Goal: Task Accomplishment & Management: Manage account settings

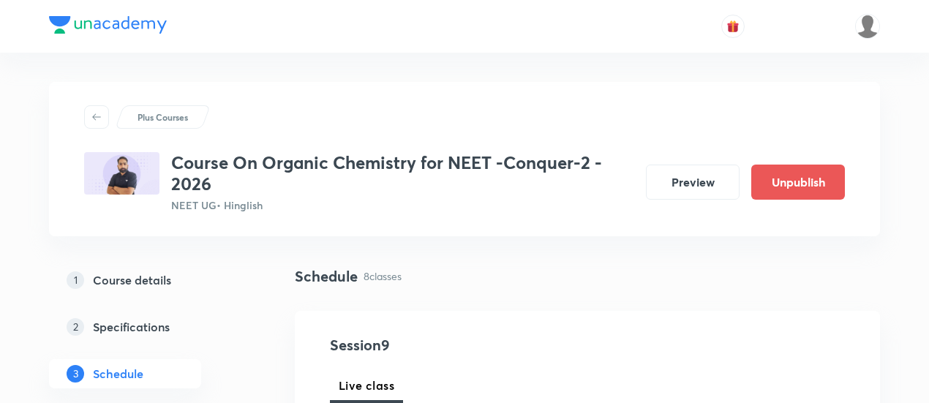
click at [171, 119] on p "Plus Courses" at bounding box center [162, 116] width 50 height 13
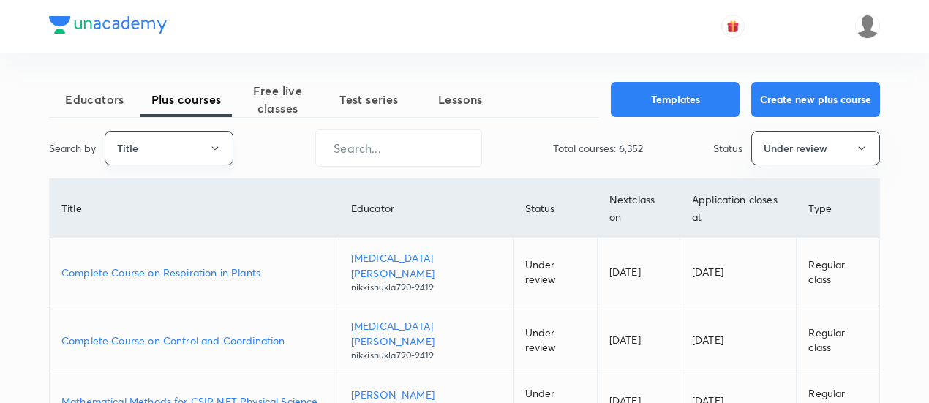
click at [221, 146] on icon "button" at bounding box center [215, 149] width 12 height 12
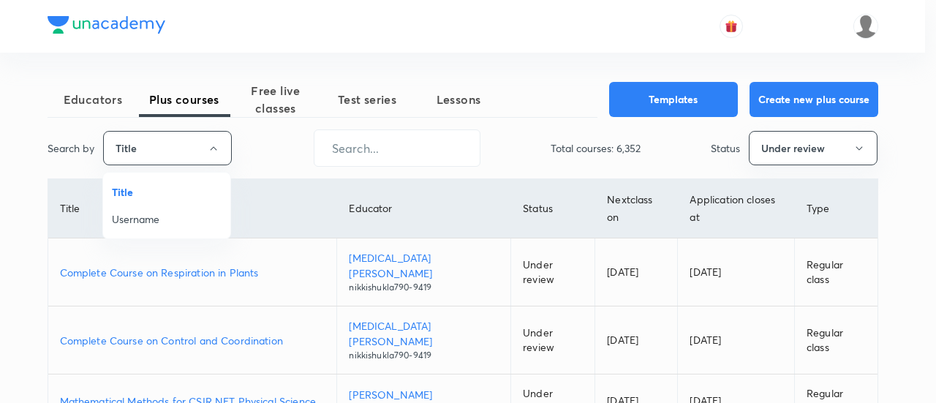
click at [172, 222] on span "Username" at bounding box center [167, 218] width 110 height 15
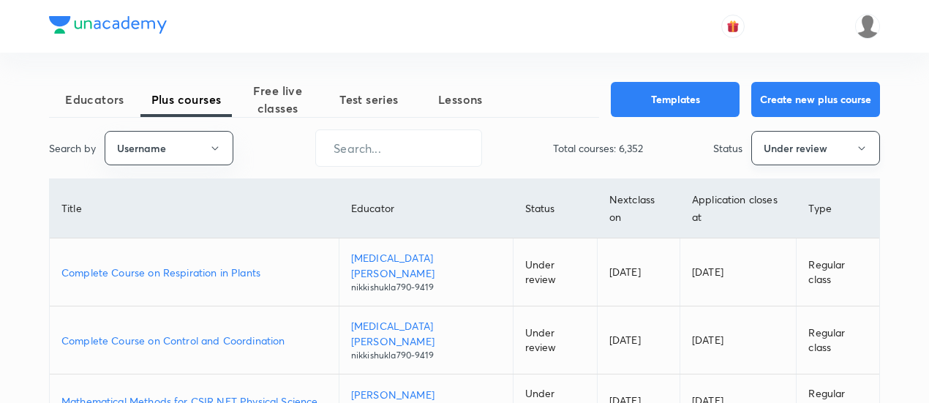
click at [856, 148] on icon "button" at bounding box center [862, 149] width 12 height 12
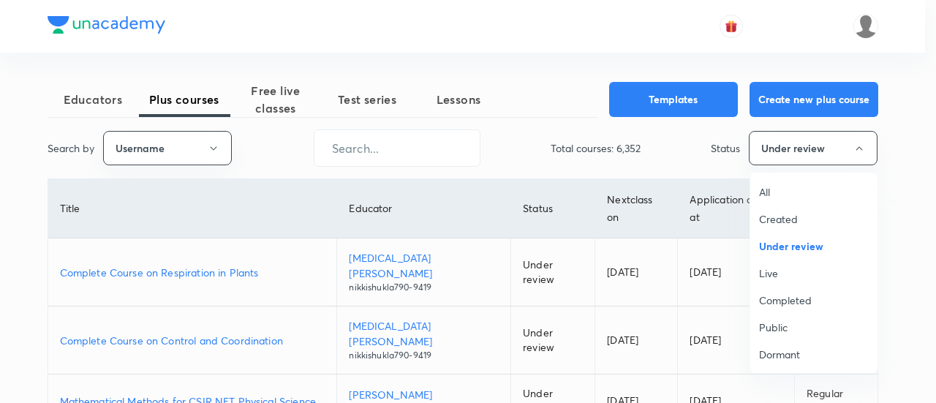
click at [799, 192] on span "All" at bounding box center [814, 191] width 110 height 15
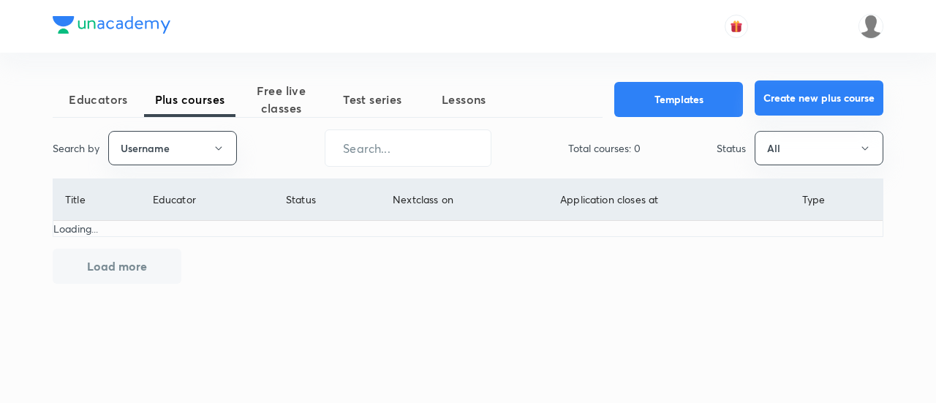
click at [810, 99] on button "Create new plus course" at bounding box center [819, 97] width 129 height 35
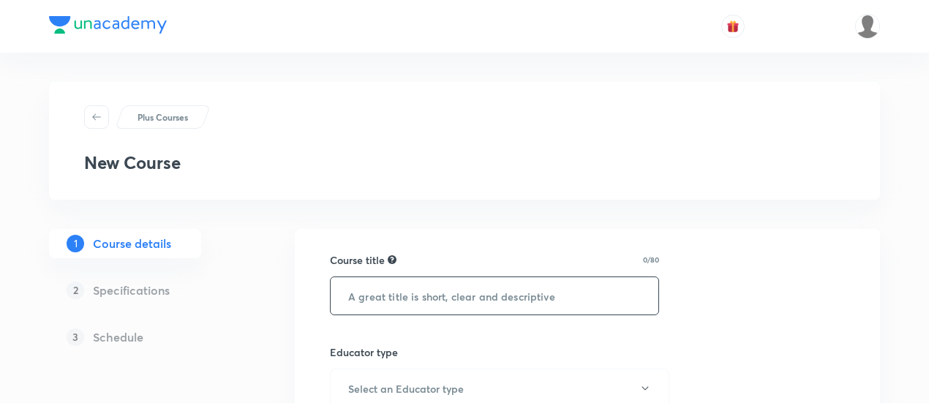
click at [445, 300] on input "text" at bounding box center [495, 295] width 328 height 37
paste input "Course On Organic Chemistry for NEET -Conquer-2 - 2026"
click at [602, 295] on input "Course On Organic Chemistry for NEET -Conquer-2 - 2026" at bounding box center [495, 295] width 328 height 37
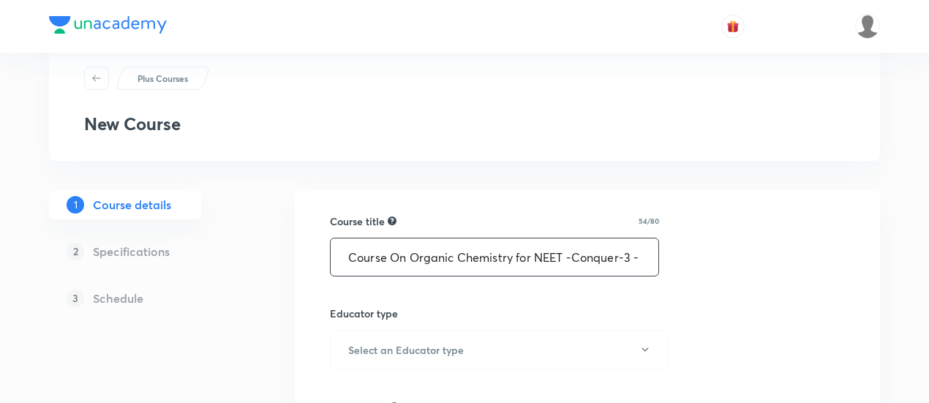
scroll to position [63, 0]
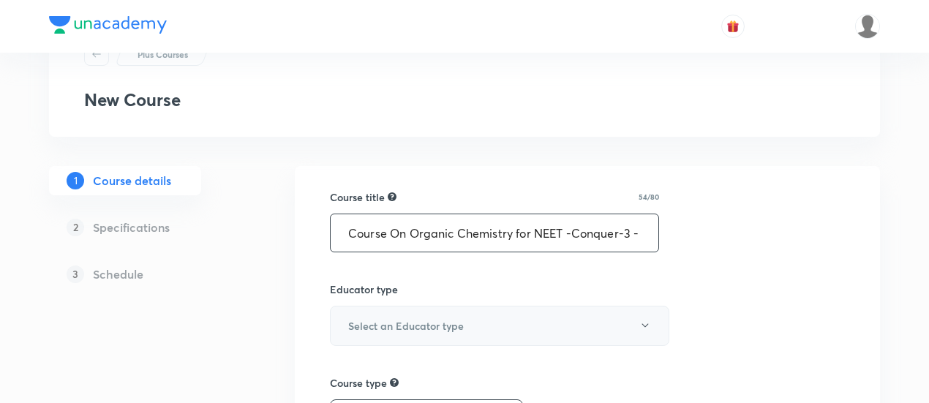
type input "Course On Organic Chemistry for NEET -Conquer-3 - 2026"
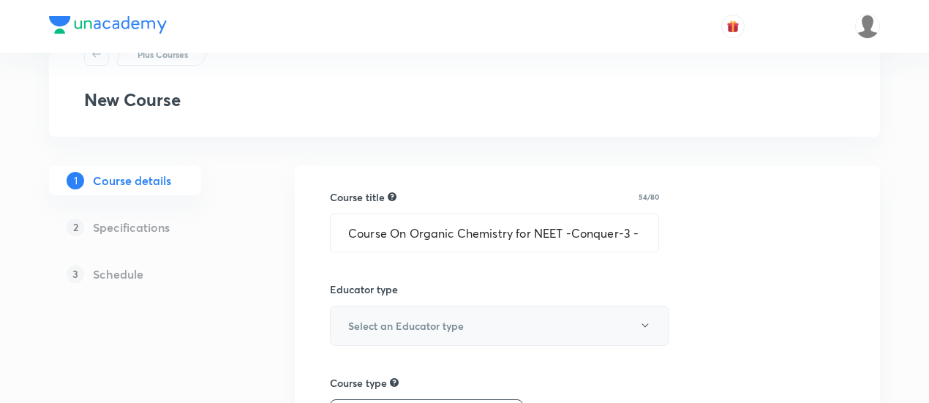
click at [634, 324] on button "Select an Educator type" at bounding box center [499, 326] width 339 height 40
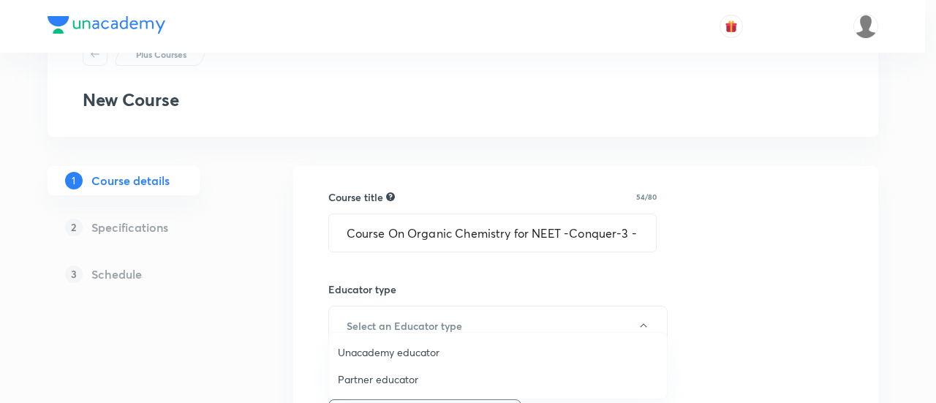
click at [445, 348] on span "Unacademy educator" at bounding box center [498, 351] width 320 height 15
radio input "false"
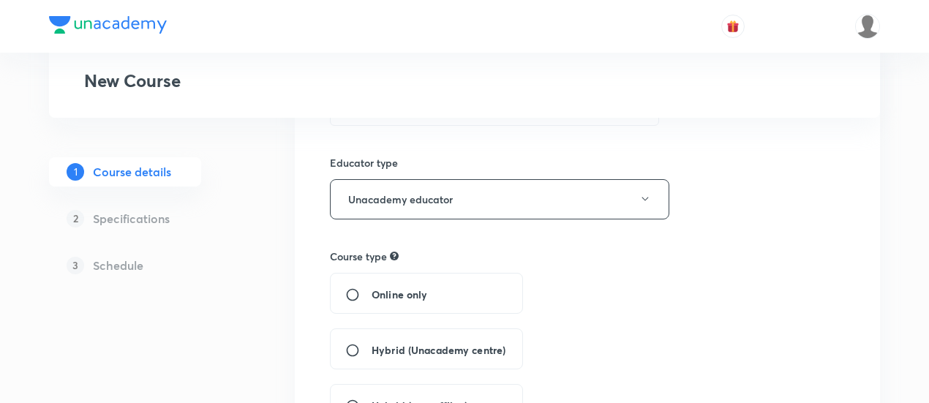
scroll to position [214, 0]
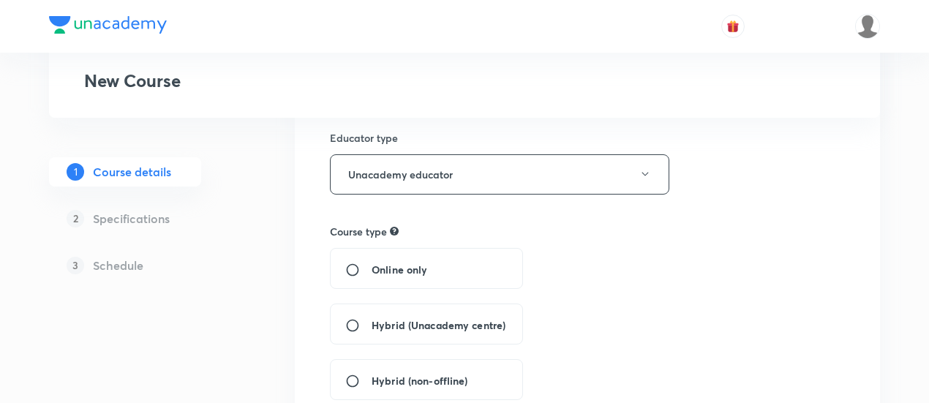
click at [509, 314] on div "Hybrid (Unacademy centre)" at bounding box center [426, 323] width 193 height 41
click at [392, 324] on span "Hybrid (Unacademy centre)" at bounding box center [438, 324] width 134 height 15
click at [371, 324] on input "Hybrid (Unacademy centre)" at bounding box center [358, 325] width 26 height 15
radio input "true"
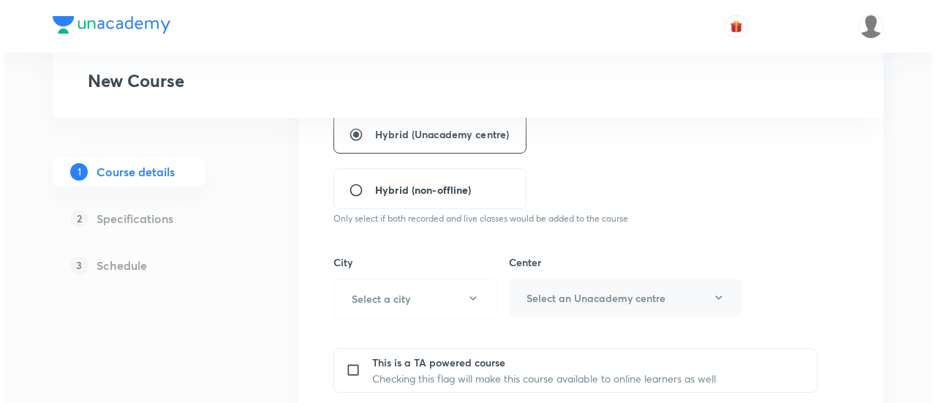
scroll to position [407, 0]
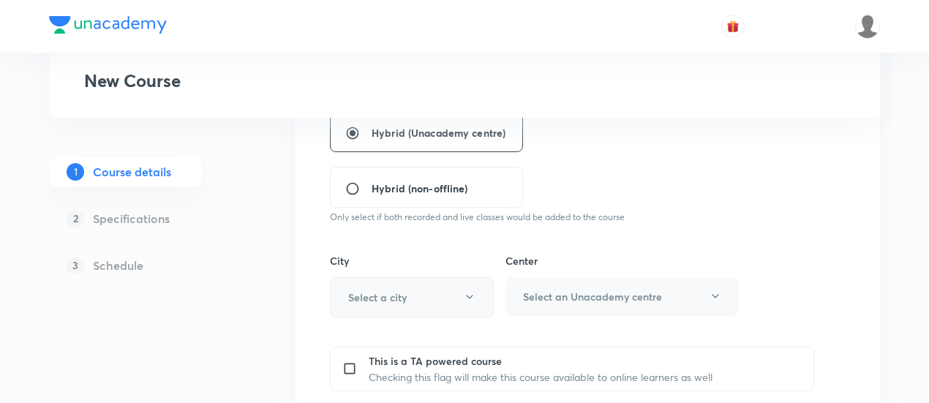
click at [470, 295] on icon "button" at bounding box center [469, 297] width 7 height 4
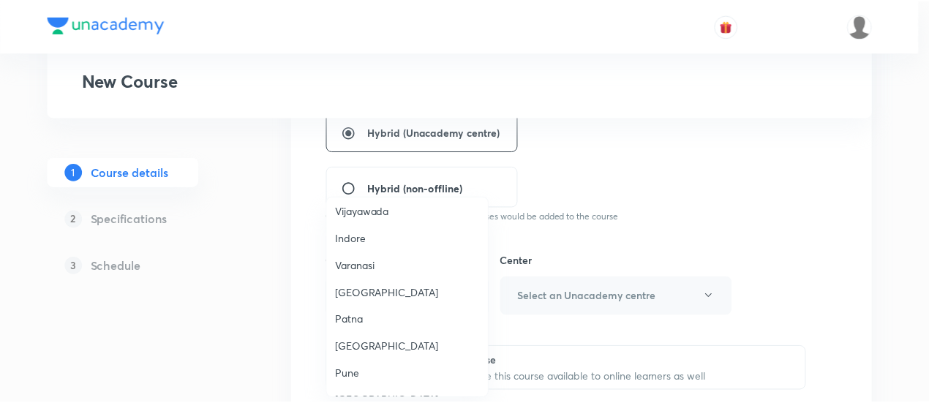
scroll to position [1165, 0]
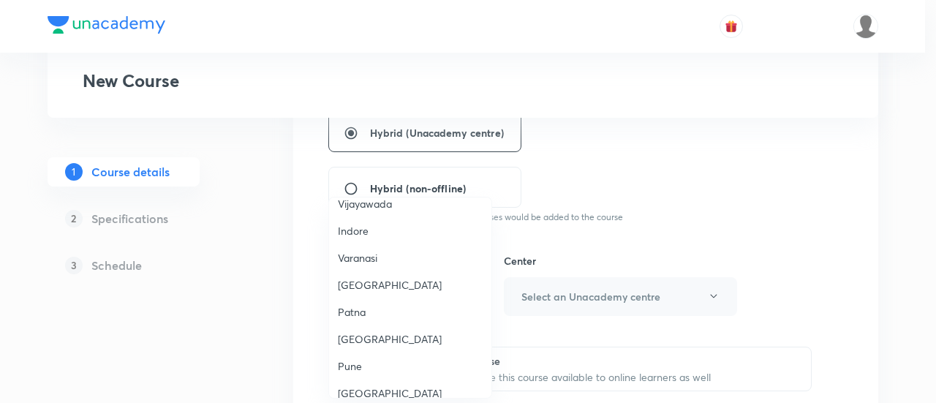
click at [372, 304] on span "Patna" at bounding box center [410, 311] width 145 height 15
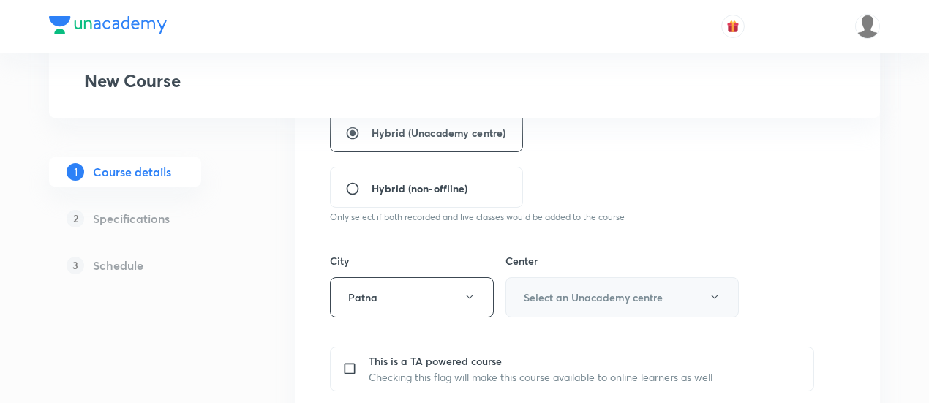
click at [712, 293] on icon "button" at bounding box center [715, 297] width 12 height 12
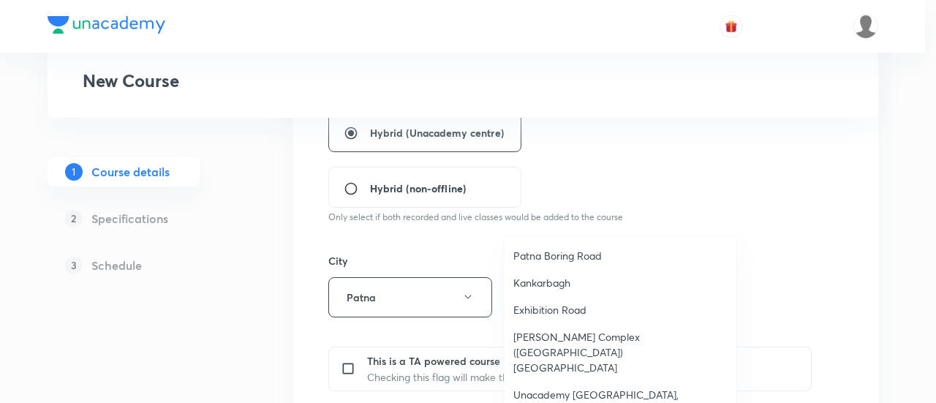
click at [566, 255] on span "Patna Boring Road" at bounding box center [620, 255] width 214 height 15
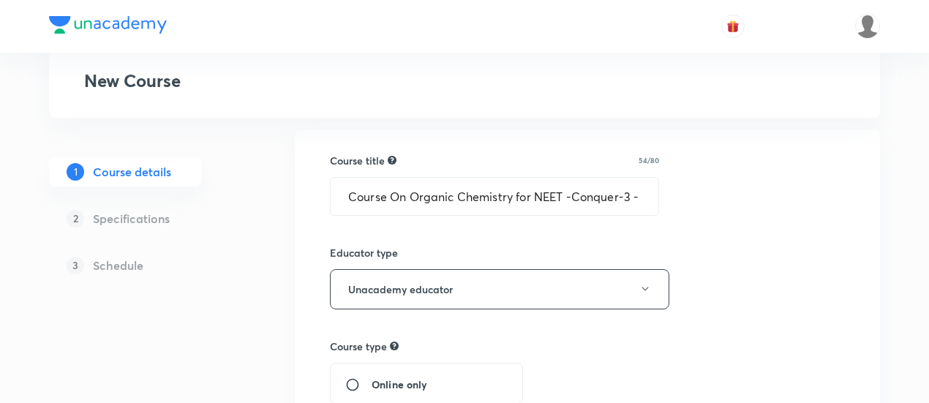
scroll to position [0, 0]
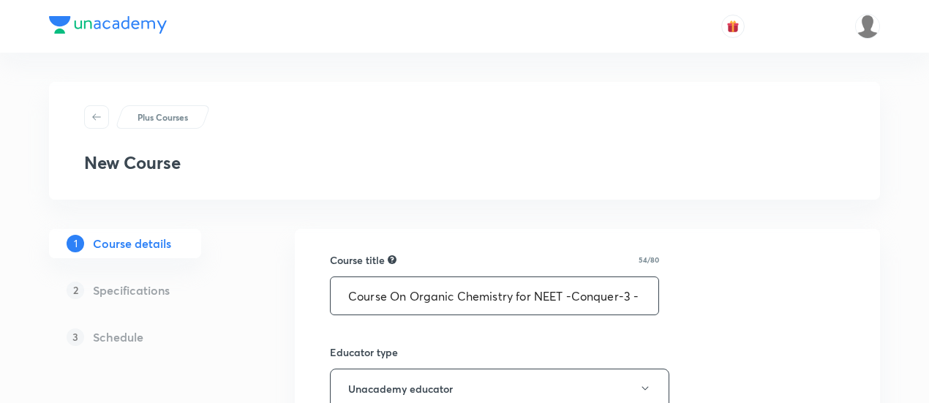
click at [578, 296] on input "Course On Organic Chemistry for NEET -Conquer-3 - 2026" at bounding box center [495, 295] width 328 height 37
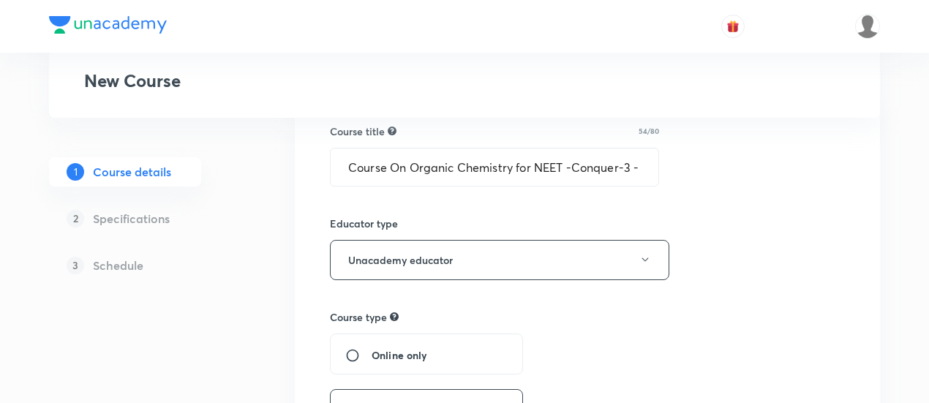
scroll to position [132, 0]
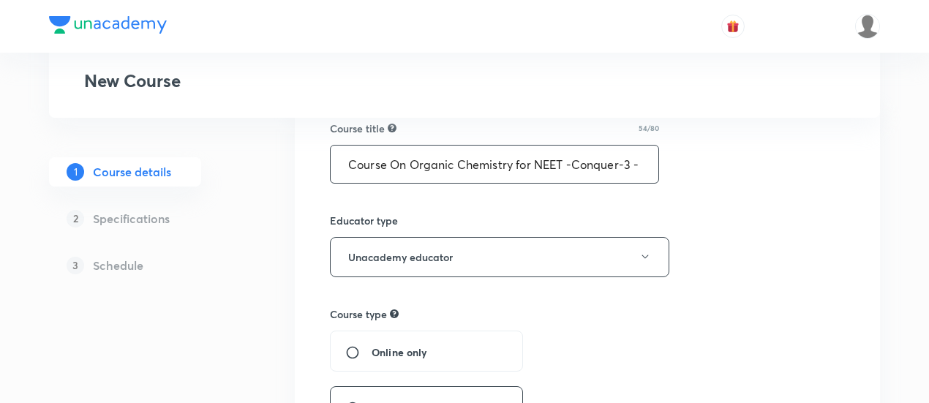
click at [600, 173] on input "Course On Organic Chemistry for NEET -Conquer-3 - 2026" at bounding box center [495, 164] width 328 height 37
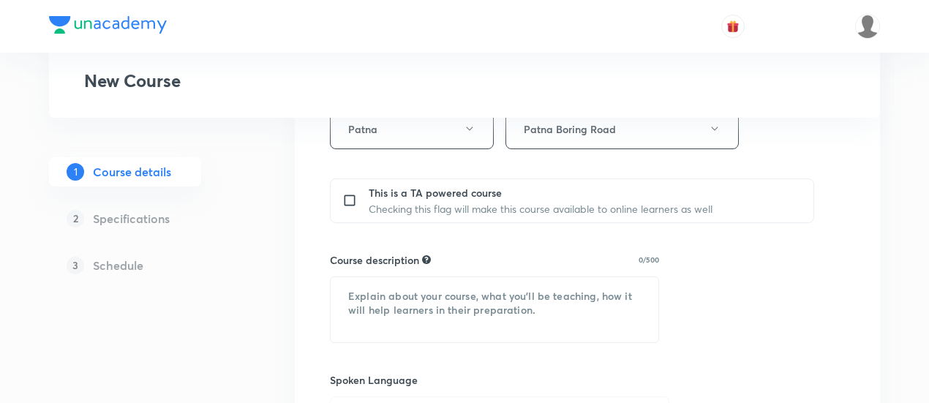
scroll to position [578, 0]
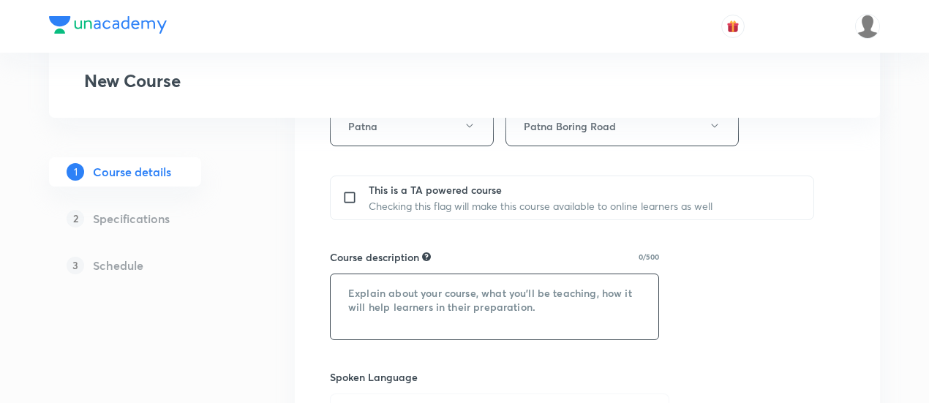
click at [465, 287] on textarea at bounding box center [495, 306] width 328 height 65
paste textarea "In this course, Vikas Kumar Singh Sir will provide in-depth knowledge of Organi…"
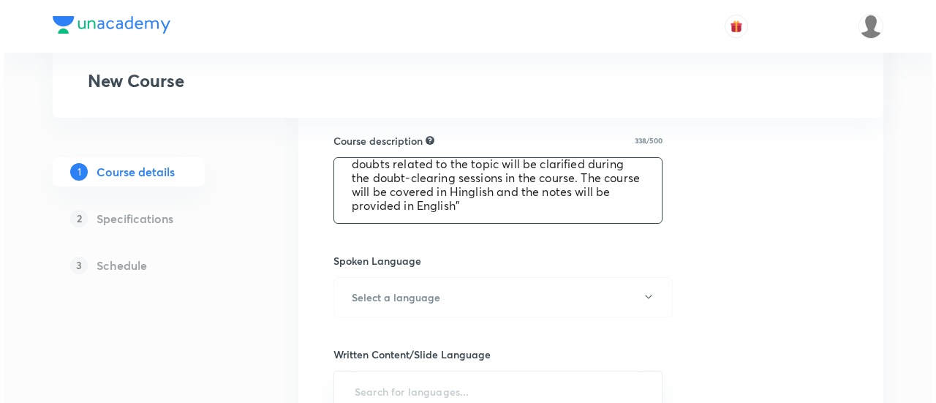
scroll to position [695, 0]
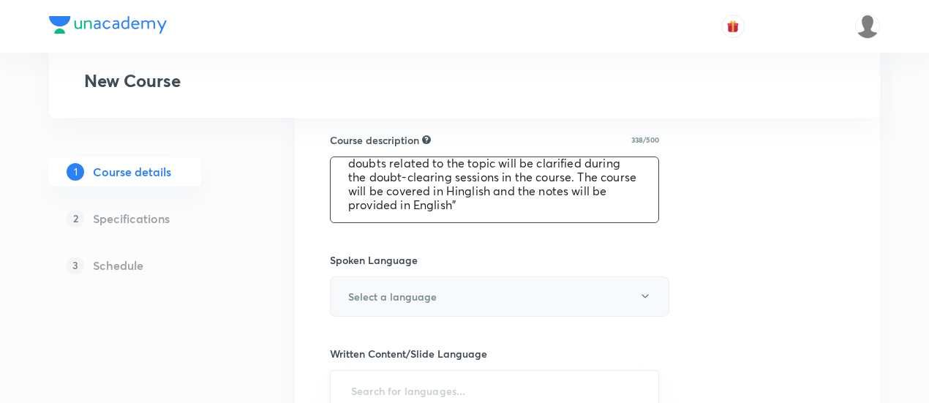
type textarea "In this course, Vikas Kumar Singh Sir will provide in-depth knowledge of Organi…"
click at [651, 292] on icon "button" at bounding box center [645, 296] width 12 height 12
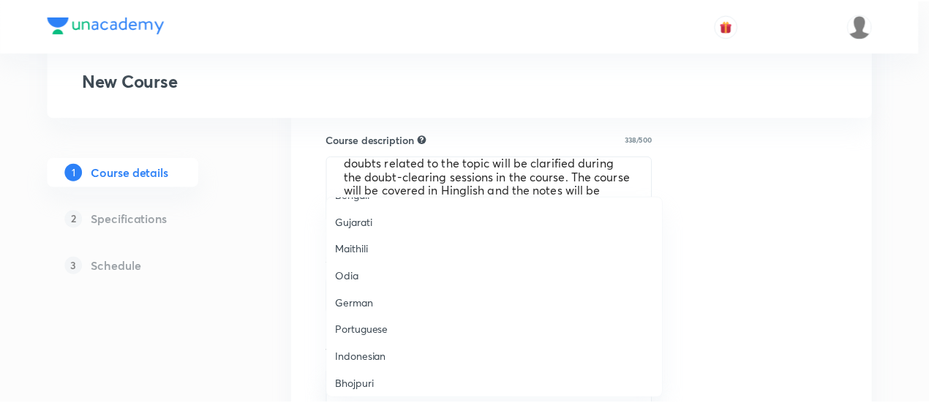
scroll to position [433, 0]
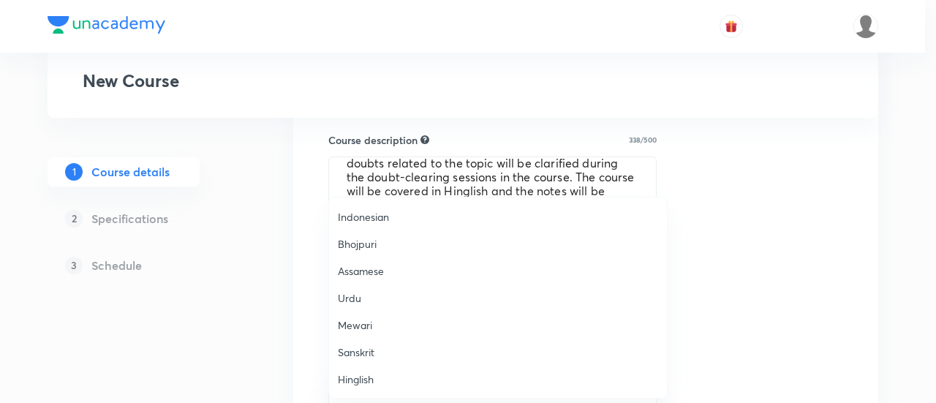
click at [398, 376] on span "Hinglish" at bounding box center [498, 378] width 320 height 15
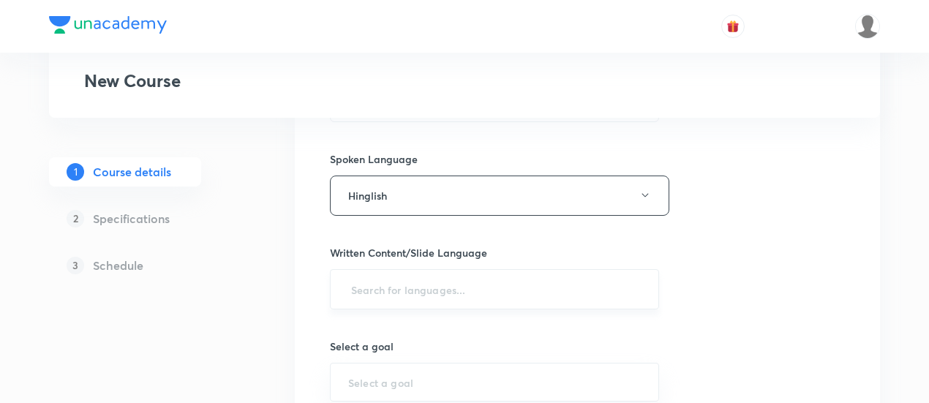
scroll to position [804, 0]
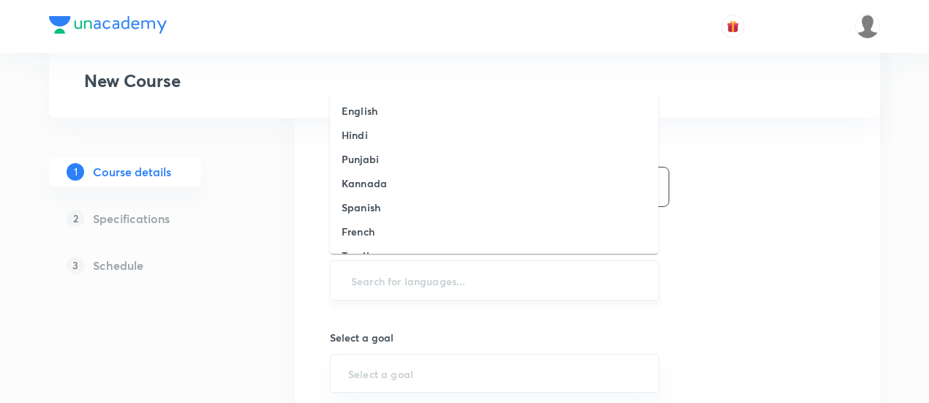
click at [498, 279] on input "text" at bounding box center [494, 280] width 293 height 27
click at [407, 110] on li "English" at bounding box center [494, 111] width 328 height 24
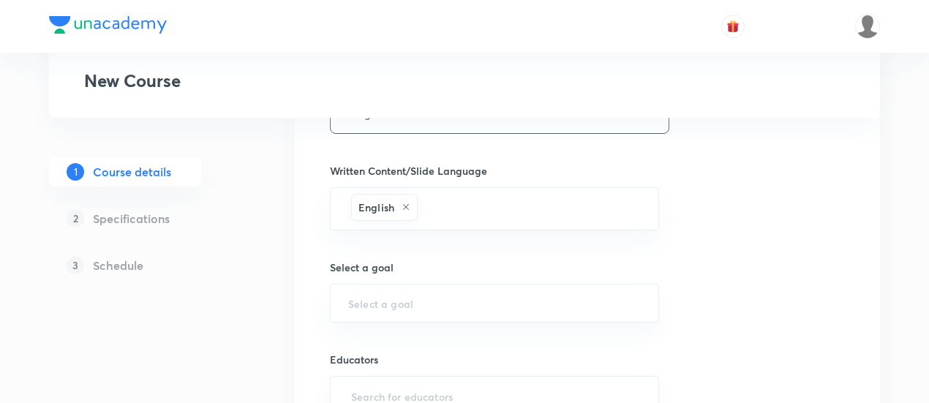
scroll to position [926, 0]
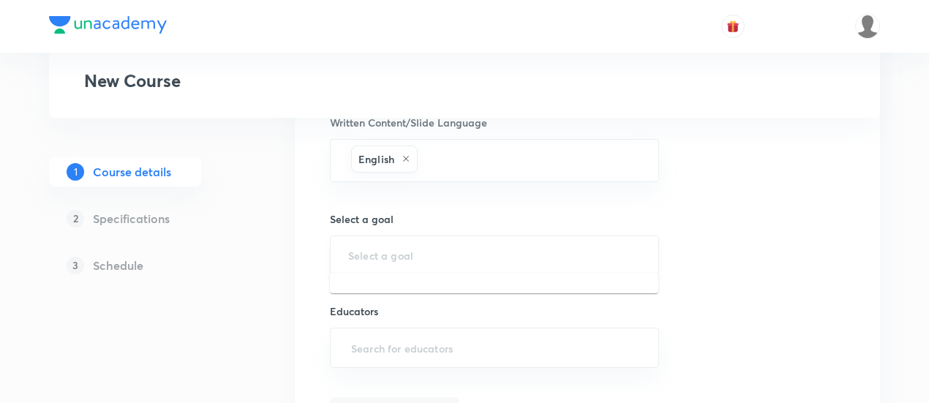
click at [490, 254] on input "text" at bounding box center [494, 255] width 293 height 14
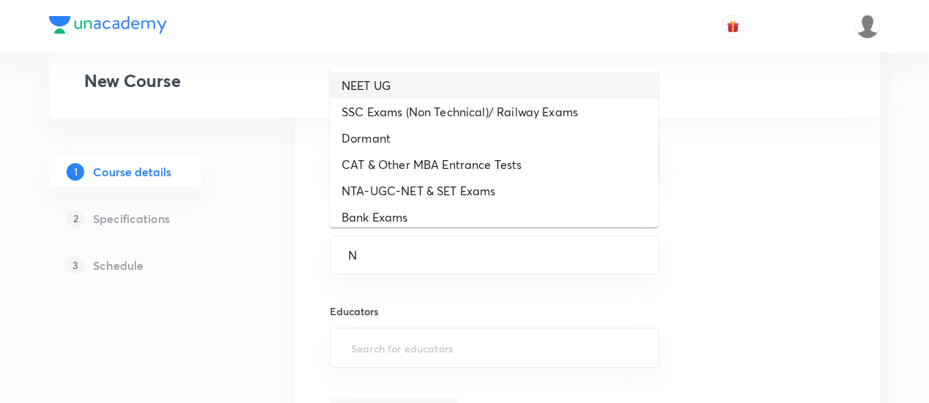
click at [411, 80] on li "NEET UG" at bounding box center [494, 85] width 328 height 26
type input "NEET UG"
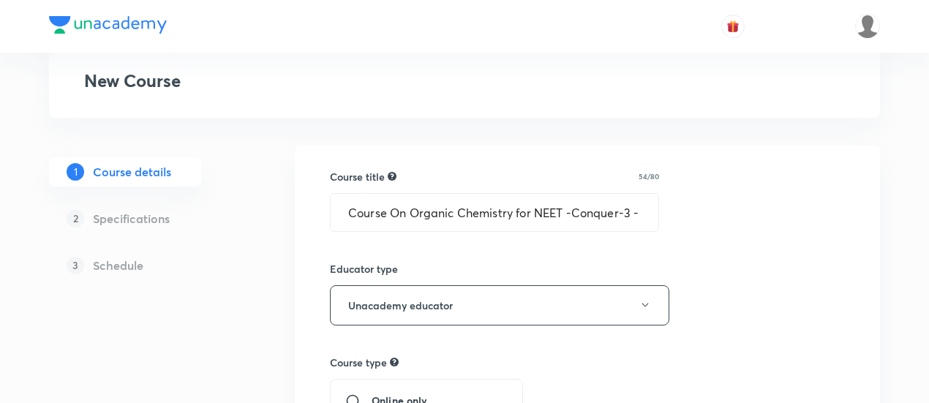
scroll to position [80, 0]
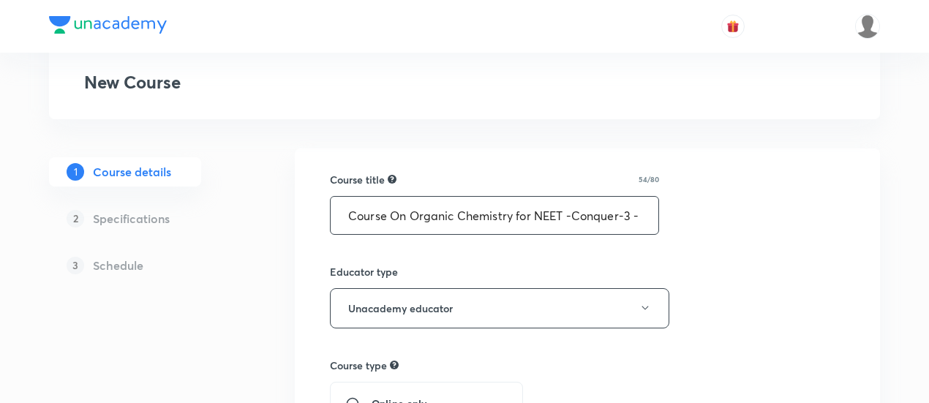
click at [598, 216] on input "Course On Organic Chemistry for NEET -Conquer-3 - 2026" at bounding box center [495, 215] width 328 height 37
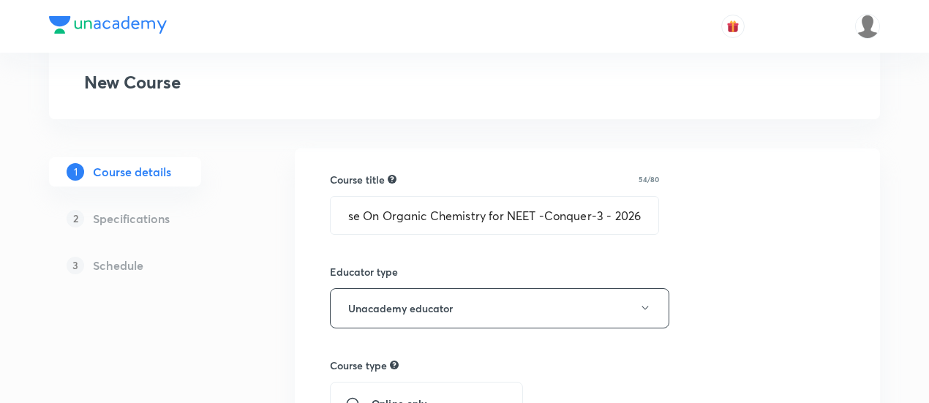
scroll to position [0, 0]
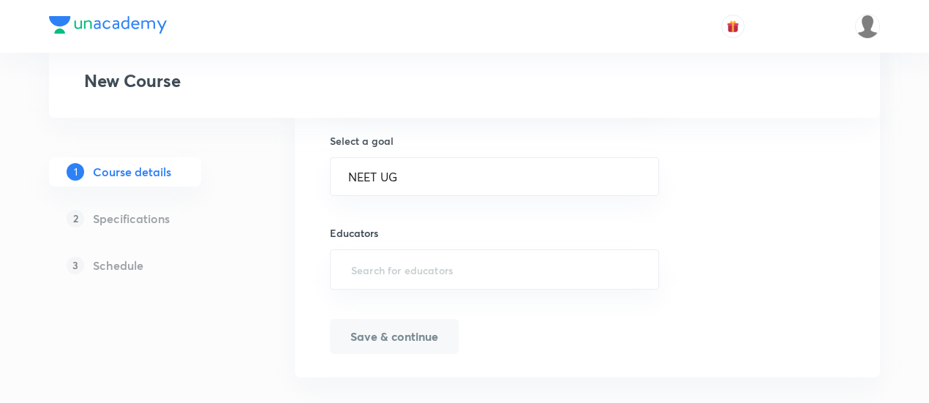
scroll to position [1016, 0]
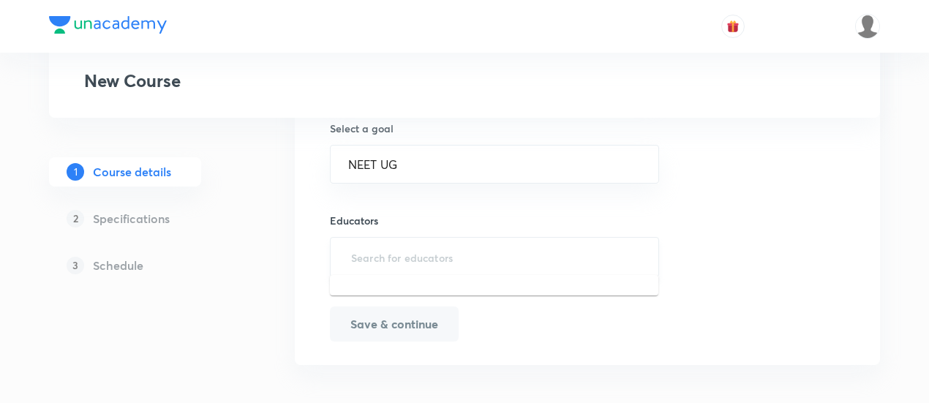
click at [524, 251] on input "text" at bounding box center [494, 257] width 293 height 27
click at [444, 251] on input "text" at bounding box center [494, 257] width 293 height 27
paste input "unacademy-user-AP1XNPERVW2V"
type input "unacademy-user-AP1XNPERVW2V"
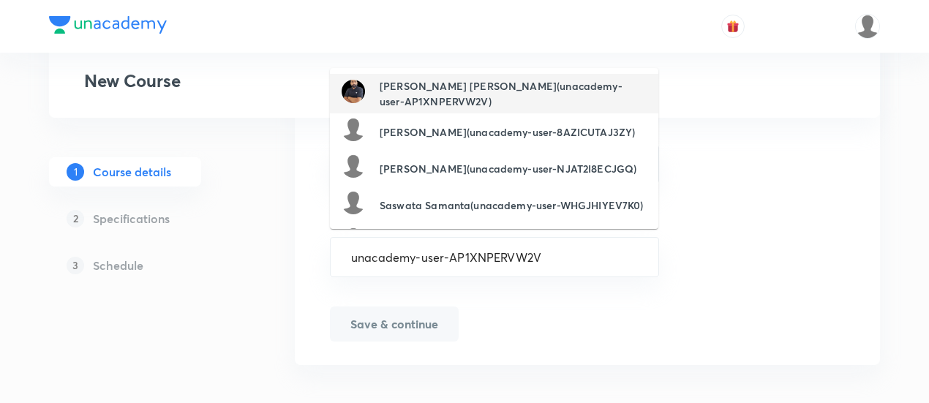
click at [458, 83] on h6 "Vikas Kumar Singh(unacademy-user-AP1XNPERVW2V)" at bounding box center [513, 93] width 267 height 31
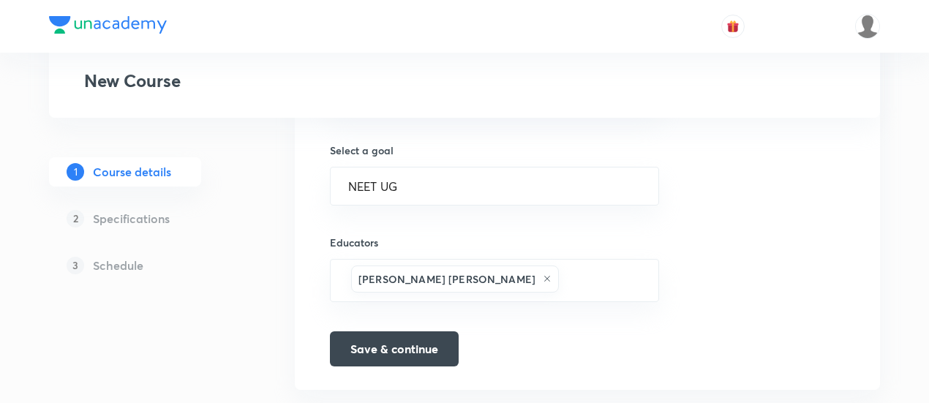
scroll to position [1022, 0]
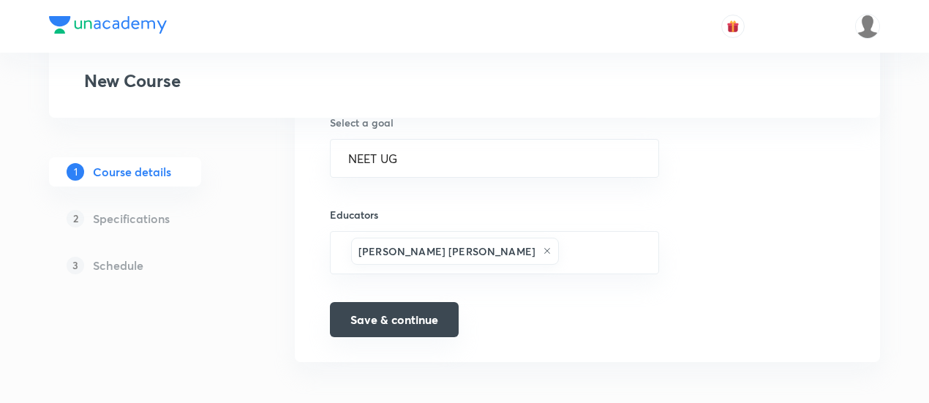
click at [412, 317] on button "Save & continue" at bounding box center [394, 319] width 129 height 35
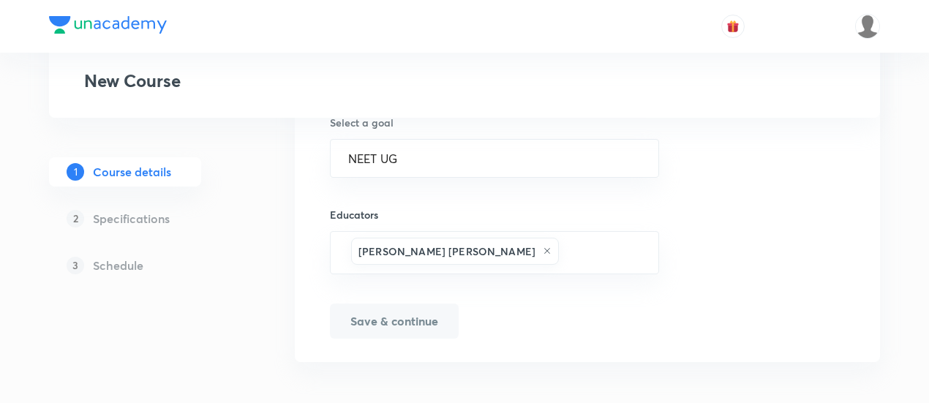
scroll to position [1040, 0]
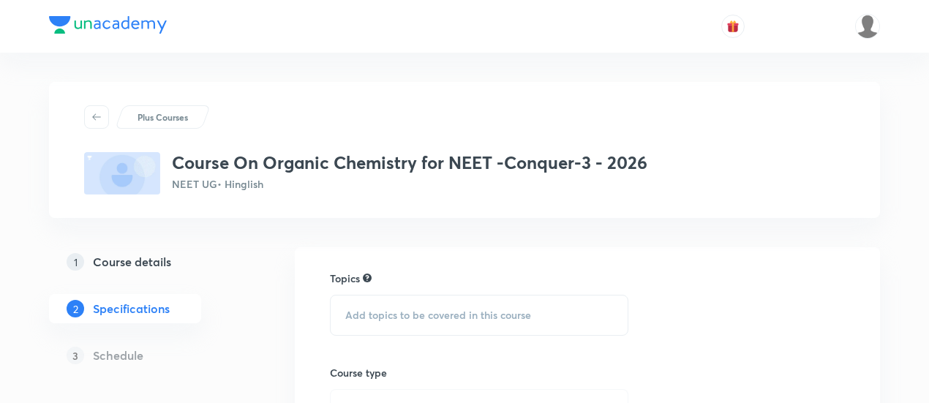
click at [412, 317] on span "Add topics to be covered in this course" at bounding box center [438, 315] width 186 height 12
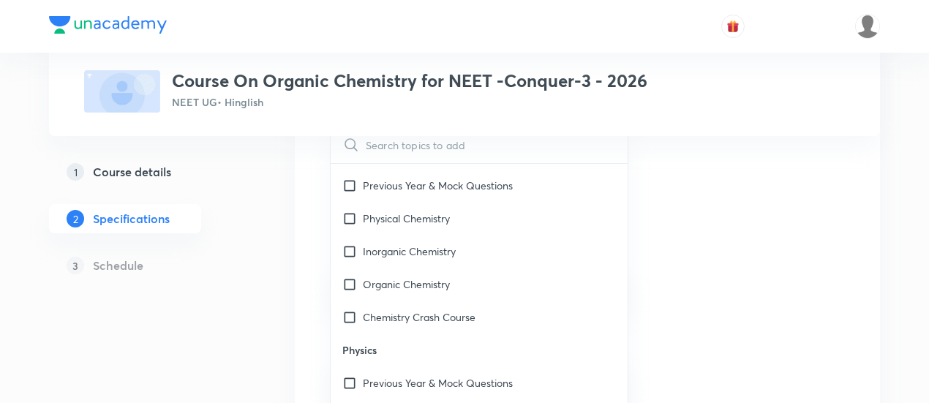
scroll to position [2176, 0]
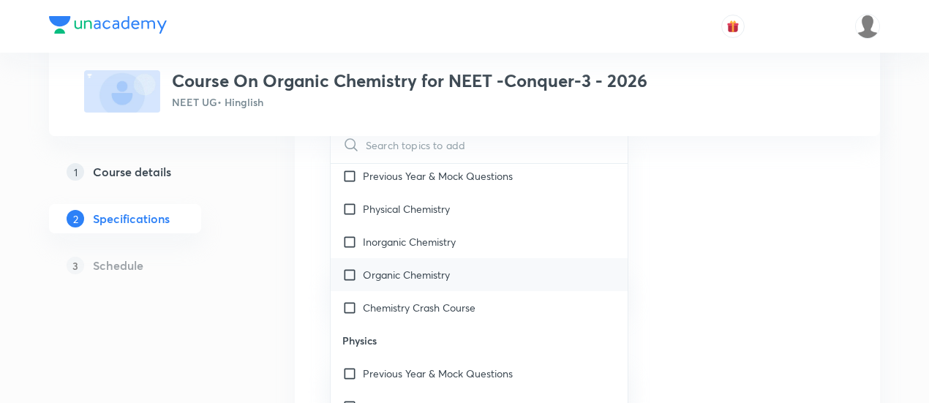
click at [436, 279] on p "Organic Chemistry" at bounding box center [406, 274] width 87 height 15
checkbox input "true"
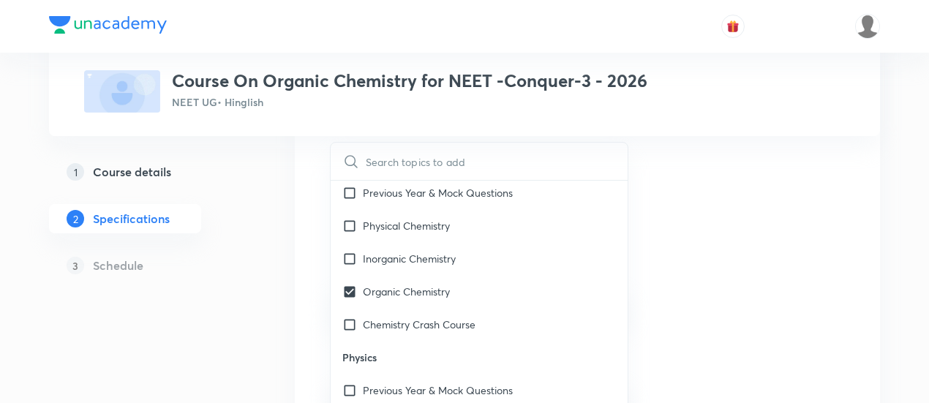
click at [704, 218] on div "Topics Organic Chemistry CLEAR ​ Biology Previous Year & Mock Questions Diversi…" at bounding box center [587, 351] width 515 height 595
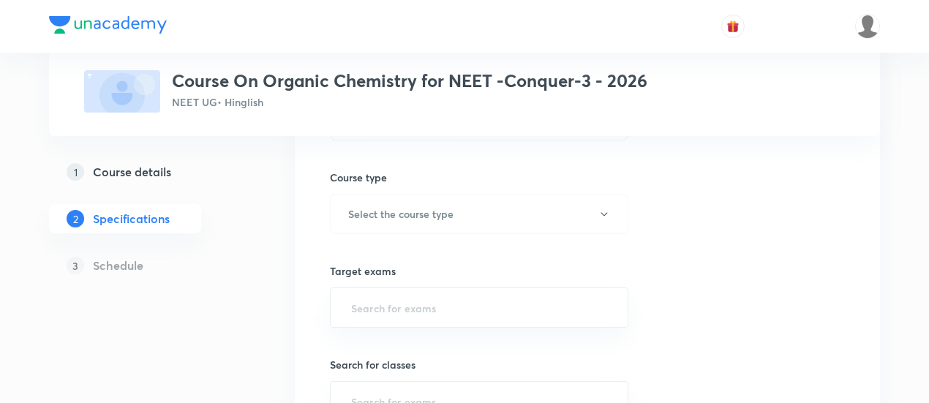
scroll to position [214, 0]
click at [596, 210] on button "Select the course type" at bounding box center [479, 212] width 298 height 40
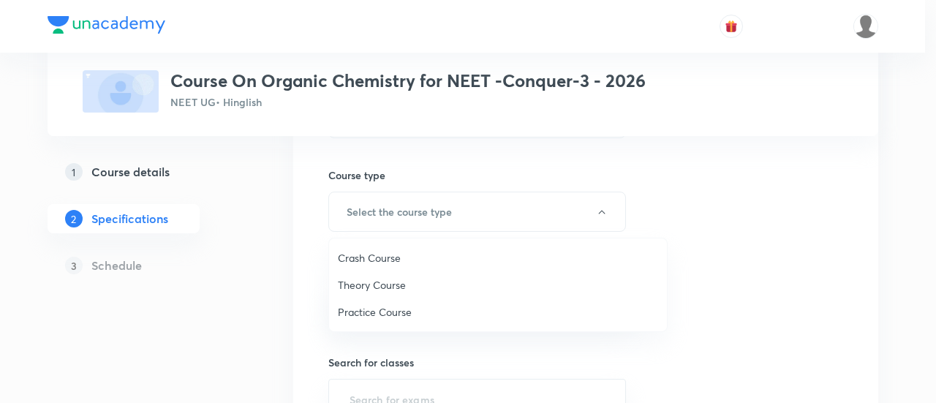
click at [410, 290] on span "Theory Course" at bounding box center [498, 284] width 320 height 15
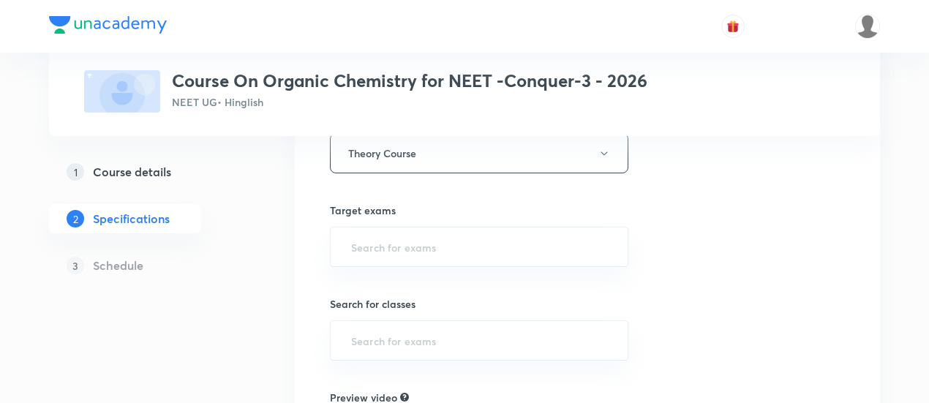
scroll to position [280, 0]
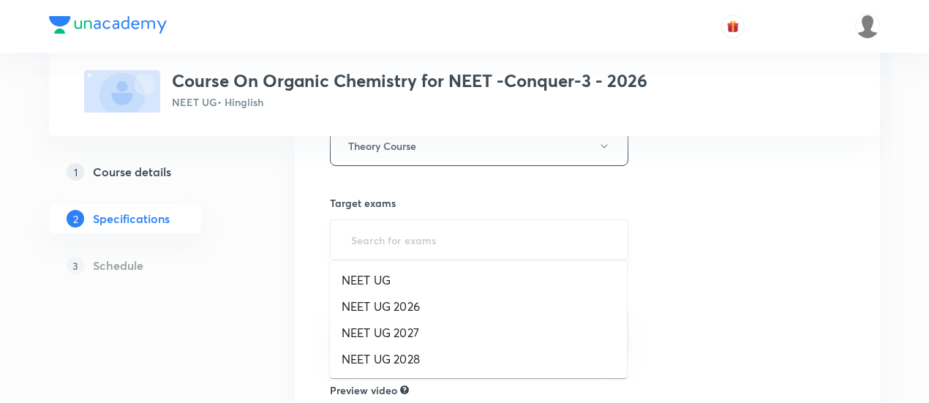
click at [500, 233] on input "text" at bounding box center [479, 239] width 262 height 27
click at [421, 309] on li "NEET UG 2026" at bounding box center [478, 306] width 297 height 26
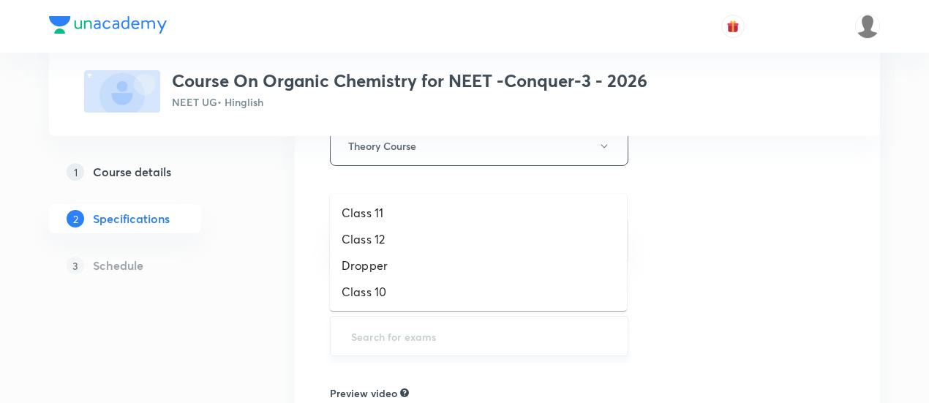
click at [513, 333] on input "text" at bounding box center [479, 335] width 262 height 27
click at [401, 265] on li "Dropper" at bounding box center [478, 265] width 297 height 26
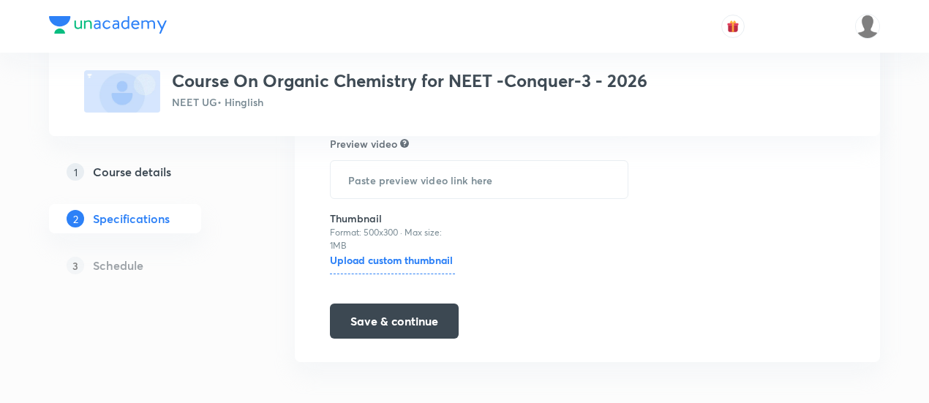
scroll to position [533, 0]
click at [393, 312] on button "Save & continue" at bounding box center [394, 318] width 129 height 35
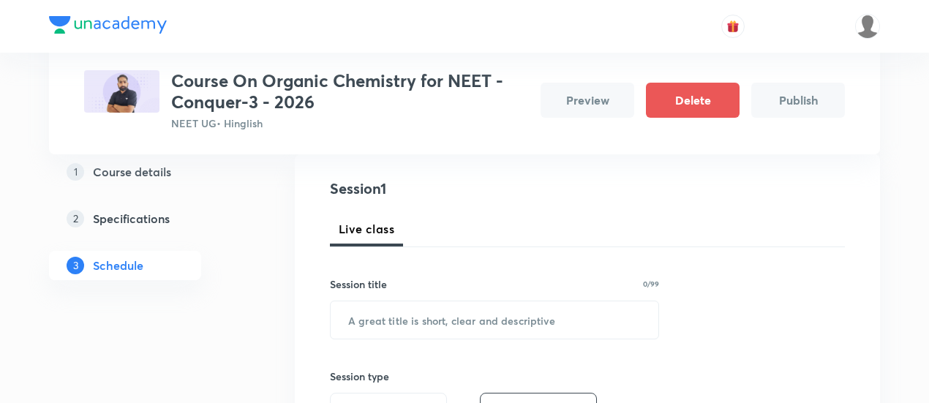
scroll to position [165, 0]
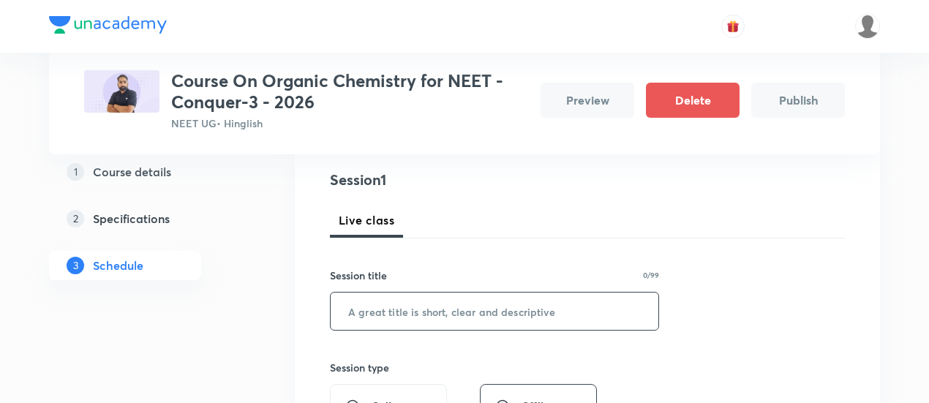
click at [413, 310] on input "text" at bounding box center [495, 311] width 328 height 37
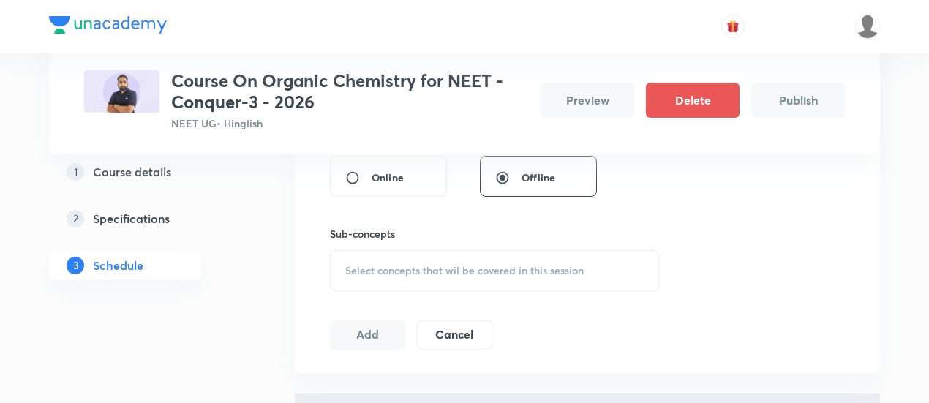
scroll to position [395, 0]
type input "Nomenclature -01"
click at [529, 267] on span "Select concepts that wil be covered in this session" at bounding box center [464, 269] width 238 height 12
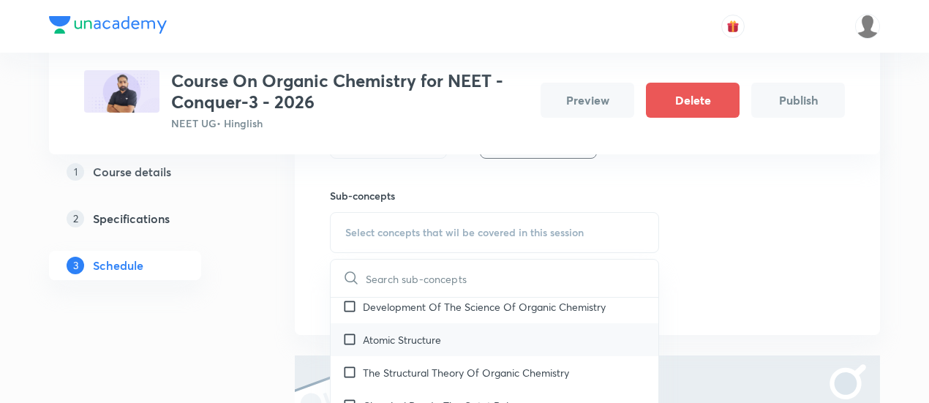
scroll to position [107, 0]
click at [456, 307] on p "Development Of The Science Of Organic Chemistry" at bounding box center [484, 305] width 243 height 15
checkbox input "true"
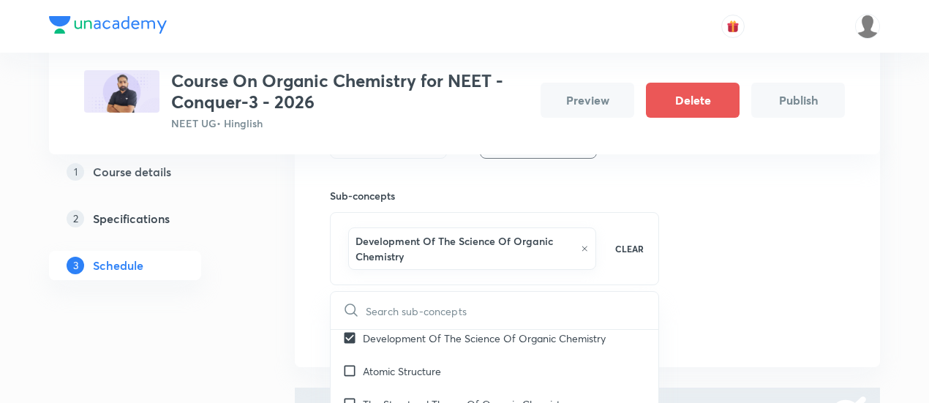
click at [717, 257] on div "Session 1 Live class Session title 16/99 Nomenclature -01 ​ Session type Online…" at bounding box center [587, 123] width 515 height 441
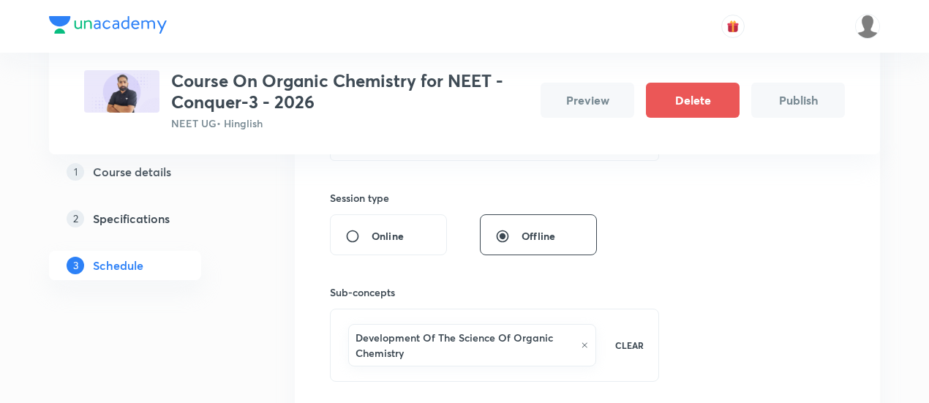
scroll to position [331, 0]
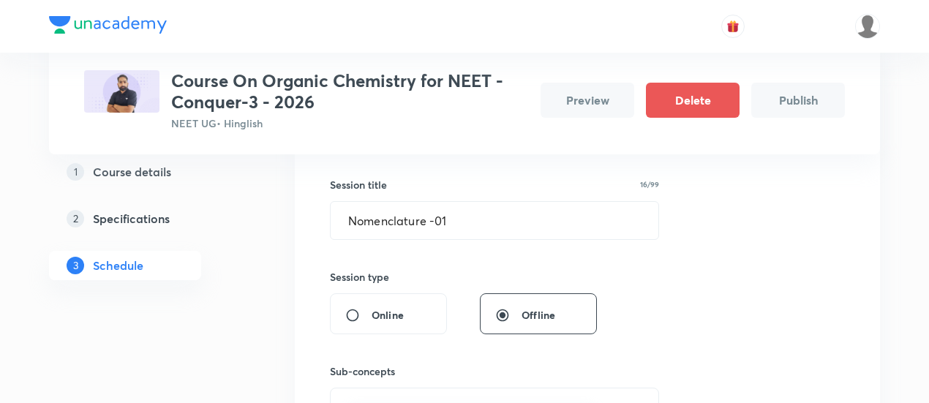
click at [717, 257] on div "Session 1 Live class Session title 16/99 Nomenclature -01 ​ Session type Online…" at bounding box center [587, 298] width 515 height 441
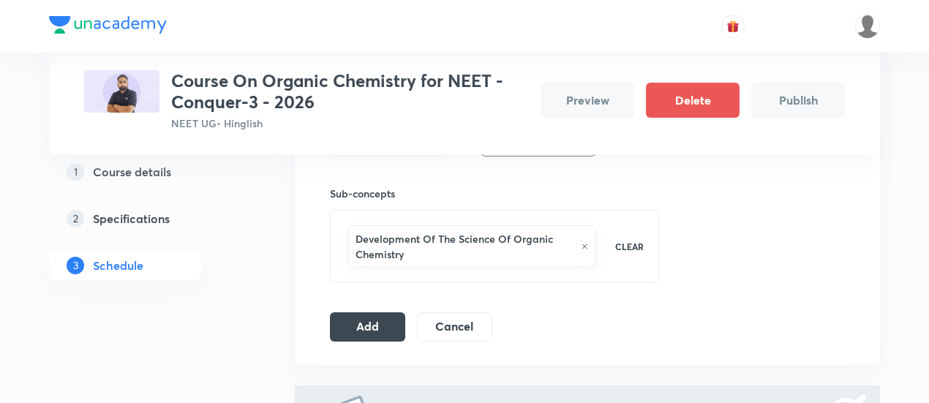
scroll to position [439, 0]
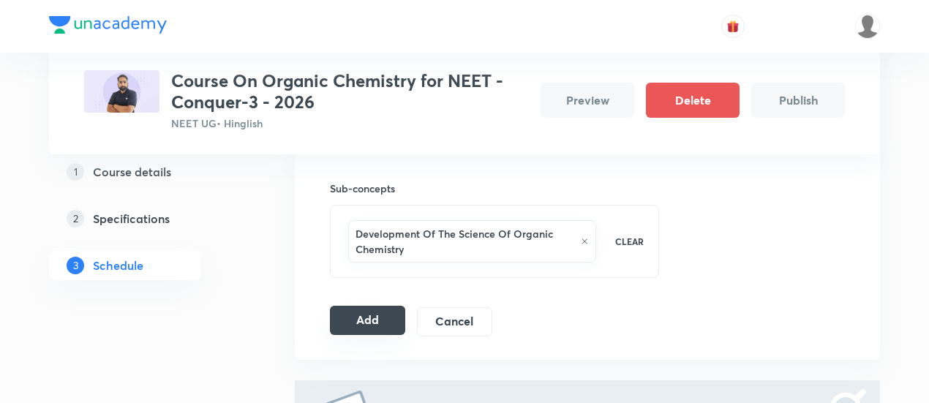
click at [377, 319] on button "Add" at bounding box center [367, 320] width 75 height 29
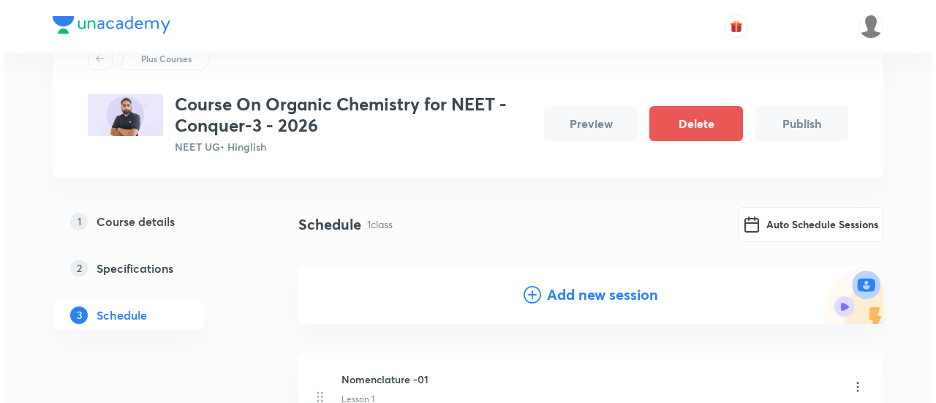
scroll to position [0, 0]
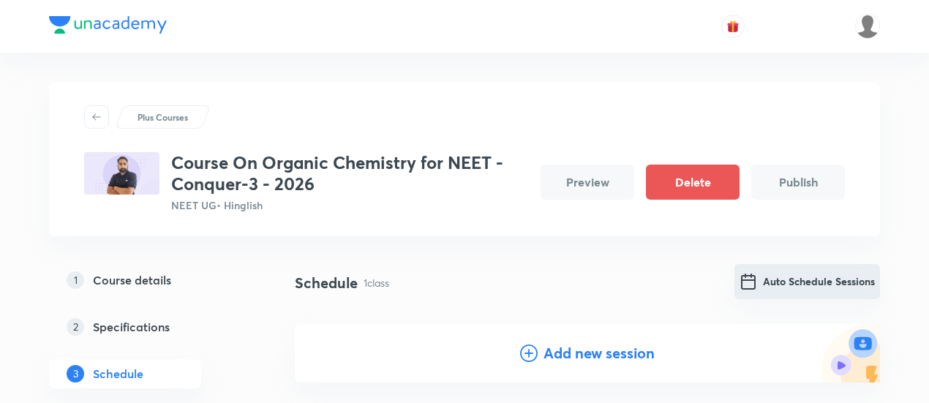
click at [825, 286] on button "Auto Schedule Sessions" at bounding box center [807, 281] width 146 height 35
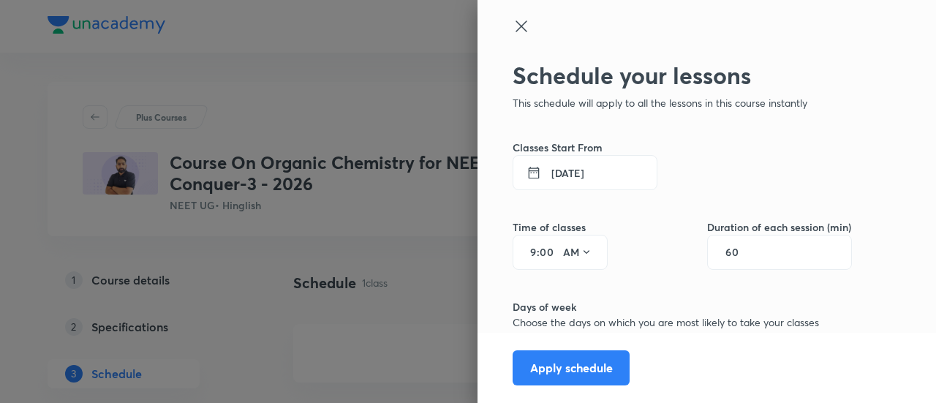
click at [587, 168] on button "5 Oct 2025" at bounding box center [585, 172] width 145 height 35
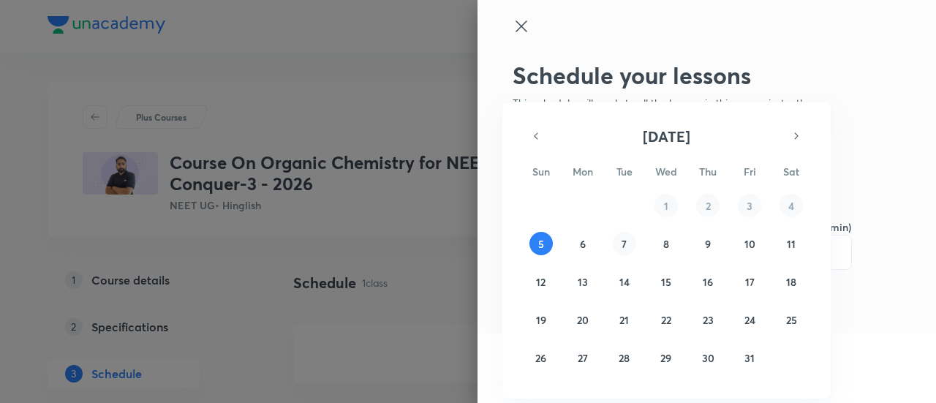
click at [629, 241] on button "7" at bounding box center [624, 243] width 23 height 23
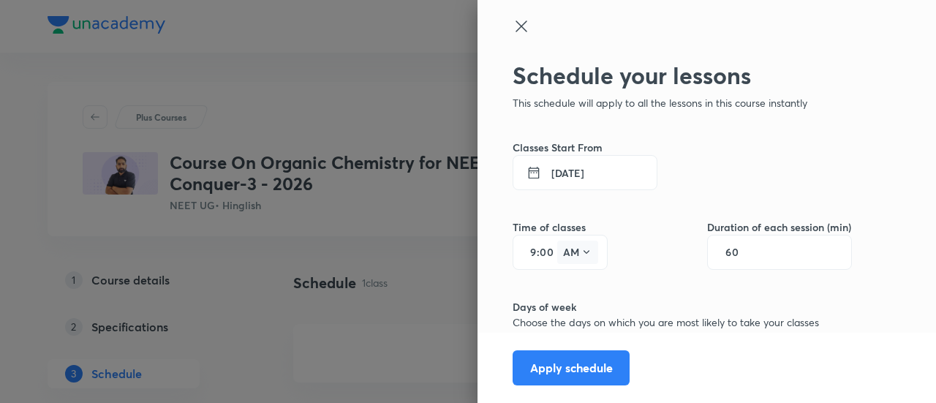
click at [581, 252] on icon at bounding box center [587, 252] width 12 height 12
click at [573, 249] on div at bounding box center [468, 201] width 936 height 403
click at [525, 248] on div "9 : 00 AM" at bounding box center [560, 252] width 95 height 35
click at [522, 249] on input "9" at bounding box center [528, 252] width 18 height 12
type input "10"
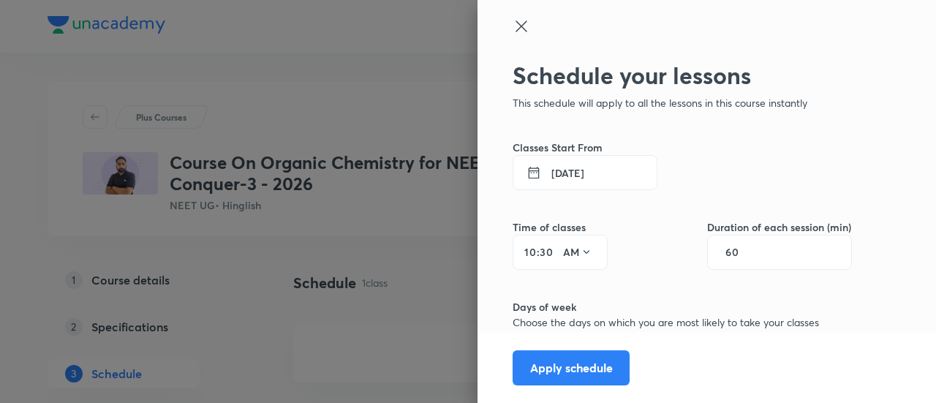
type input "30"
click at [725, 254] on input "60" at bounding box center [739, 252] width 28 height 12
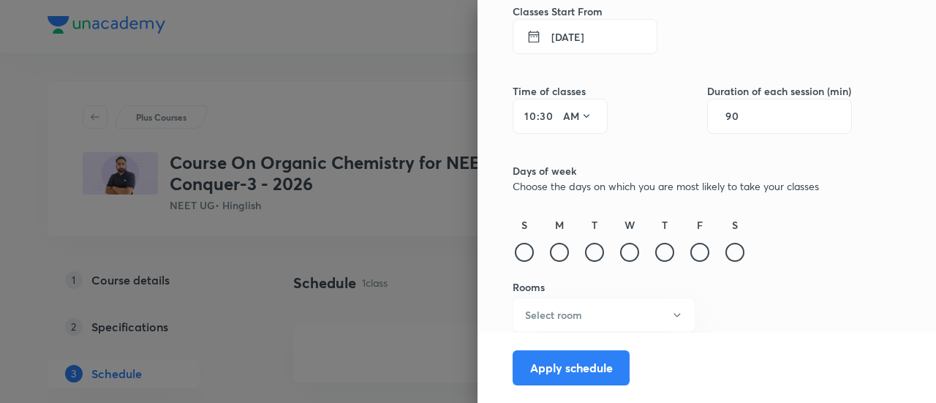
scroll to position [137, 0]
type input "90"
click at [585, 249] on div at bounding box center [594, 250] width 19 height 19
click at [671, 313] on icon "button" at bounding box center [677, 314] width 12 height 12
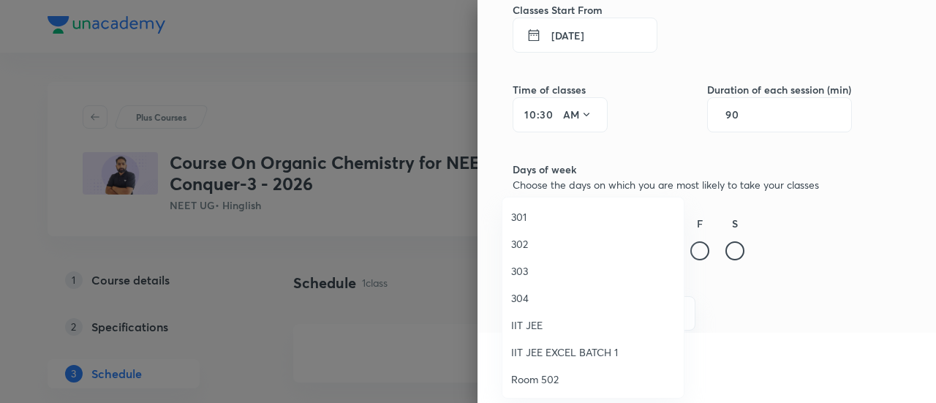
click at [551, 214] on span "301" at bounding box center [593, 216] width 164 height 15
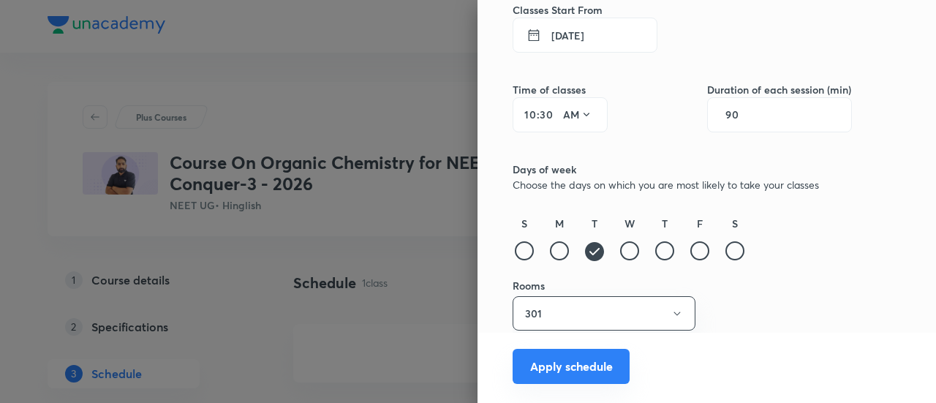
click at [579, 363] on button "Apply schedule" at bounding box center [571, 366] width 117 height 35
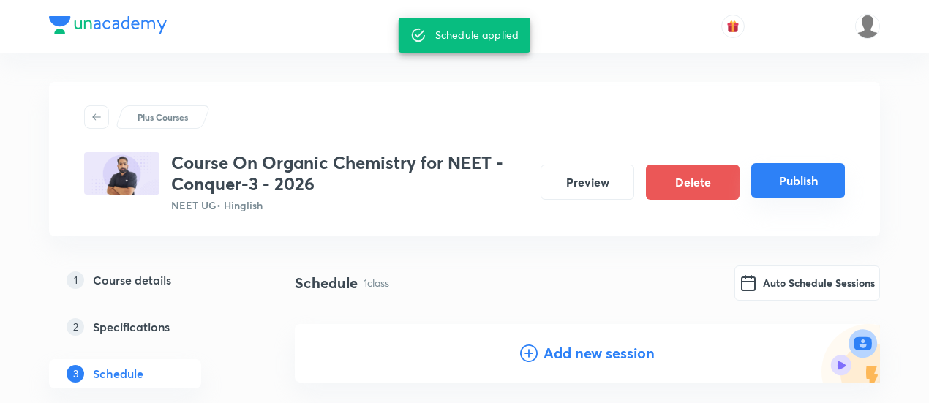
click at [791, 176] on button "Publish" at bounding box center [798, 180] width 94 height 35
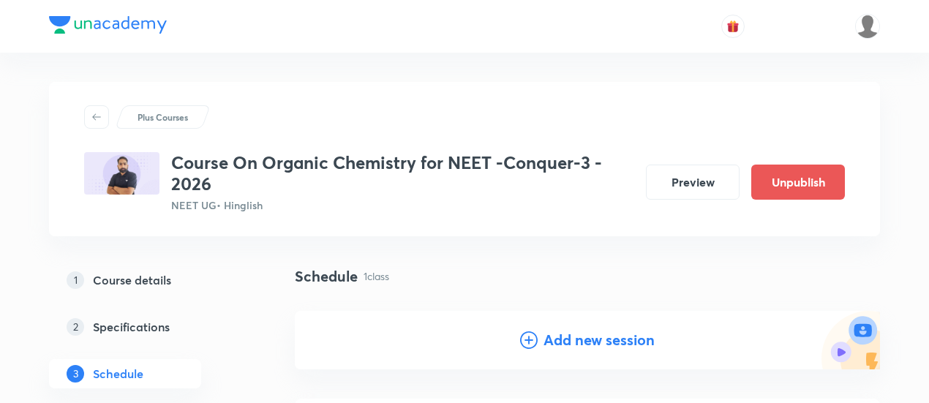
click at [467, 42] on div at bounding box center [464, 26] width 831 height 53
click at [402, 54] on div "Plus Courses Course On Organic Chemistry for NEET -Conquer-3 - 2026 NEET UG • H…" at bounding box center [464, 329] width 831 height 553
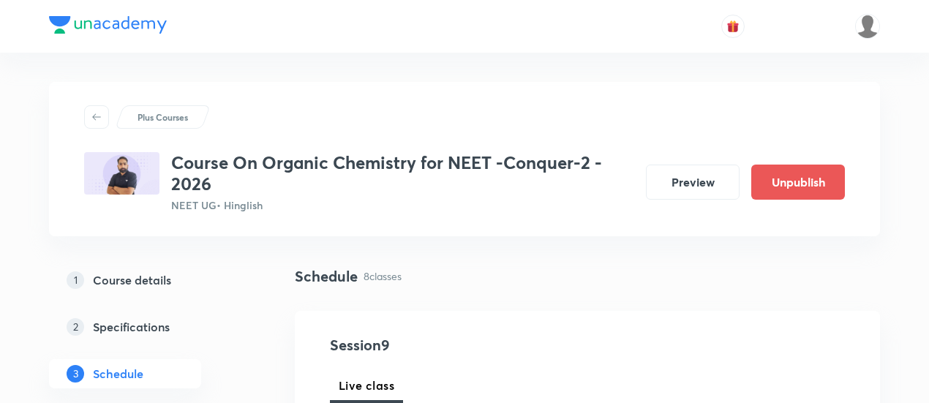
click at [148, 283] on h5 "Course details" at bounding box center [132, 280] width 78 height 18
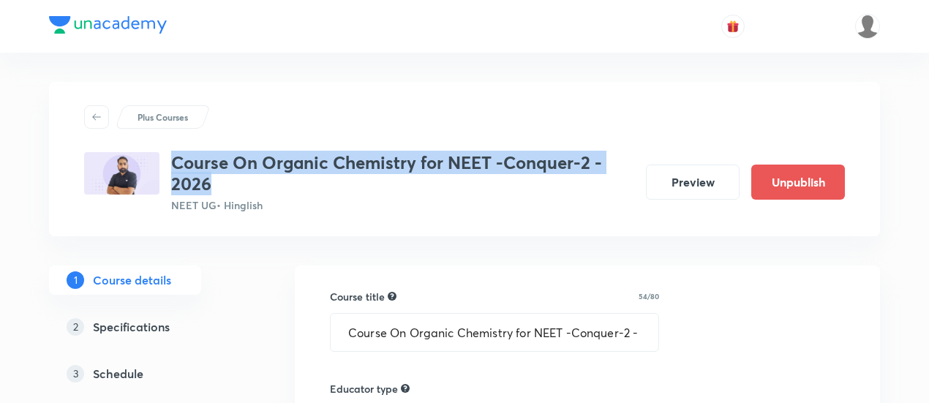
drag, startPoint x: 175, startPoint y: 159, endPoint x: 217, endPoint y: 181, distance: 47.8
click at [217, 181] on h3 "Course On Organic Chemistry for NEET -Conquer-2 - 2026" at bounding box center [402, 173] width 463 height 42
copy h3 "Course On Organic Chemistry for NEET -Conquer-2 - 2026"
click at [309, 162] on h3 "Course On Organic Chemistry for NEET -Conquer-2 - 2026" at bounding box center [402, 173] width 463 height 42
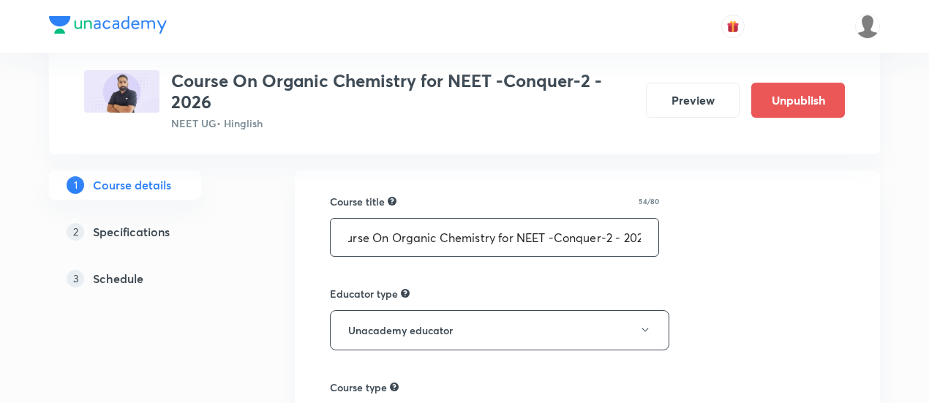
scroll to position [0, 26]
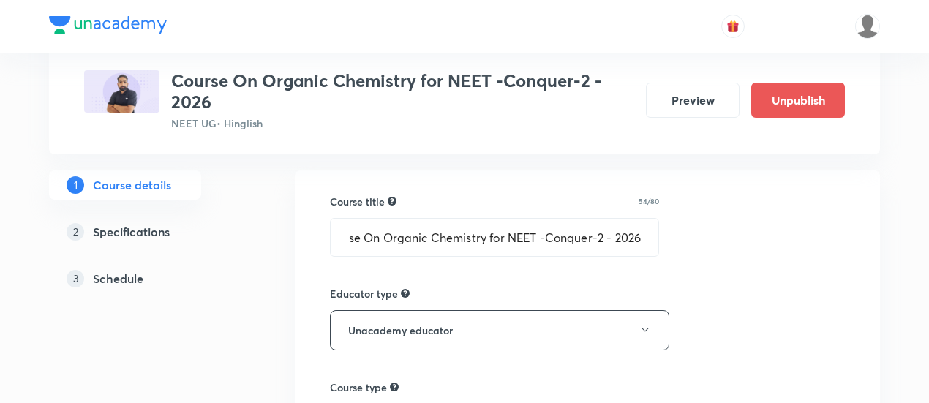
click at [135, 278] on h5 "Schedule" at bounding box center [118, 279] width 50 height 18
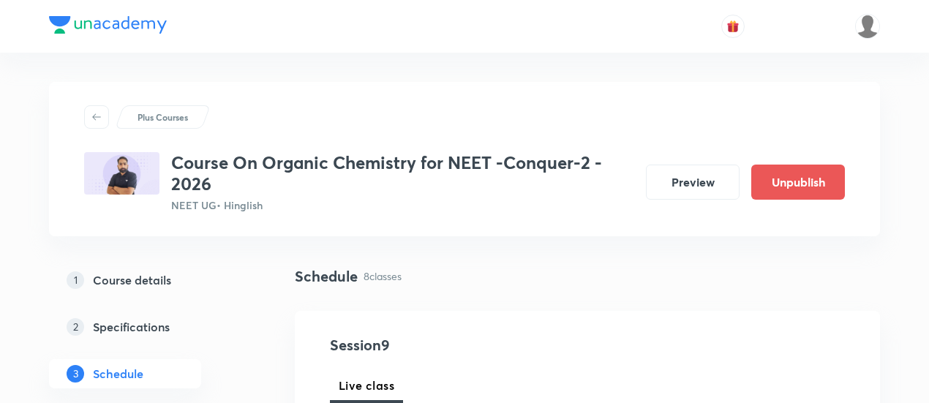
click at [162, 277] on h5 "Course details" at bounding box center [132, 280] width 78 height 18
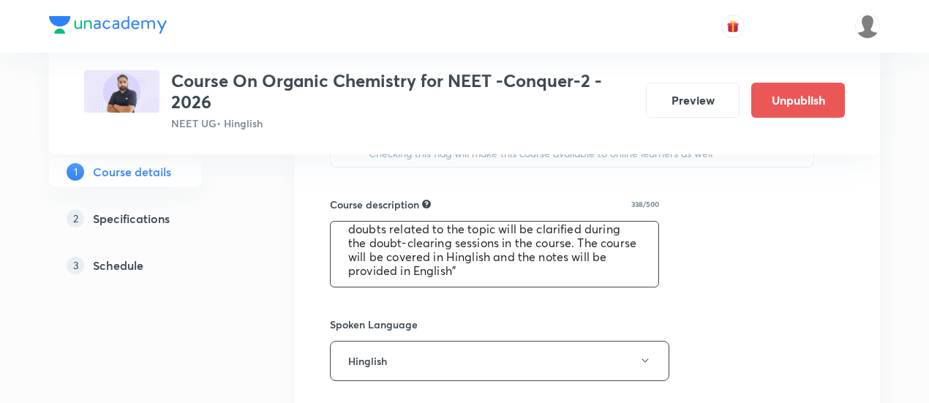
scroll to position [69, 0]
drag, startPoint x: 347, startPoint y: 235, endPoint x: 532, endPoint y: 268, distance: 187.2
click at [532, 268] on textarea "In this course, Vikas Kumar Singh Sir will provide in-depth knowledge of Organi…" at bounding box center [495, 254] width 328 height 65
click at [531, 267] on textarea "In this course, Vikas Kumar Singh Sir will provide in-depth knowledge of Organi…" at bounding box center [495, 254] width 328 height 65
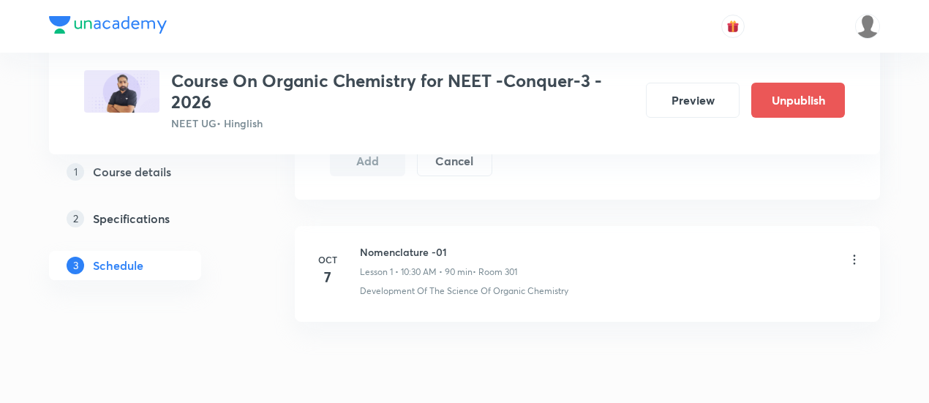
scroll to position [846, 0]
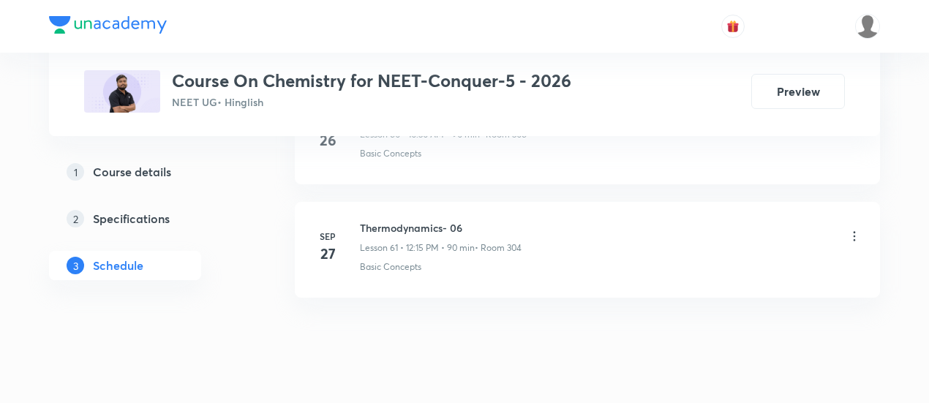
scroll to position [7468, 0]
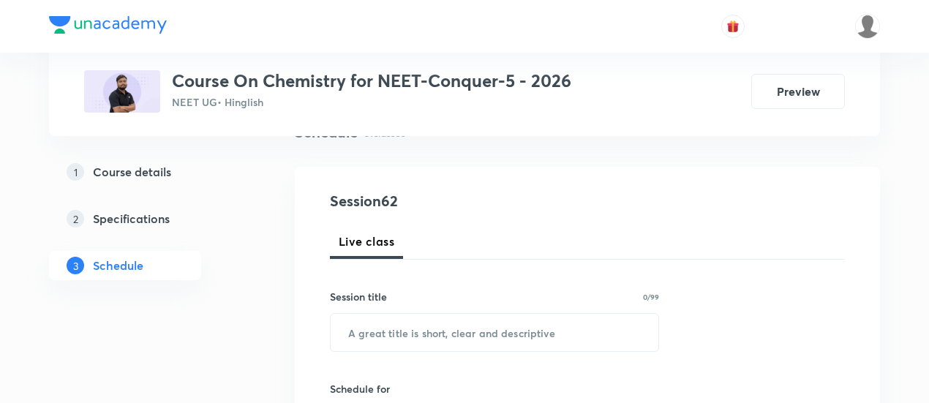
scroll to position [143, 0]
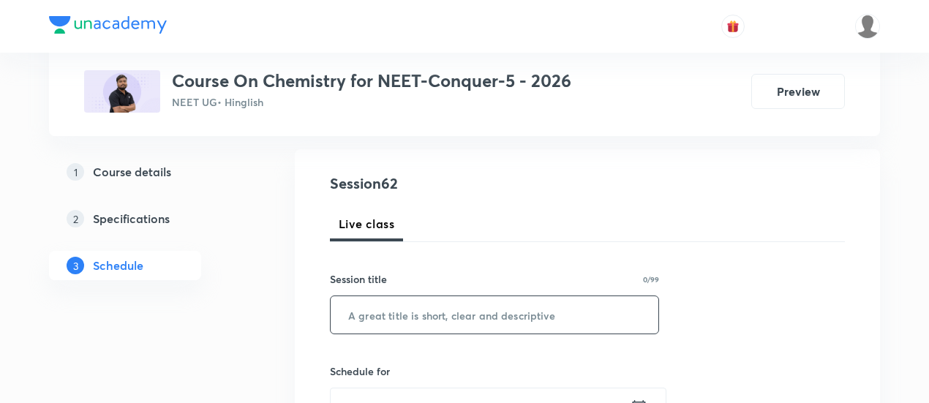
click at [401, 312] on input "text" at bounding box center [495, 314] width 328 height 37
paste input "Chemical Equilibrium"
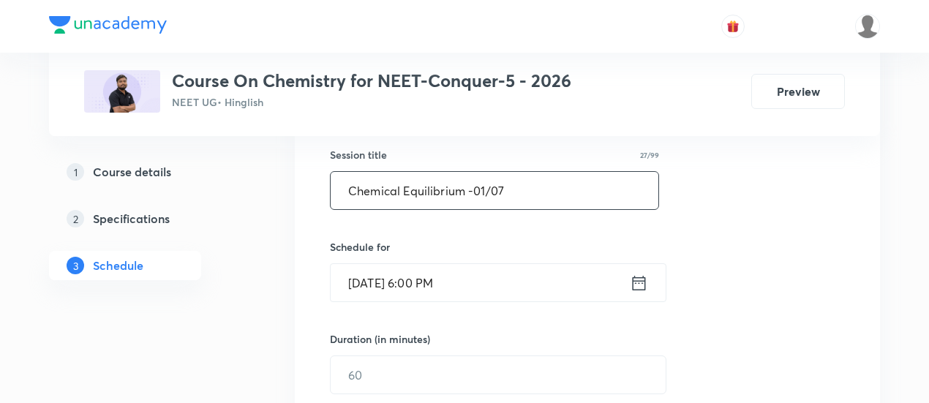
scroll to position [271, 0]
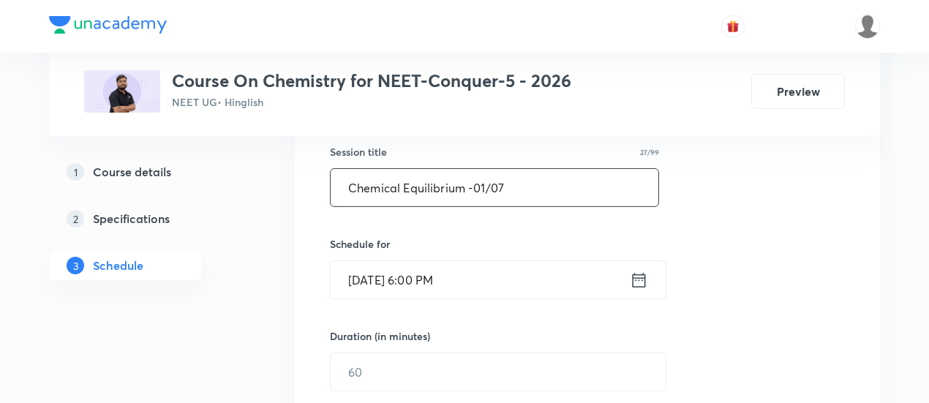
type input "Chemical Equilibrium -01/07"
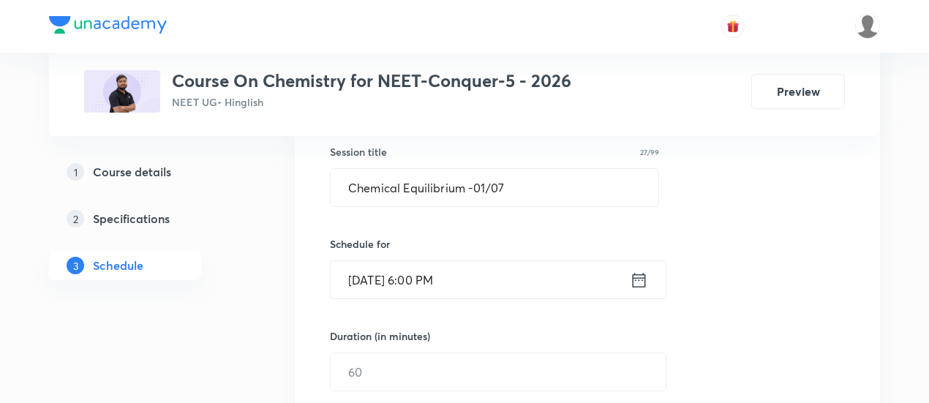
click at [630, 278] on icon at bounding box center [639, 280] width 18 height 20
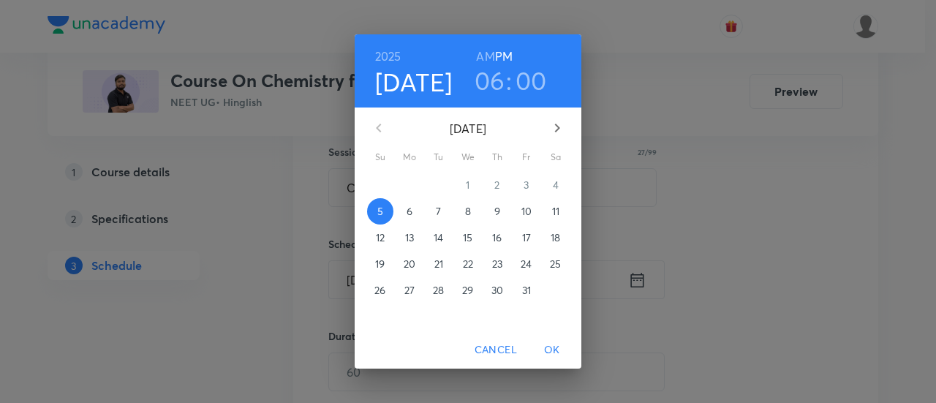
click at [412, 211] on p "6" at bounding box center [410, 211] width 6 height 15
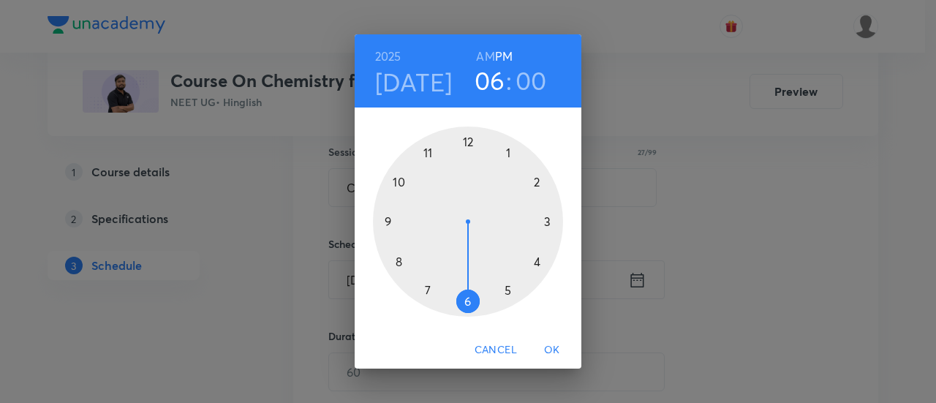
click at [480, 53] on h6 "AM" at bounding box center [485, 56] width 18 height 20
click at [399, 260] on div at bounding box center [468, 222] width 190 height 190
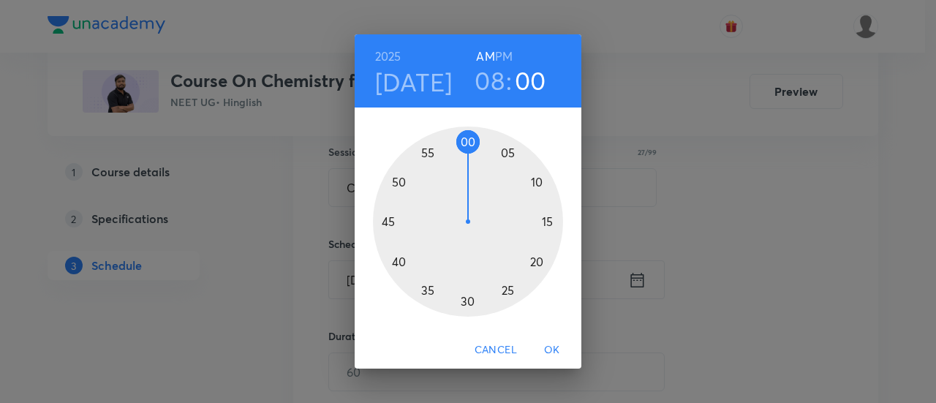
click at [388, 220] on div at bounding box center [468, 222] width 190 height 190
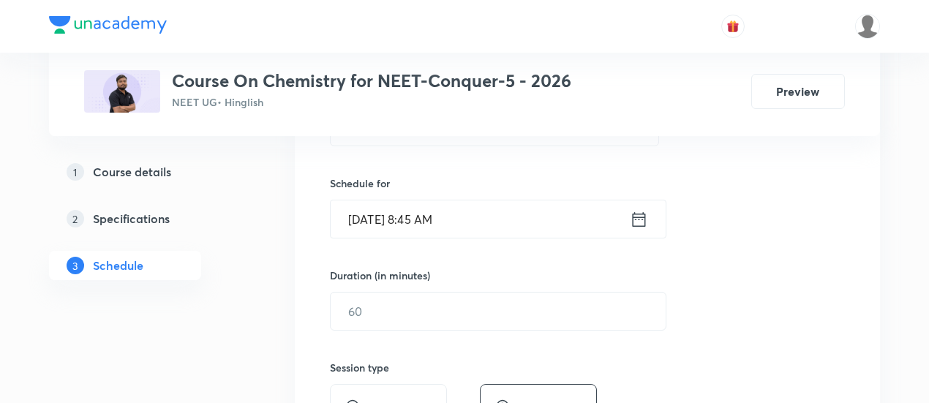
scroll to position [333, 0]
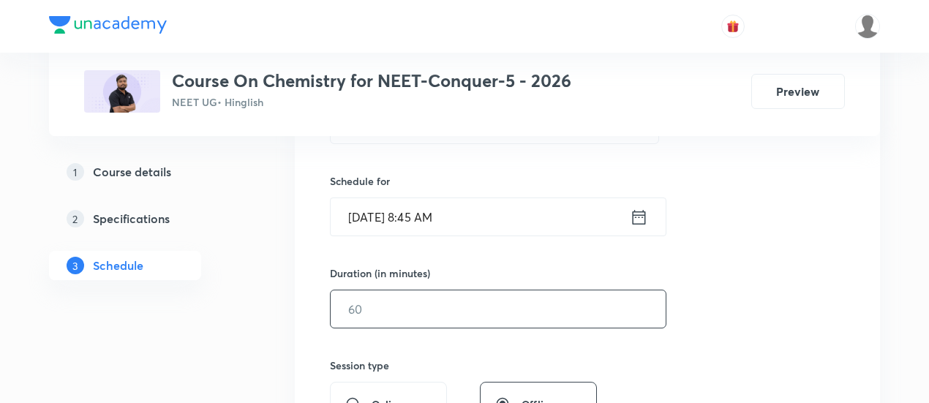
click at [574, 301] on input "text" at bounding box center [498, 308] width 335 height 37
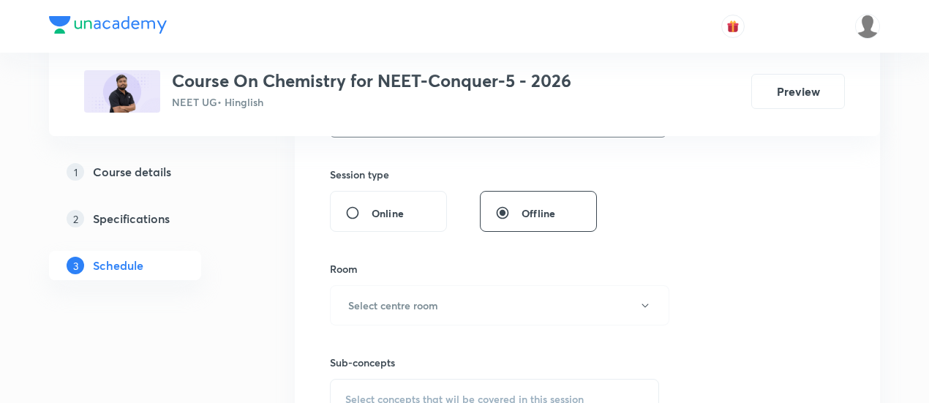
scroll to position [529, 0]
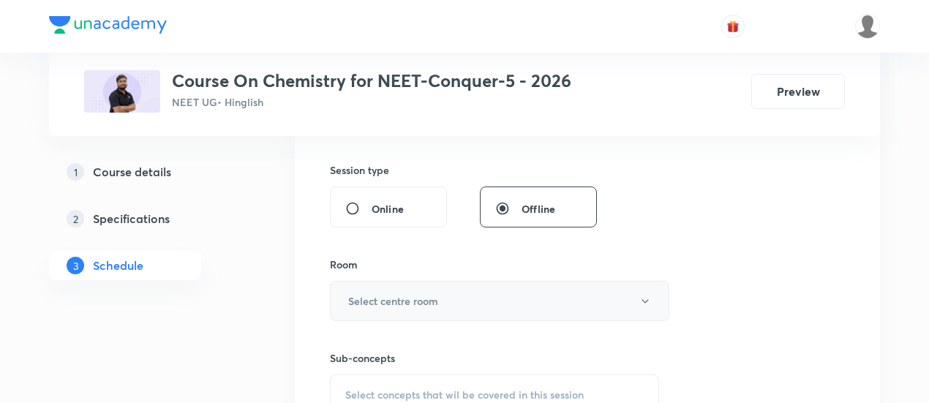
type input "90"
click at [468, 292] on button "Select centre room" at bounding box center [499, 301] width 339 height 40
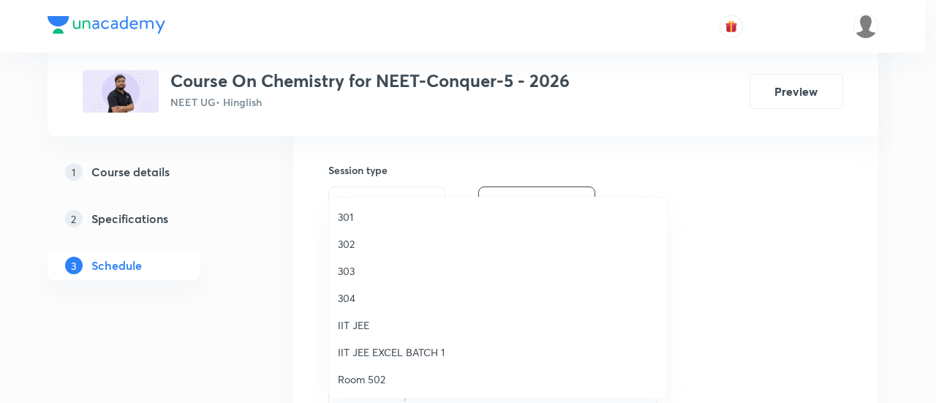
click at [354, 297] on span "304" at bounding box center [498, 297] width 320 height 15
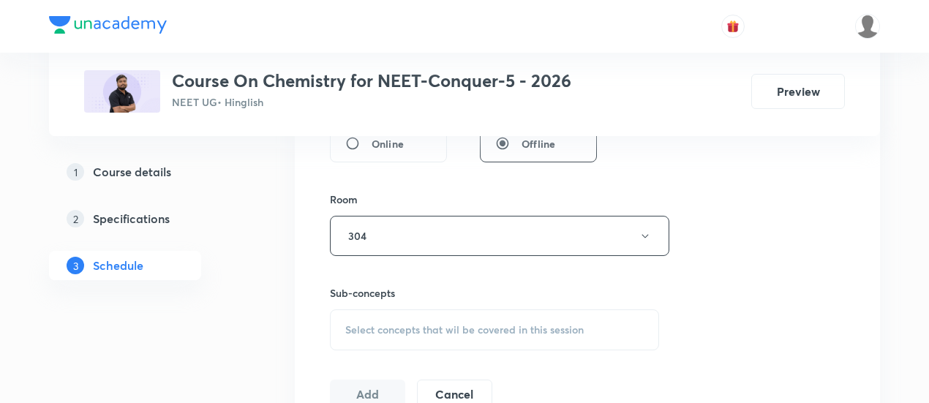
scroll to position [600, 0]
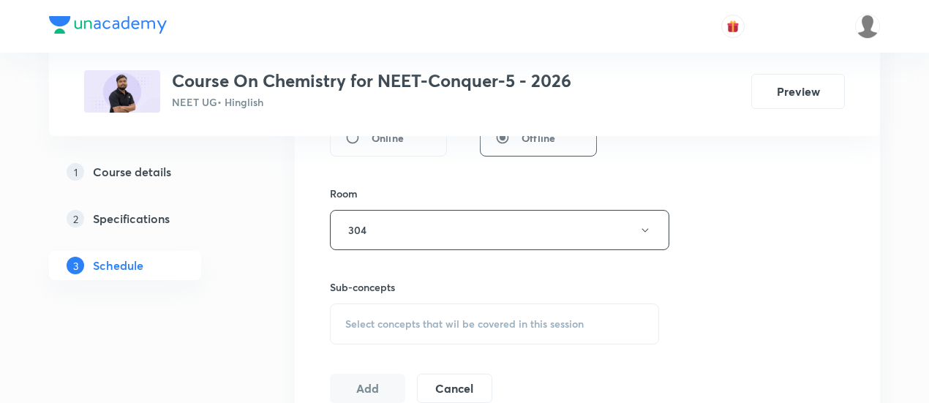
click at [496, 318] on span "Select concepts that wil be covered in this session" at bounding box center [464, 324] width 238 height 12
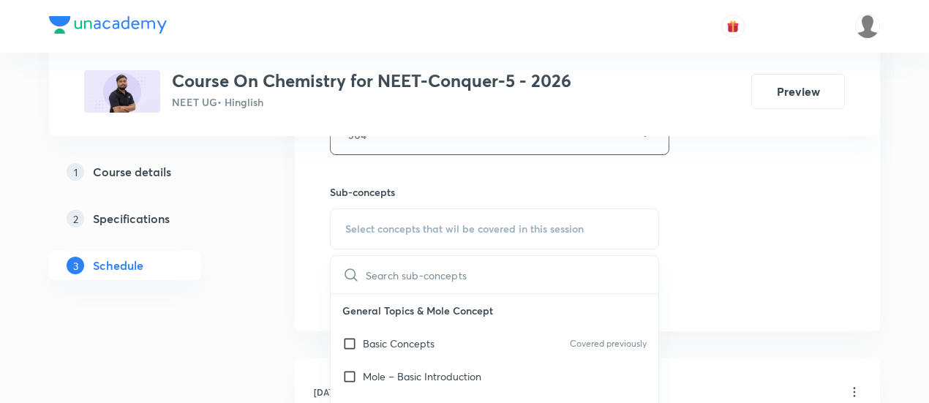
scroll to position [717, 0]
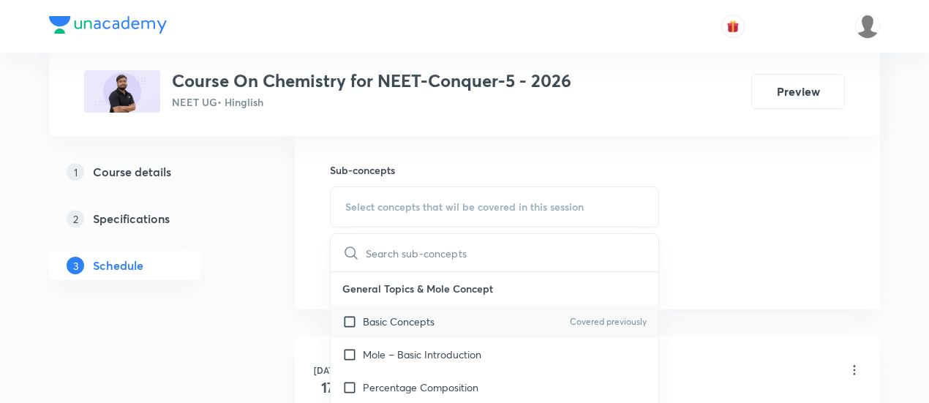
click at [454, 322] on div "Basic Concepts Covered previously" at bounding box center [495, 321] width 328 height 33
checkbox input "true"
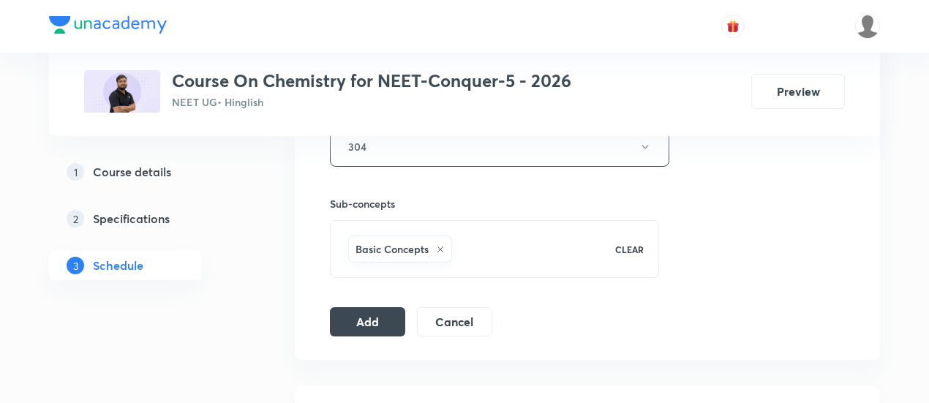
scroll to position [685, 0]
click at [391, 314] on button "Add" at bounding box center [367, 317] width 75 height 29
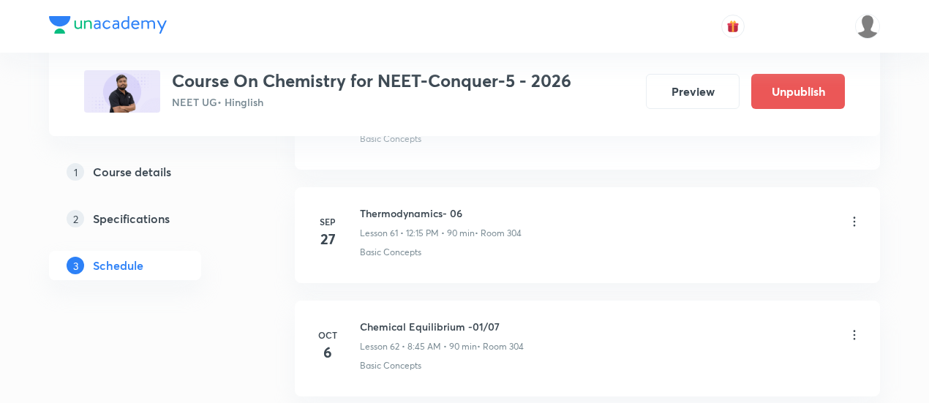
scroll to position [6998, 0]
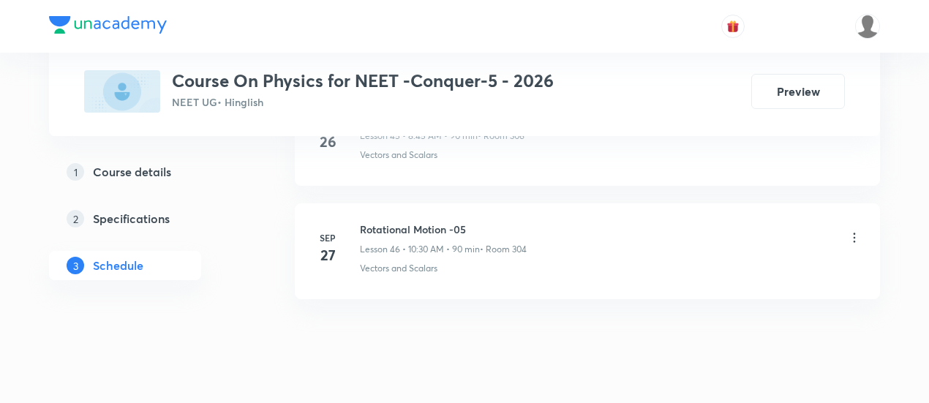
scroll to position [5958, 0]
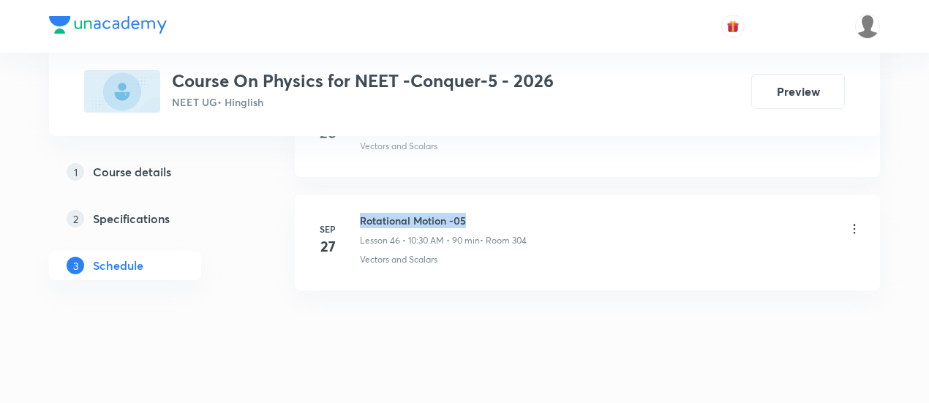
drag, startPoint x: 361, startPoint y: 194, endPoint x: 464, endPoint y: 196, distance: 102.4
click at [464, 213] on h6 "Rotational Motion -05" at bounding box center [443, 220] width 167 height 15
copy h6 "Rotational Motion -05"
click at [464, 213] on h6 "Rotational Motion -05" at bounding box center [443, 220] width 167 height 15
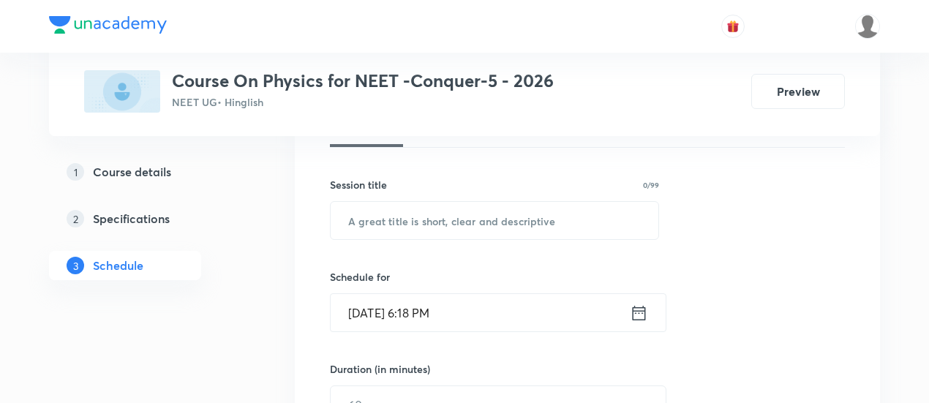
scroll to position [256, 0]
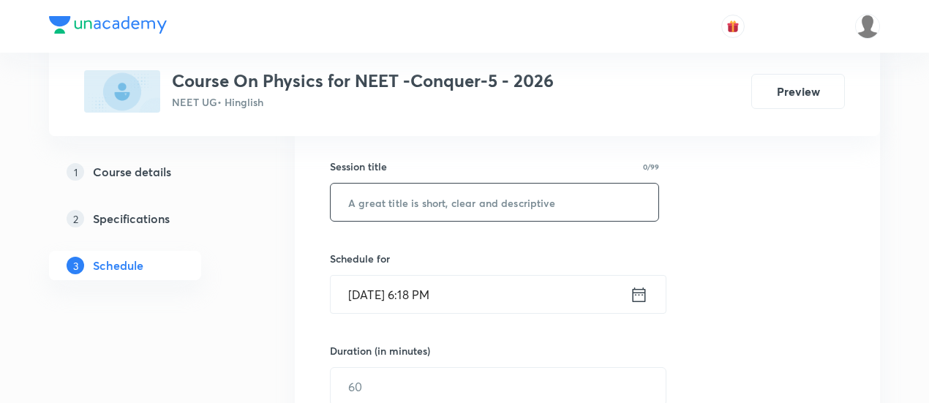
click at [463, 203] on input "text" at bounding box center [495, 202] width 328 height 37
paste input "Rotational Motion -05"
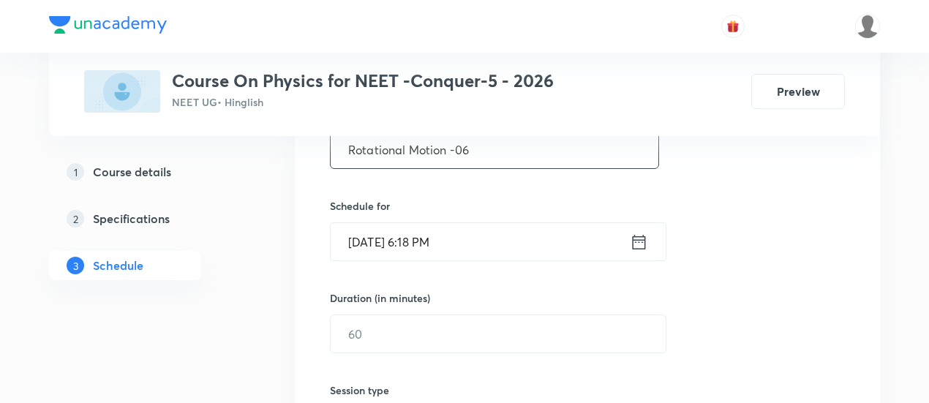
scroll to position [314, 0]
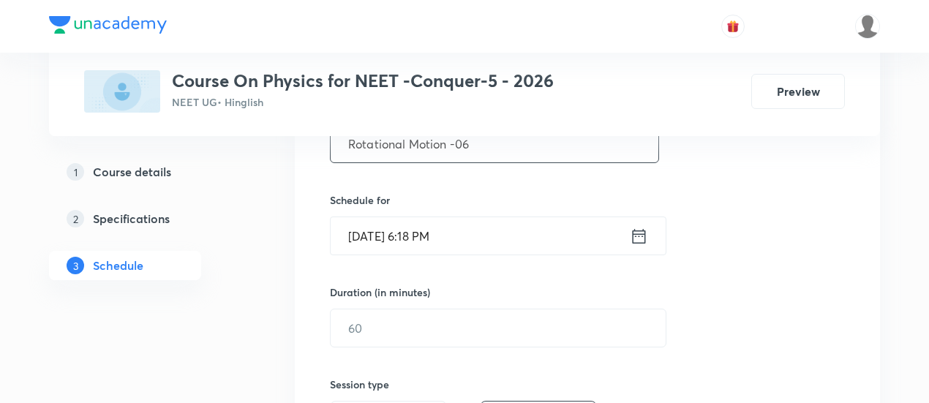
type input "Rotational Motion -06"
click at [635, 230] on icon at bounding box center [639, 236] width 18 height 20
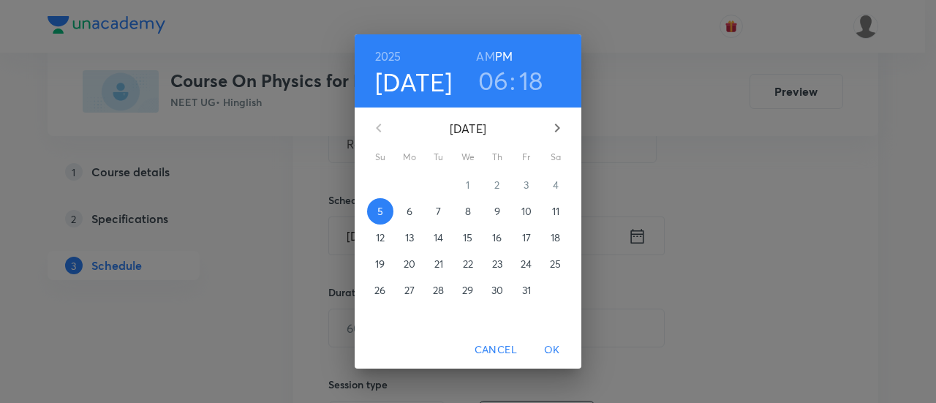
click at [407, 211] on p "6" at bounding box center [410, 211] width 6 height 15
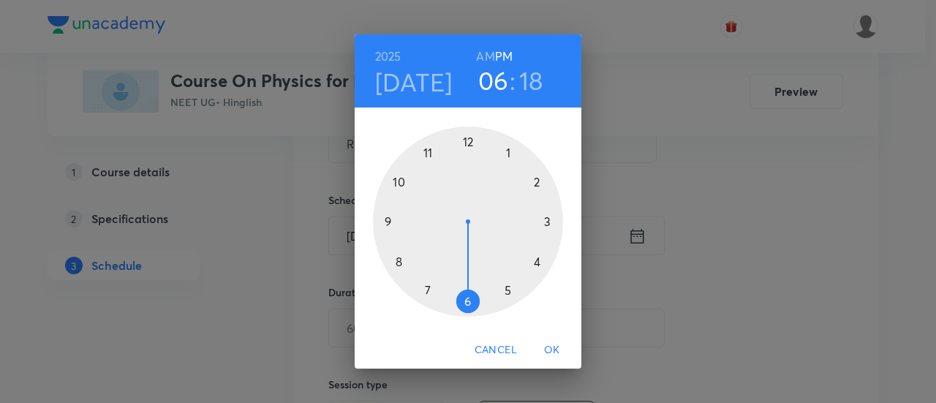
click at [469, 141] on div at bounding box center [468, 222] width 190 height 190
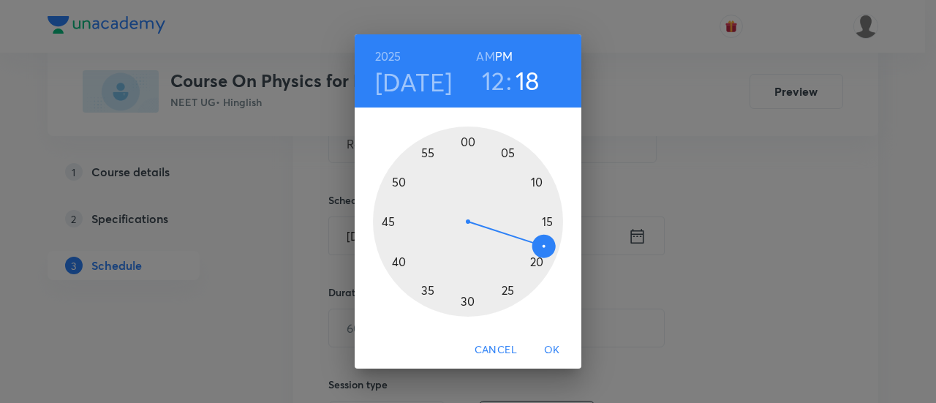
click at [548, 224] on div at bounding box center [468, 222] width 190 height 190
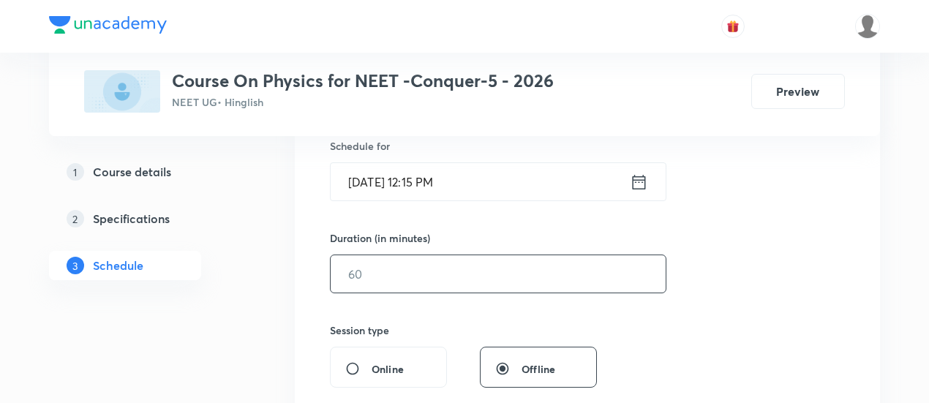
scroll to position [373, 0]
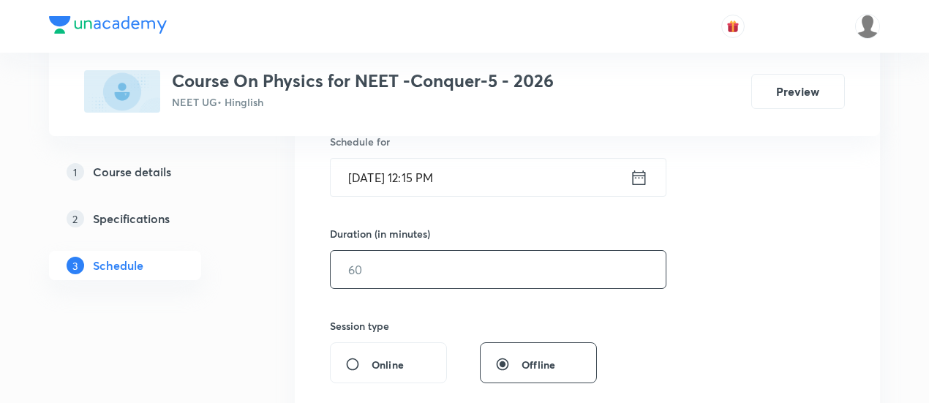
click at [581, 260] on input "text" at bounding box center [498, 269] width 335 height 37
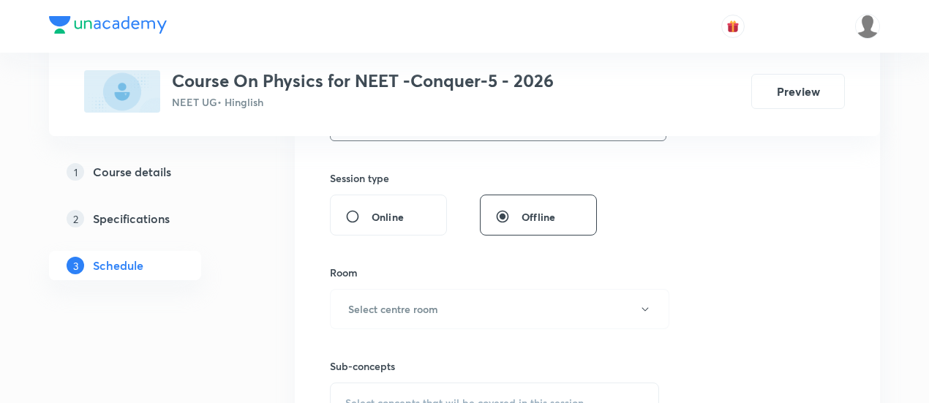
scroll to position [521, 0]
type input "90"
click at [459, 301] on button "Select centre room" at bounding box center [499, 308] width 339 height 40
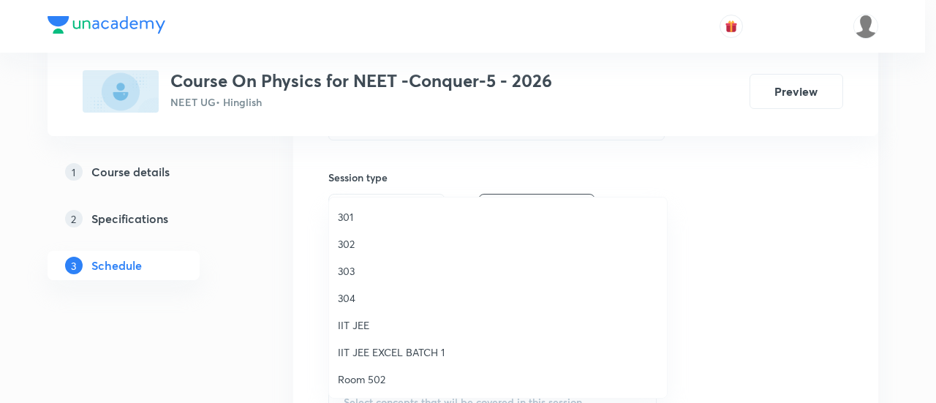
click at [376, 301] on span "304" at bounding box center [498, 297] width 320 height 15
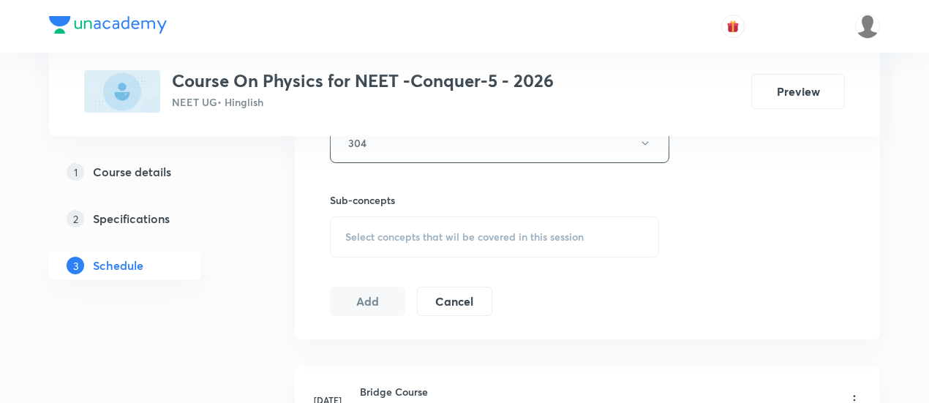
scroll to position [687, 0]
click at [404, 236] on span "Select concepts that wil be covered in this session" at bounding box center [464, 236] width 238 height 12
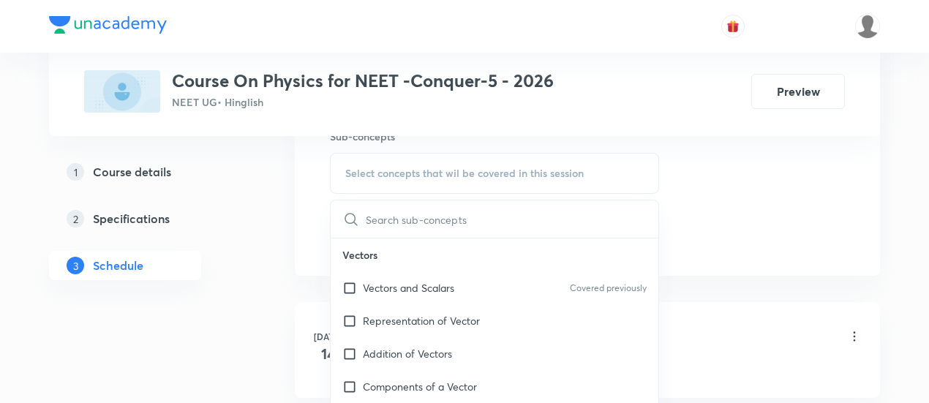
scroll to position [761, 0]
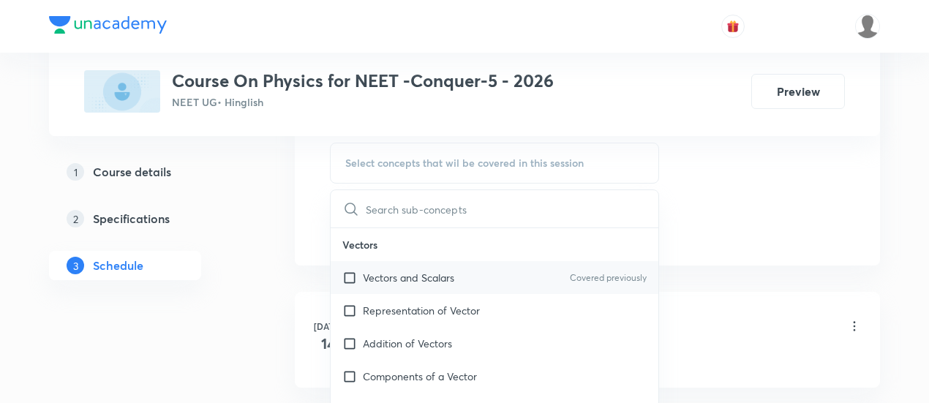
click at [407, 274] on p "Vectors and Scalars" at bounding box center [408, 277] width 91 height 15
checkbox input "true"
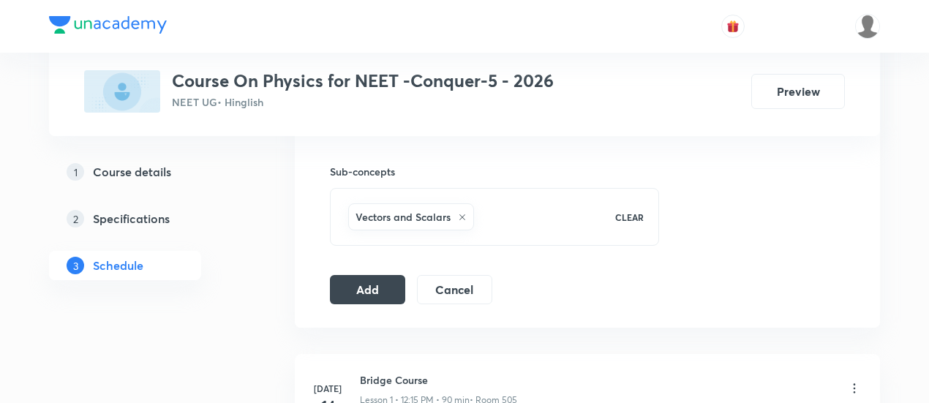
scroll to position [717, 0]
click at [377, 290] on button "Add" at bounding box center [367, 286] width 75 height 29
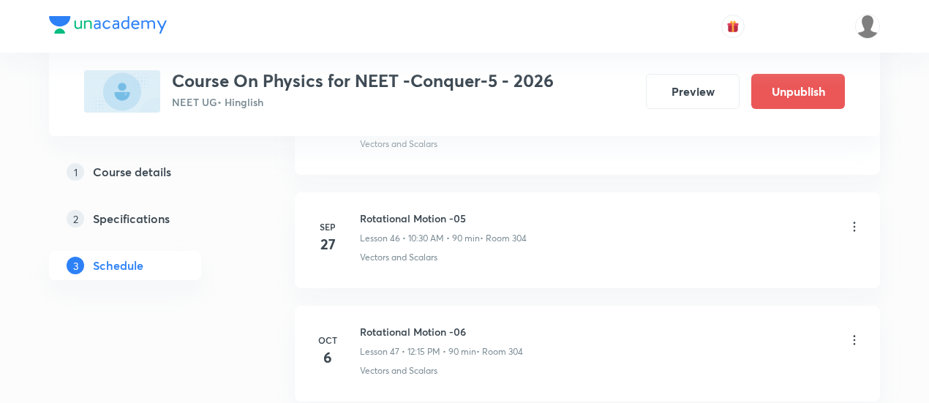
scroll to position [5401, 0]
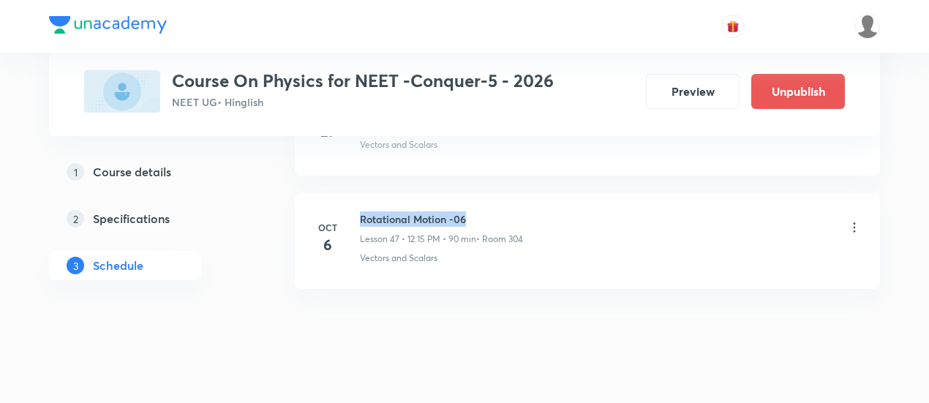
drag, startPoint x: 360, startPoint y: 194, endPoint x: 473, endPoint y: 194, distance: 113.3
click at [473, 211] on h6 "Rotational Motion -06" at bounding box center [441, 218] width 163 height 15
copy h6 "Rotational Motion -06"
click at [473, 211] on h6 "Rotational Motion -06" at bounding box center [441, 218] width 163 height 15
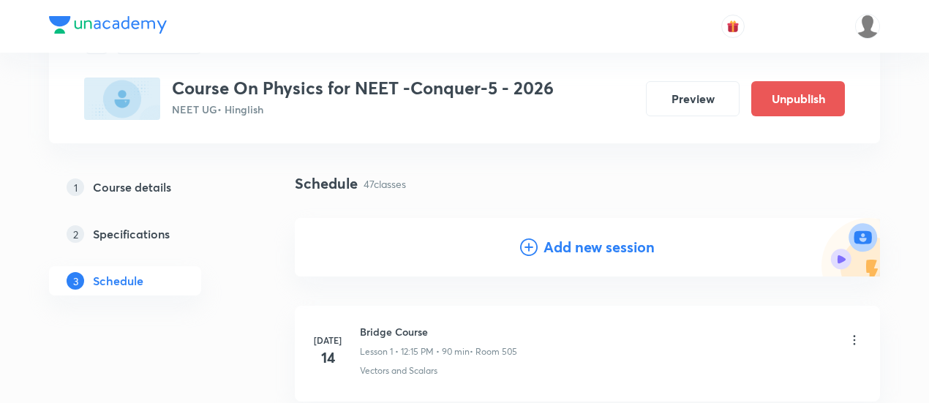
scroll to position [75, 0]
click at [588, 247] on h4 "Add new session" at bounding box center [598, 246] width 111 height 22
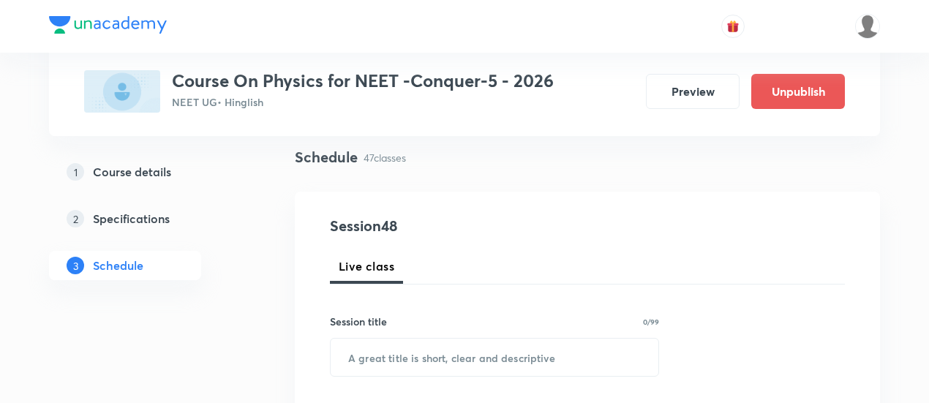
scroll to position [176, 0]
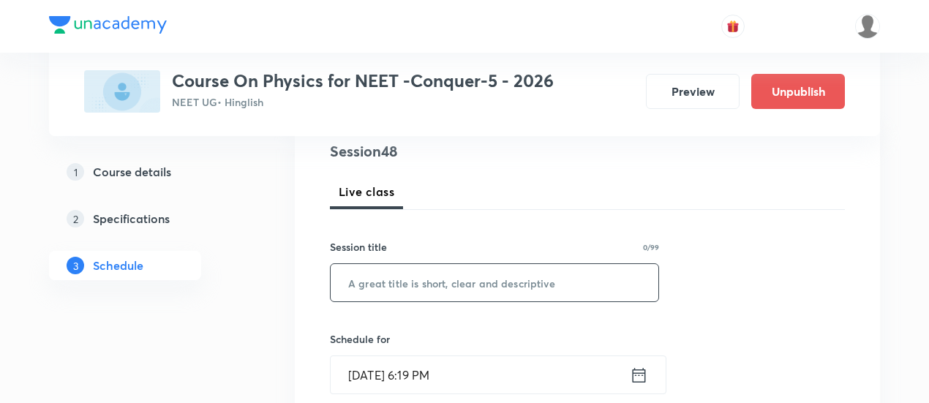
click at [526, 286] on input "text" at bounding box center [495, 282] width 328 height 37
paste input "Rotational Motion -06"
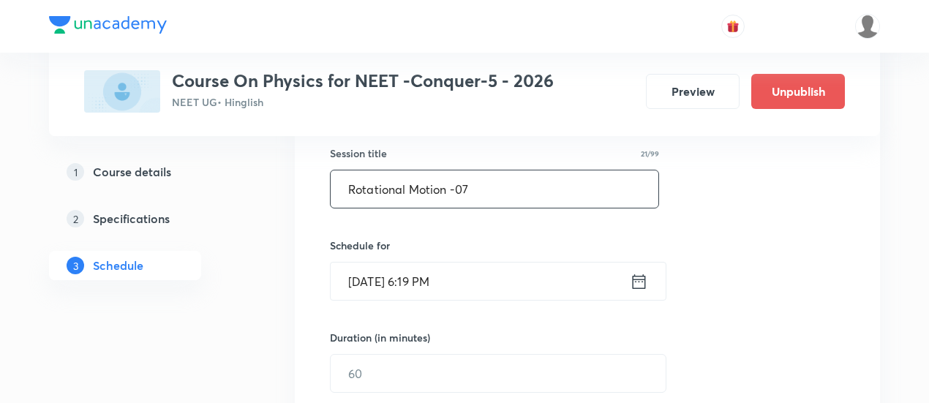
scroll to position [271, 0]
type input "Rotational Motion -07"
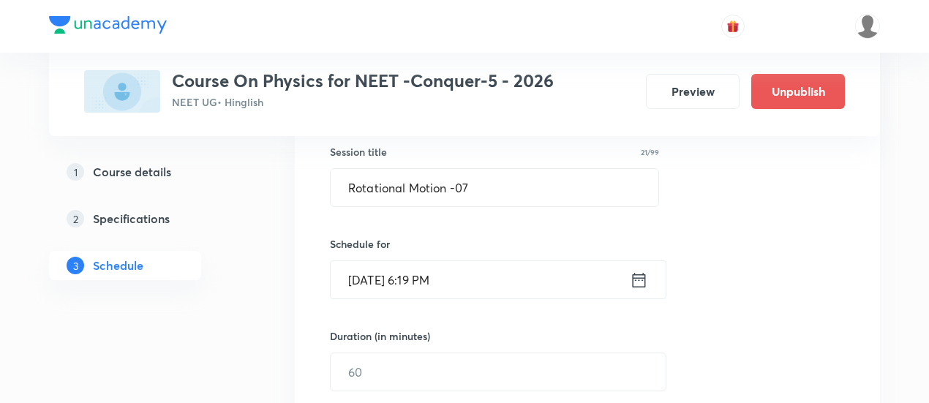
click at [645, 280] on icon at bounding box center [639, 279] width 13 height 15
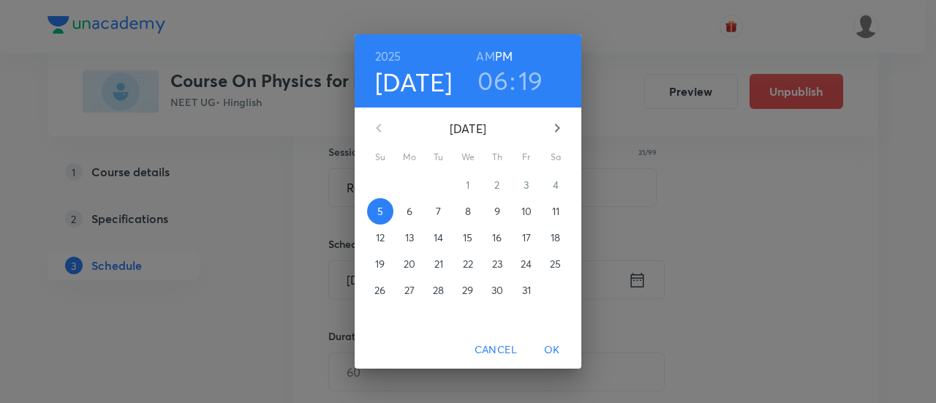
click at [443, 208] on span "7" at bounding box center [439, 211] width 26 height 15
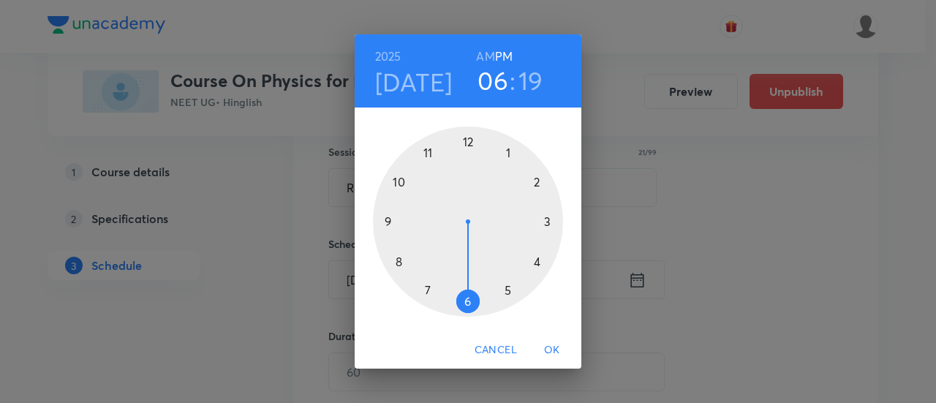
click at [488, 56] on h6 "AM" at bounding box center [485, 56] width 18 height 20
click at [399, 260] on div at bounding box center [468, 222] width 190 height 190
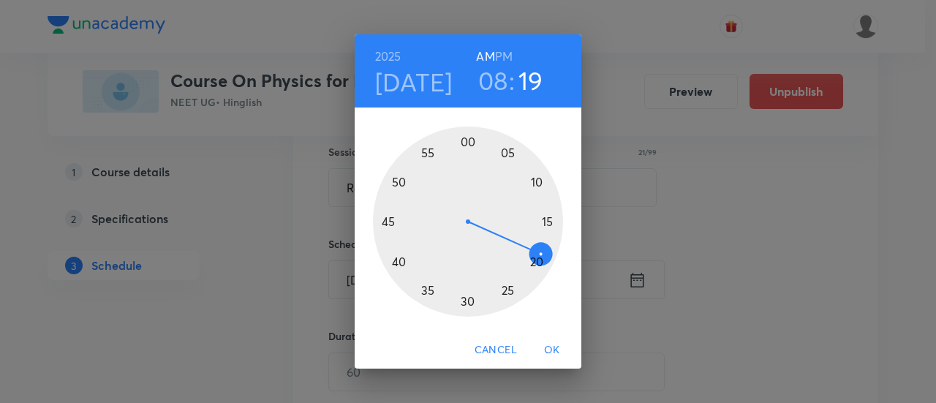
click at [388, 221] on div at bounding box center [468, 222] width 190 height 190
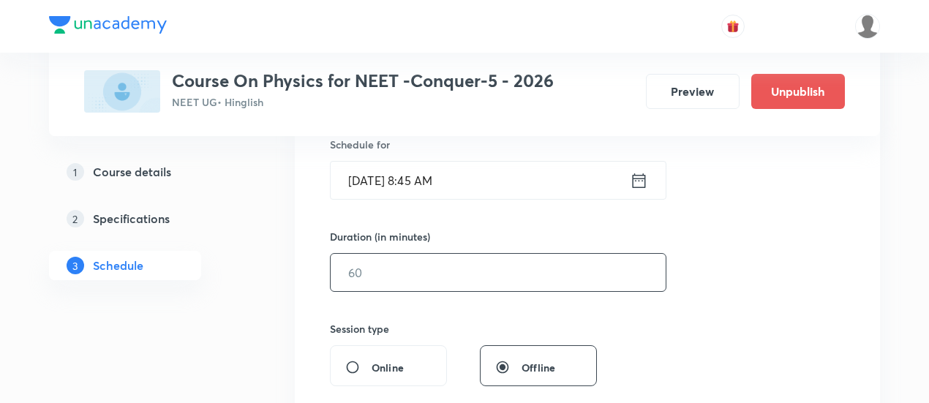
scroll to position [375, 0]
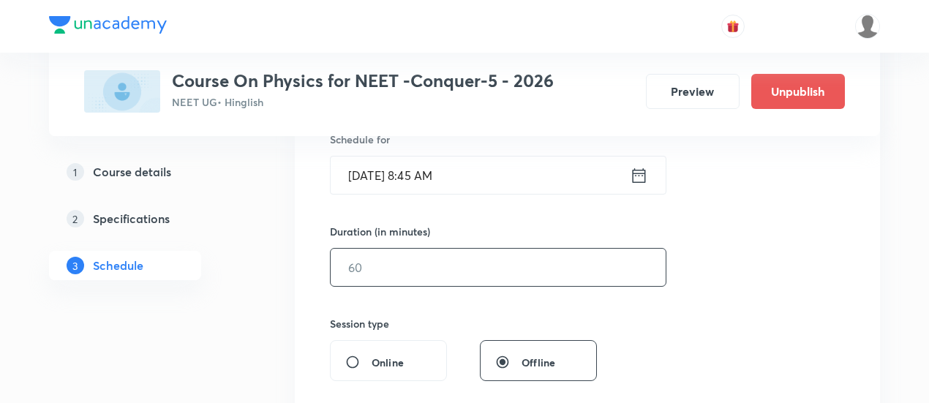
click at [499, 270] on input "text" at bounding box center [498, 267] width 335 height 37
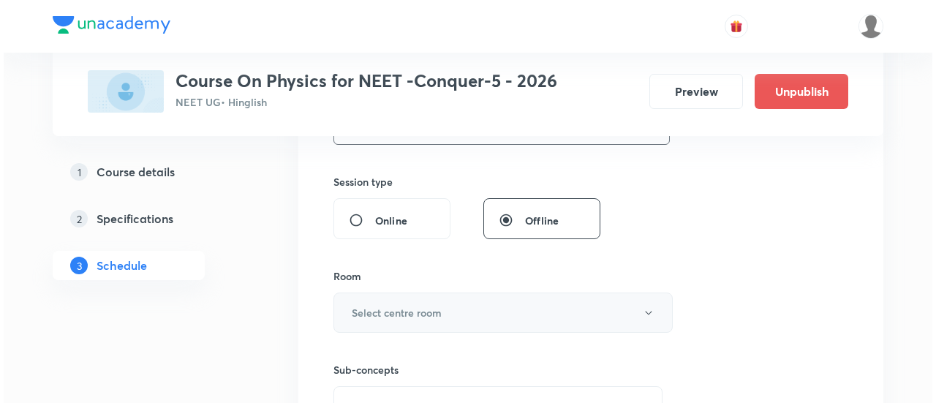
scroll to position [519, 0]
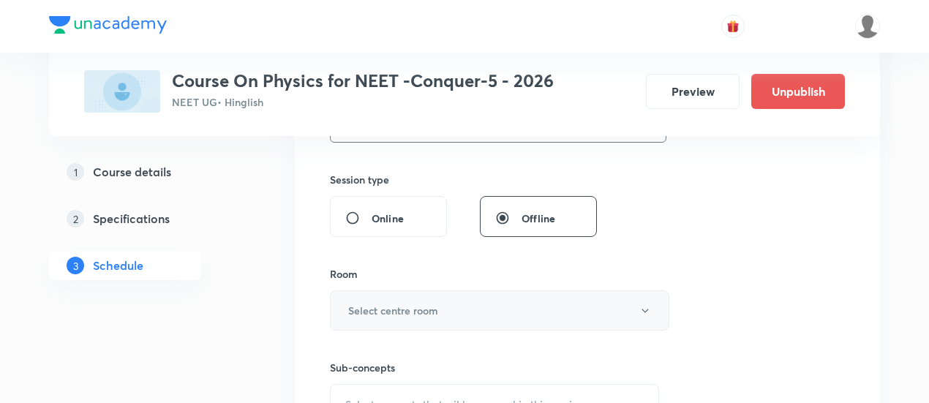
type input "90"
click at [495, 312] on button "Select centre room" at bounding box center [499, 310] width 339 height 40
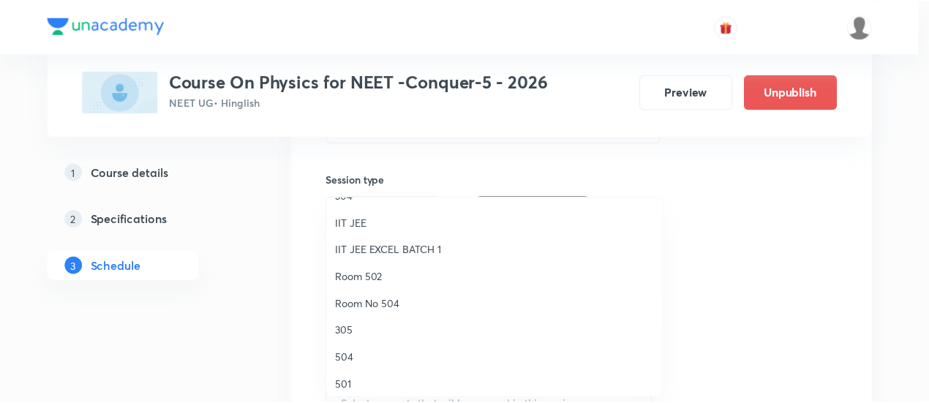
scroll to position [39, 0]
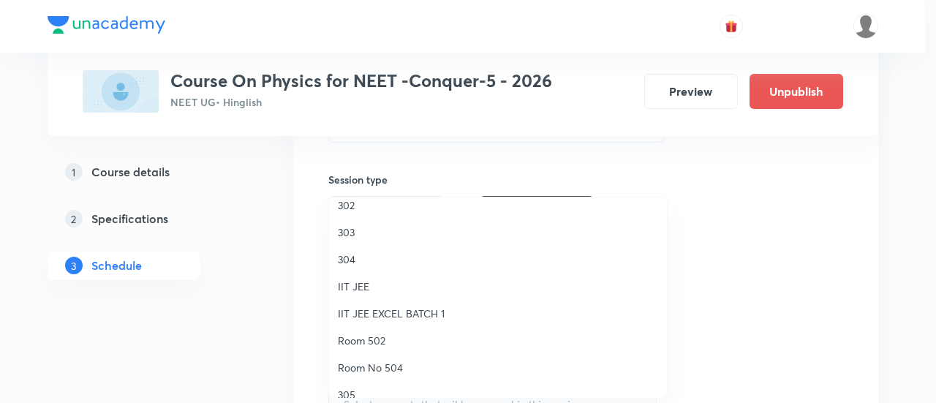
click at [392, 339] on span "Room 502" at bounding box center [498, 340] width 320 height 15
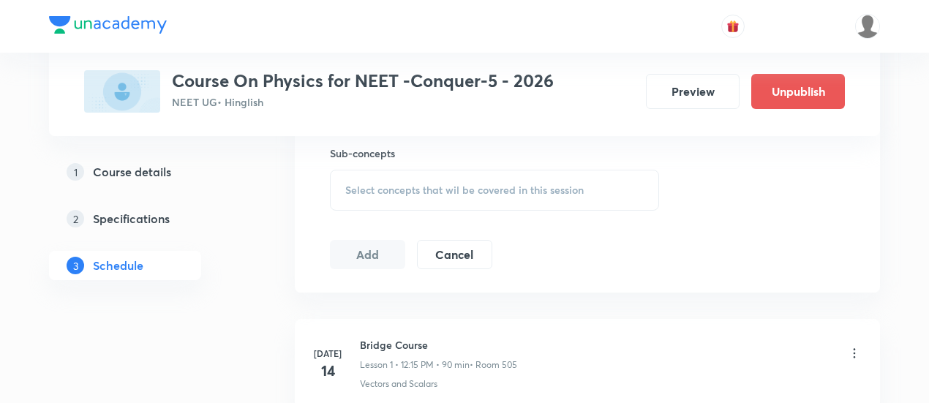
scroll to position [734, 0]
click at [507, 189] on span "Select concepts that wil be covered in this session" at bounding box center [464, 190] width 238 height 12
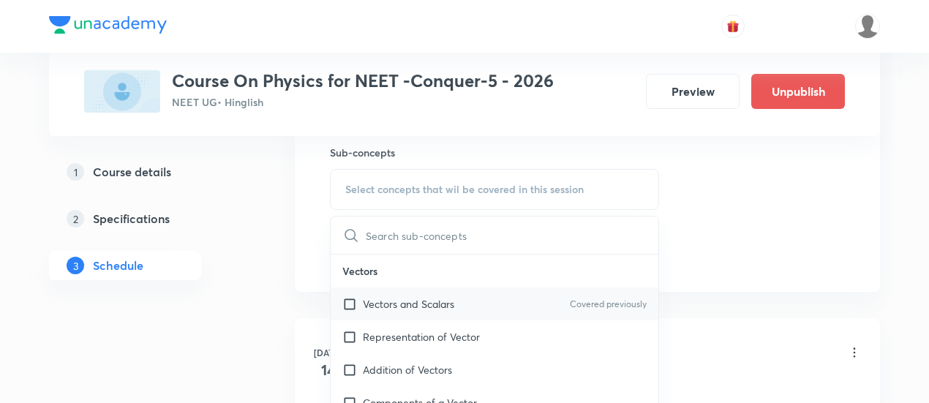
click at [429, 301] on p "Vectors and Scalars" at bounding box center [408, 303] width 91 height 15
checkbox input "true"
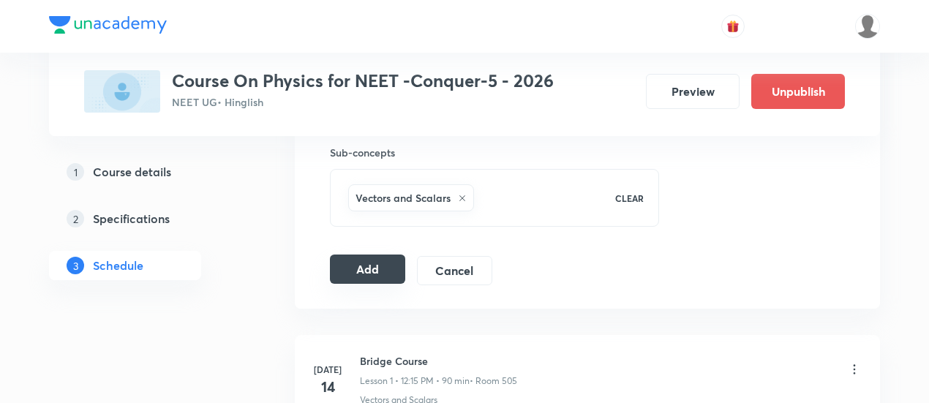
click at [390, 263] on button "Add" at bounding box center [367, 268] width 75 height 29
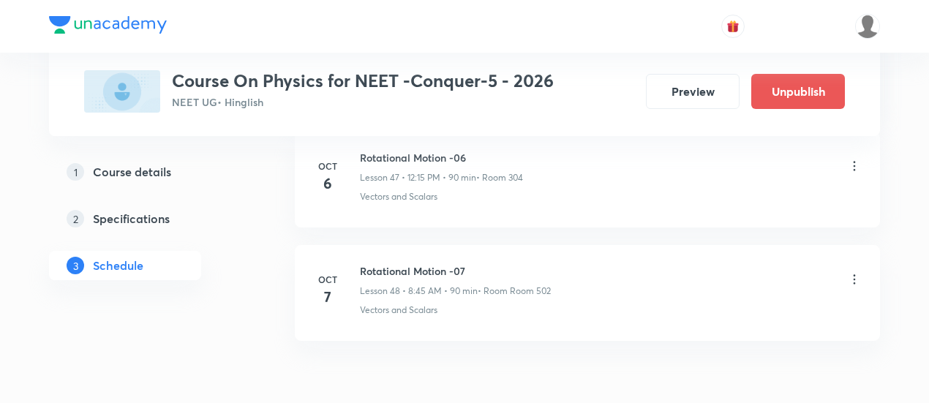
scroll to position [5462, 0]
drag, startPoint x: 361, startPoint y: 243, endPoint x: 486, endPoint y: 238, distance: 125.1
click at [486, 245] on li "Oct 7 Rotational Motion -07 Lesson 48 • 8:45 AM • 90 min • Room Room 502 Vector…" at bounding box center [587, 293] width 585 height 96
copy h6 "Rotational Motion -07"
click at [486, 245] on li "Oct 7 Rotational Motion -07 Lesson 48 • 8:45 AM • 90 min • Room Room 502 Vector…" at bounding box center [587, 293] width 585 height 96
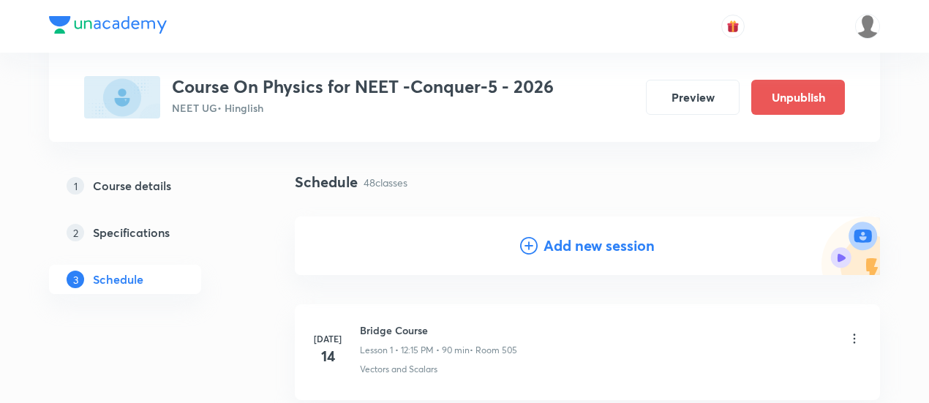
scroll to position [78, 0]
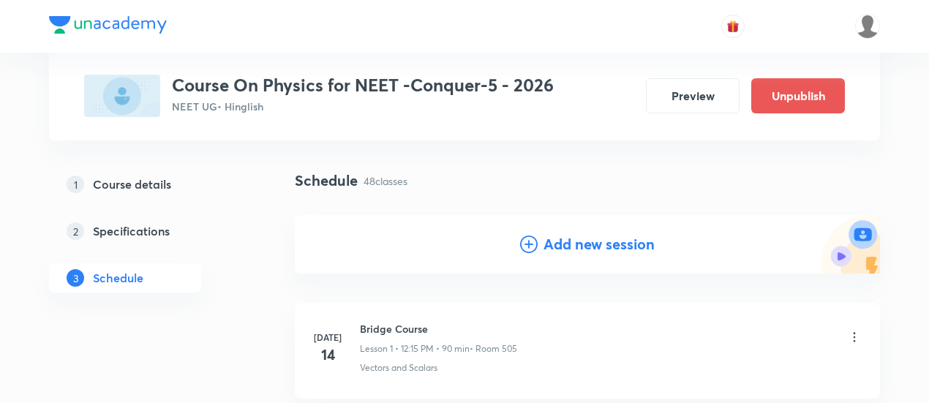
click at [595, 247] on h4 "Add new session" at bounding box center [598, 244] width 111 height 22
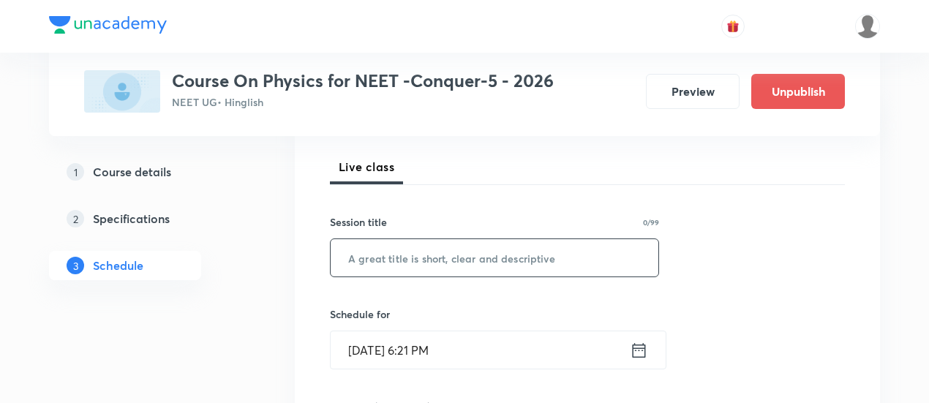
scroll to position [212, 0]
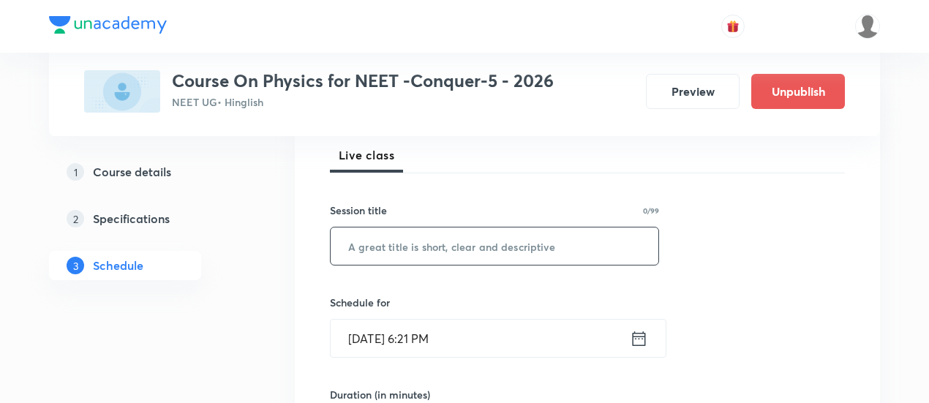
click at [499, 249] on input "text" at bounding box center [495, 245] width 328 height 37
paste input "Rotational Motion -07"
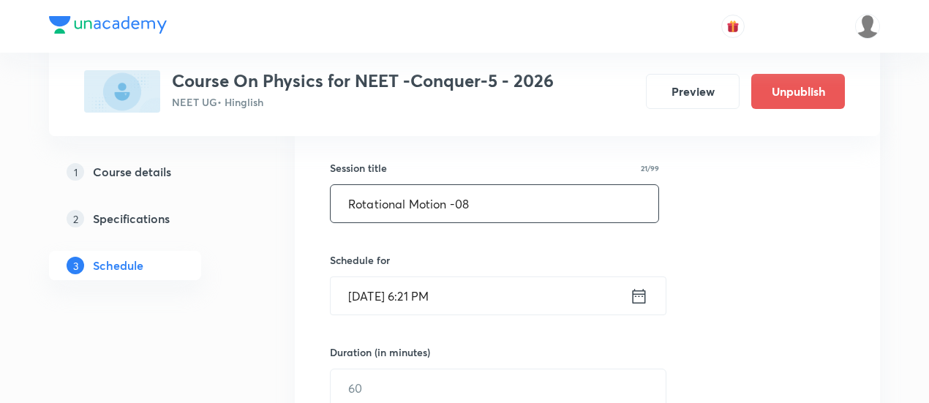
scroll to position [263, 0]
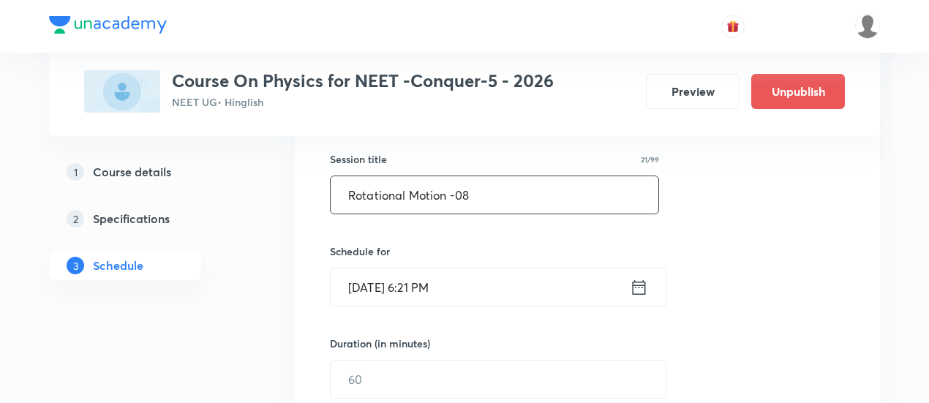
type input "Rotational Motion -08"
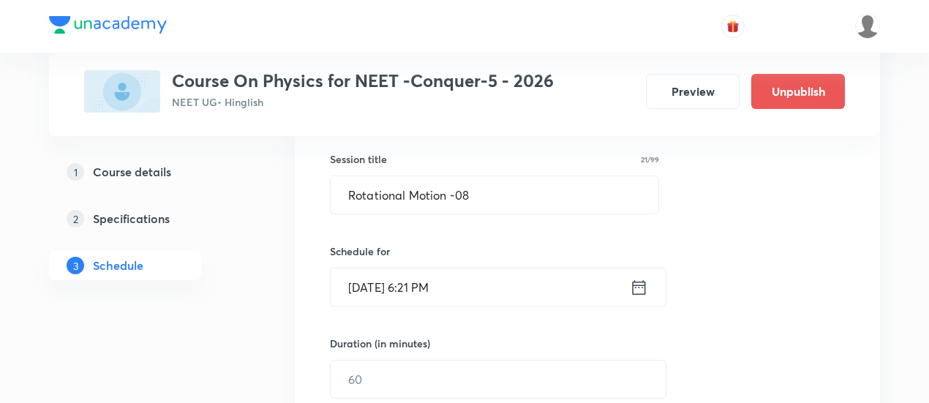
click at [634, 288] on icon at bounding box center [639, 287] width 18 height 20
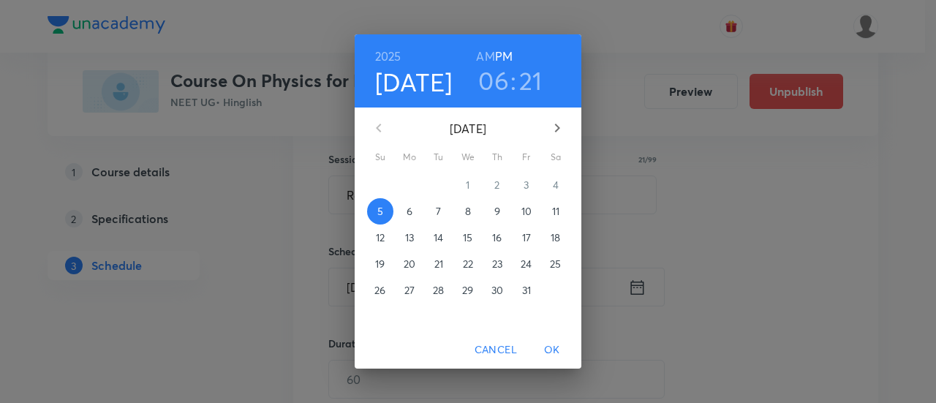
click at [467, 208] on p "8" at bounding box center [468, 211] width 6 height 15
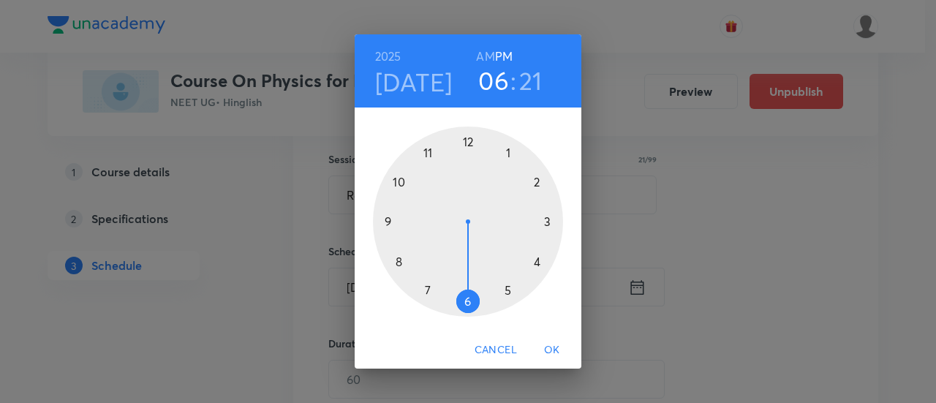
click at [488, 49] on h6 "AM" at bounding box center [485, 56] width 18 height 20
click at [403, 184] on div at bounding box center [468, 222] width 190 height 190
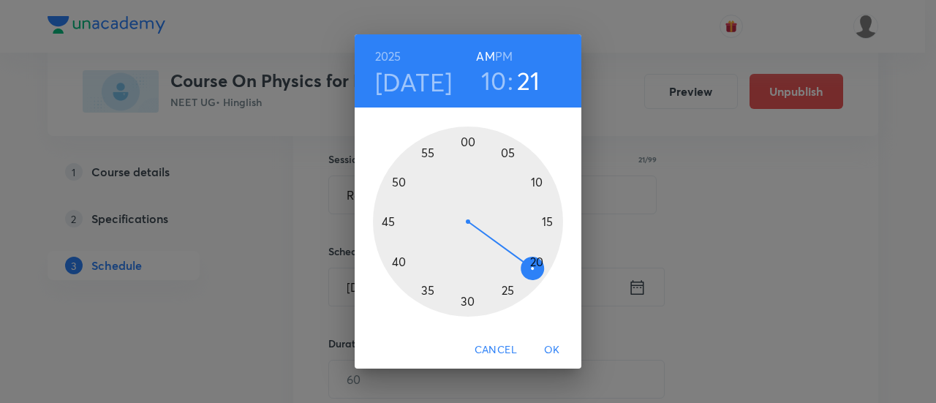
click at [469, 301] on div at bounding box center [468, 222] width 190 height 190
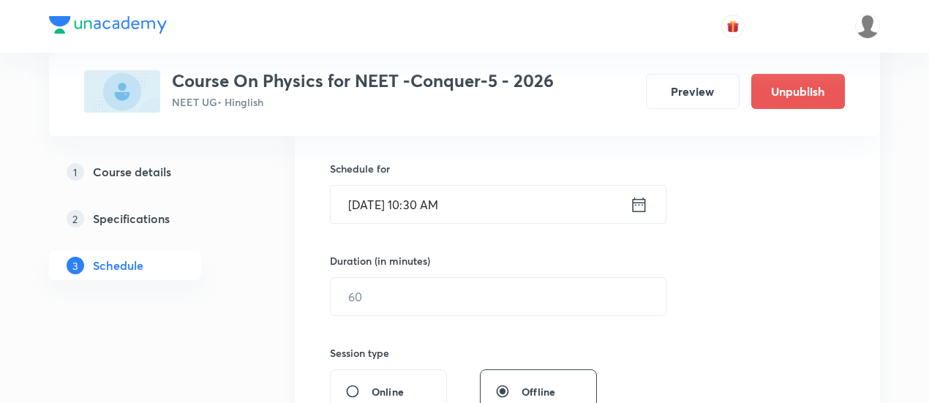
scroll to position [348, 0]
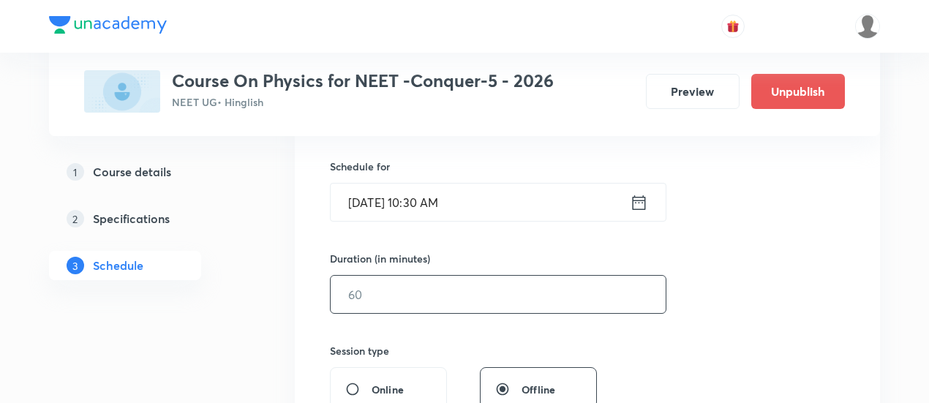
click at [582, 296] on input "text" at bounding box center [498, 294] width 335 height 37
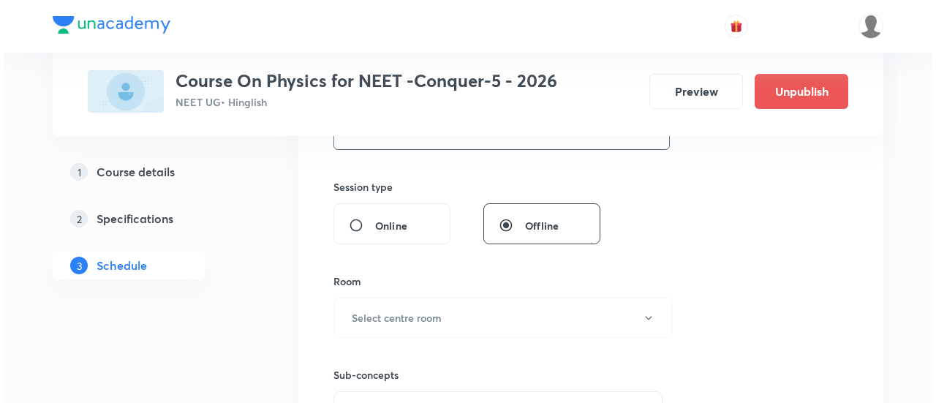
scroll to position [519, 0]
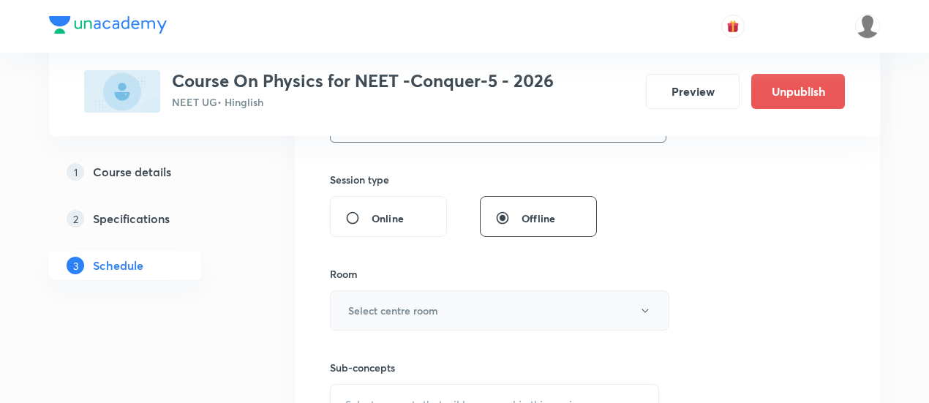
type input "90"
click at [483, 302] on button "Select centre room" at bounding box center [499, 310] width 339 height 40
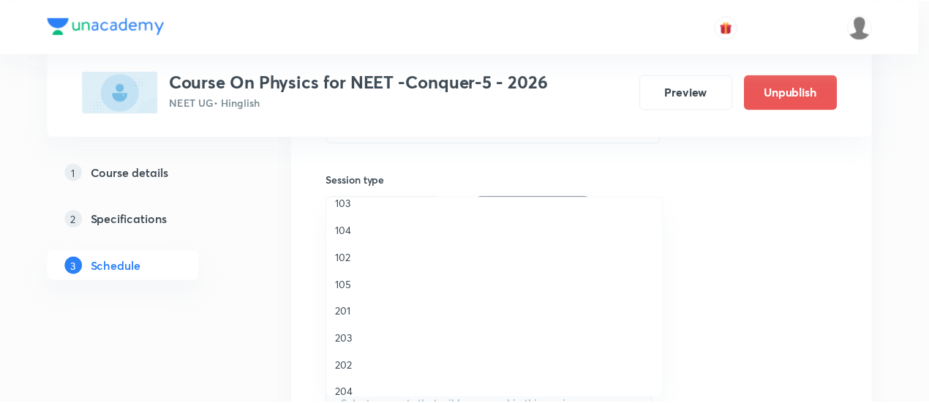
scroll to position [487, 0]
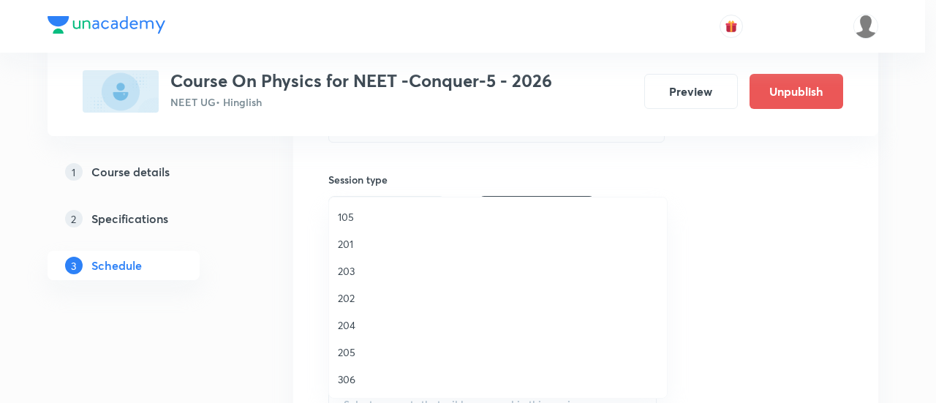
click at [370, 385] on span "306" at bounding box center [498, 378] width 320 height 15
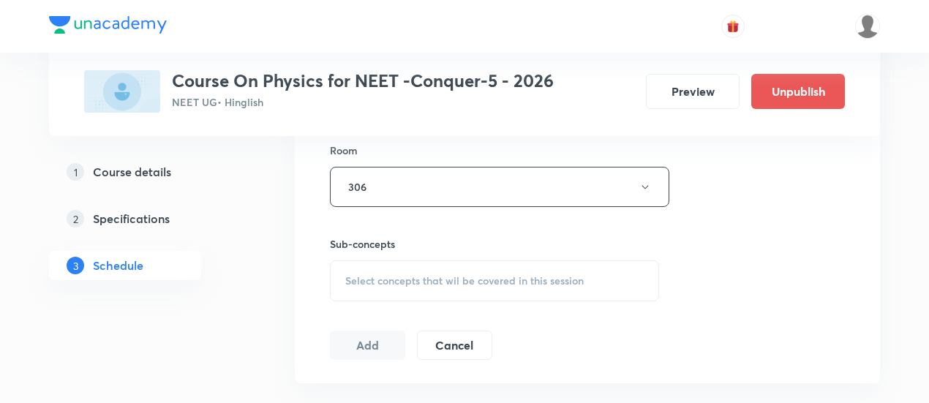
scroll to position [644, 0]
click at [544, 276] on span "Select concepts that wil be covered in this session" at bounding box center [464, 280] width 238 height 12
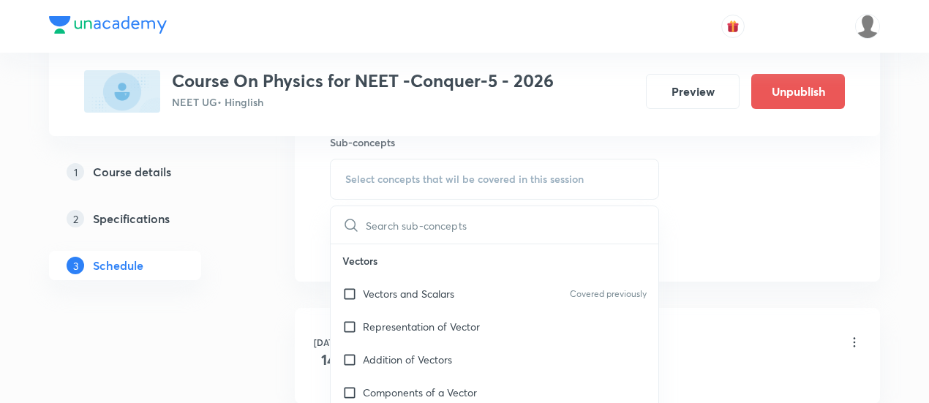
scroll to position [748, 0]
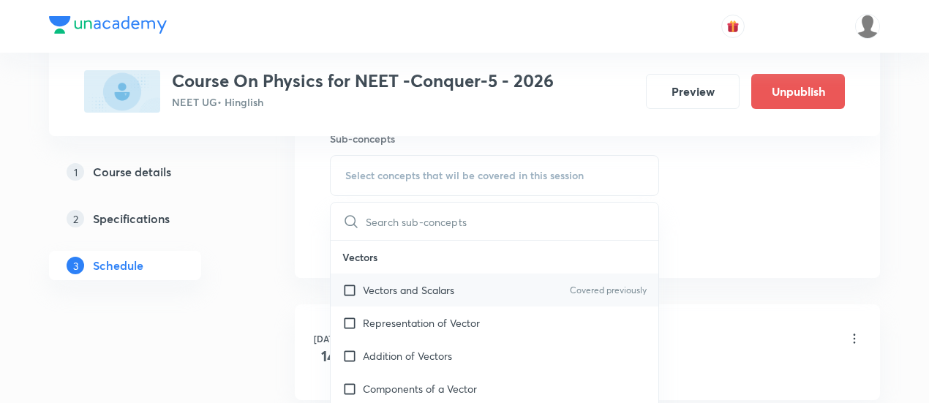
click at [440, 291] on p "Vectors and Scalars" at bounding box center [408, 289] width 91 height 15
checkbox input "true"
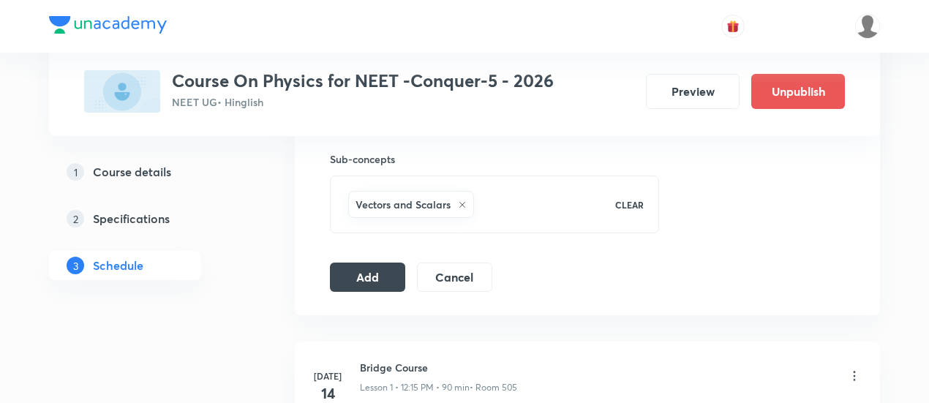
scroll to position [728, 0]
click at [374, 281] on button "Add" at bounding box center [367, 274] width 75 height 29
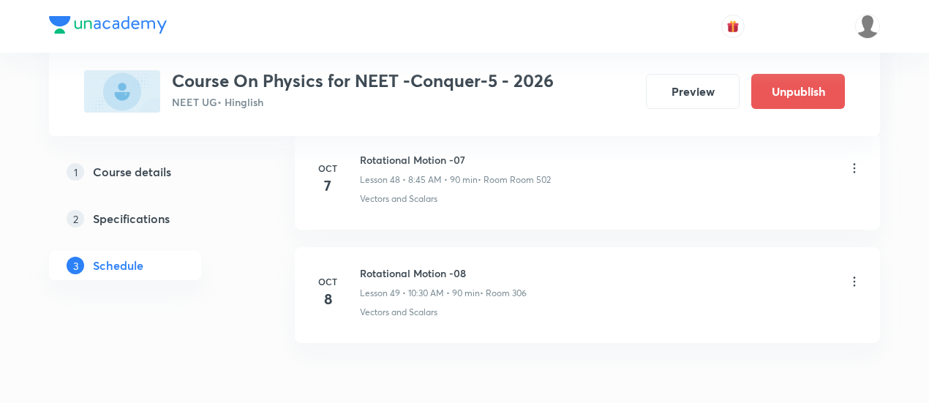
scroll to position [5627, 0]
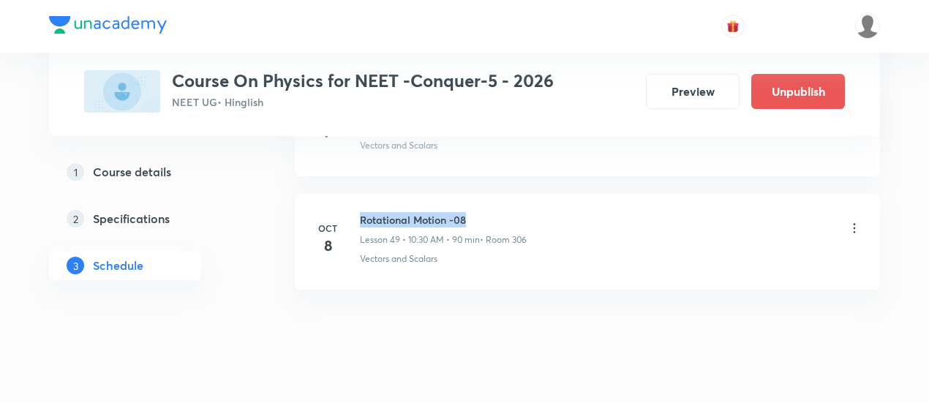
drag, startPoint x: 361, startPoint y: 193, endPoint x: 470, endPoint y: 195, distance: 109.0
click at [470, 212] on h6 "Rotational Motion -08" at bounding box center [443, 219] width 167 height 15
copy h6 "Rotational Motion -08"
click at [470, 212] on h6 "Rotational Motion -08" at bounding box center [443, 219] width 167 height 15
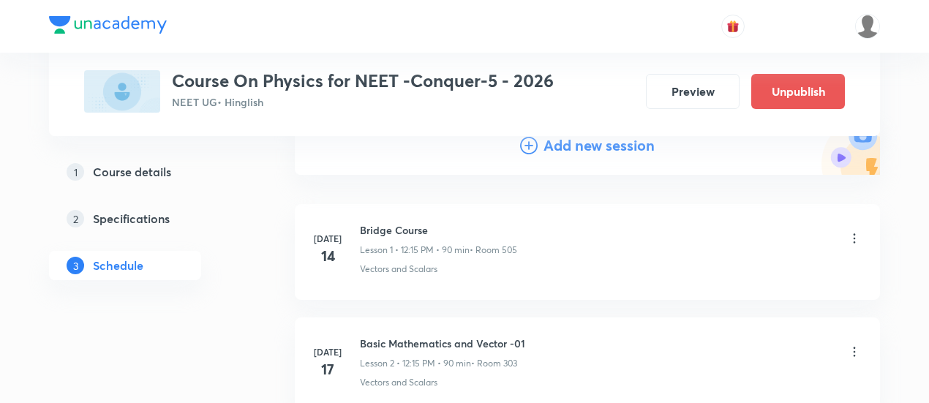
scroll to position [0, 0]
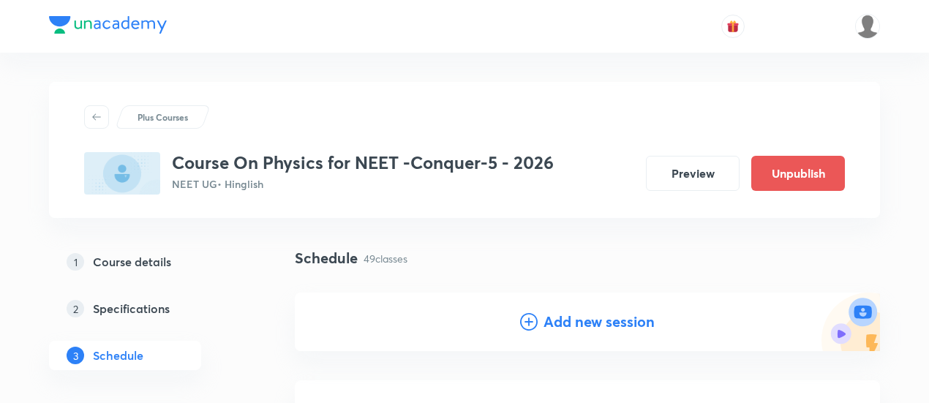
click at [564, 321] on h4 "Add new session" at bounding box center [598, 322] width 111 height 22
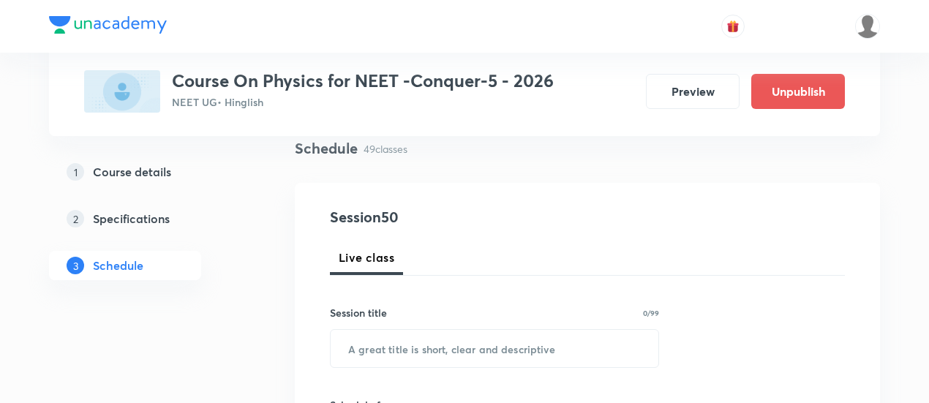
scroll to position [119, 0]
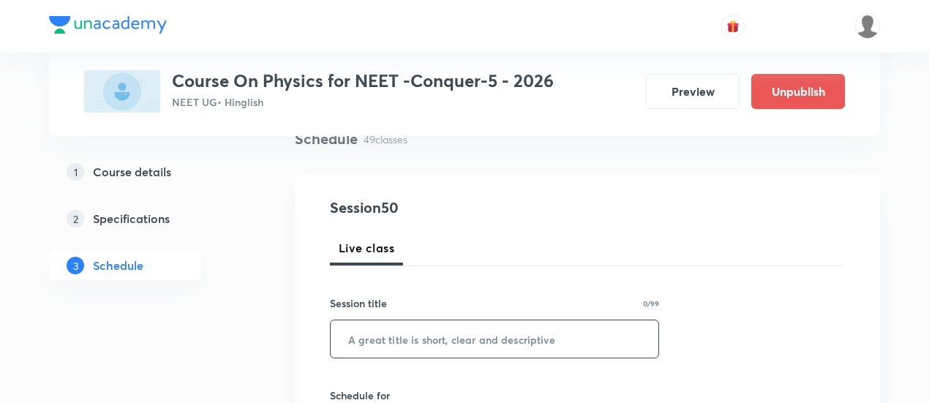
click at [472, 331] on input "text" at bounding box center [495, 338] width 328 height 37
paste input "Rotational Motion -08"
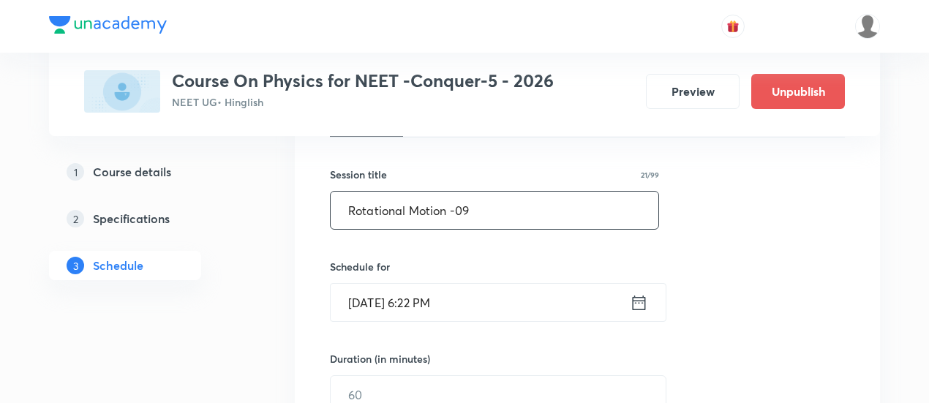
scroll to position [249, 0]
type input "Rotational Motion -09"
click at [642, 302] on icon at bounding box center [639, 302] width 18 height 20
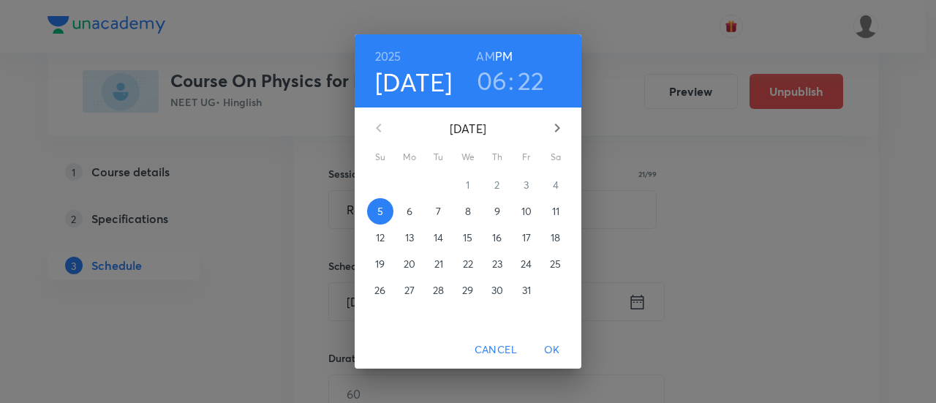
click at [502, 208] on span "9" at bounding box center [497, 211] width 26 height 15
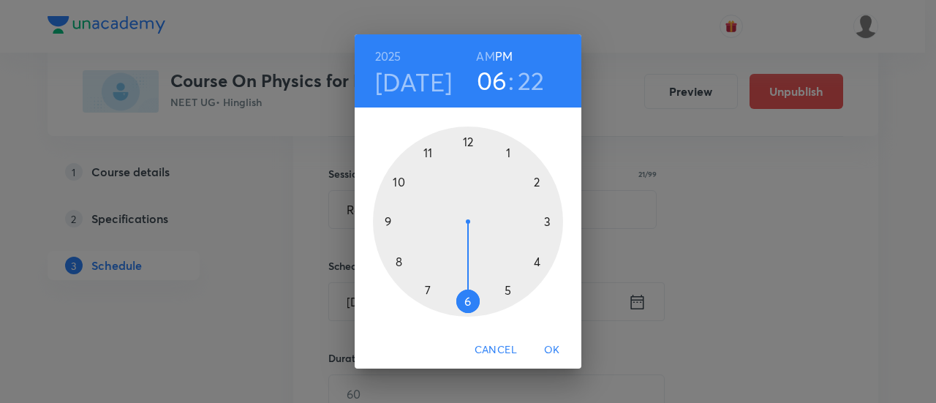
click at [469, 137] on div at bounding box center [468, 222] width 190 height 190
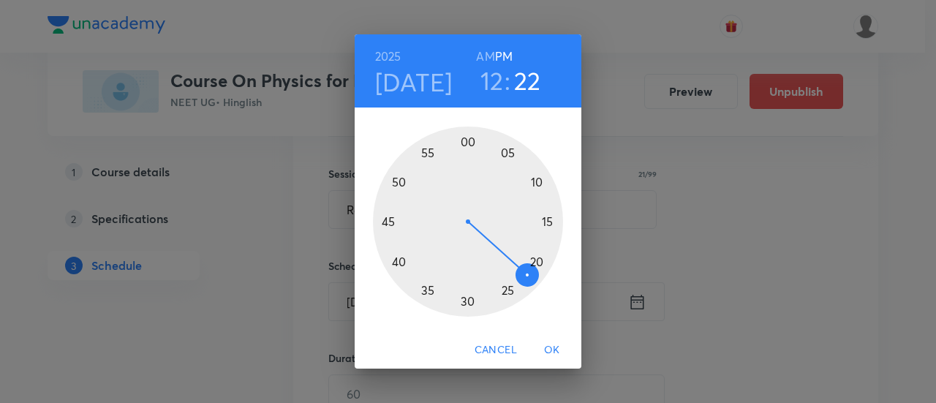
click at [551, 220] on div at bounding box center [468, 222] width 190 height 190
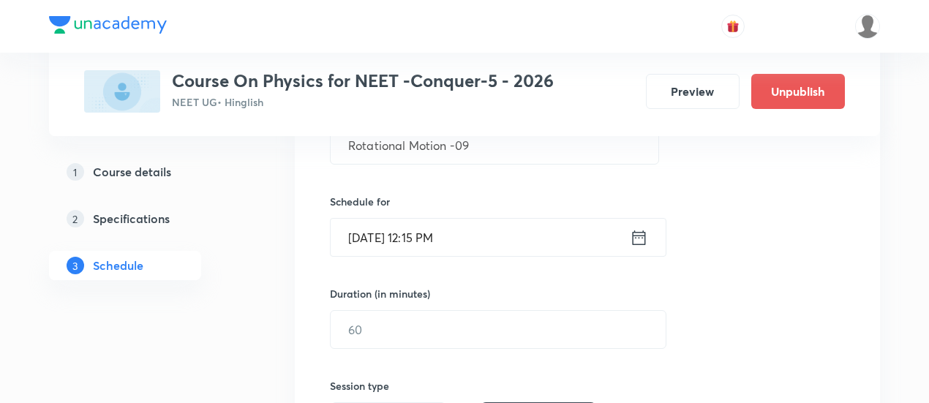
scroll to position [317, 0]
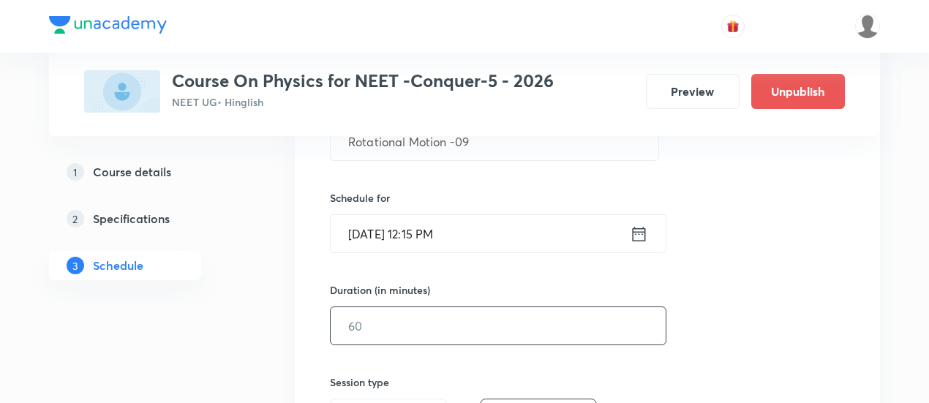
click at [541, 318] on input "text" at bounding box center [498, 325] width 335 height 37
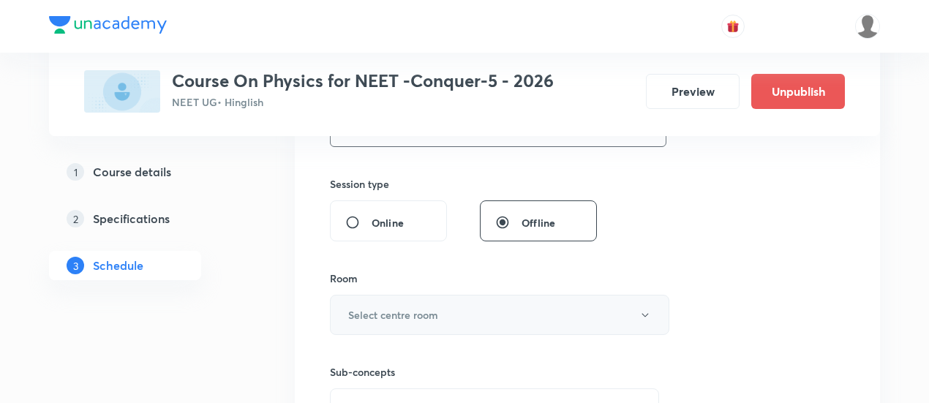
scroll to position [516, 0]
type input "90"
click at [503, 308] on button "Select centre room" at bounding box center [499, 313] width 339 height 40
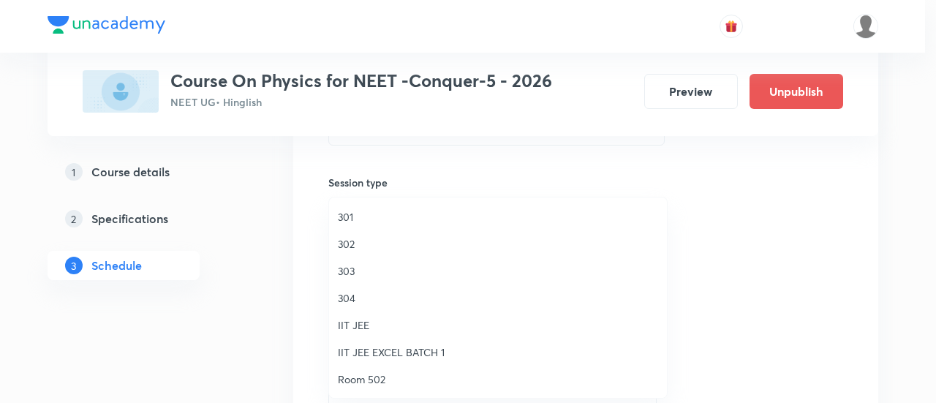
click at [371, 298] on span "304" at bounding box center [498, 297] width 320 height 15
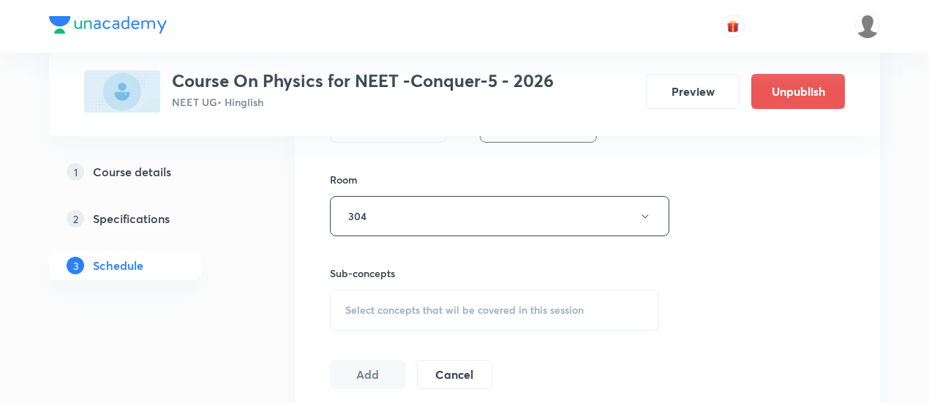
scroll to position [619, 0]
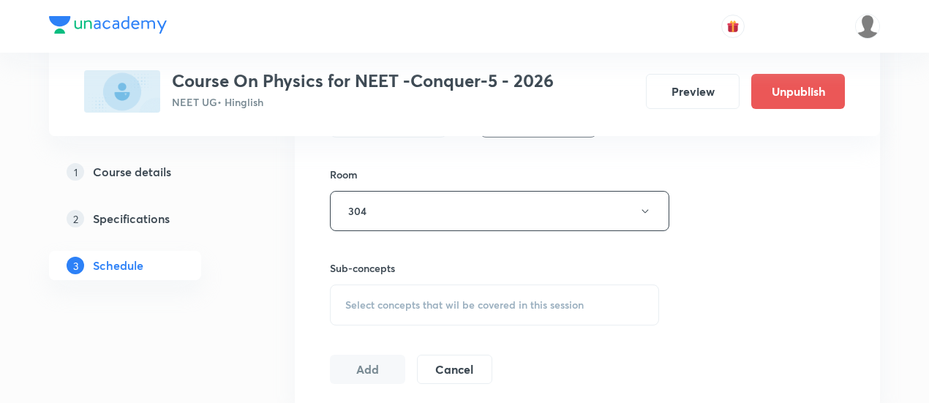
click at [513, 299] on span "Select concepts that wil be covered in this session" at bounding box center [464, 305] width 238 height 12
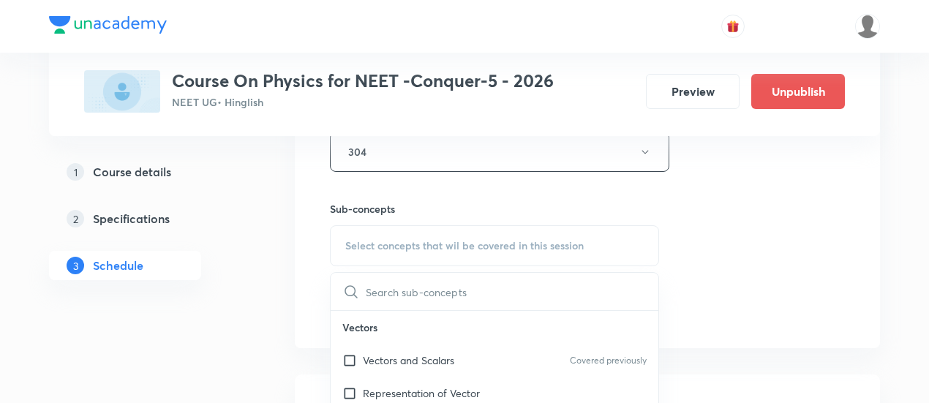
scroll to position [680, 0]
click at [444, 354] on p "Vectors and Scalars" at bounding box center [408, 357] width 91 height 15
checkbox input "true"
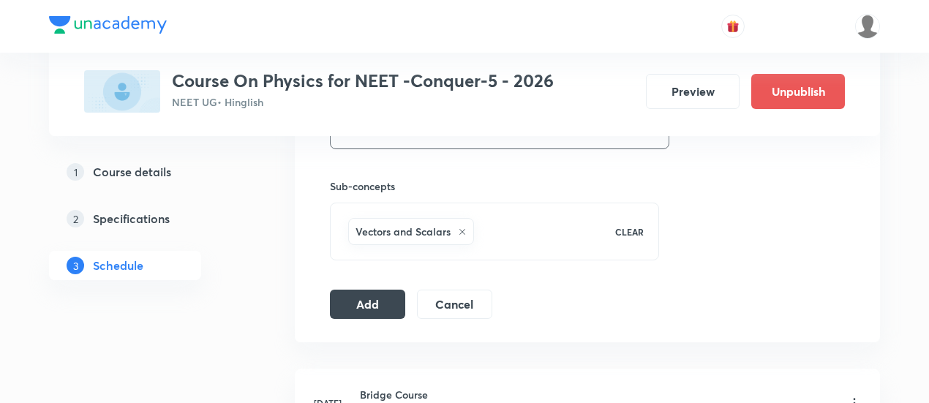
scroll to position [702, 0]
click at [357, 303] on button "Add" at bounding box center [367, 301] width 75 height 29
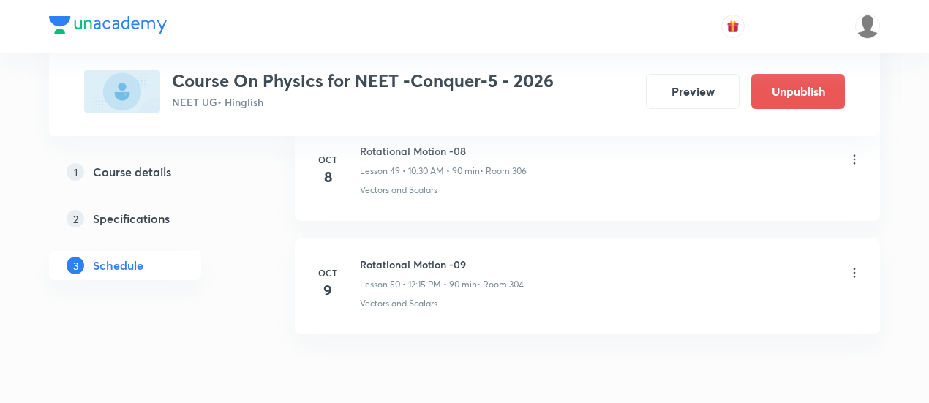
scroll to position [5740, 0]
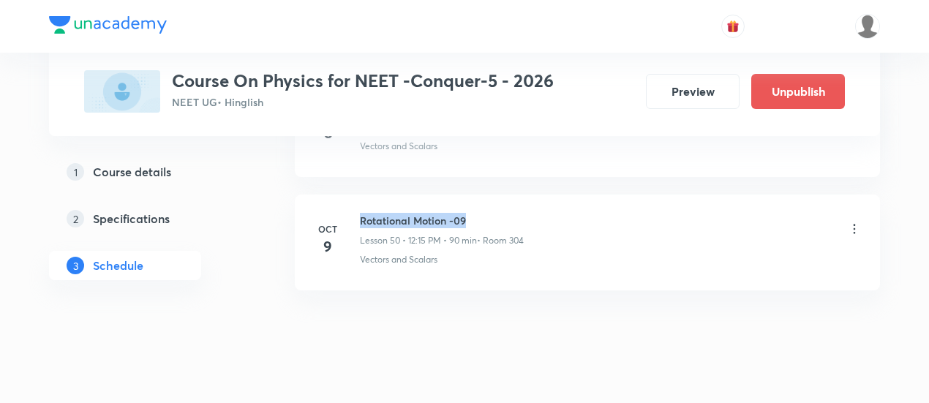
drag, startPoint x: 362, startPoint y: 194, endPoint x: 471, endPoint y: 194, distance: 109.0
click at [471, 213] on h6 "Rotational Motion -09" at bounding box center [442, 220] width 164 height 15
copy h6 "Rotational Motion -09"
click at [471, 213] on h6 "Rotational Motion -09" at bounding box center [442, 220] width 164 height 15
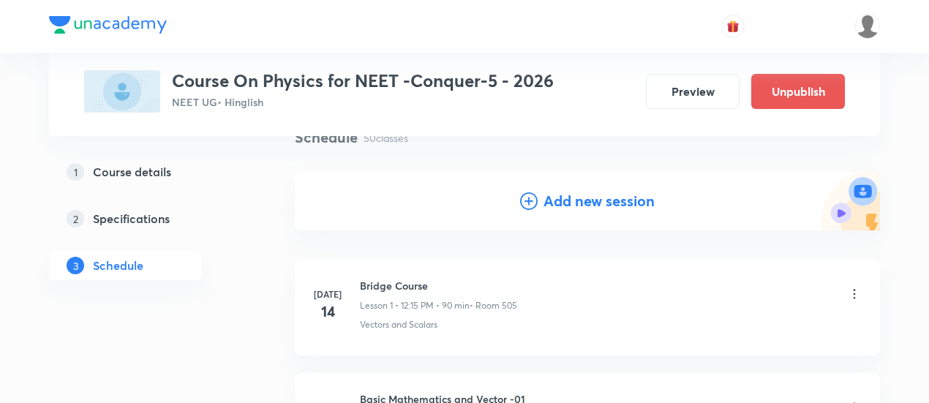
scroll to position [0, 0]
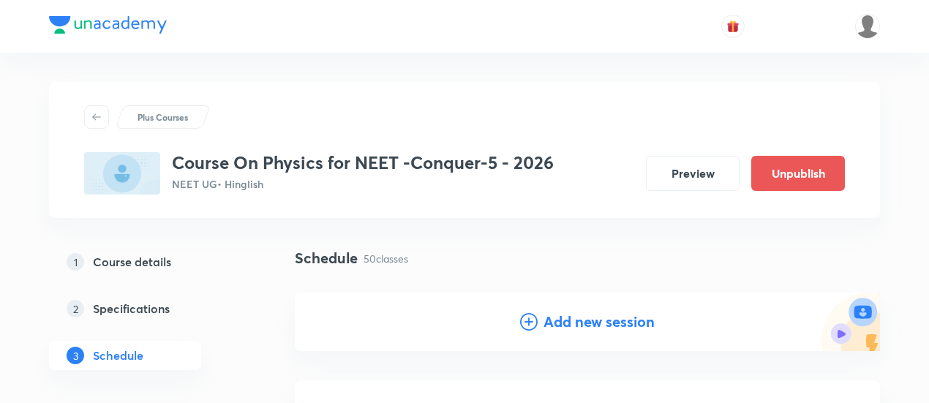
click at [585, 325] on h4 "Add new session" at bounding box center [598, 322] width 111 height 22
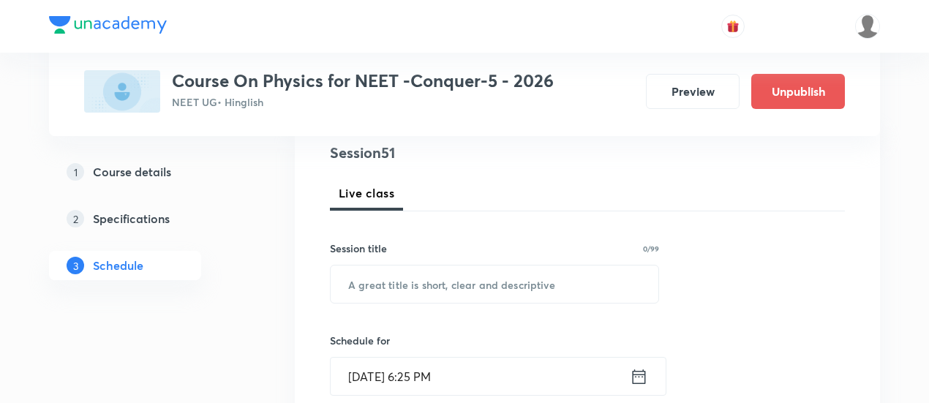
scroll to position [178, 0]
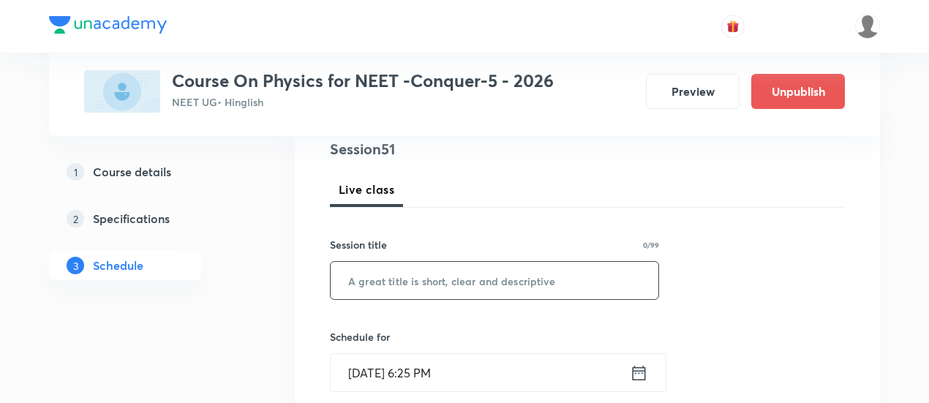
click at [501, 277] on input "text" at bounding box center [495, 280] width 328 height 37
paste input "Rotational Motion -09"
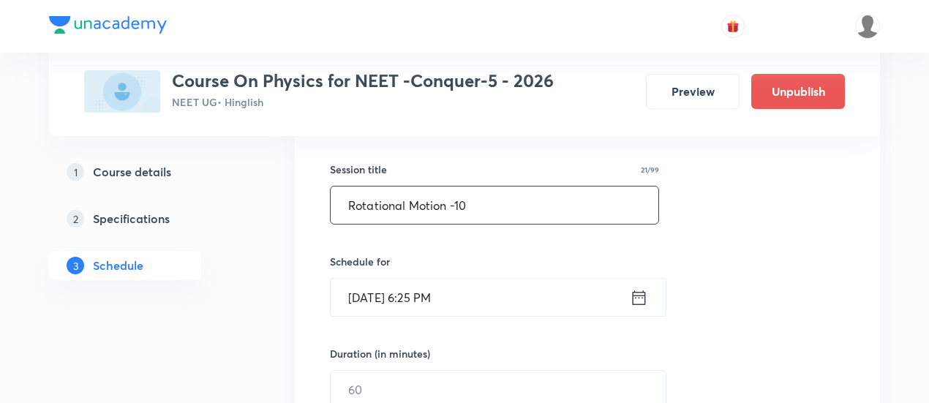
scroll to position [258, 0]
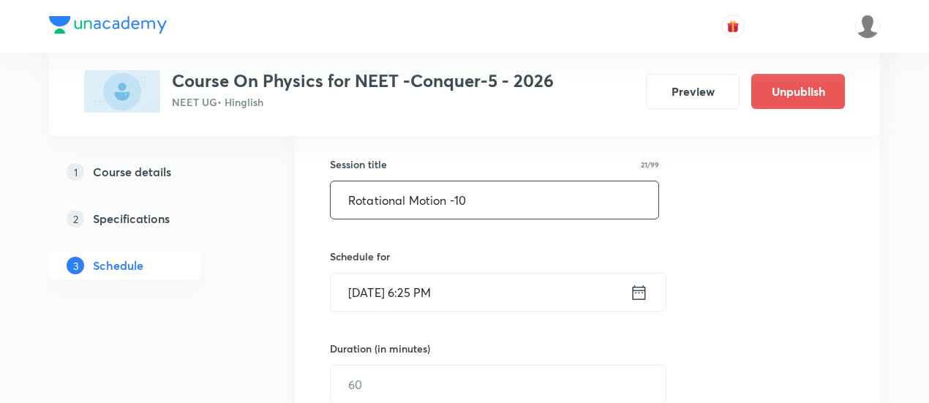
type input "Rotational Motion -10"
click at [644, 295] on icon at bounding box center [639, 292] width 18 height 20
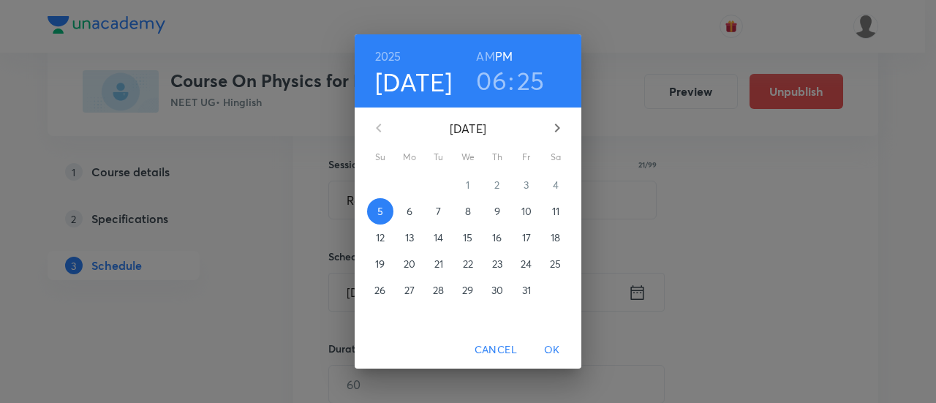
click at [508, 350] on span "Cancel" at bounding box center [496, 350] width 42 height 18
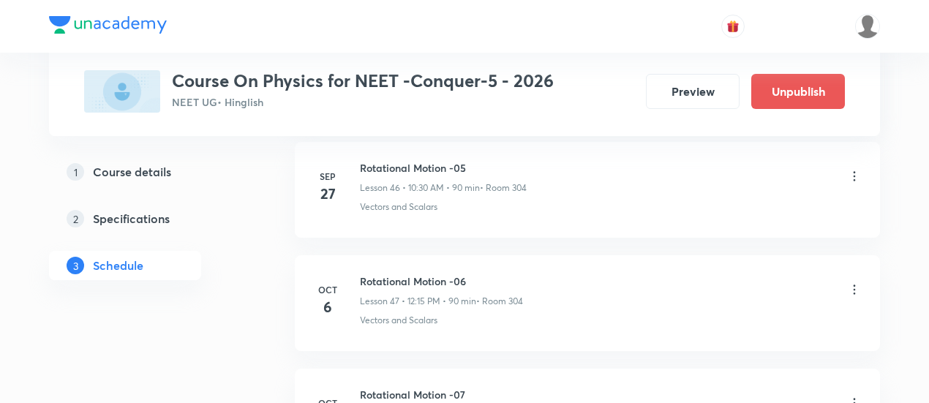
scroll to position [6409, 0]
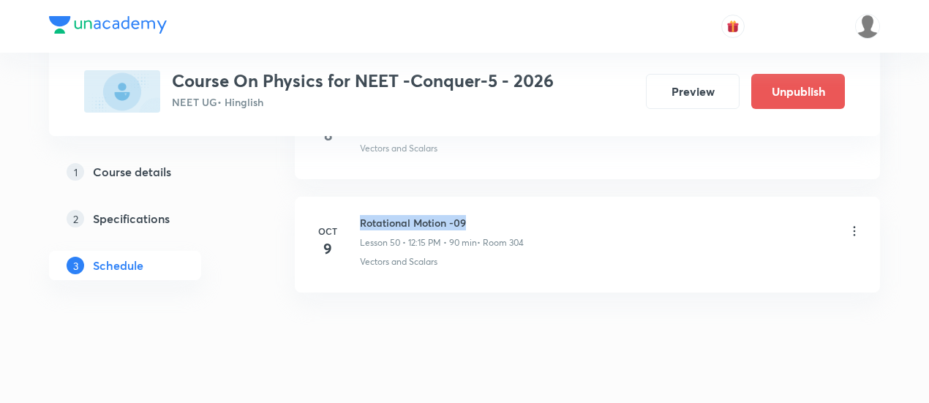
drag, startPoint x: 360, startPoint y: 194, endPoint x: 480, endPoint y: 195, distance: 119.9
click at [480, 215] on h6 "Rotational Motion -09" at bounding box center [442, 222] width 164 height 15
copy h6 "Rotational Motion -09"
click at [480, 215] on h6 "Rotational Motion -09" at bounding box center [442, 222] width 164 height 15
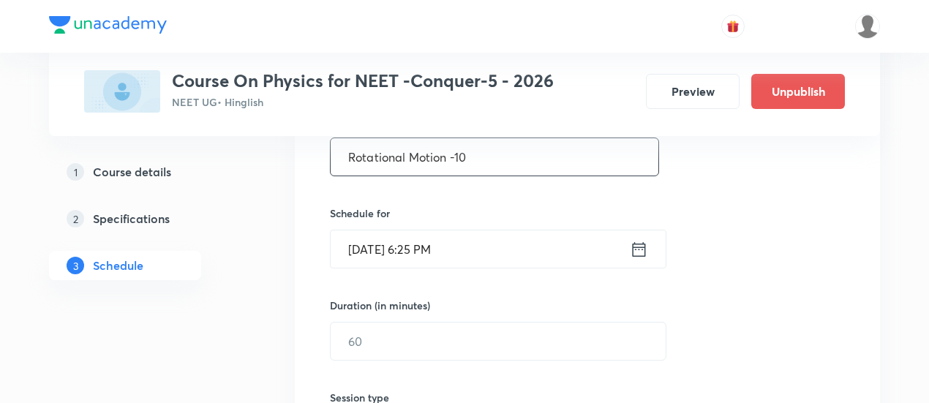
scroll to position [302, 0]
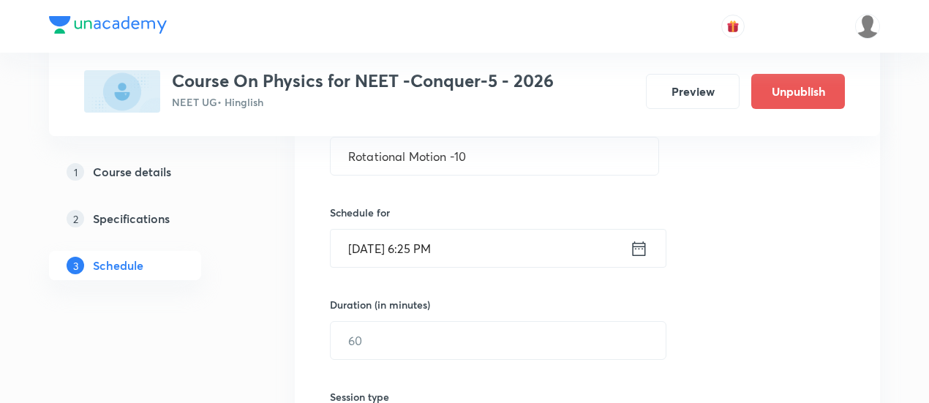
click at [639, 247] on icon at bounding box center [639, 248] width 13 height 15
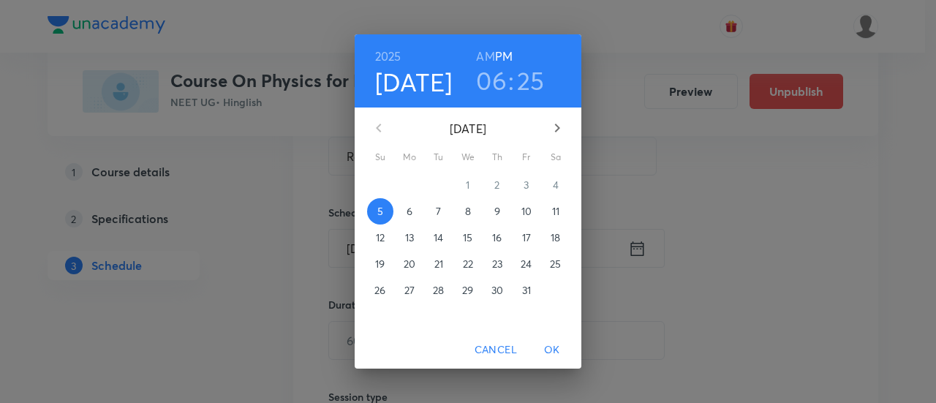
click at [525, 211] on p "10" at bounding box center [526, 211] width 10 height 15
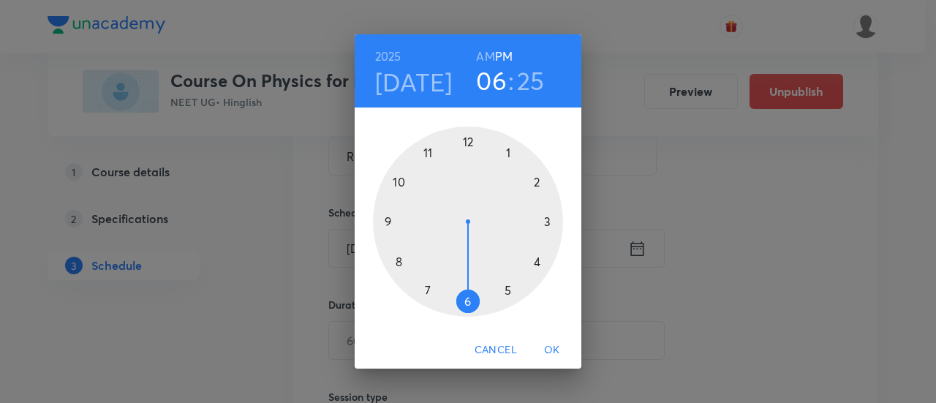
click at [401, 263] on div at bounding box center [468, 222] width 190 height 190
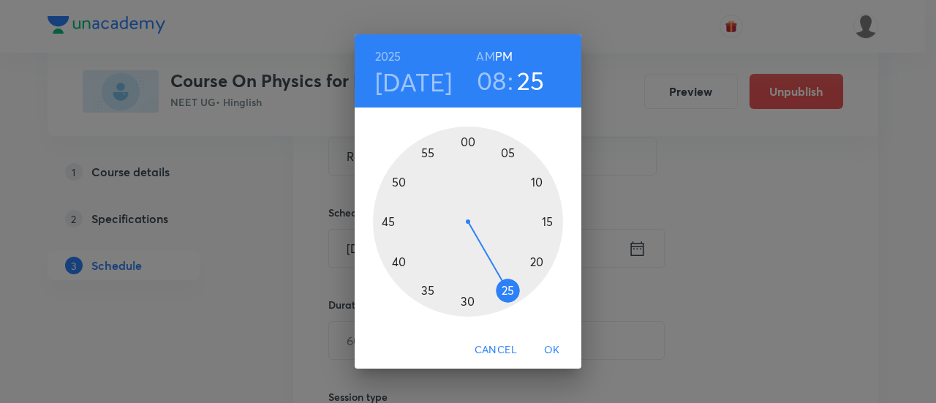
click at [389, 223] on div at bounding box center [468, 222] width 190 height 190
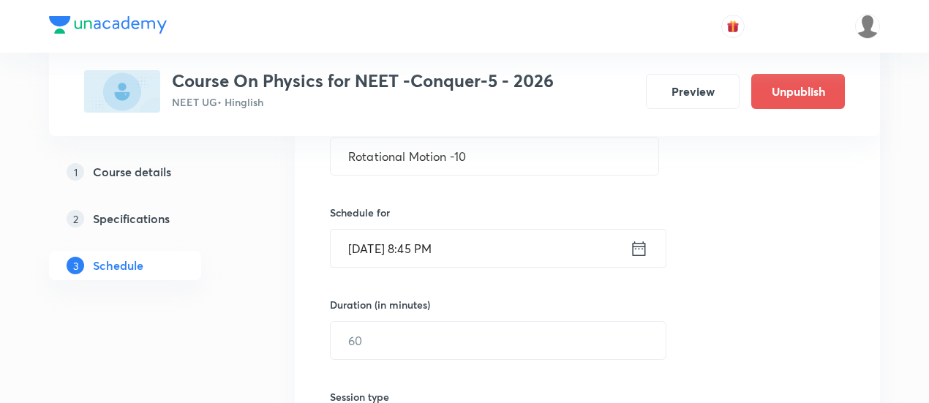
click at [640, 246] on icon at bounding box center [639, 248] width 18 height 20
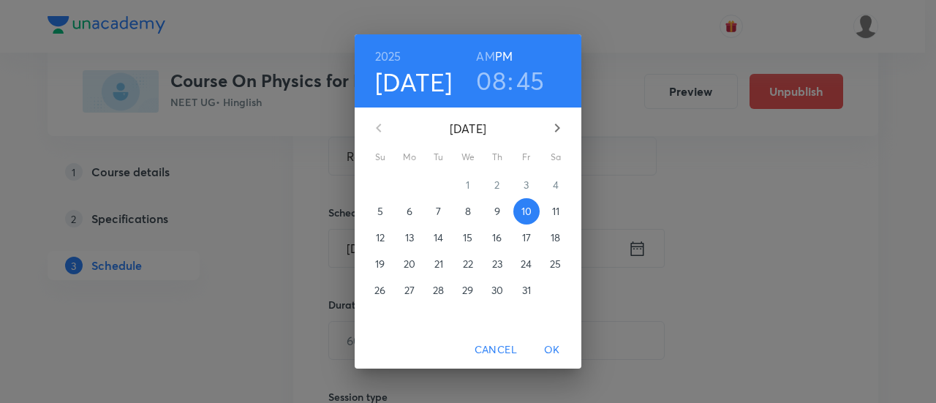
click at [486, 58] on h6 "AM" at bounding box center [485, 56] width 18 height 20
click at [554, 347] on span "OK" at bounding box center [552, 350] width 35 height 18
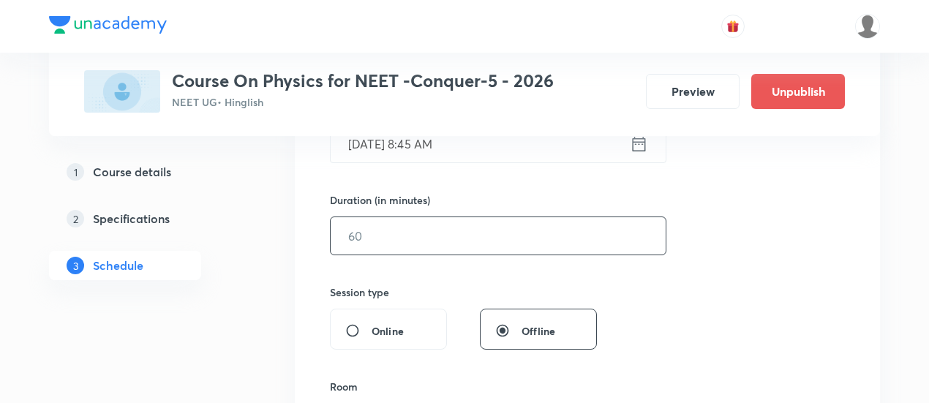
scroll to position [410, 0]
click at [582, 236] on input "text" at bounding box center [498, 232] width 335 height 37
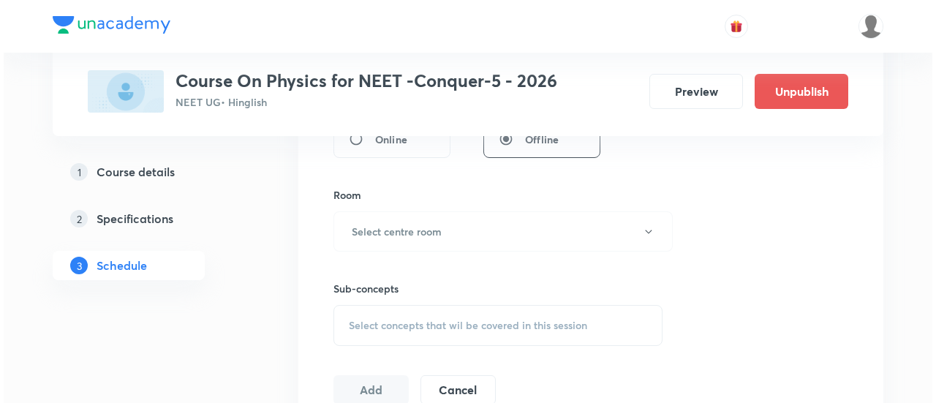
scroll to position [611, 0]
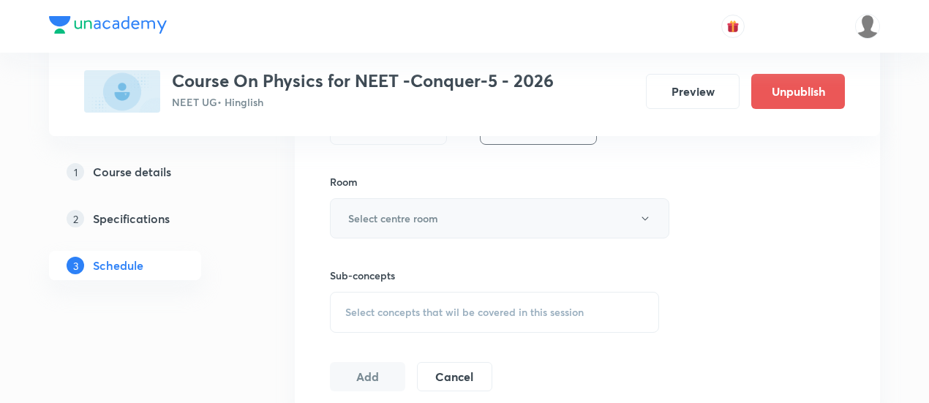
type input "90"
click at [519, 228] on button "Select centre room" at bounding box center [499, 218] width 339 height 40
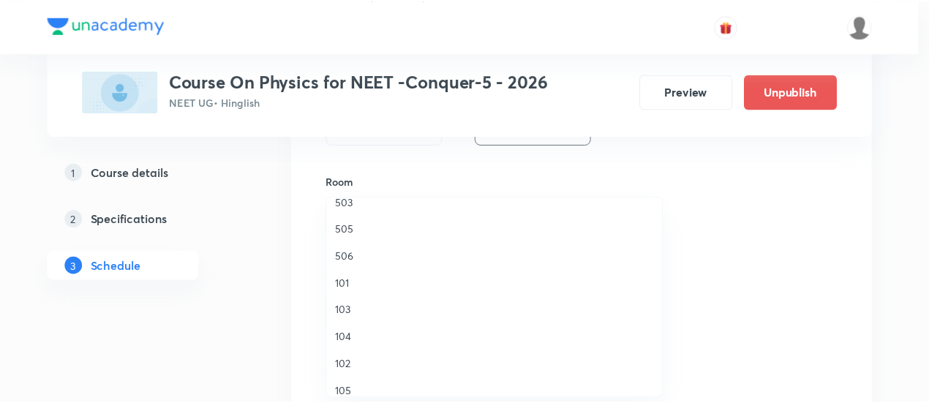
scroll to position [487, 0]
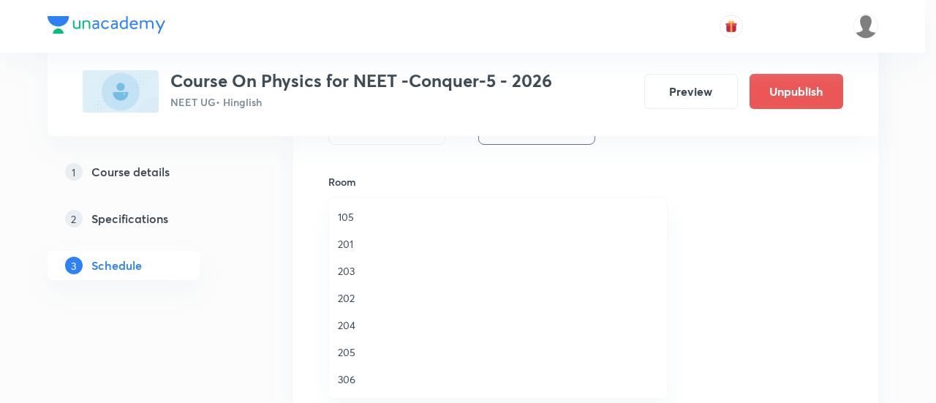
click at [373, 374] on span "306" at bounding box center [498, 378] width 320 height 15
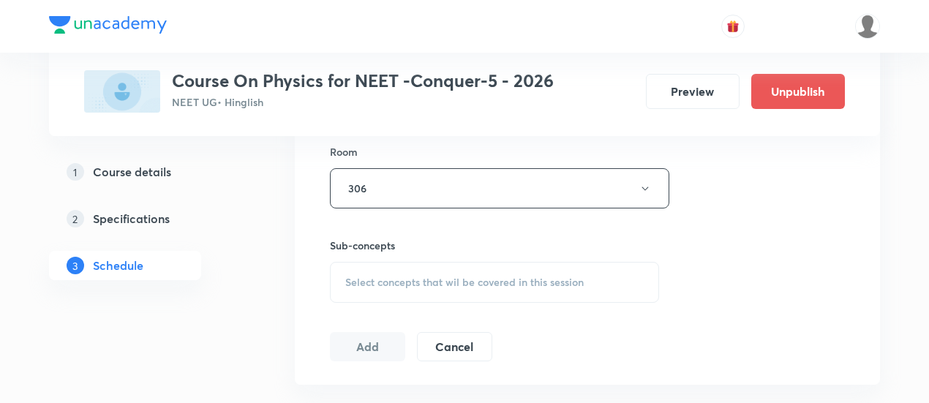
scroll to position [721, 0]
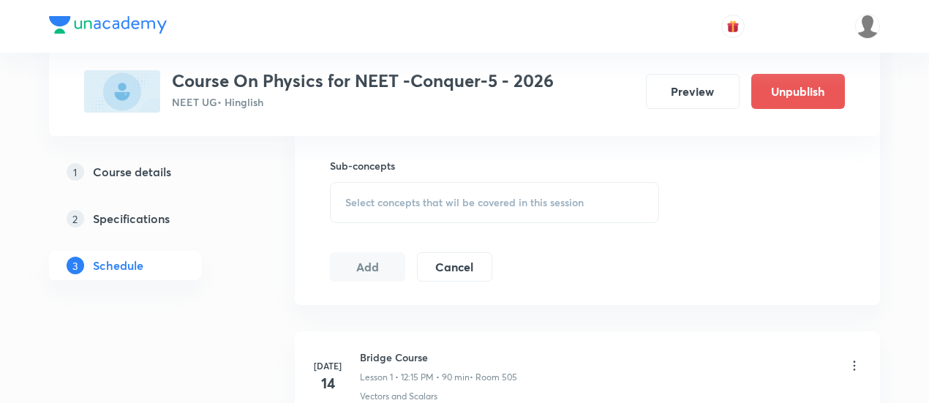
click at [546, 199] on span "Select concepts that wil be covered in this session" at bounding box center [464, 203] width 238 height 12
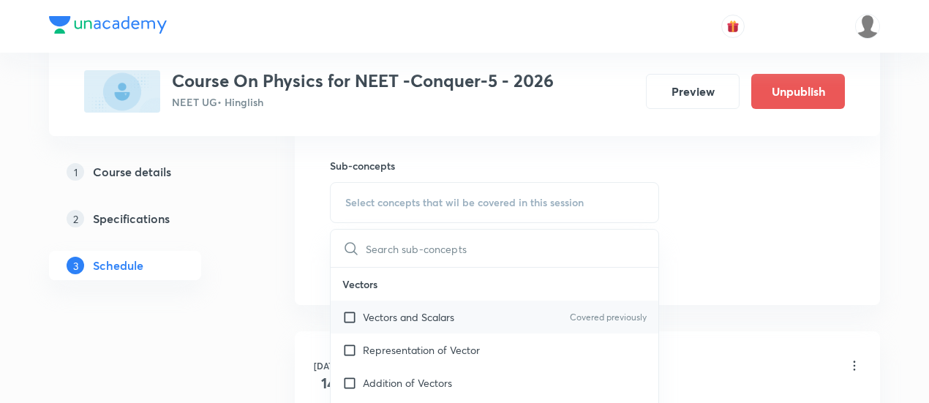
click at [451, 315] on p "Vectors and Scalars" at bounding box center [408, 316] width 91 height 15
checkbox input "true"
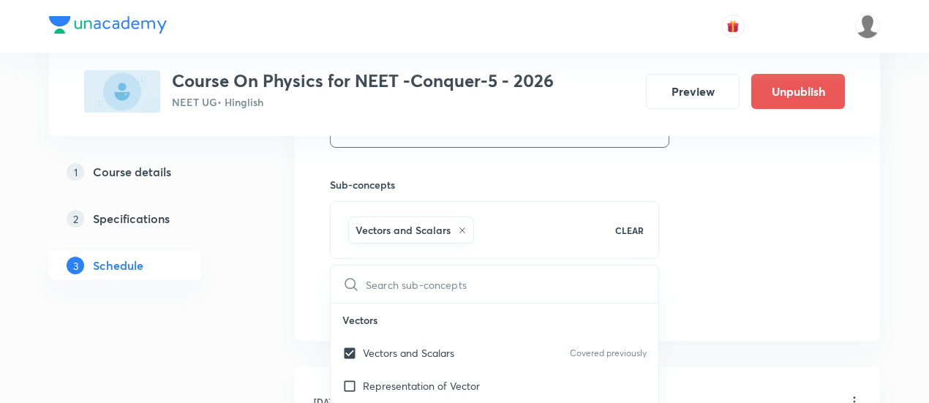
scroll to position [704, 0]
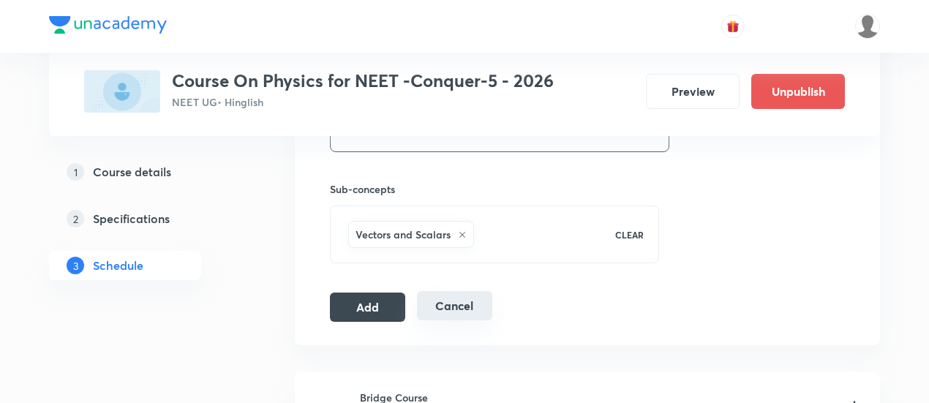
scroll to position [705, 0]
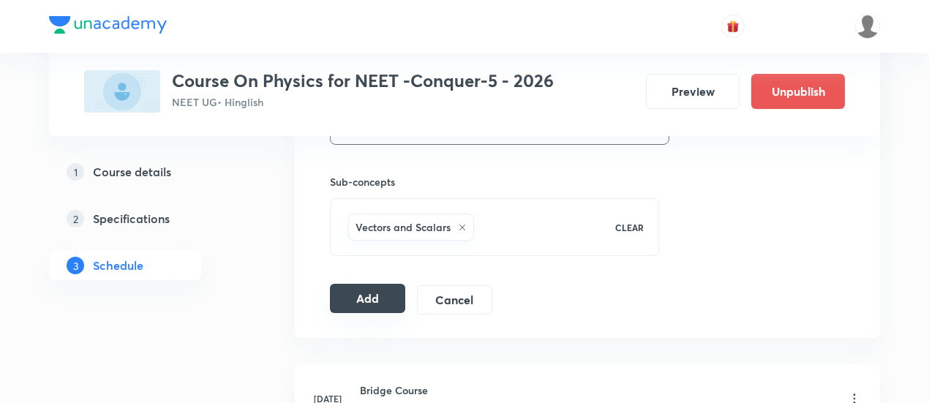
click at [392, 294] on button "Add" at bounding box center [367, 298] width 75 height 29
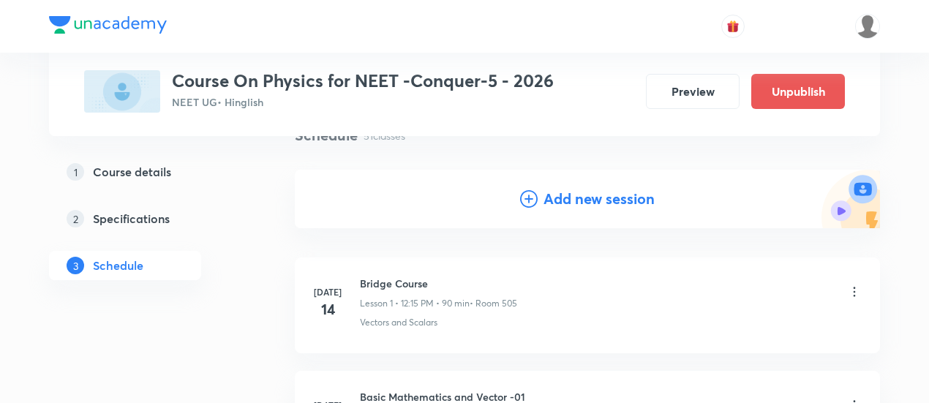
scroll to position [139, 0]
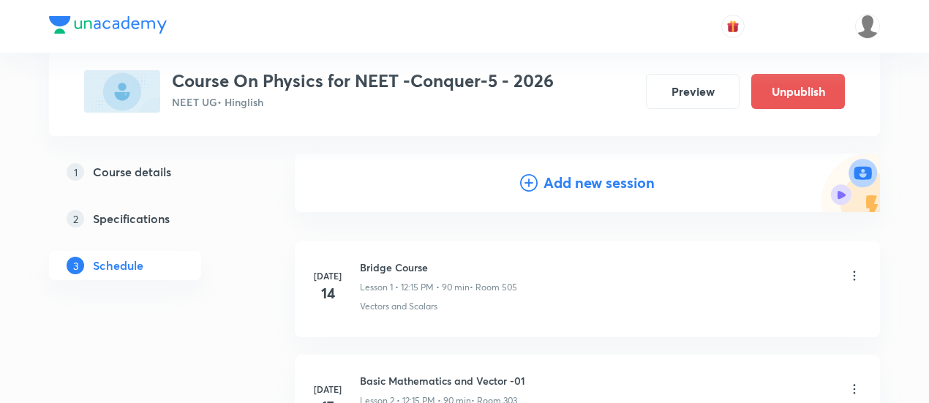
click at [589, 184] on h4 "Add new session" at bounding box center [598, 183] width 111 height 22
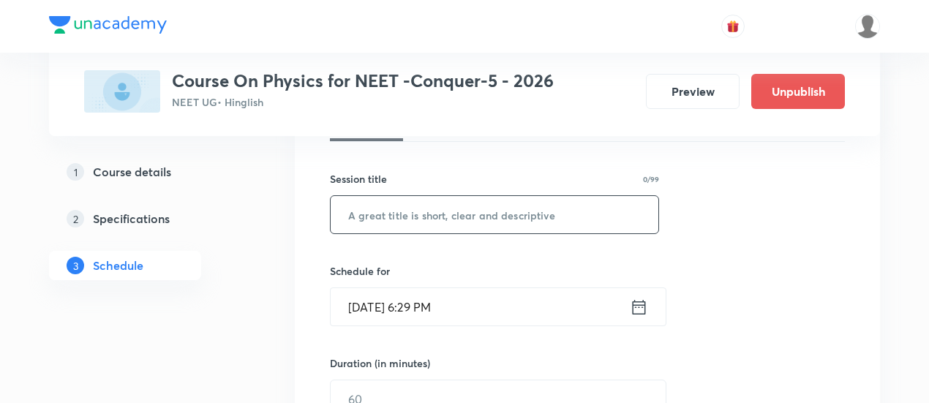
scroll to position [249, 0]
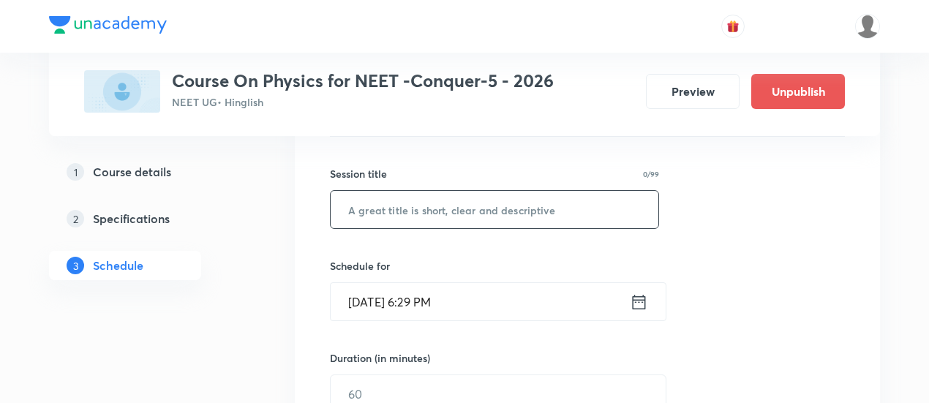
click at [488, 211] on input "text" at bounding box center [495, 209] width 328 height 37
paste input "Mechanical Properties of Solid"
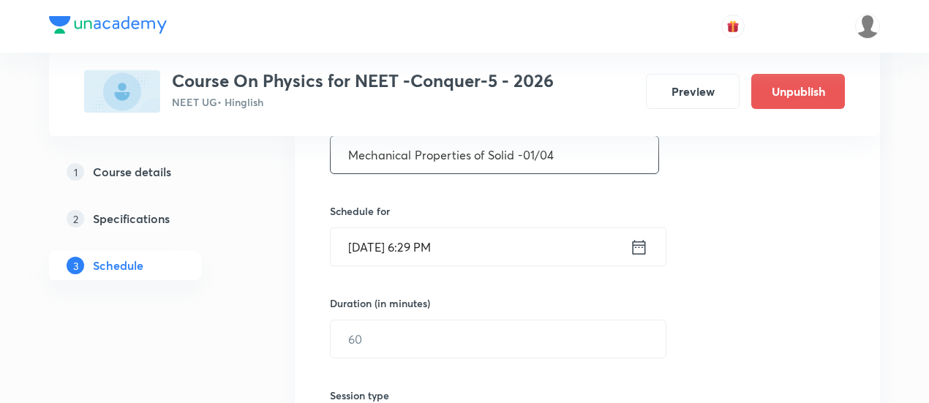
scroll to position [302, 0]
type input "Mechanical Properties of Solid -01/04"
click at [642, 245] on icon at bounding box center [639, 248] width 13 height 15
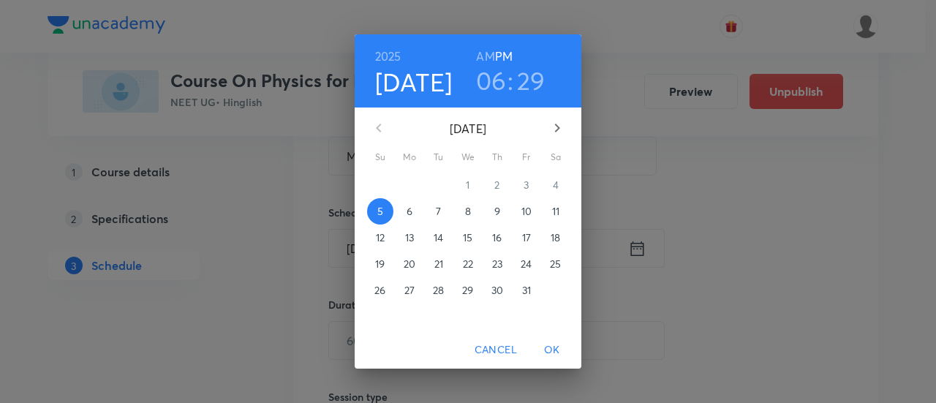
click at [557, 211] on p "11" at bounding box center [555, 211] width 7 height 15
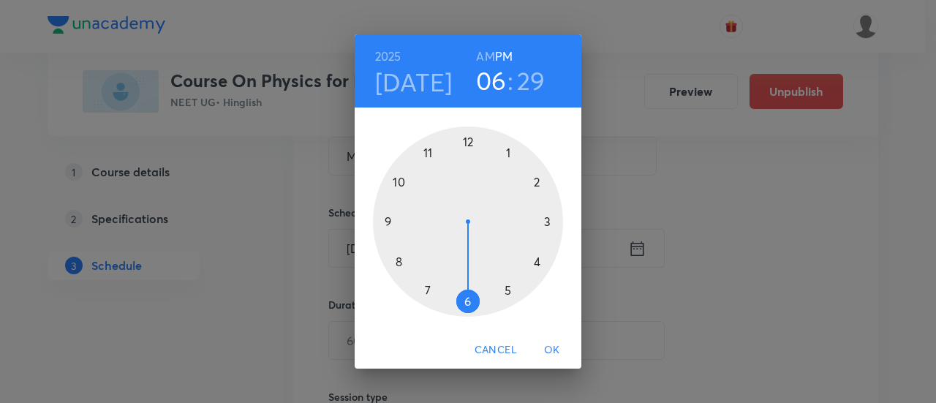
click at [487, 63] on h6 "AM" at bounding box center [485, 56] width 18 height 20
click at [400, 182] on div at bounding box center [468, 222] width 190 height 190
click at [467, 301] on div at bounding box center [468, 222] width 190 height 190
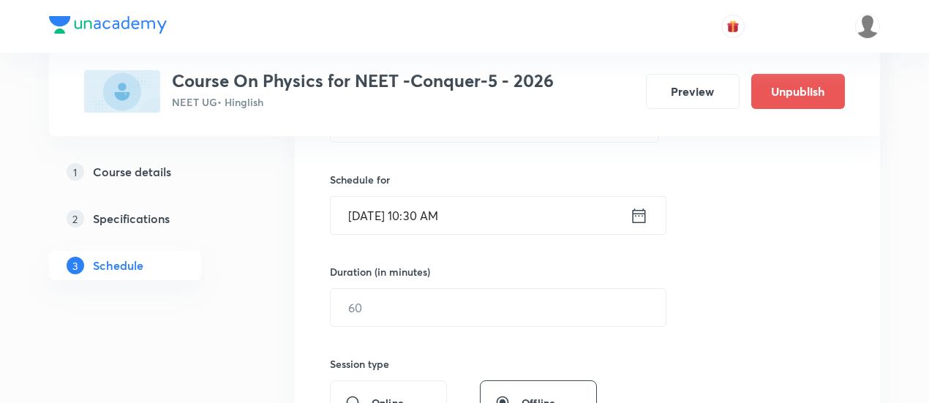
scroll to position [399, 0]
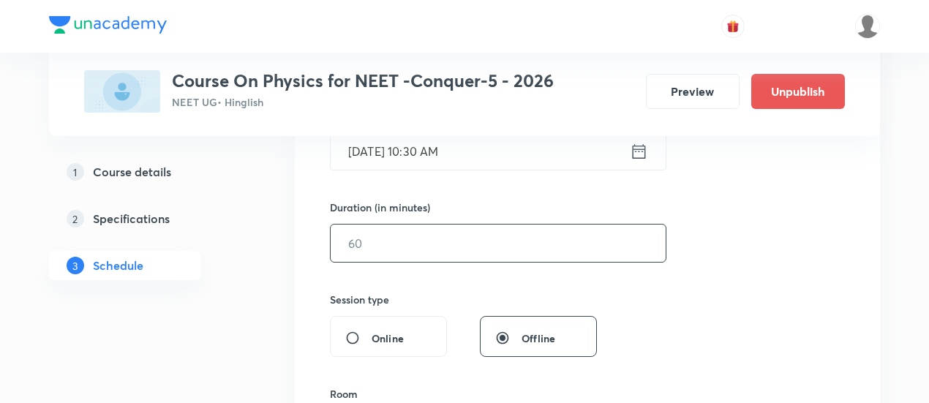
click at [573, 244] on input "text" at bounding box center [498, 242] width 335 height 37
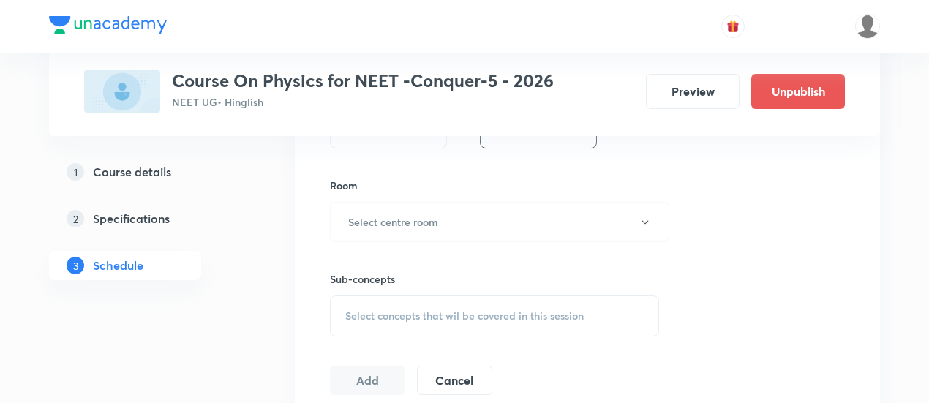
scroll to position [609, 0]
type input "90"
click at [421, 216] on h6 "Select centre room" at bounding box center [393, 220] width 90 height 15
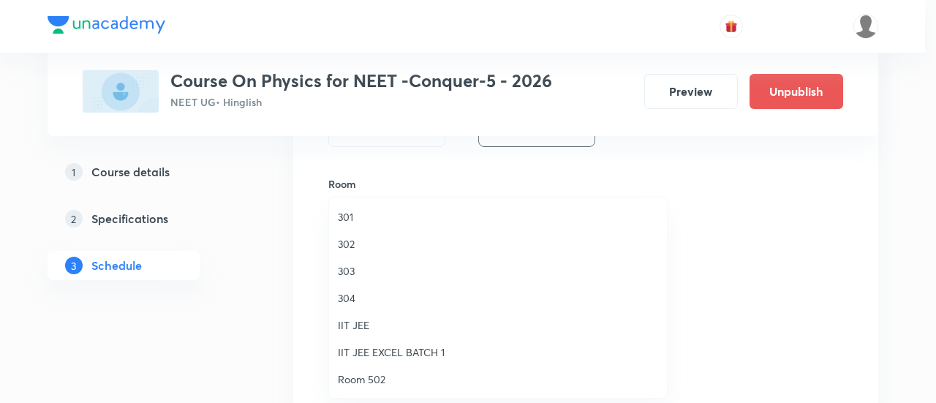
click at [358, 298] on span "304" at bounding box center [498, 297] width 320 height 15
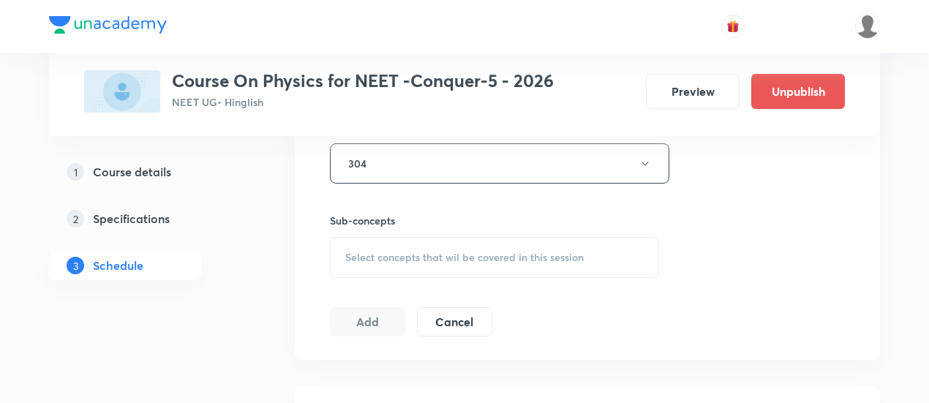
scroll to position [677, 0]
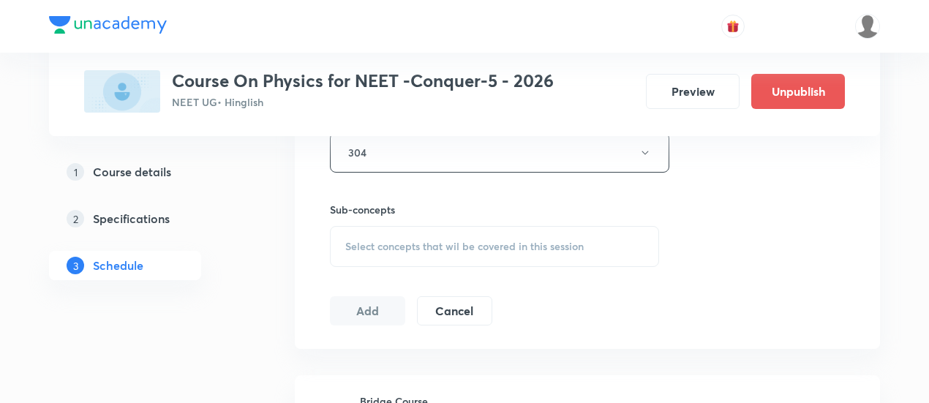
click at [539, 241] on span "Select concepts that wil be covered in this session" at bounding box center [464, 247] width 238 height 12
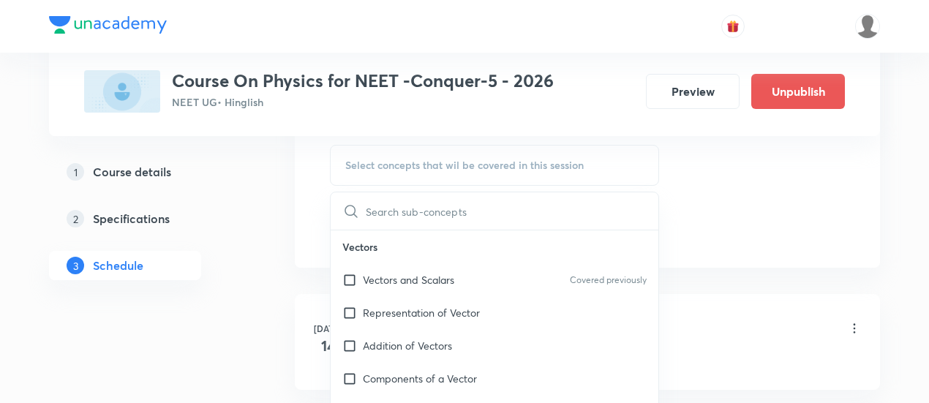
scroll to position [770, 0]
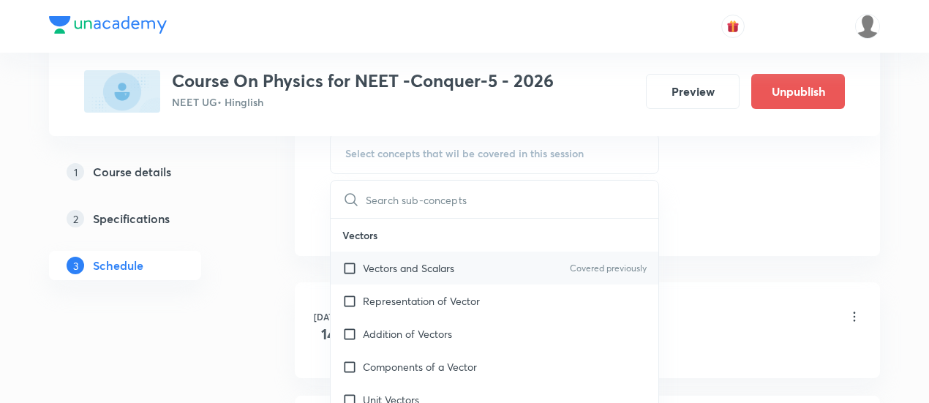
click at [445, 261] on p "Vectors and Scalars" at bounding box center [408, 267] width 91 height 15
checkbox input "true"
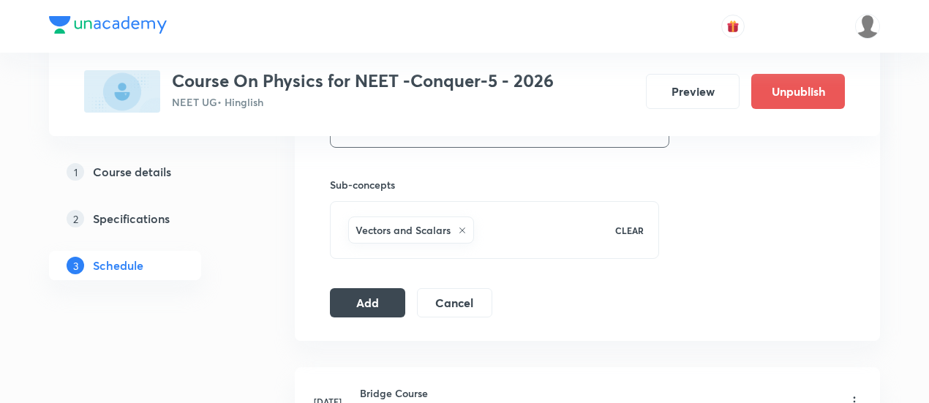
scroll to position [706, 0]
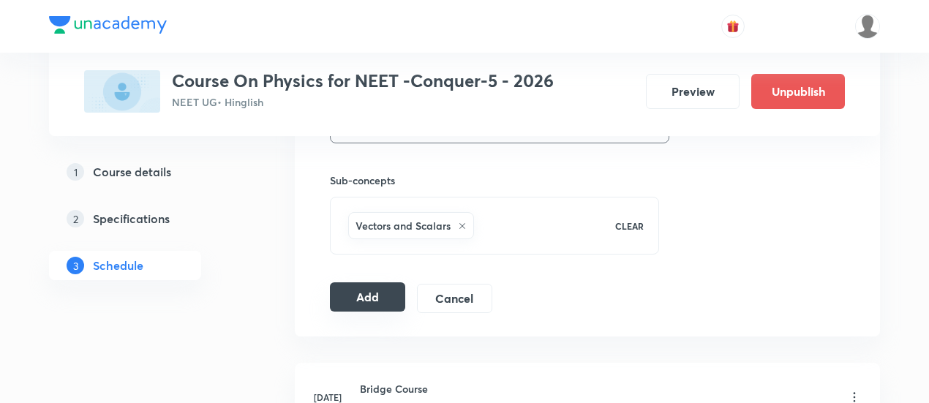
click at [369, 289] on button "Add" at bounding box center [367, 296] width 75 height 29
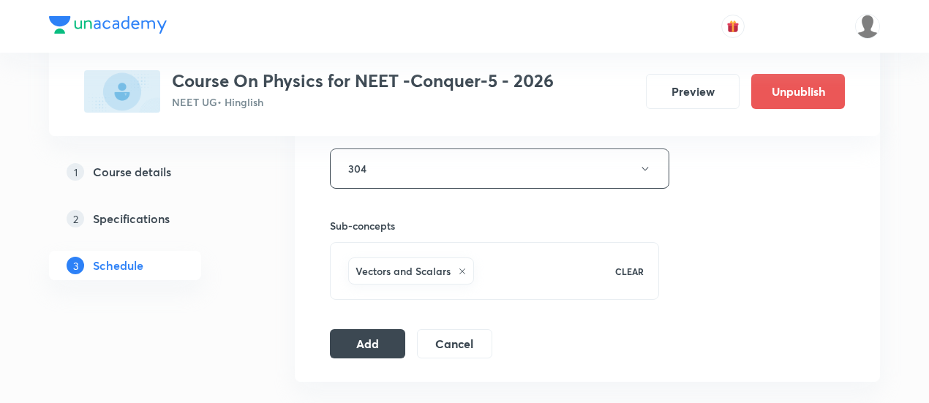
scroll to position [648, 0]
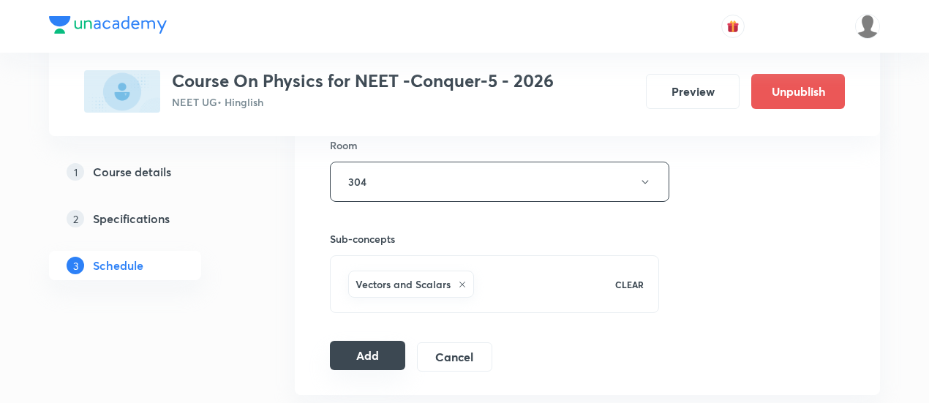
click at [371, 352] on button "Add" at bounding box center [367, 355] width 75 height 29
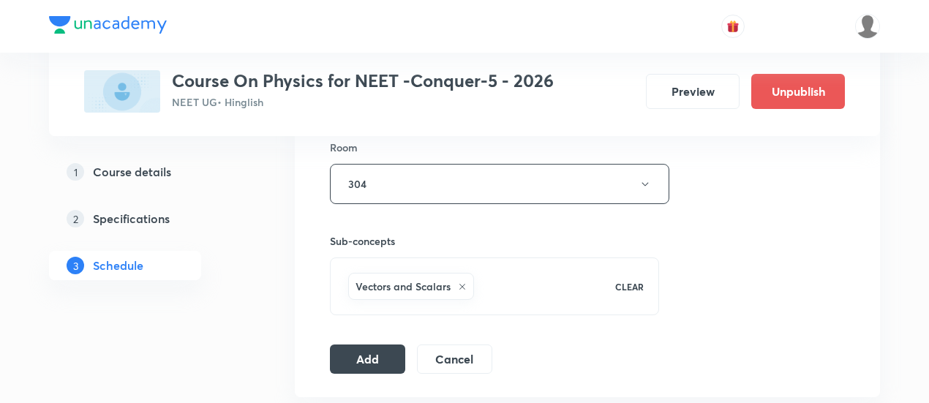
scroll to position [723, 0]
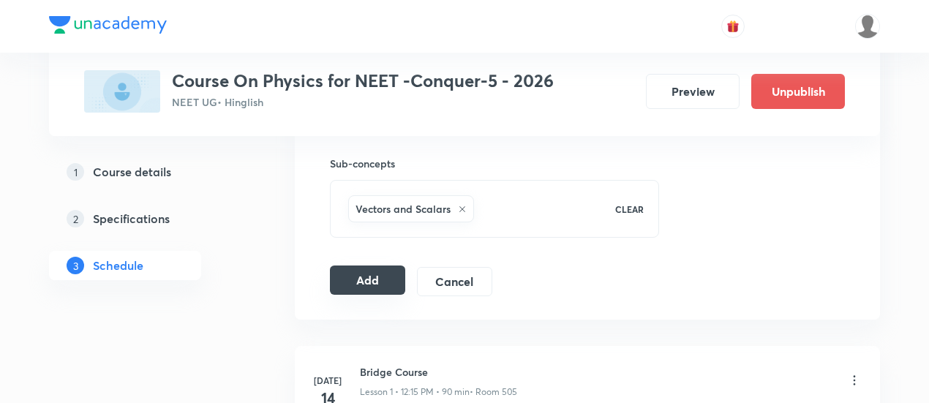
click at [385, 276] on button "Add" at bounding box center [367, 279] width 75 height 29
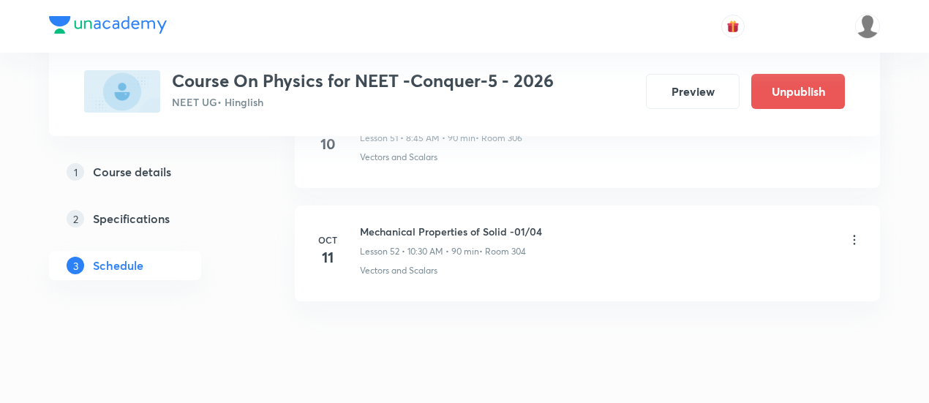
scroll to position [5966, 0]
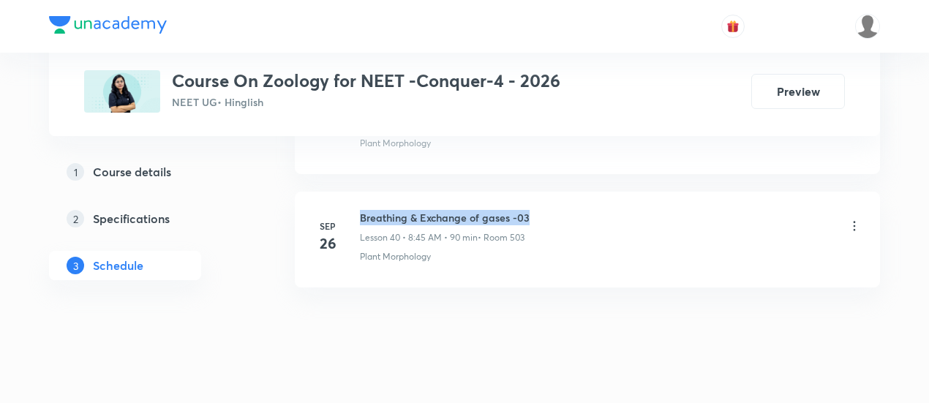
drag, startPoint x: 360, startPoint y: 194, endPoint x: 534, endPoint y: 197, distance: 174.1
click at [534, 210] on div "Breathing & Exchange of gases -03 Lesson 40 • 8:45 AM • 90 min • Room 503" at bounding box center [611, 227] width 502 height 34
copy h6 "Breathing & Exchange of gases -03"
click at [534, 210] on div "Breathing & Exchange of gases -03 Lesson 40 • 8:45 AM • 90 min • Room 503" at bounding box center [611, 227] width 502 height 34
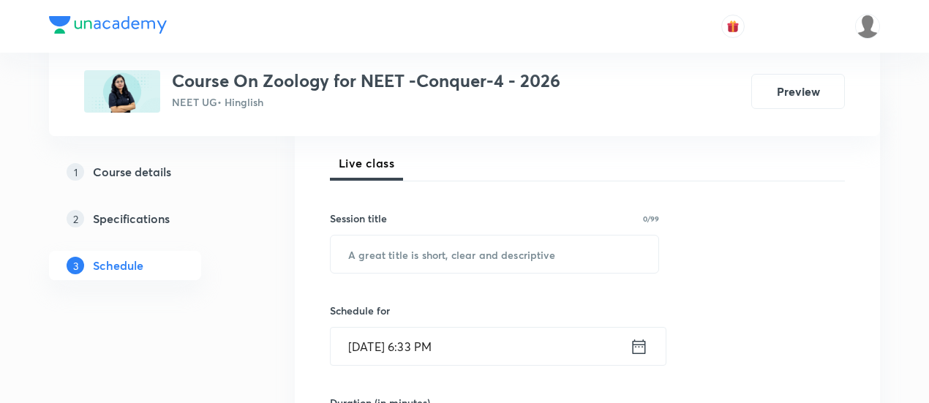
scroll to position [205, 0]
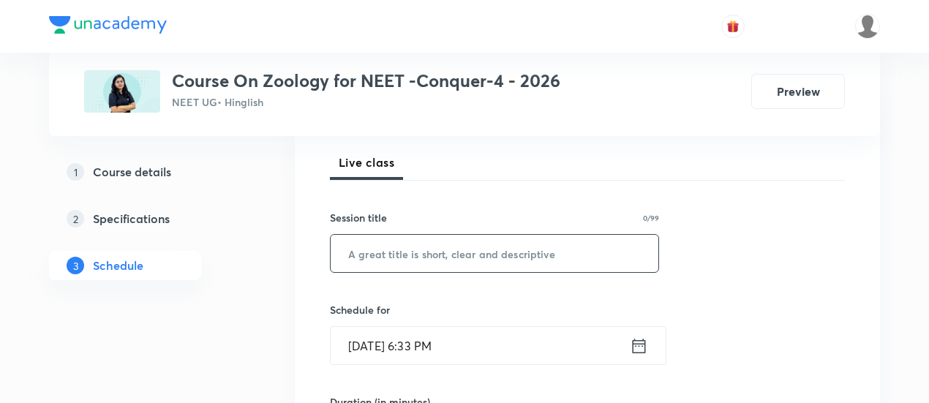
click at [497, 253] on input "text" at bounding box center [495, 253] width 328 height 37
paste input "Breathing & Exchange of gases -03"
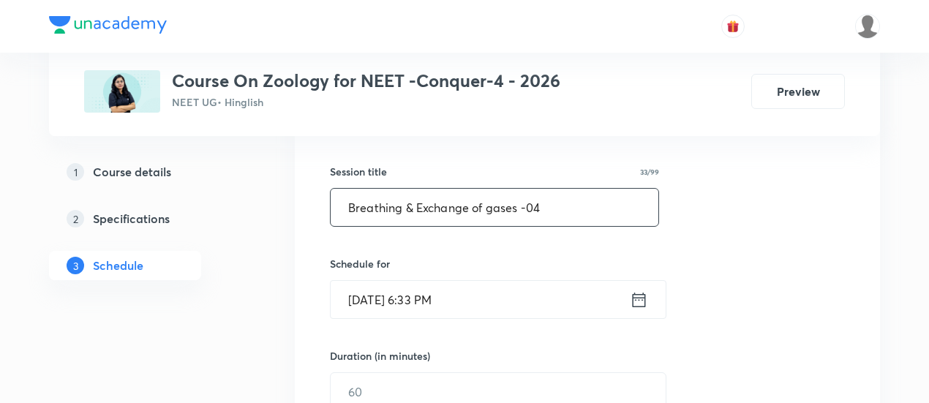
scroll to position [253, 0]
type input "Breathing & Exchange of gases -04"
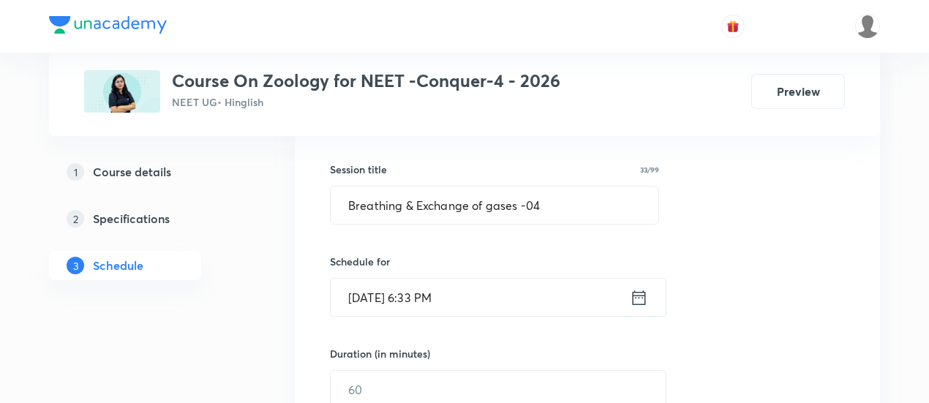
click at [639, 293] on icon at bounding box center [639, 297] width 18 height 20
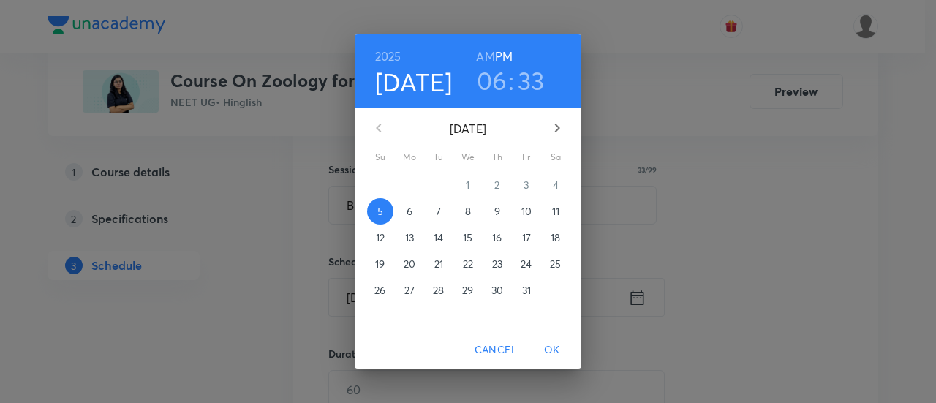
click at [440, 207] on p "7" at bounding box center [438, 211] width 5 height 15
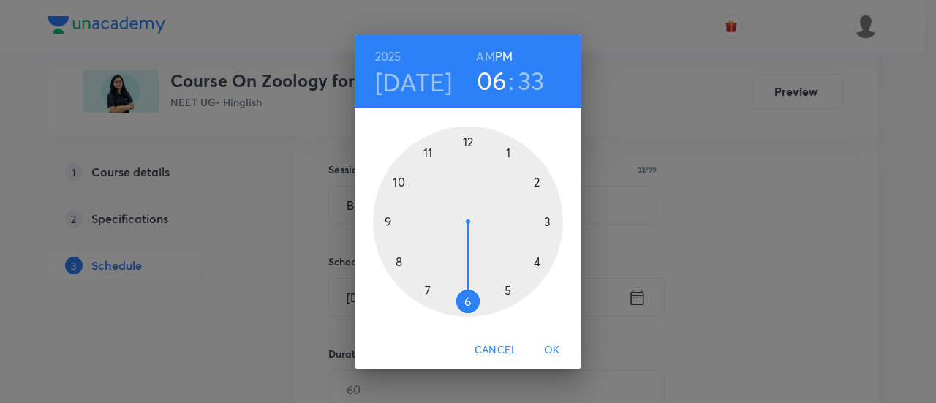
click at [488, 53] on h6 "AM" at bounding box center [485, 56] width 18 height 20
click at [397, 264] on div at bounding box center [468, 222] width 190 height 190
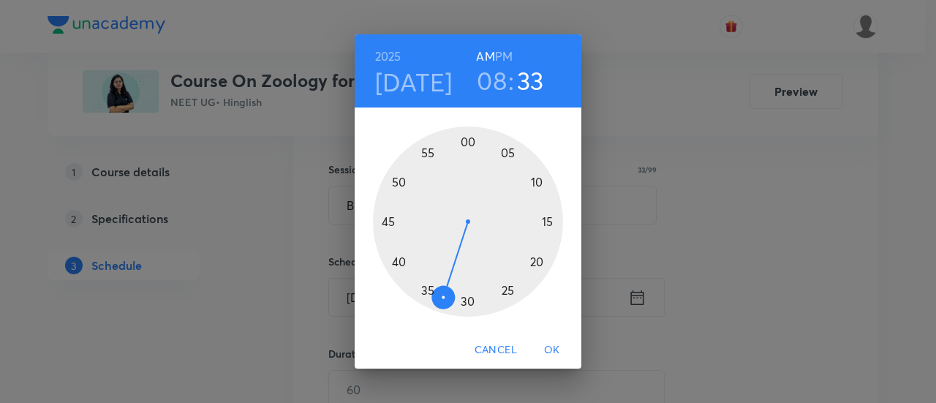
click at [386, 222] on div at bounding box center [468, 222] width 190 height 190
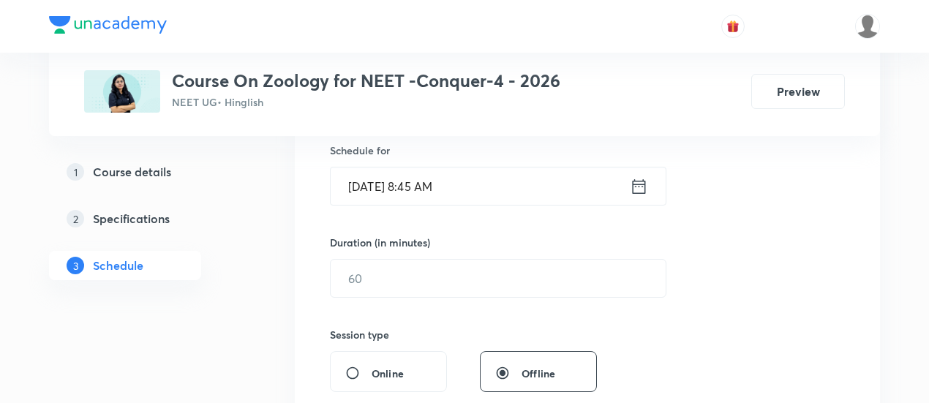
scroll to position [373, 0]
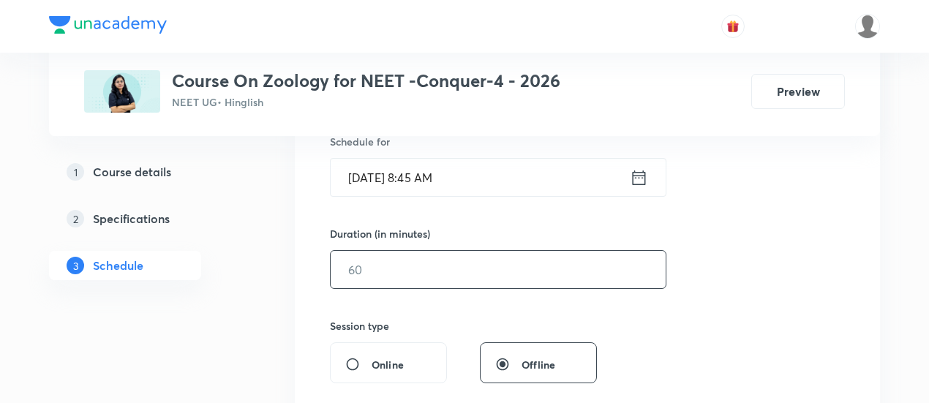
click at [518, 272] on input "text" at bounding box center [498, 269] width 335 height 37
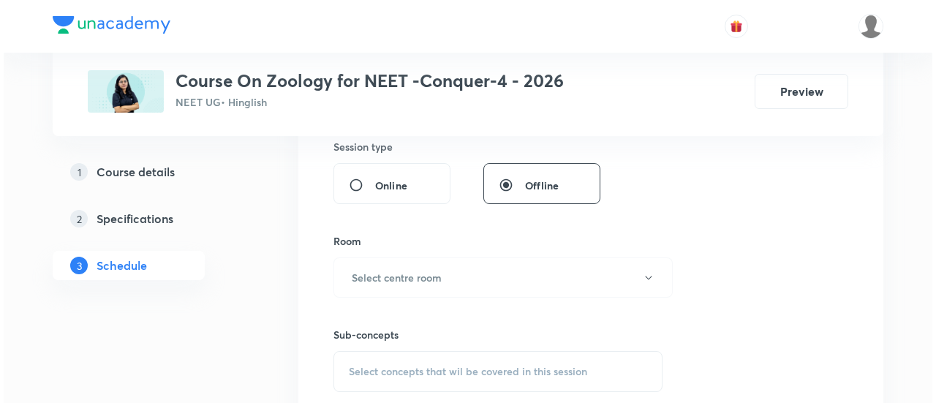
scroll to position [553, 0]
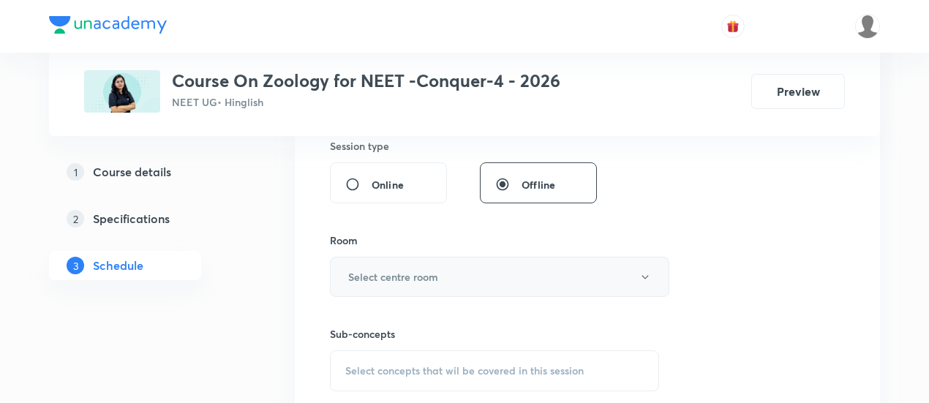
type input "90"
click at [431, 278] on h6 "Select centre room" at bounding box center [393, 276] width 90 height 15
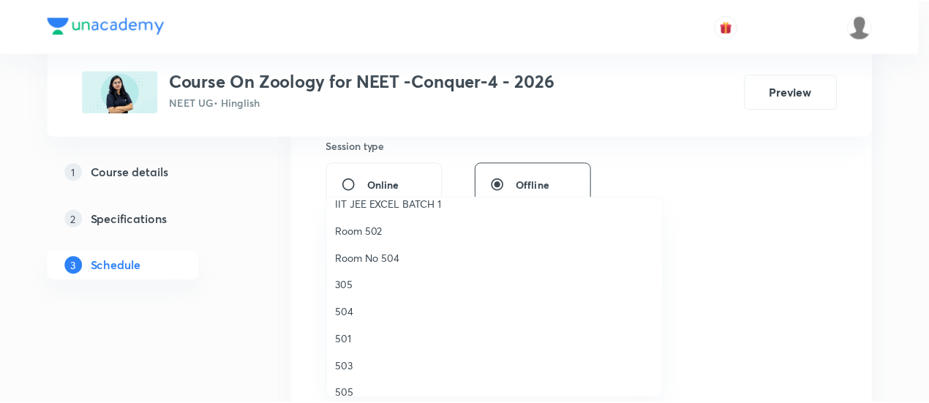
scroll to position [148, 0]
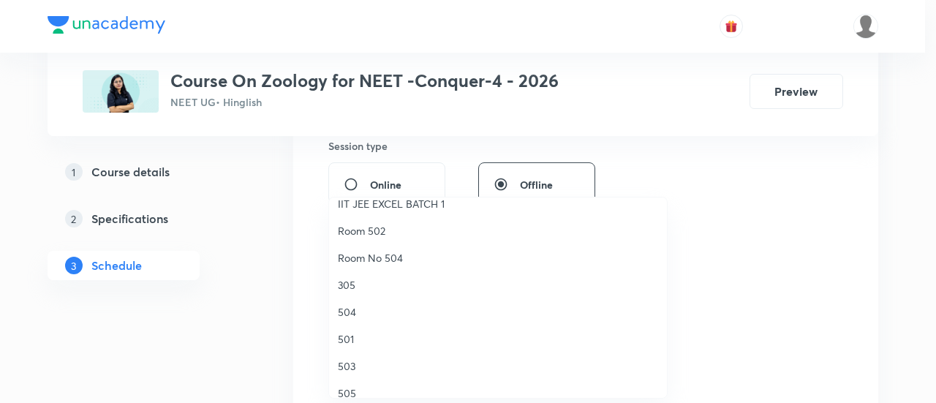
click at [362, 366] on span "503" at bounding box center [498, 365] width 320 height 15
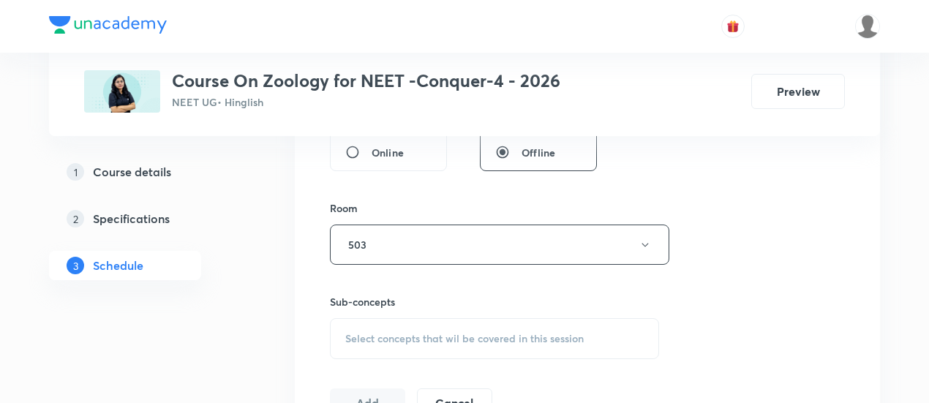
scroll to position [636, 0]
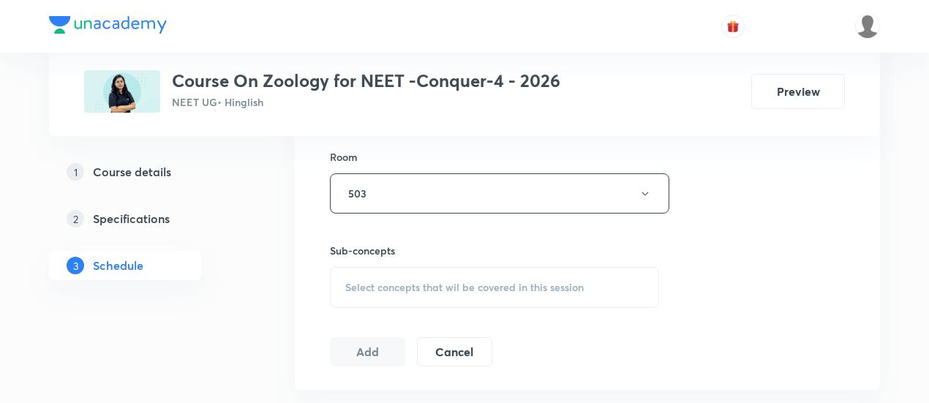
click at [509, 286] on span "Select concepts that wil be covered in this session" at bounding box center [464, 288] width 238 height 12
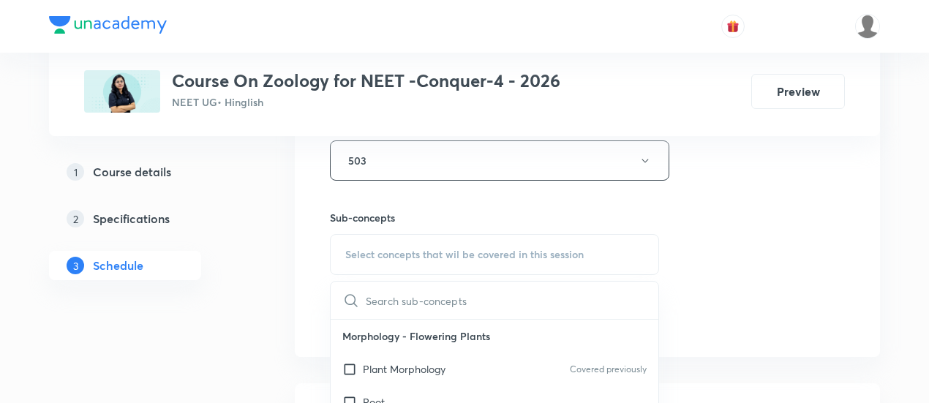
scroll to position [753, 0]
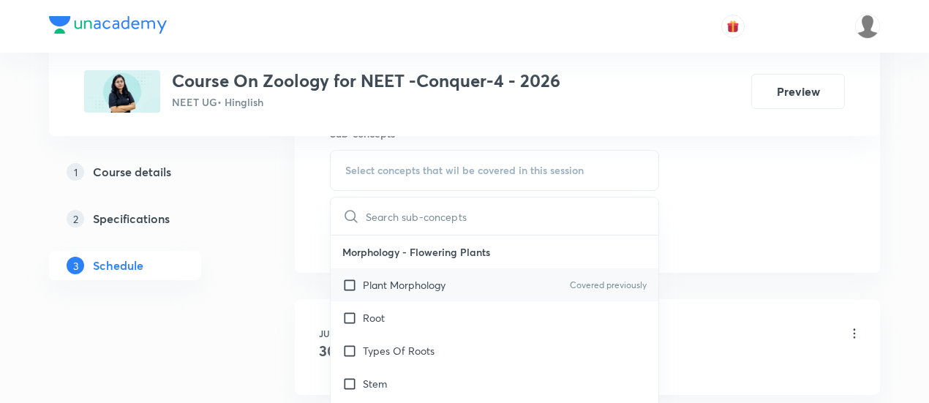
click at [450, 290] on div "Plant Morphology Covered previously" at bounding box center [495, 284] width 328 height 33
checkbox input "true"
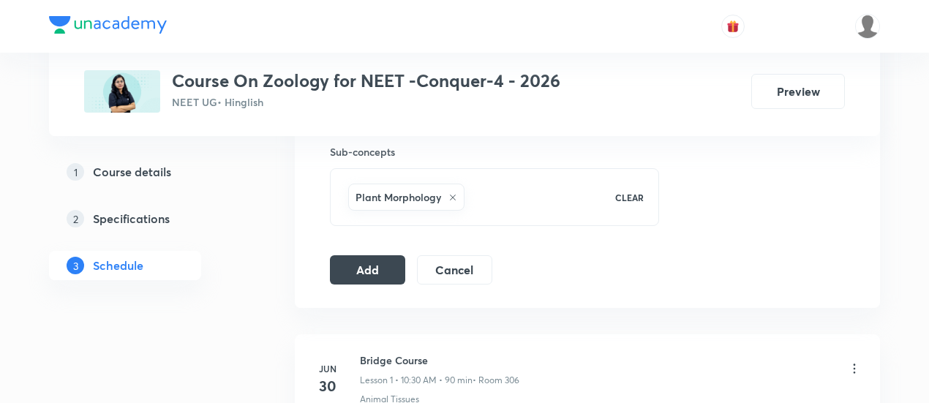
scroll to position [736, 0]
click at [386, 265] on button "Add" at bounding box center [367, 267] width 75 height 29
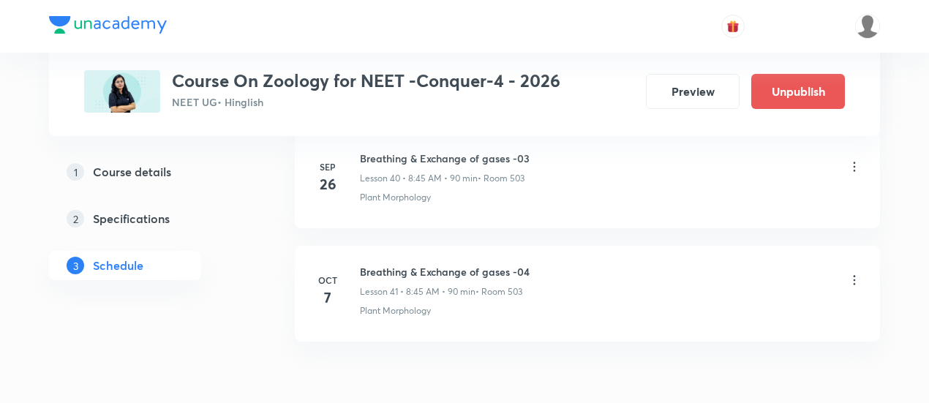
scroll to position [4724, 0]
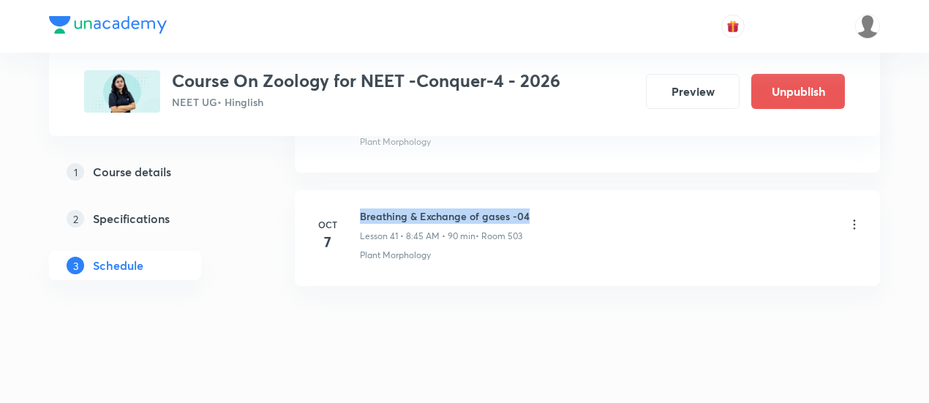
drag, startPoint x: 361, startPoint y: 194, endPoint x: 551, endPoint y: 176, distance: 191.0
click at [551, 190] on li "Oct 7 Breathing & Exchange of gases -04 Lesson 41 • 8:45 AM • 90 min • Room 503…" at bounding box center [587, 238] width 585 height 96
copy h6 "Breathing & Exchange of gases -04"
click at [551, 190] on li "Oct 7 Breathing & Exchange of gases -04 Lesson 41 • 8:45 AM • 90 min • Room 503…" at bounding box center [587, 238] width 585 height 96
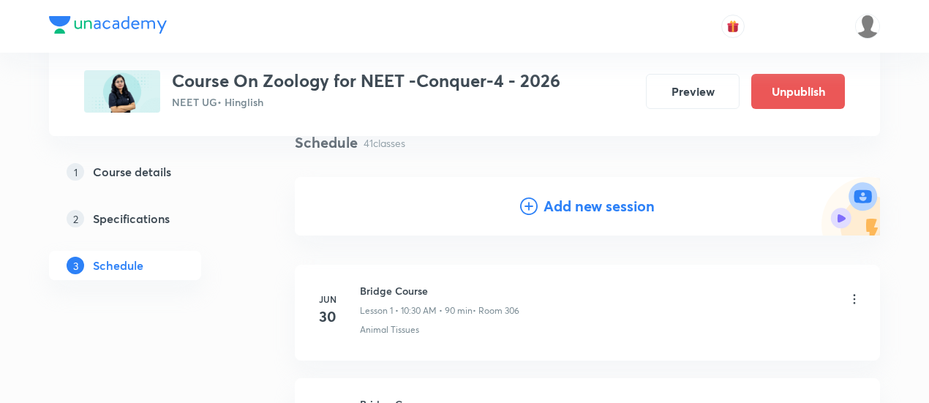
scroll to position [117, 0]
click at [587, 204] on h4 "Add new session" at bounding box center [598, 205] width 111 height 22
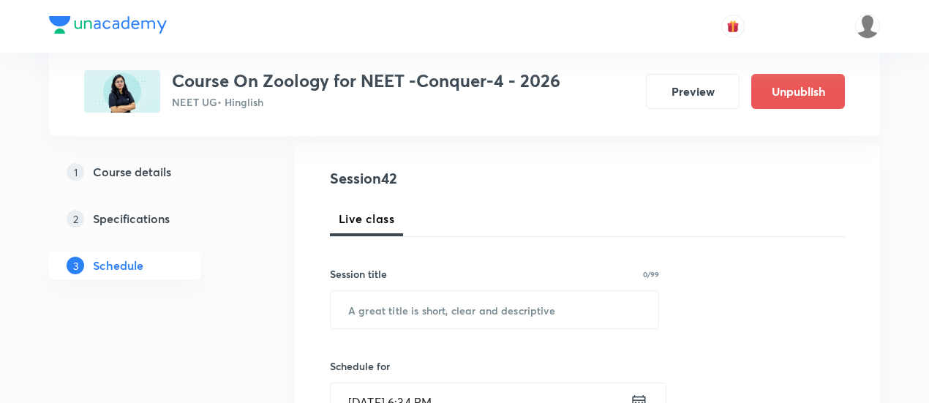
scroll to position [209, 0]
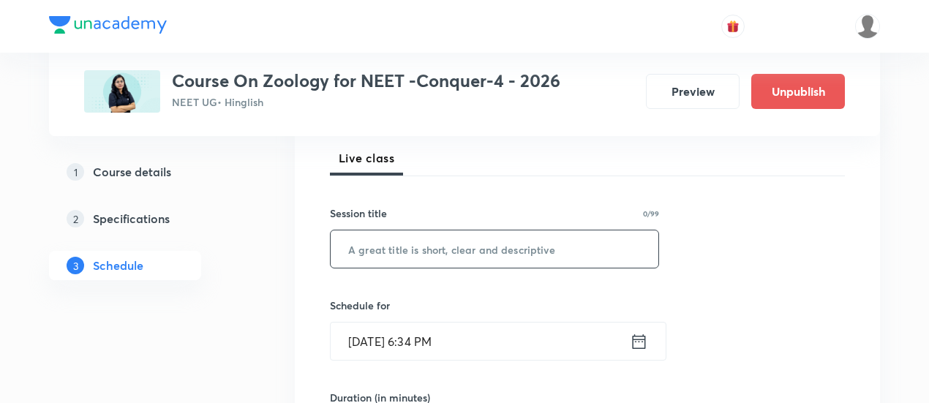
click at [510, 252] on input "text" at bounding box center [495, 248] width 328 height 37
paste input "Breathing & Exchange of gases -04"
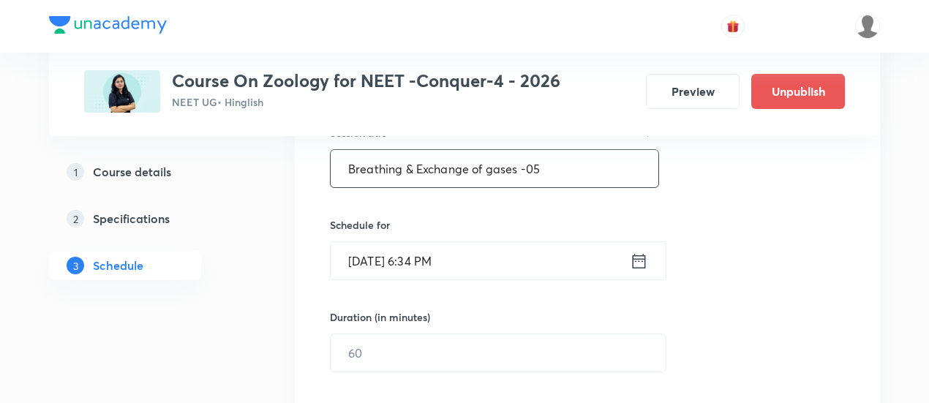
scroll to position [302, 0]
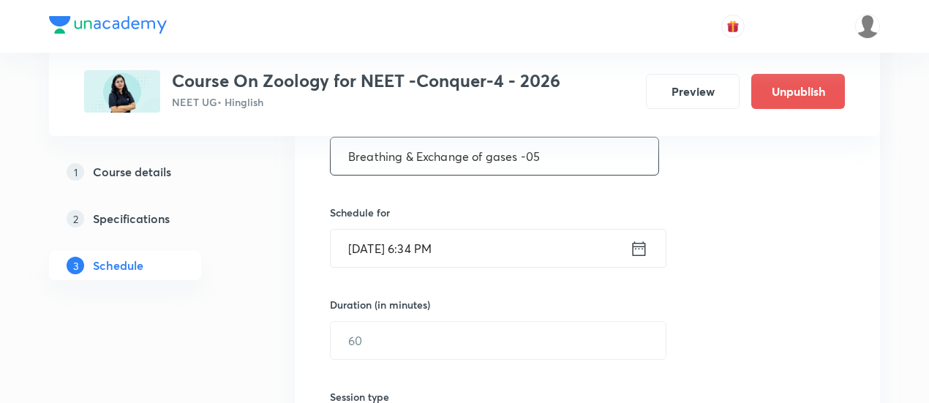
type input "Breathing & Exchange of gases -05"
click at [641, 248] on icon at bounding box center [639, 248] width 18 height 20
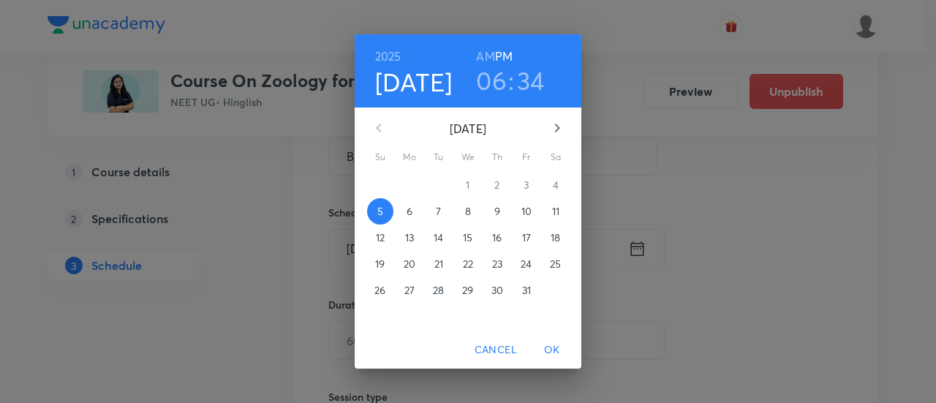
click at [499, 208] on p "9" at bounding box center [497, 211] width 6 height 15
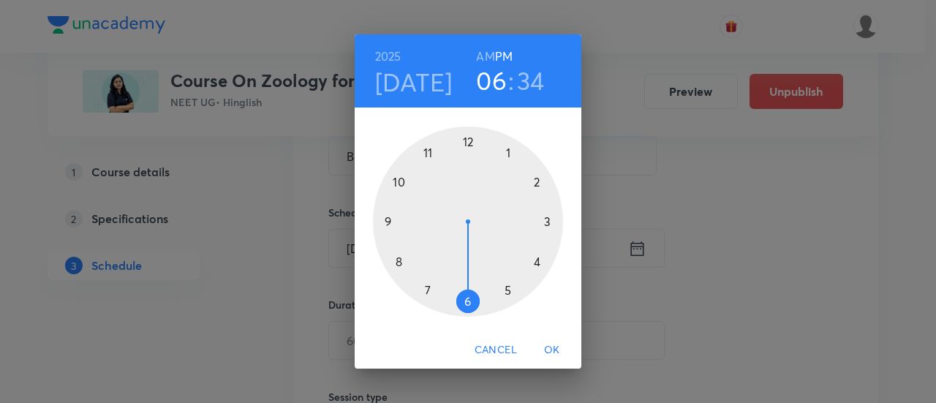
click at [487, 53] on h6 "AM" at bounding box center [485, 56] width 18 height 20
click at [401, 181] on div at bounding box center [468, 222] width 190 height 190
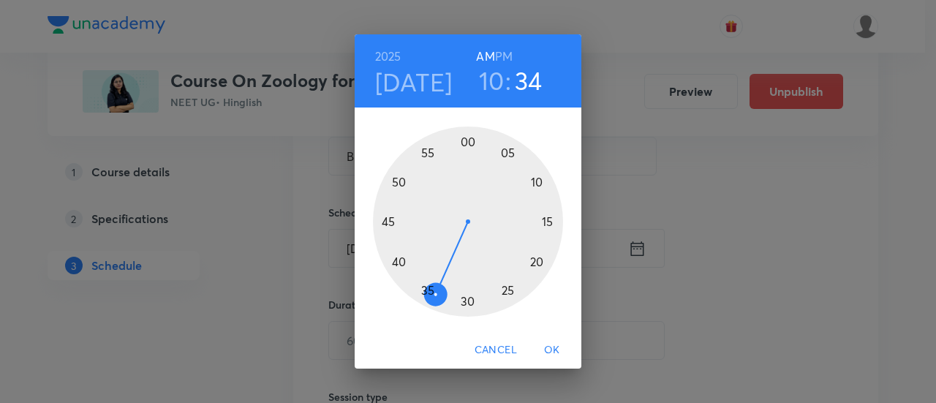
click at [469, 302] on div at bounding box center [468, 222] width 190 height 190
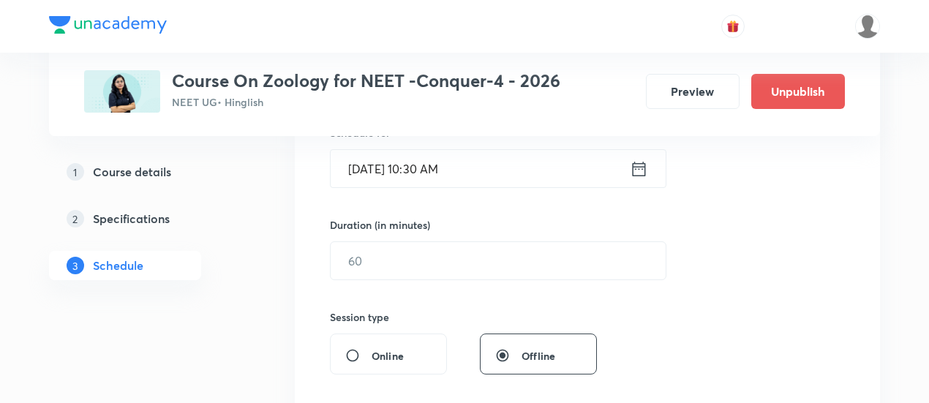
scroll to position [385, 0]
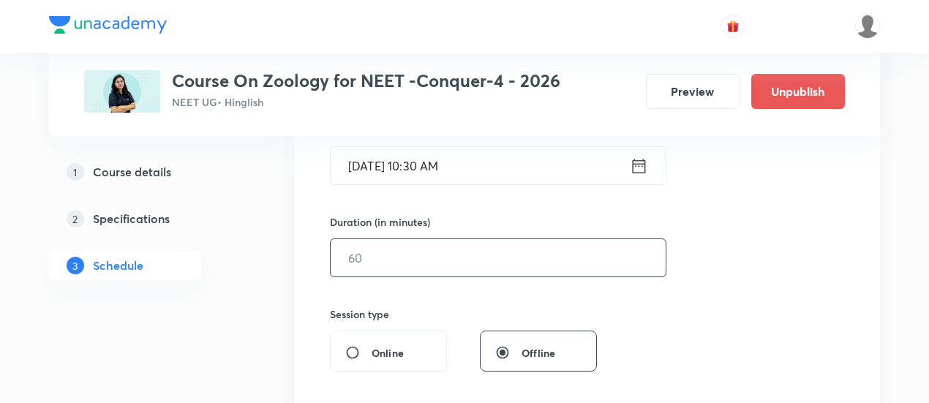
click at [587, 263] on input "text" at bounding box center [498, 257] width 335 height 37
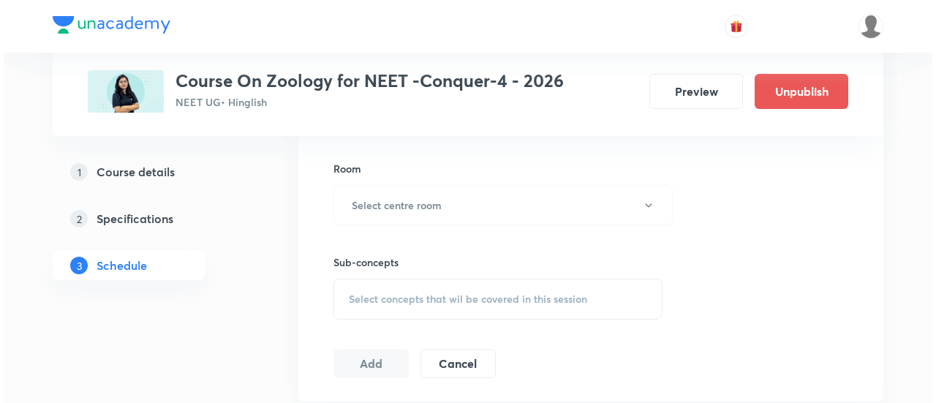
scroll to position [626, 0]
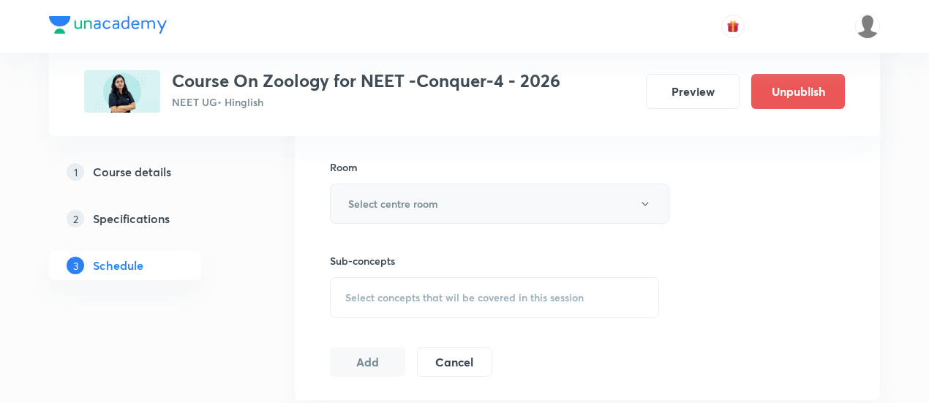
type input "90"
click at [437, 204] on h6 "Select centre room" at bounding box center [393, 203] width 90 height 15
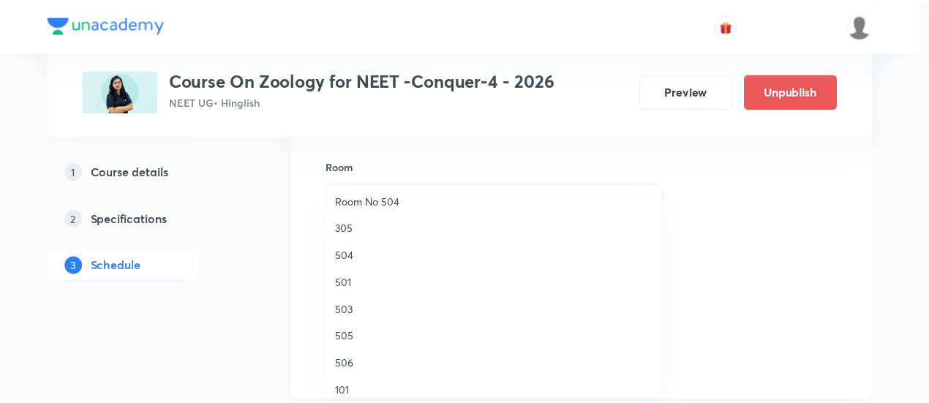
scroll to position [216, 0]
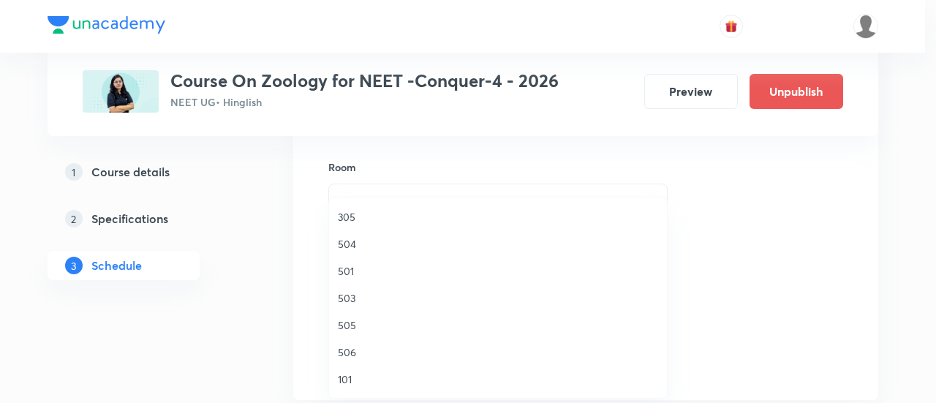
click at [361, 301] on span "503" at bounding box center [498, 297] width 320 height 15
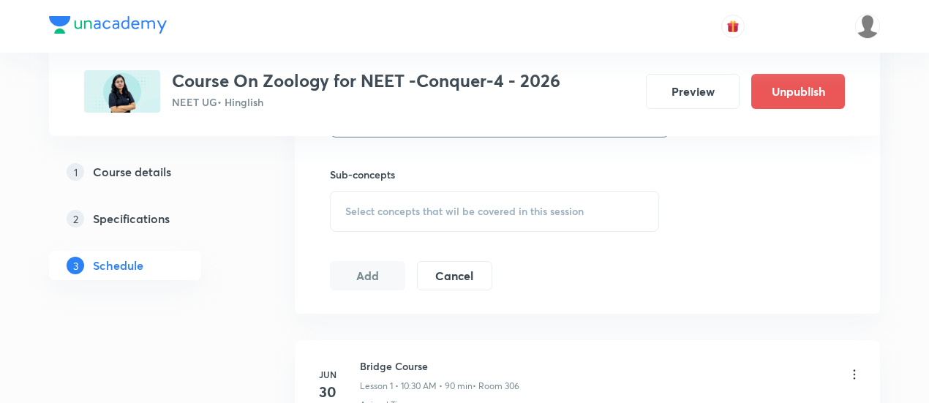
scroll to position [714, 0]
click at [510, 210] on span "Select concepts that wil be covered in this session" at bounding box center [464, 210] width 238 height 12
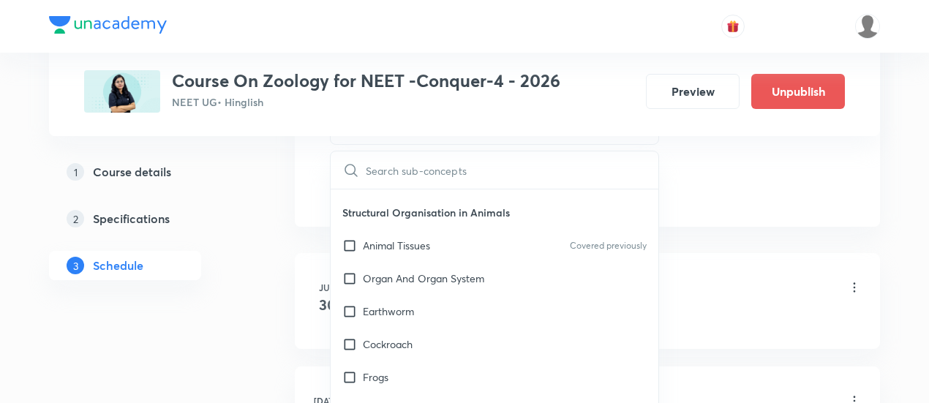
scroll to position [587, 0]
click at [421, 260] on div "Animal Tissues Covered previously" at bounding box center [495, 243] width 328 height 33
checkbox input "true"
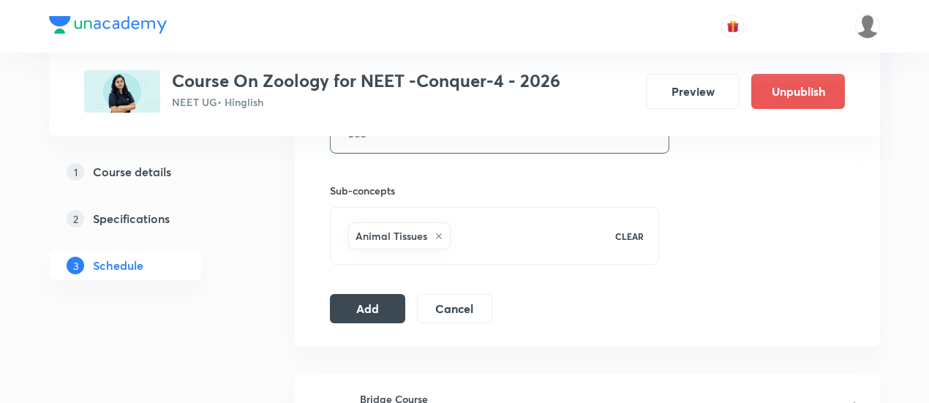
scroll to position [699, 0]
click at [361, 307] on button "Add" at bounding box center [367, 304] width 75 height 29
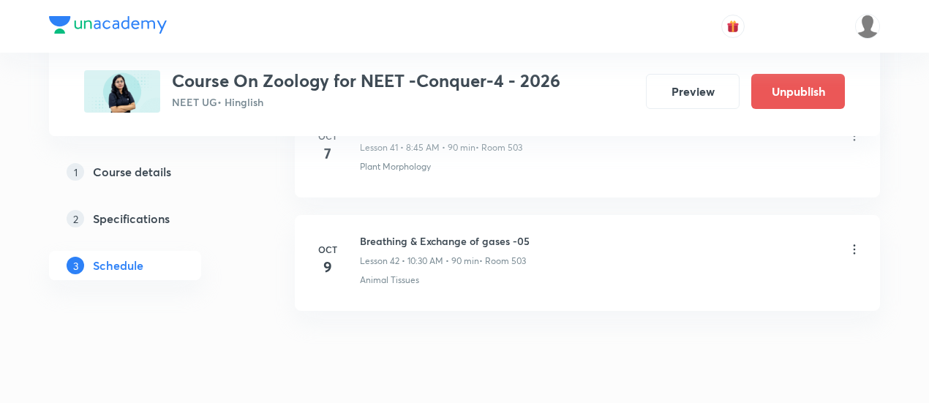
scroll to position [4836, 0]
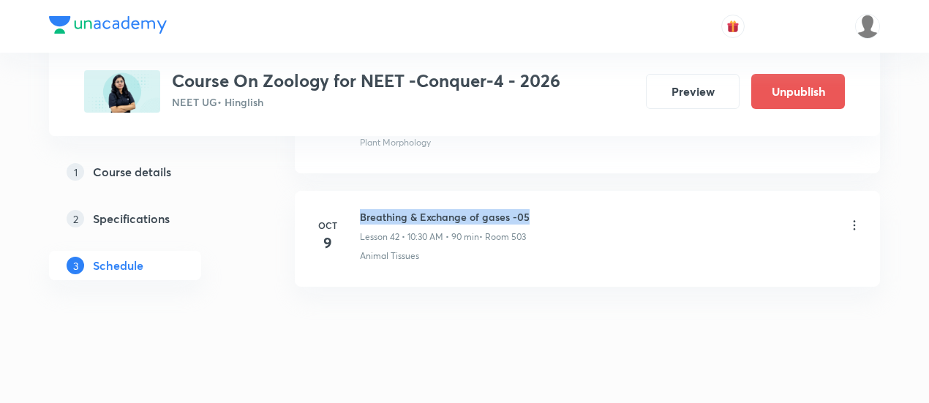
drag, startPoint x: 361, startPoint y: 194, endPoint x: 534, endPoint y: 195, distance: 172.6
click at [534, 209] on div "Breathing & Exchange of gases -05 Lesson 42 • 10:30 AM • 90 min • Room 503" at bounding box center [611, 226] width 502 height 34
copy h6 "Breathing & Exchange of gases -05"
click at [534, 209] on div "Breathing & Exchange of gases -05 Lesson 42 • 10:30 AM • 90 min • Room 503" at bounding box center [611, 226] width 502 height 34
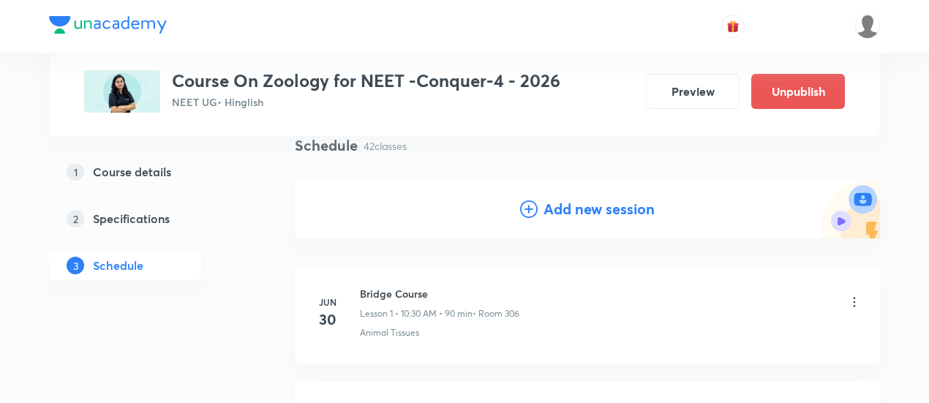
scroll to position [117, 0]
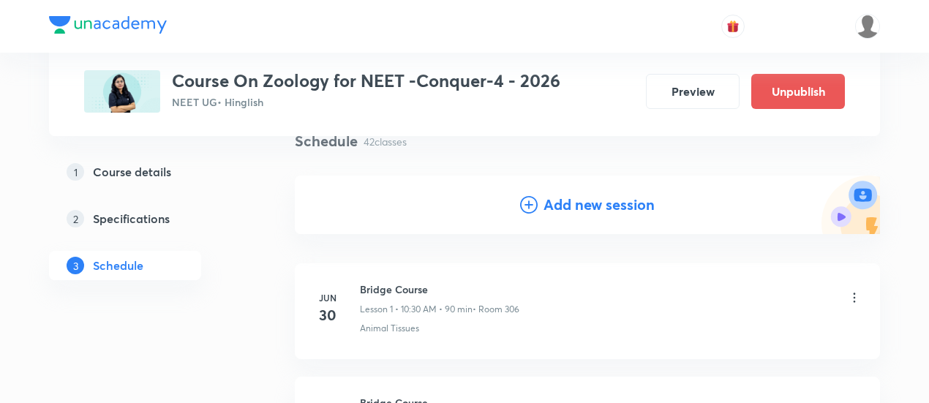
click at [578, 204] on h4 "Add new session" at bounding box center [598, 205] width 111 height 22
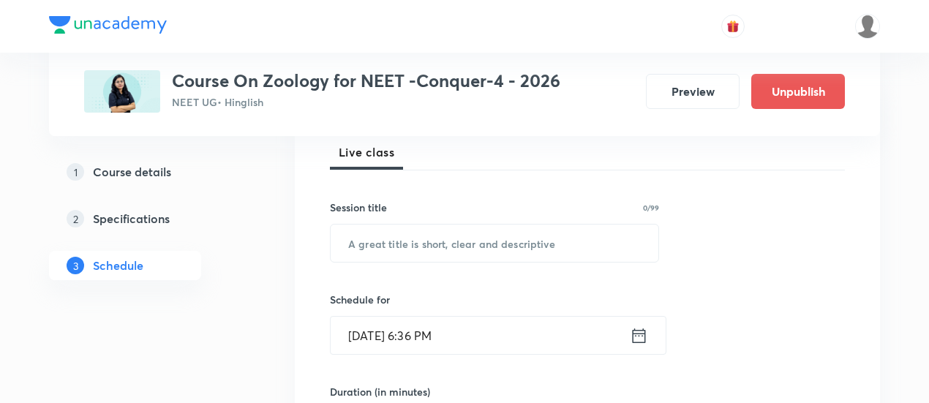
scroll to position [216, 0]
click at [519, 235] on input "text" at bounding box center [495, 241] width 328 height 37
paste input "Breathing & Exchange of gases -05"
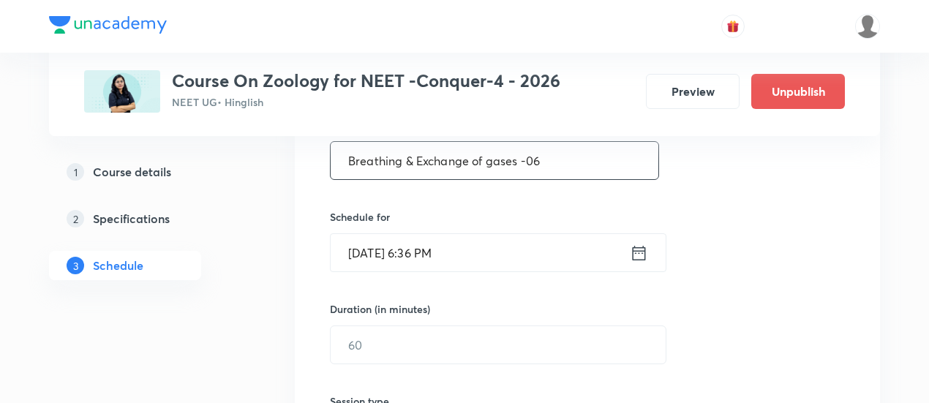
scroll to position [304, 0]
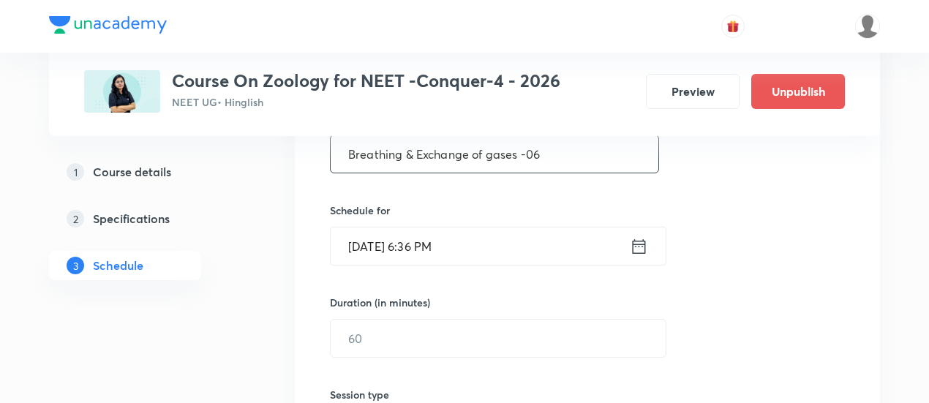
type input "Breathing & Exchange of gases -06"
click at [642, 242] on icon at bounding box center [639, 245] width 13 height 15
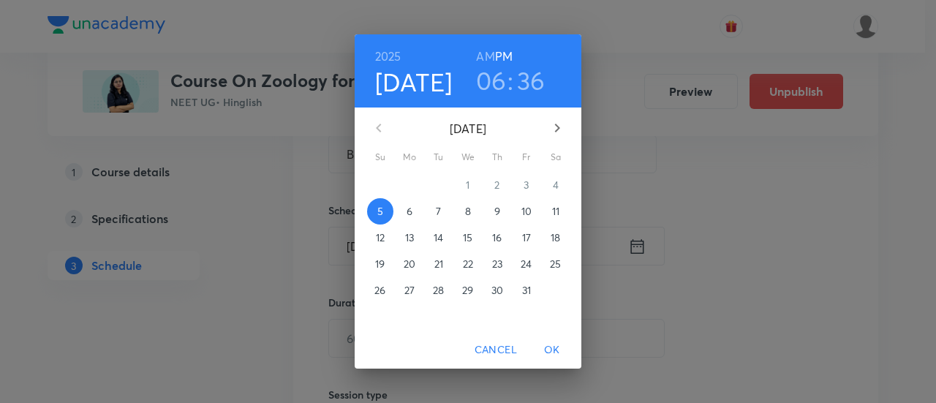
click at [556, 213] on p "11" at bounding box center [555, 211] width 7 height 15
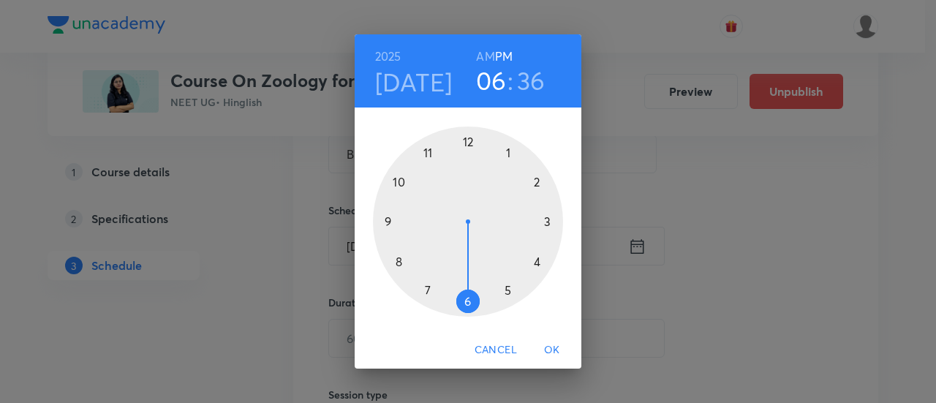
click at [484, 56] on h6 "AM" at bounding box center [485, 56] width 18 height 20
click at [399, 182] on div at bounding box center [468, 222] width 190 height 190
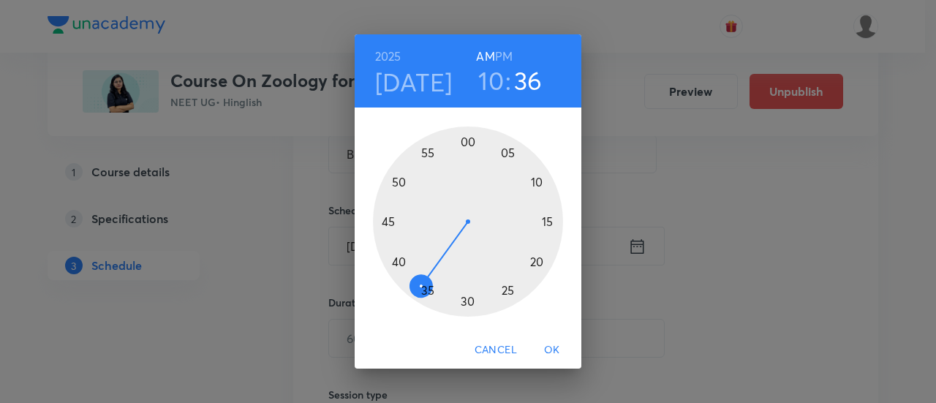
click at [464, 299] on div at bounding box center [468, 222] width 190 height 190
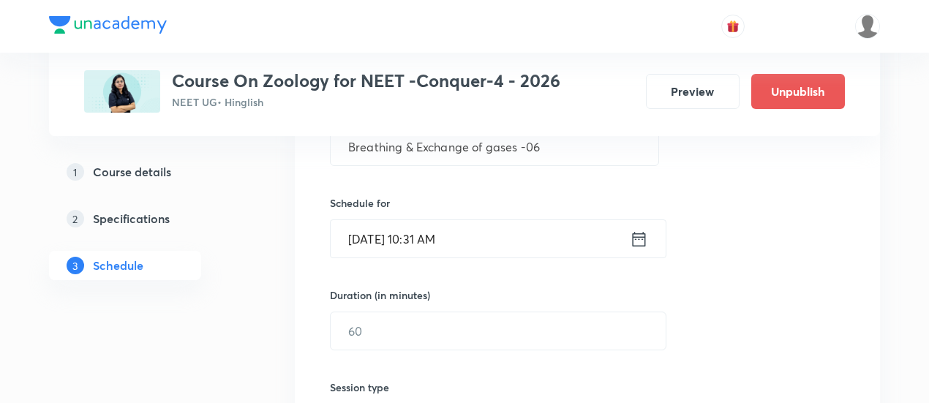
scroll to position [322, 0]
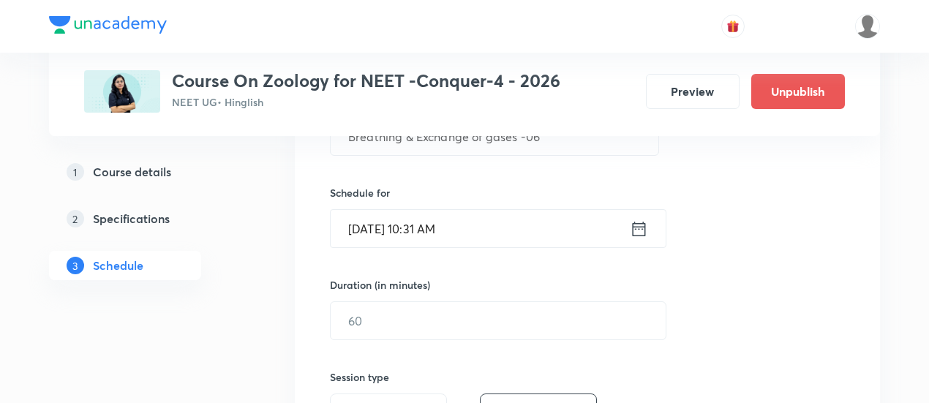
click at [641, 229] on icon at bounding box center [639, 229] width 18 height 20
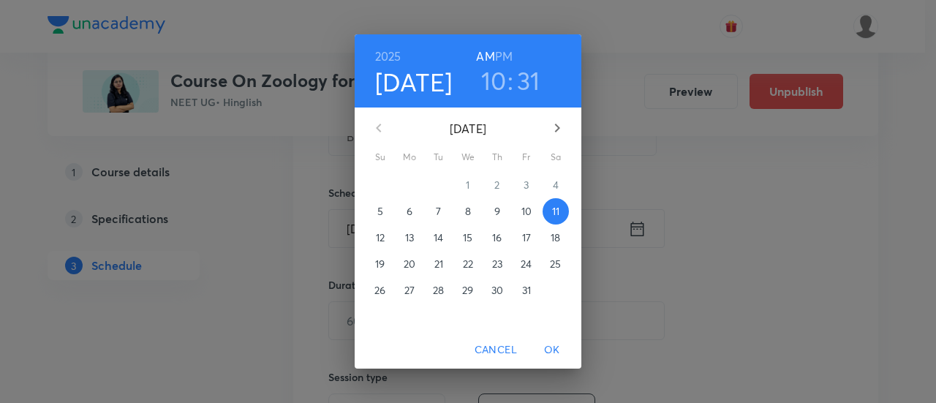
click at [527, 85] on h3 "31" at bounding box center [528, 80] width 23 height 31
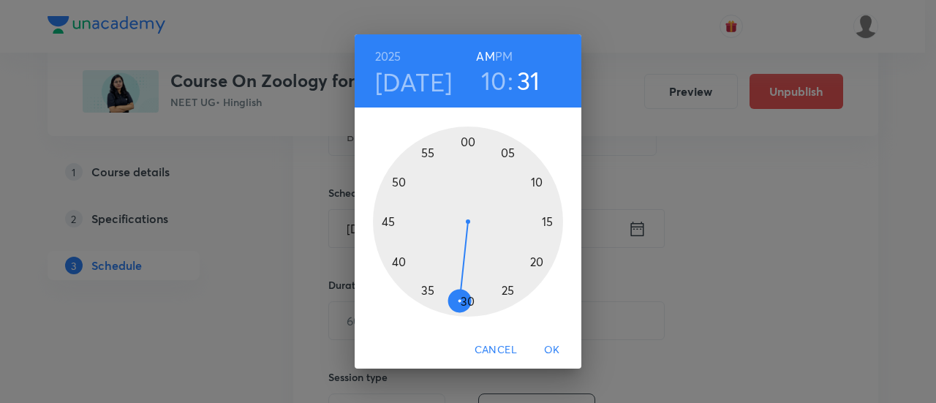
click at [469, 302] on div at bounding box center [468, 222] width 190 height 190
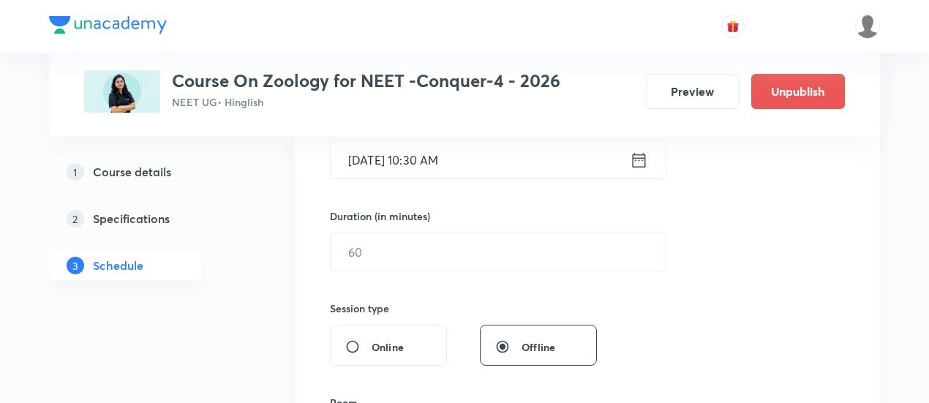
scroll to position [393, 0]
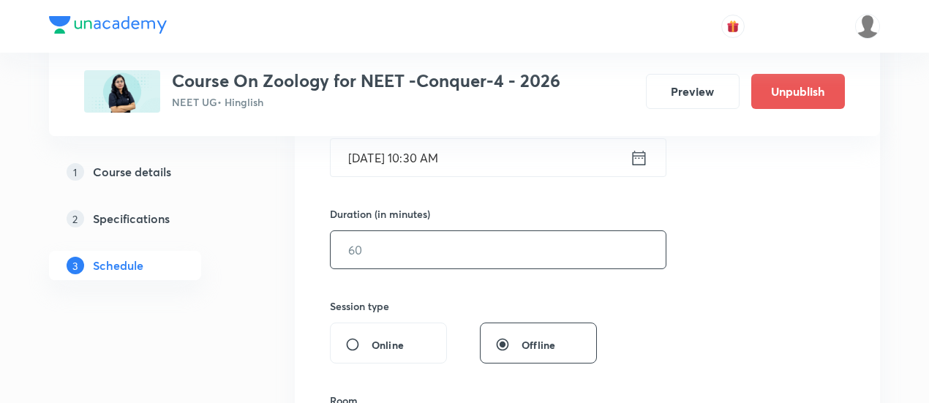
click at [551, 246] on input "text" at bounding box center [498, 249] width 335 height 37
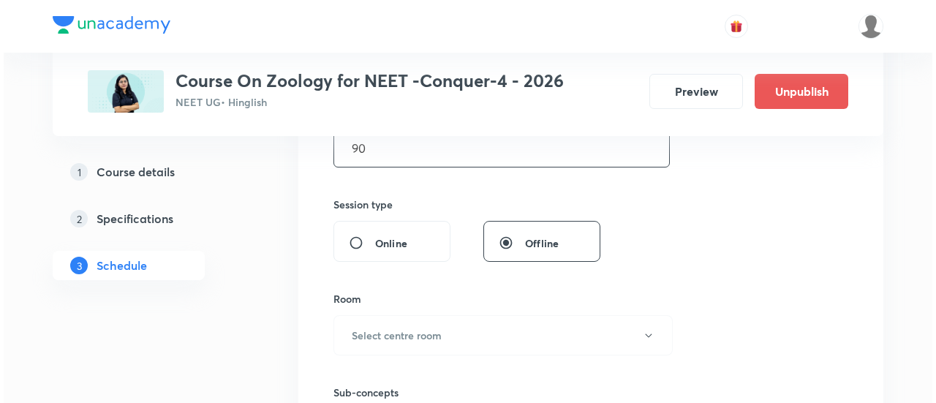
scroll to position [502, 0]
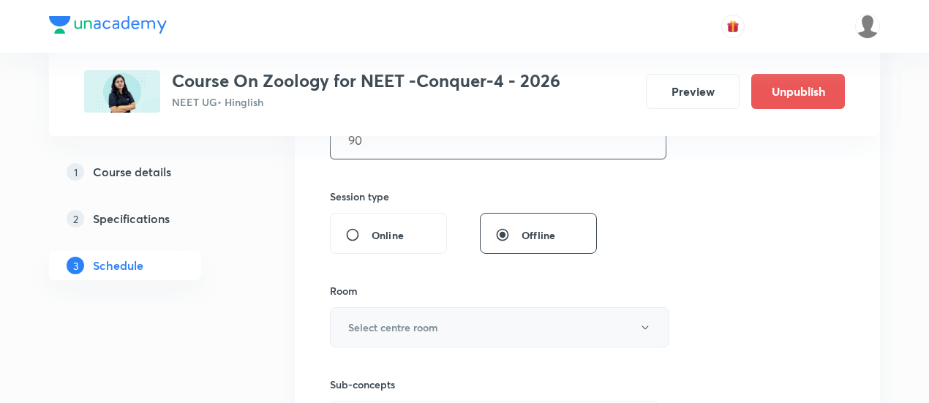
type input "90"
click at [519, 321] on button "Select centre room" at bounding box center [499, 327] width 339 height 40
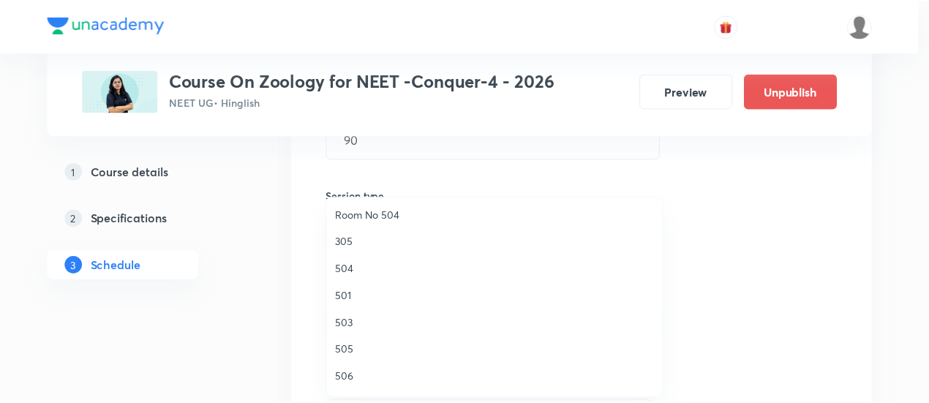
scroll to position [205, 0]
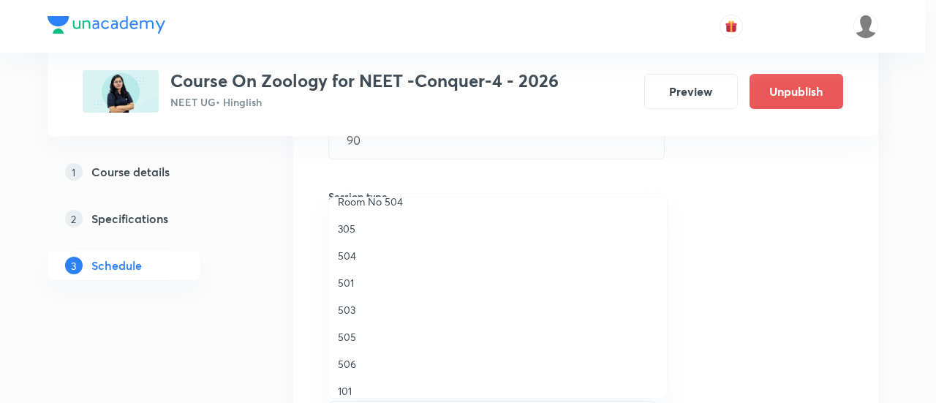
click at [358, 309] on span "503" at bounding box center [498, 309] width 320 height 15
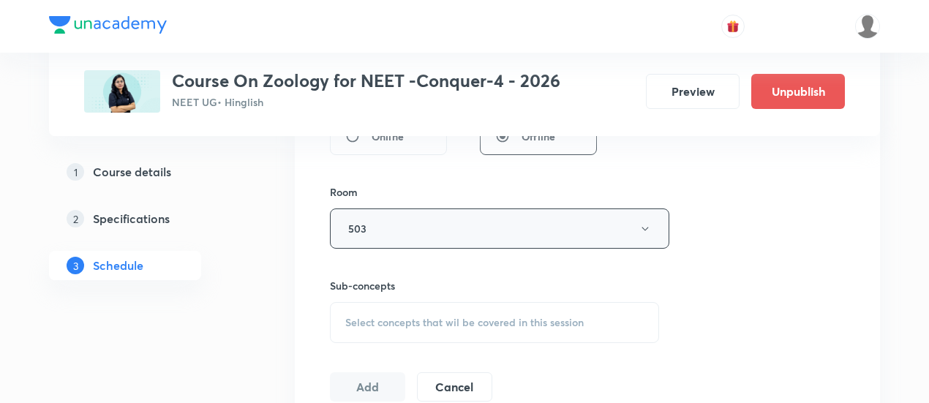
scroll to position [607, 0]
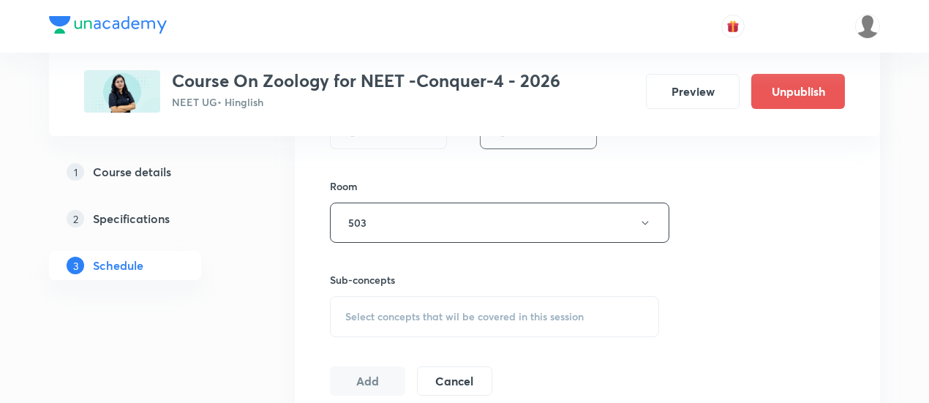
click at [511, 301] on div "Select concepts that wil be covered in this session" at bounding box center [494, 316] width 329 height 41
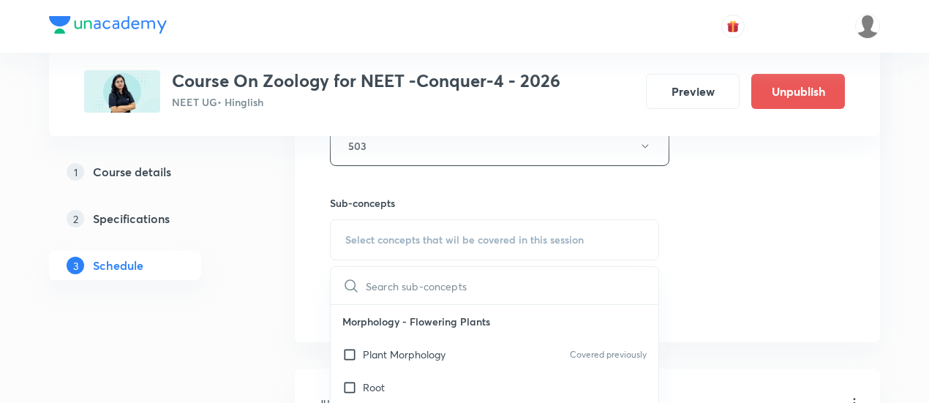
scroll to position [731, 0]
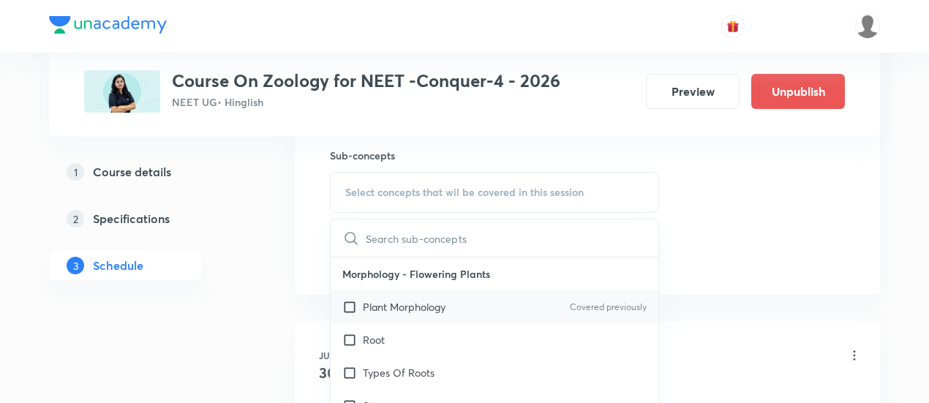
click at [454, 314] on div "Plant Morphology Covered previously" at bounding box center [495, 306] width 328 height 33
checkbox input "true"
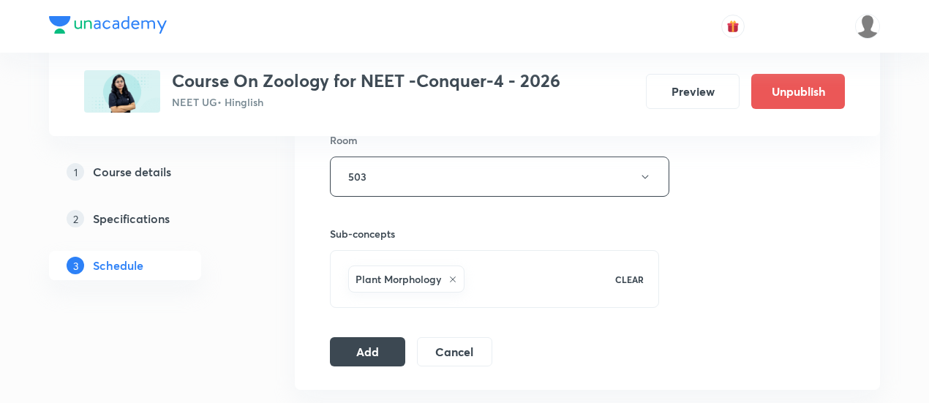
scroll to position [712, 0]
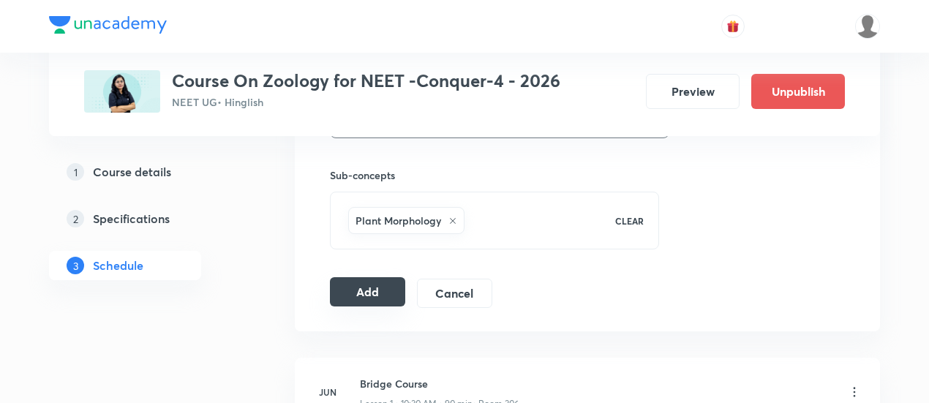
click at [379, 292] on button "Add" at bounding box center [367, 291] width 75 height 29
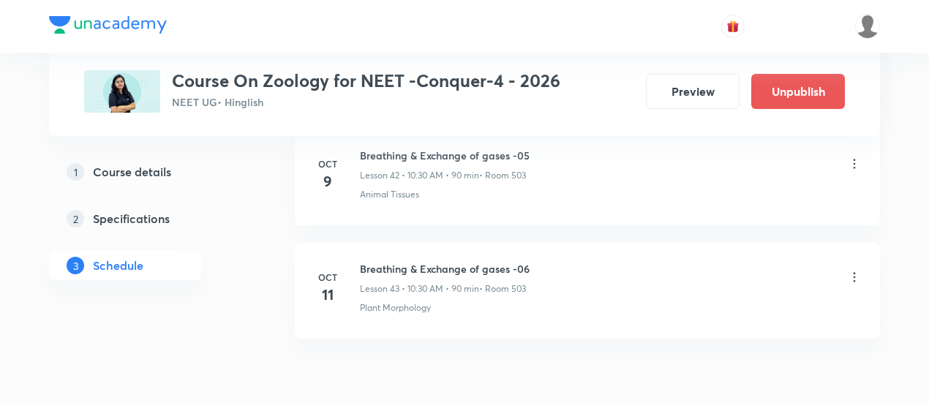
scroll to position [4950, 0]
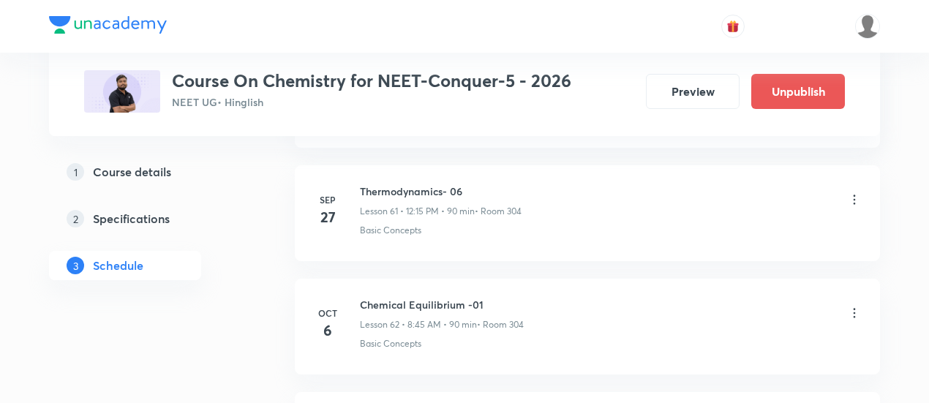
scroll to position [7687, 0]
drag, startPoint x: 360, startPoint y: 156, endPoint x: 475, endPoint y: 151, distance: 115.7
click at [475, 166] on li "[DATE] Thermodynamics- 06 Lesson 61 • 12:15 PM • 90 min • Room 304 Basic Concep…" at bounding box center [587, 214] width 585 height 96
copy h6 "Thermodynamics- 06"
click at [475, 184] on h6 "Thermodynamics- 06" at bounding box center [441, 191] width 162 height 15
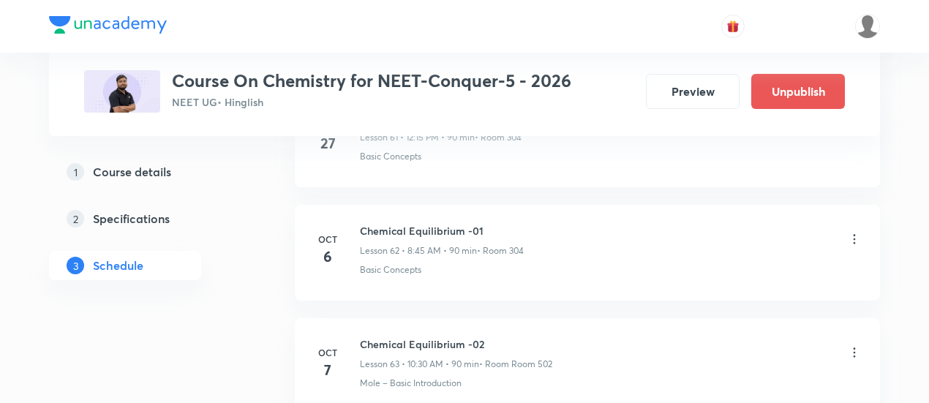
scroll to position [7763, 0]
click at [857, 230] on icon at bounding box center [854, 237] width 15 height 15
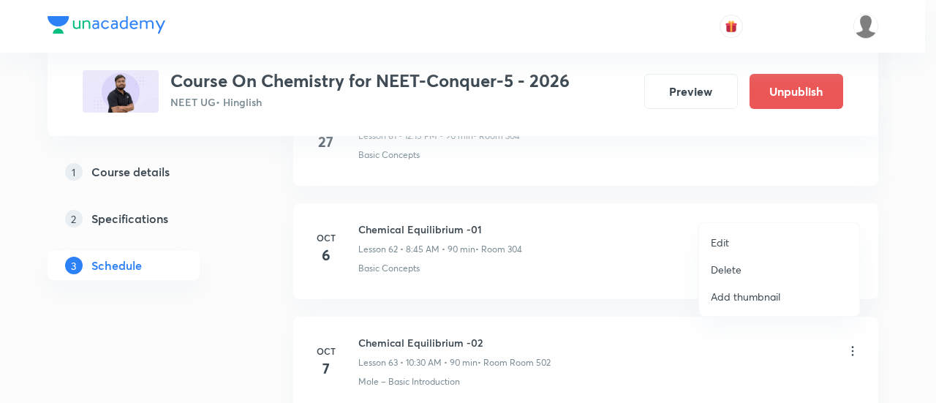
click at [724, 241] on p "Edit" at bounding box center [720, 242] width 18 height 15
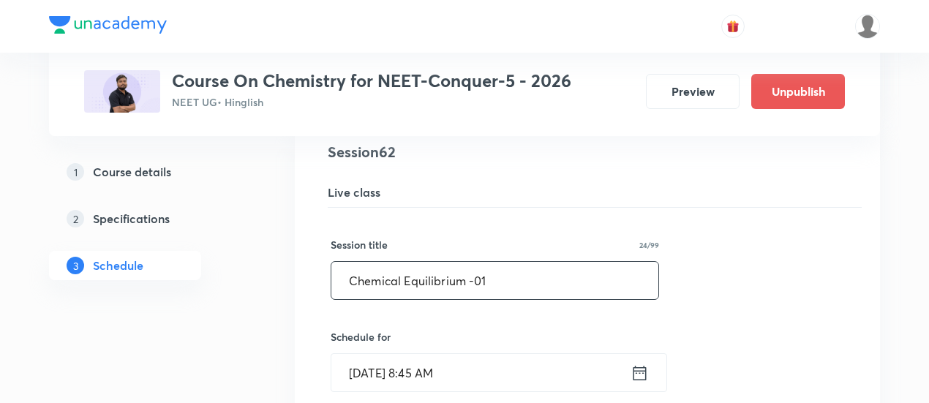
scroll to position [7090, 0]
drag, startPoint x: 344, startPoint y: 246, endPoint x: 540, endPoint y: 229, distance: 196.0
click at [540, 260] on div "Chemical Equilibrium -01 ​" at bounding box center [495, 279] width 328 height 39
paste input "Thermodynamics- 06"
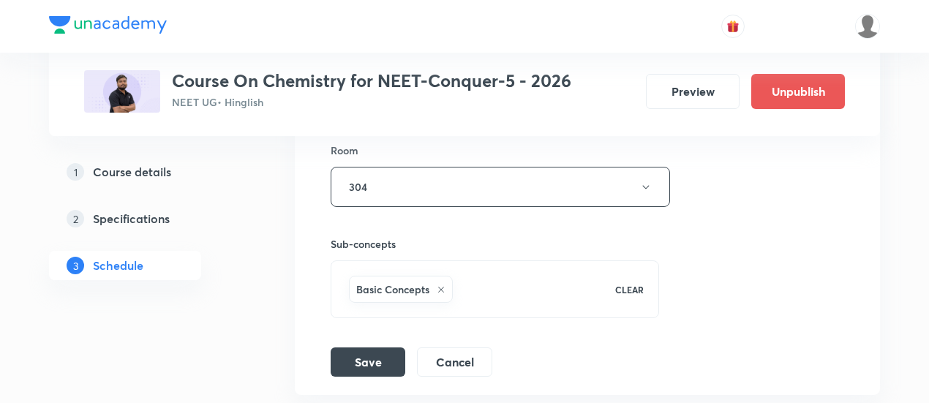
scroll to position [7558, 0]
type input "Thermodynamics- 07"
click at [383, 345] on button "Save" at bounding box center [368, 359] width 75 height 29
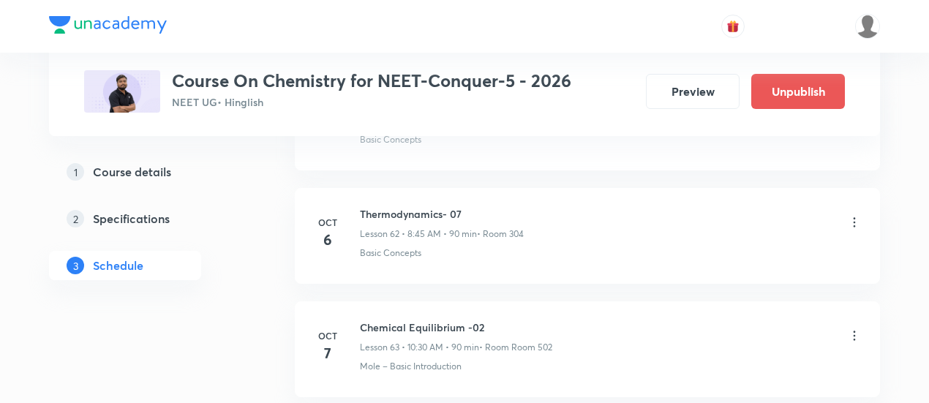
scroll to position [7100, 0]
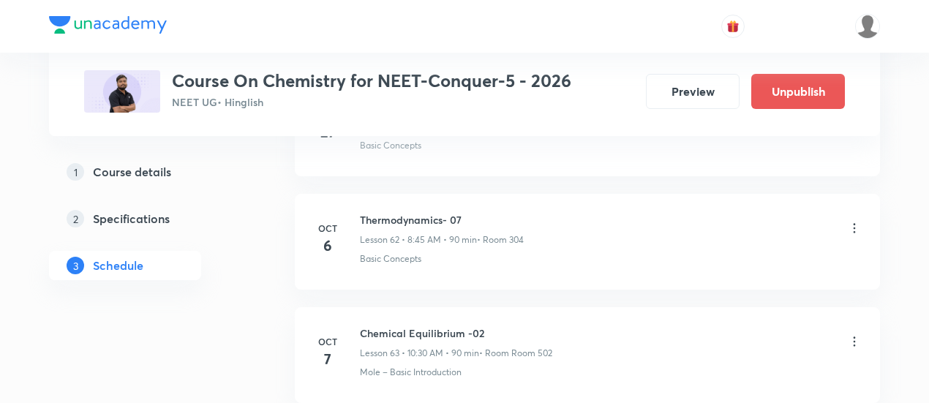
click at [730, 252] on div "Basic Concepts" at bounding box center [611, 258] width 502 height 13
drag, startPoint x: 360, startPoint y: 187, endPoint x: 471, endPoint y: 174, distance: 111.9
click at [471, 194] on li "[DATE] Thermodynamics- 07 Lesson 62 • 8:45 AM • 90 min • Room 304 Basic Concepts" at bounding box center [587, 242] width 585 height 96
copy h6 "Thermodynamics- 07"
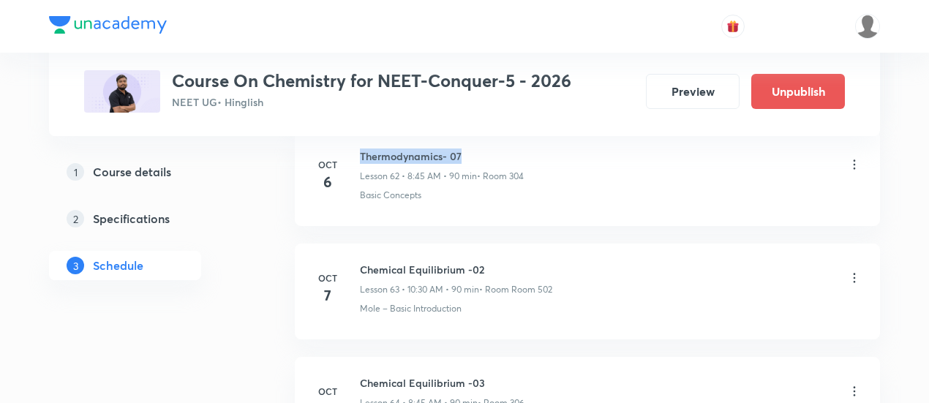
scroll to position [7166, 0]
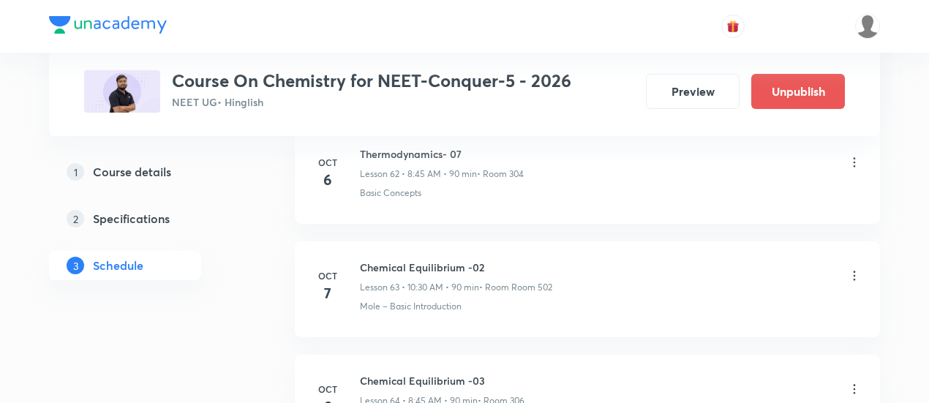
click at [854, 268] on icon at bounding box center [854, 275] width 15 height 15
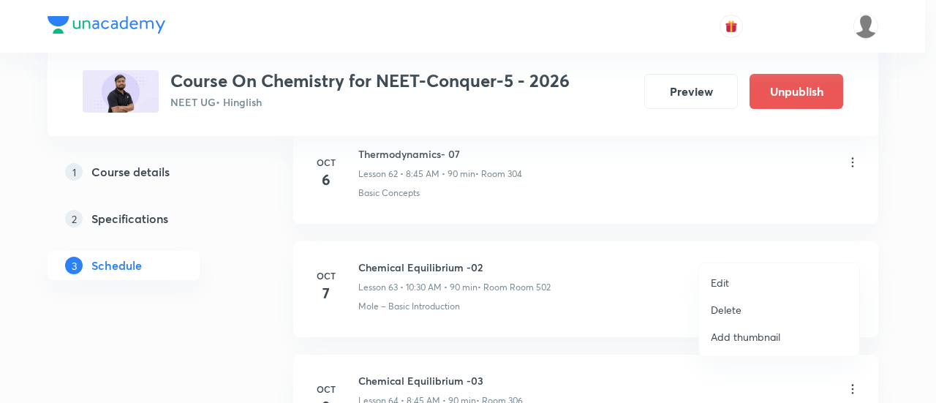
click at [725, 282] on p "Edit" at bounding box center [720, 282] width 18 height 15
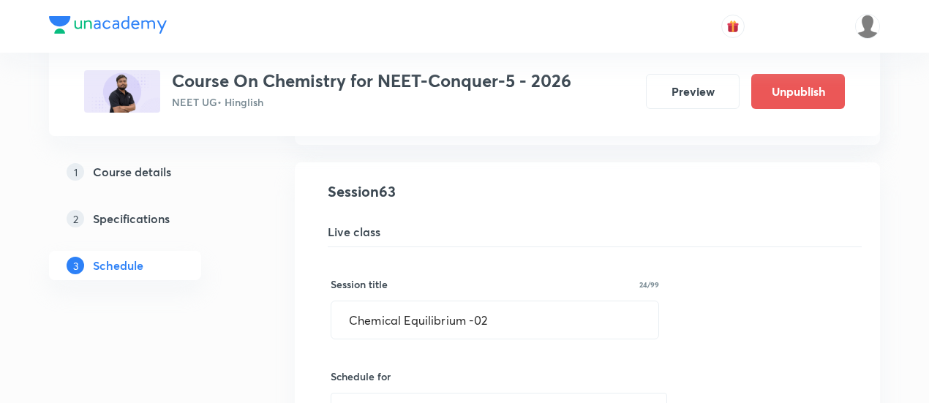
scroll to position [7183, 0]
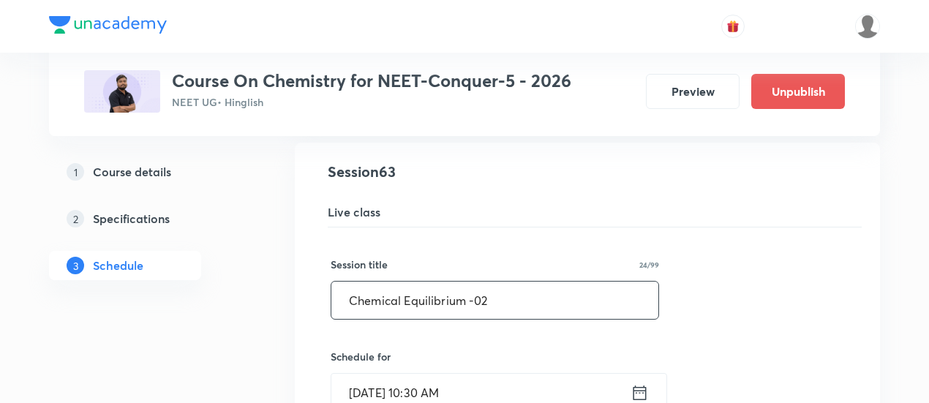
drag, startPoint x: 342, startPoint y: 268, endPoint x: 542, endPoint y: 264, distance: 199.7
click at [542, 282] on input "Chemical Equilibrium -02" at bounding box center [494, 300] width 327 height 37
paste input "Thermodynamics- 07"
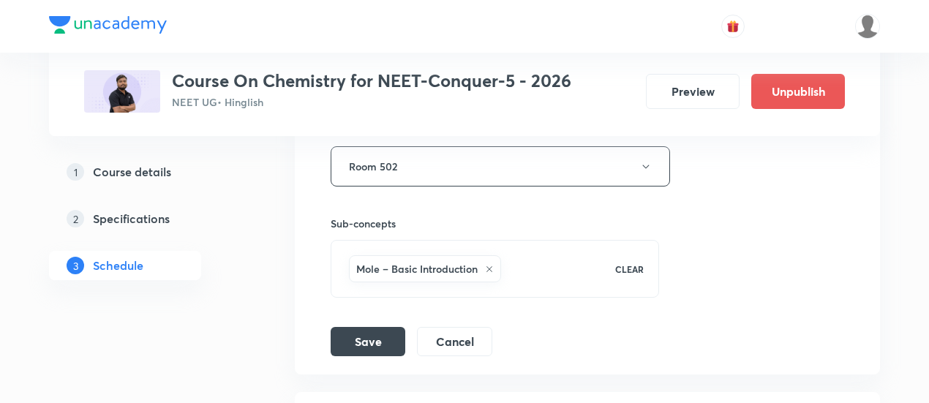
scroll to position [7693, 0]
type input "Thermodynamics- 08"
click at [375, 324] on button "Save" at bounding box center [368, 338] width 75 height 29
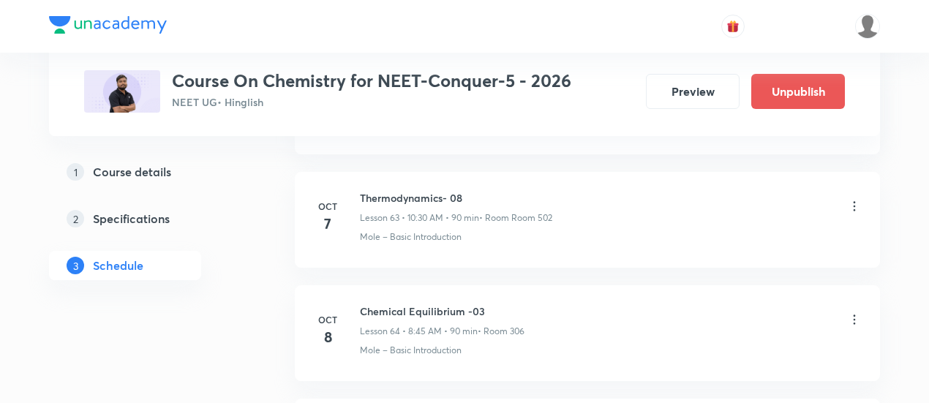
scroll to position [7236, 0]
drag, startPoint x: 360, startPoint y: 165, endPoint x: 475, endPoint y: 163, distance: 115.5
click at [475, 189] on h6 "Thermodynamics- 08" at bounding box center [456, 196] width 192 height 15
copy h6 "Thermodynamics- 08"
click at [475, 189] on h6 "Thermodynamics- 08" at bounding box center [456, 196] width 192 height 15
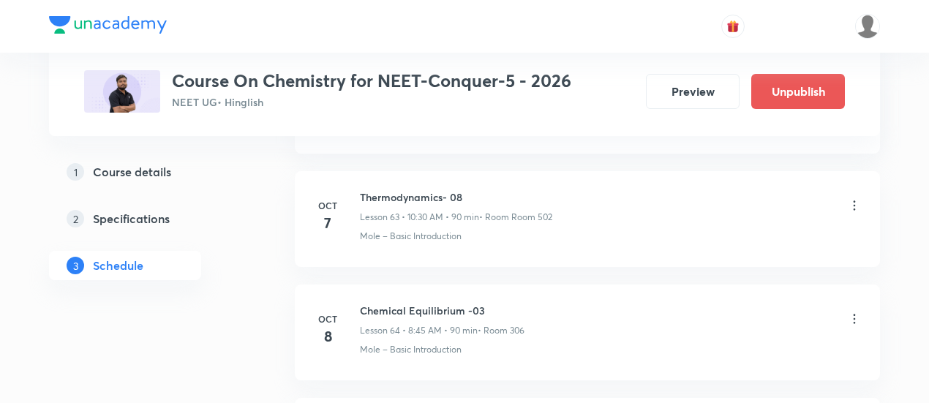
click at [854, 312] on icon at bounding box center [854, 319] width 15 height 15
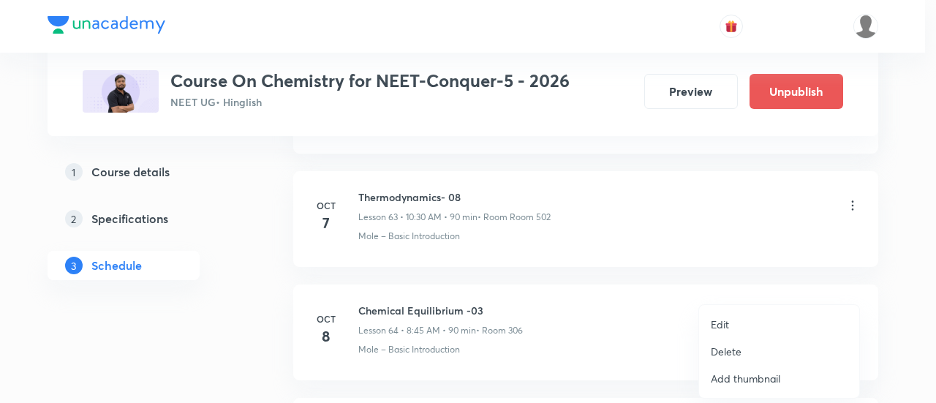
click at [727, 322] on p "Edit" at bounding box center [720, 324] width 18 height 15
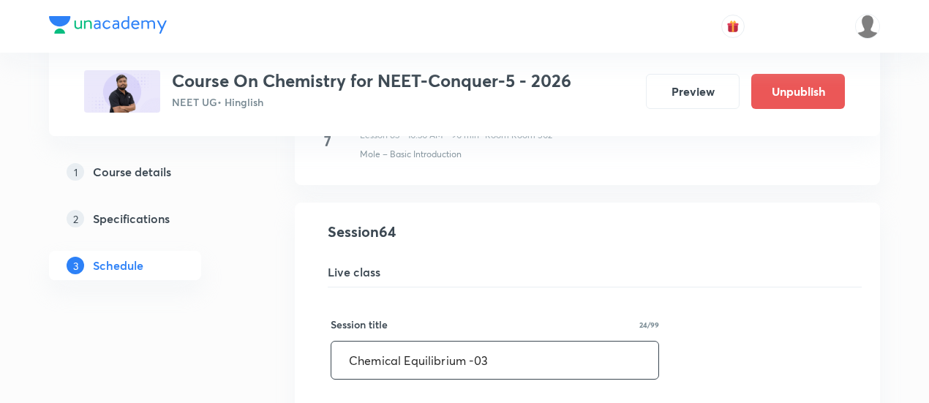
drag, startPoint x: 350, startPoint y: 326, endPoint x: 506, endPoint y: 319, distance: 156.7
click at [506, 341] on input "Chemical Equilibrium -03" at bounding box center [494, 359] width 327 height 37
paste input "Thermodynamics- 08"
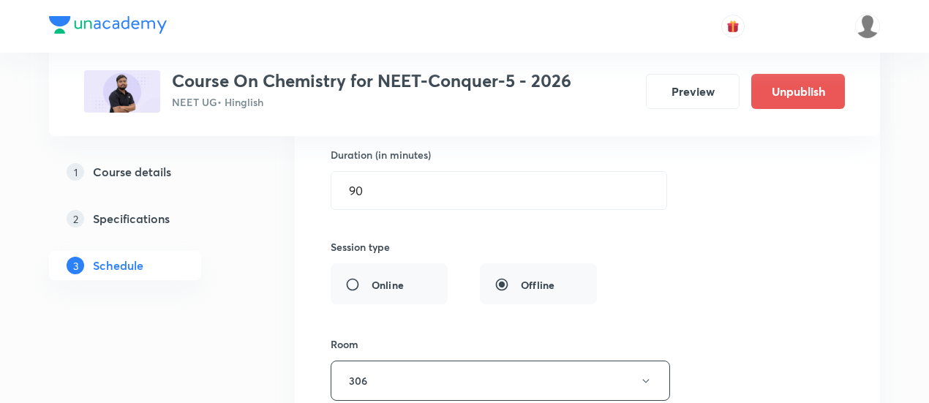
scroll to position [7726, 0]
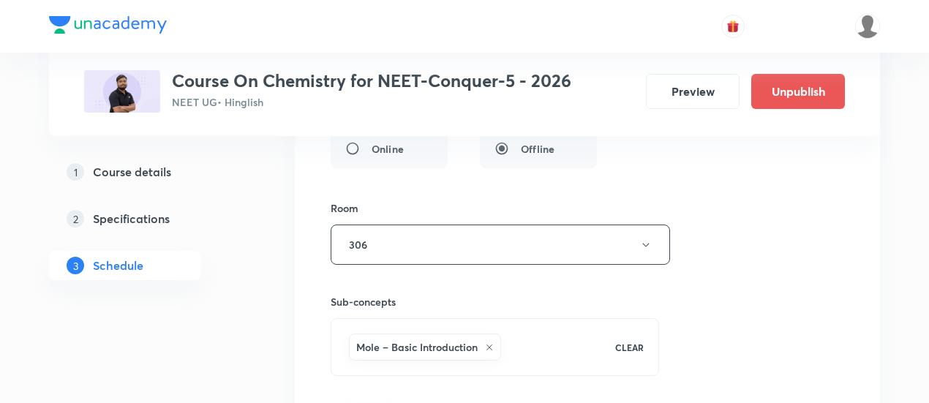
type input "Thermodynamics- 09"
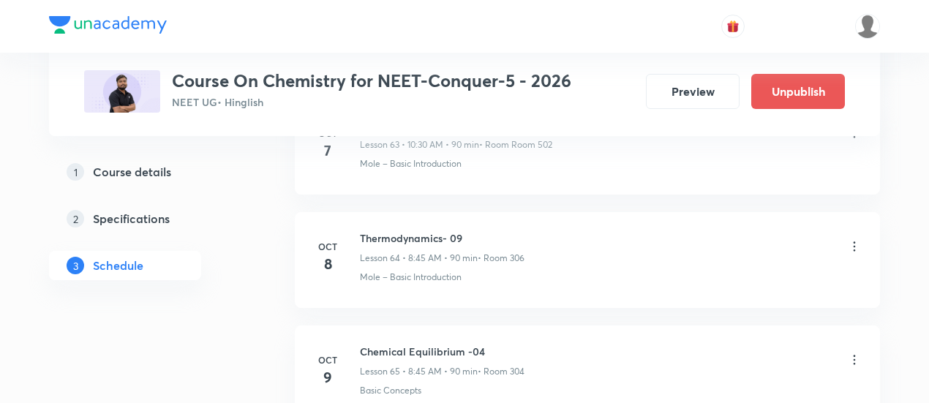
scroll to position [7305, 0]
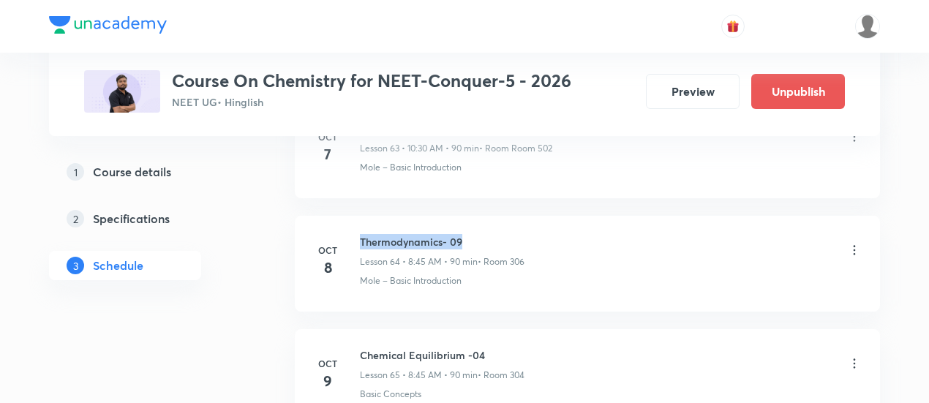
drag, startPoint x: 360, startPoint y: 208, endPoint x: 492, endPoint y: 200, distance: 132.6
click at [492, 216] on li "[DATE] Thermodynamics- 09 Lesson 64 • 8:45 AM • 90 min • Room 306 Mole – Basic …" at bounding box center [587, 264] width 585 height 96
copy h6 "Thermodynamics- 09"
click at [493, 216] on li "[DATE] Thermodynamics- 09 Lesson 64 • 8:45 AM • 90 min • Room 306 Mole – Basic …" at bounding box center [587, 264] width 585 height 96
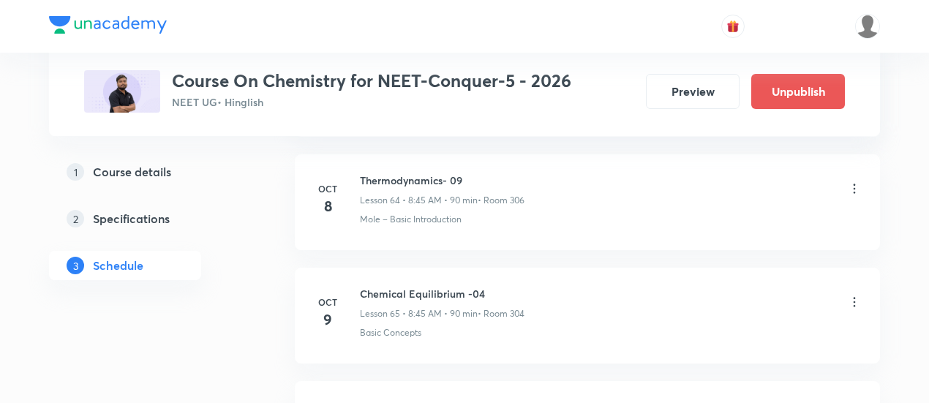
scroll to position [7375, 0]
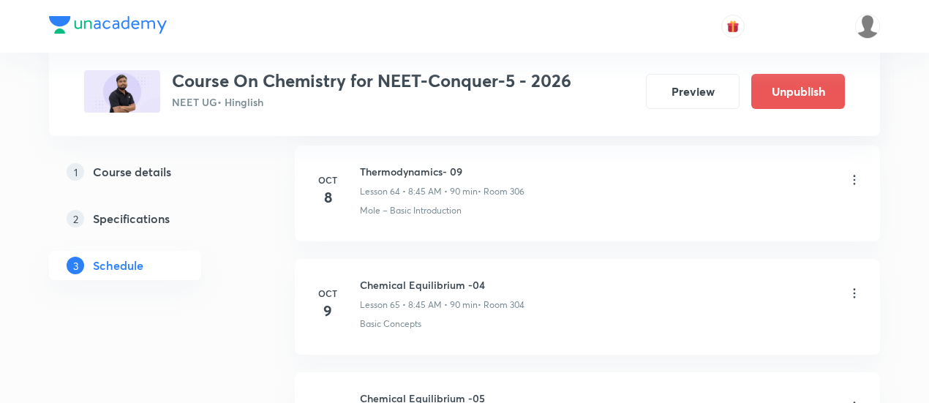
click at [852, 286] on icon at bounding box center [854, 293] width 15 height 15
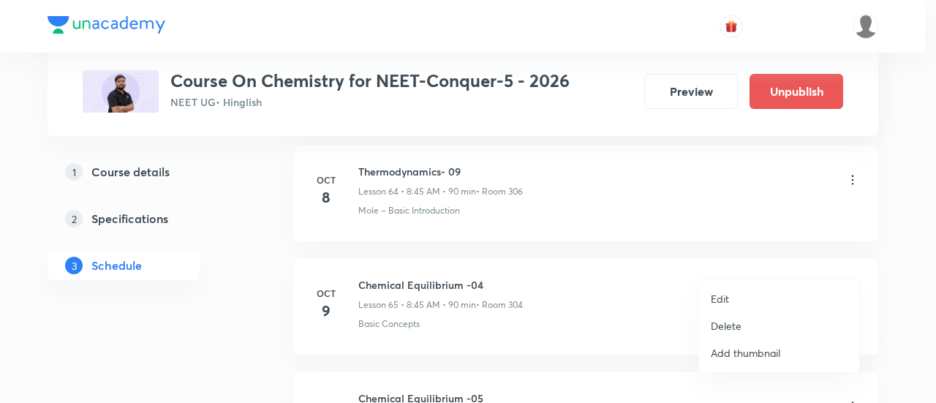
click at [722, 295] on p "Edit" at bounding box center [720, 298] width 18 height 15
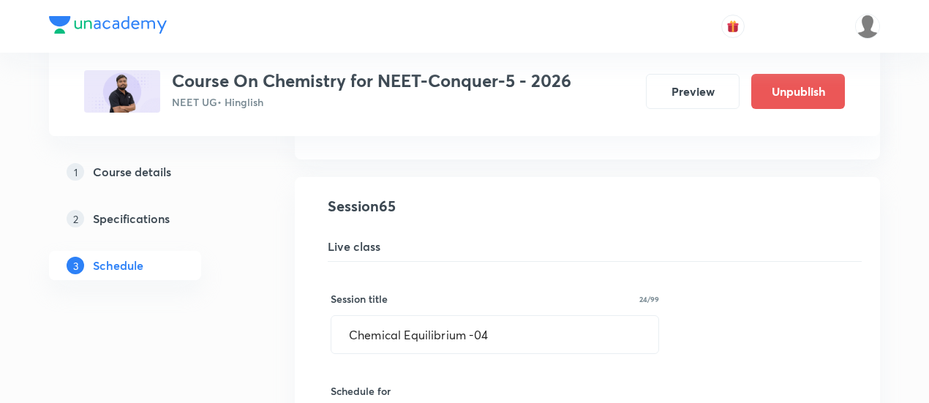
scroll to position [7378, 0]
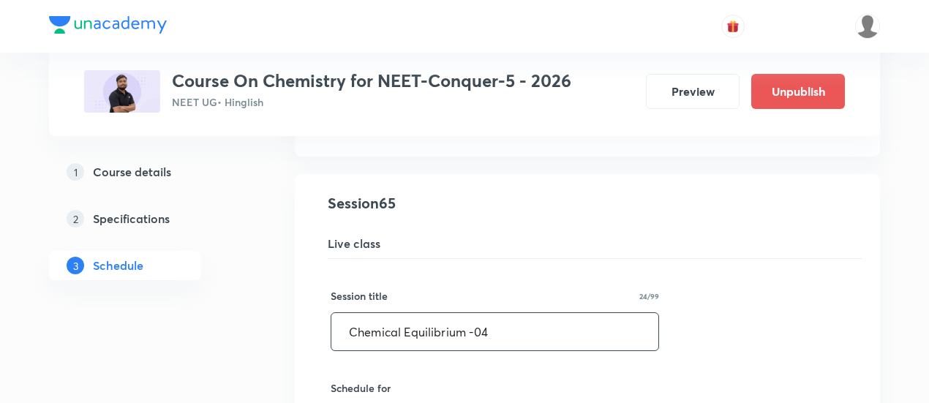
drag, startPoint x: 341, startPoint y: 298, endPoint x: 549, endPoint y: 302, distance: 208.5
click at [549, 313] on input "Chemical Equilibrium -04" at bounding box center [494, 331] width 327 height 37
paste input "Thermodynamics- 09"
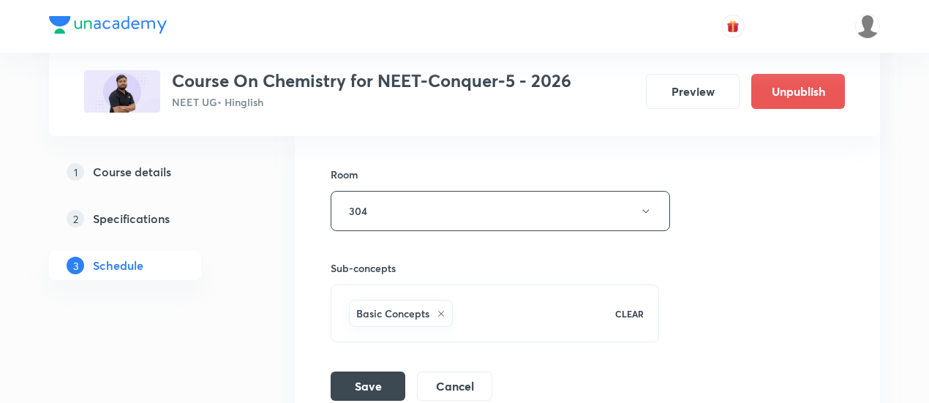
scroll to position [7876, 0]
type input "Thermodynamics- 10"
click at [376, 368] on button "Save" at bounding box center [368, 382] width 75 height 29
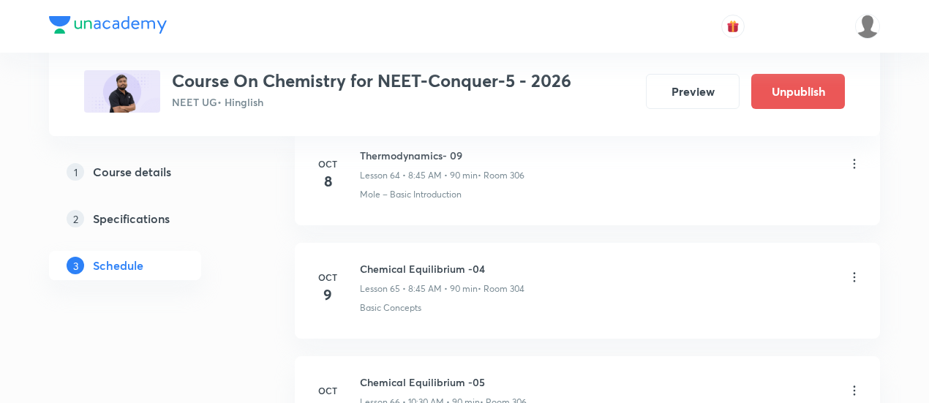
scroll to position [7388, 0]
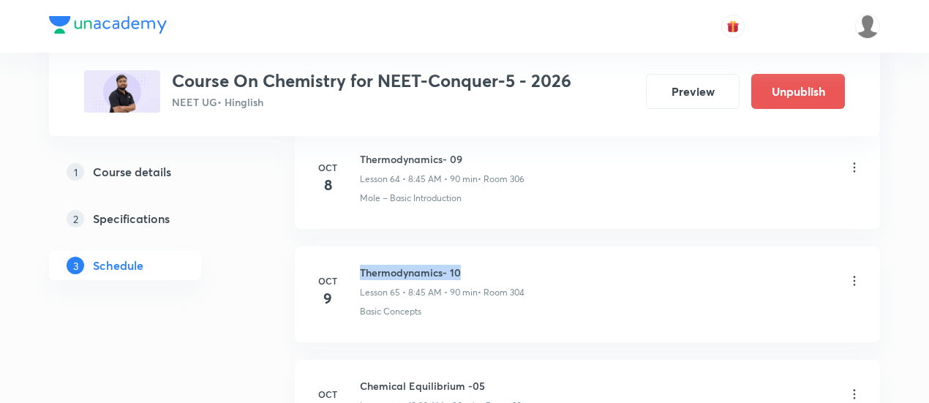
drag, startPoint x: 361, startPoint y: 239, endPoint x: 477, endPoint y: 232, distance: 115.8
click at [477, 246] on li "[DATE] Thermodynamics- 10 Lesson 65 • 8:45 AM • 90 min • Room 304 Basic Concepts" at bounding box center [587, 294] width 585 height 96
copy h6 "Thermodynamics- 10"
click at [477, 246] on li "[DATE] Thermodynamics- 10 Lesson 65 • 8:45 AM • 90 min • Room 304 Basic Concepts" at bounding box center [587, 294] width 585 height 96
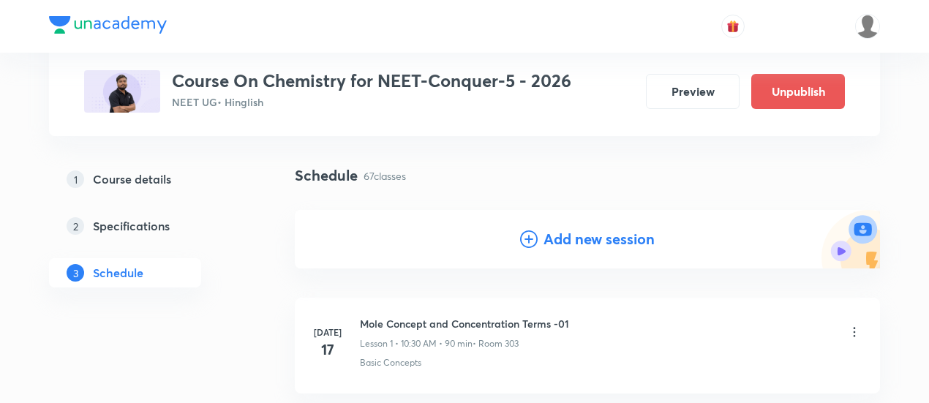
scroll to position [154, 0]
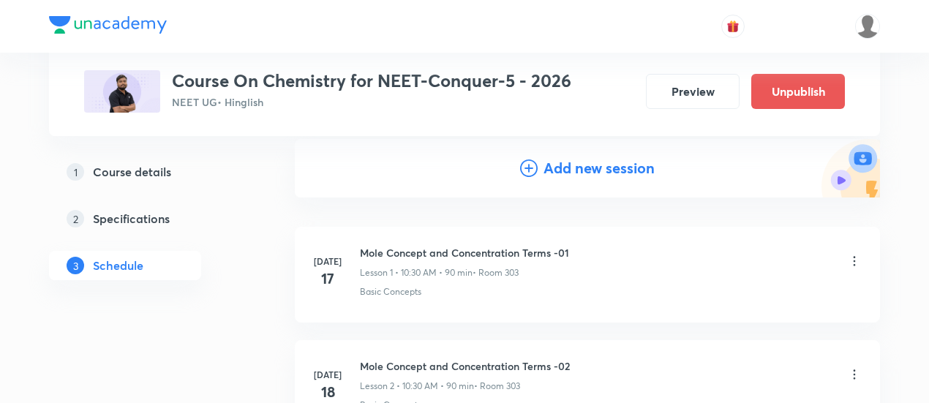
click at [574, 170] on h4 "Add new session" at bounding box center [598, 168] width 111 height 22
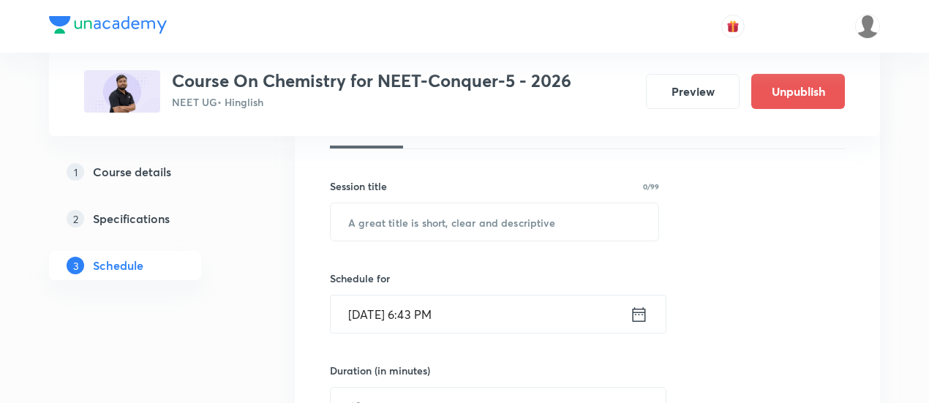
scroll to position [238, 0]
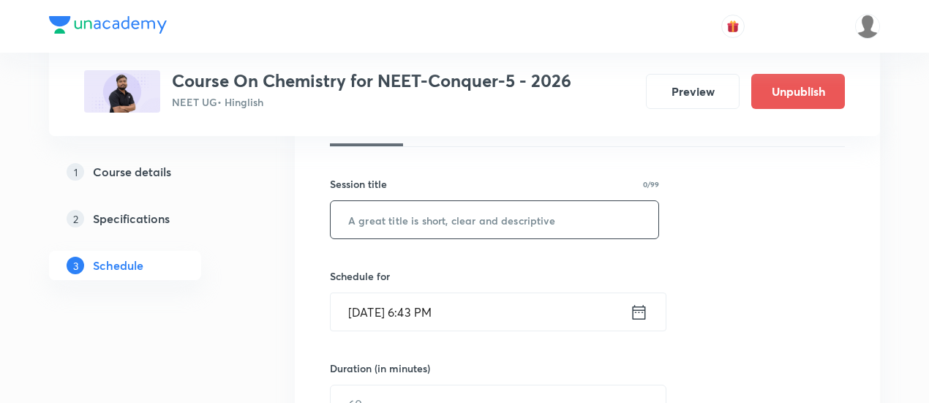
click at [507, 216] on input "text" at bounding box center [495, 219] width 328 height 37
paste input "Thermodynamics- 10"
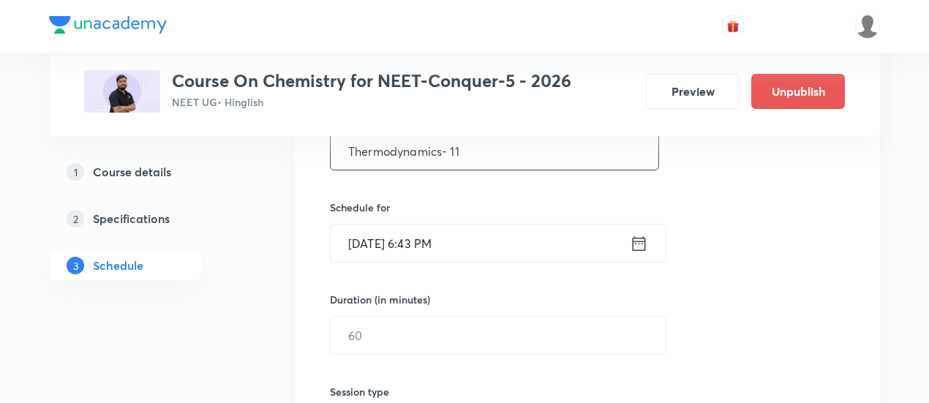
scroll to position [331, 0]
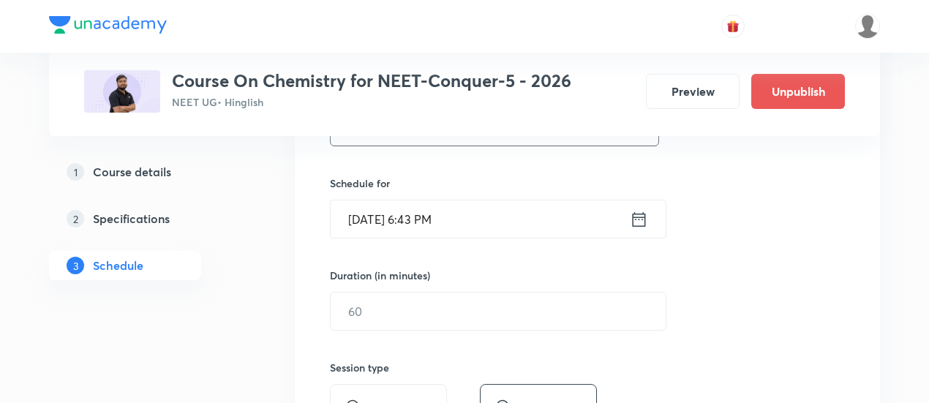
type input "Thermodynamics- 11"
click at [635, 221] on icon at bounding box center [639, 219] width 18 height 20
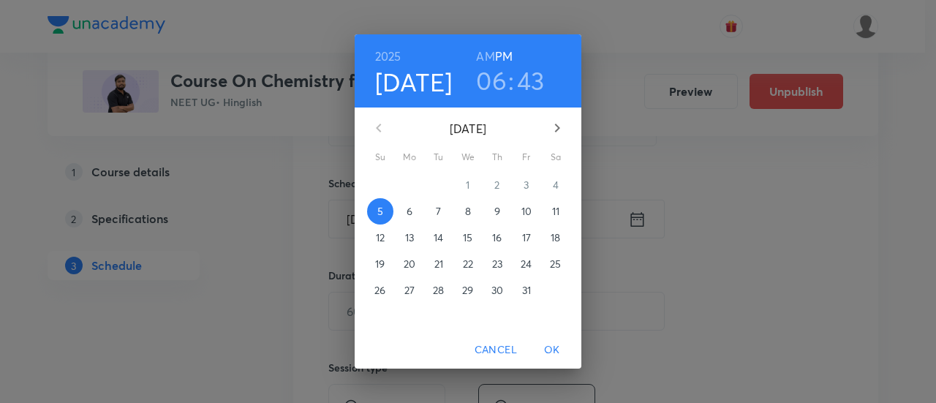
click at [508, 350] on span "Cancel" at bounding box center [496, 350] width 42 height 18
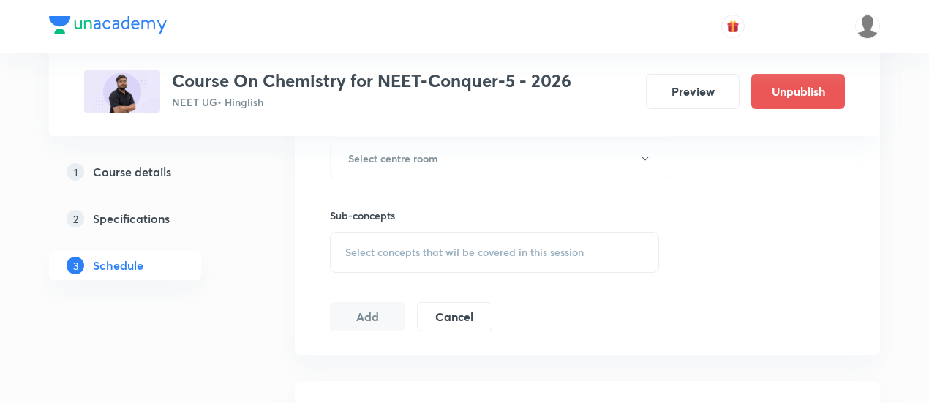
scroll to position [801, 0]
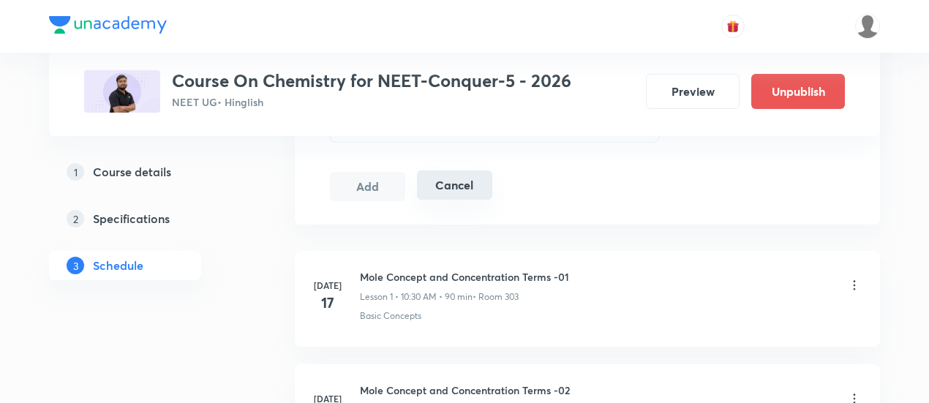
click at [474, 195] on button "Cancel" at bounding box center [454, 184] width 75 height 29
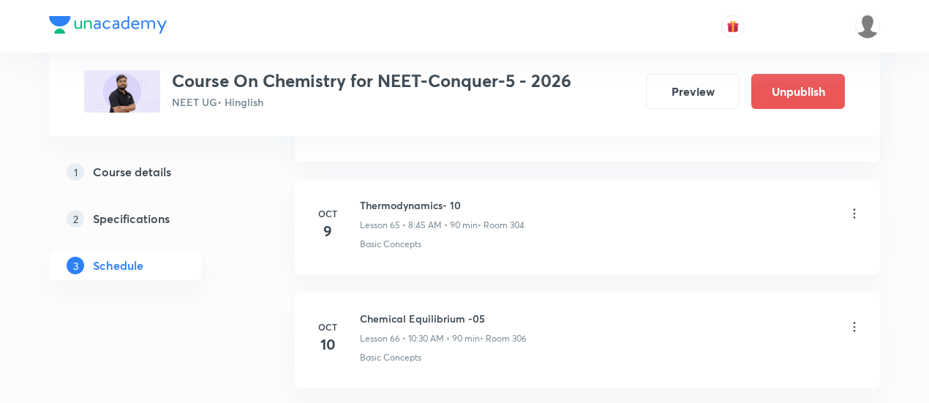
scroll to position [7449, 0]
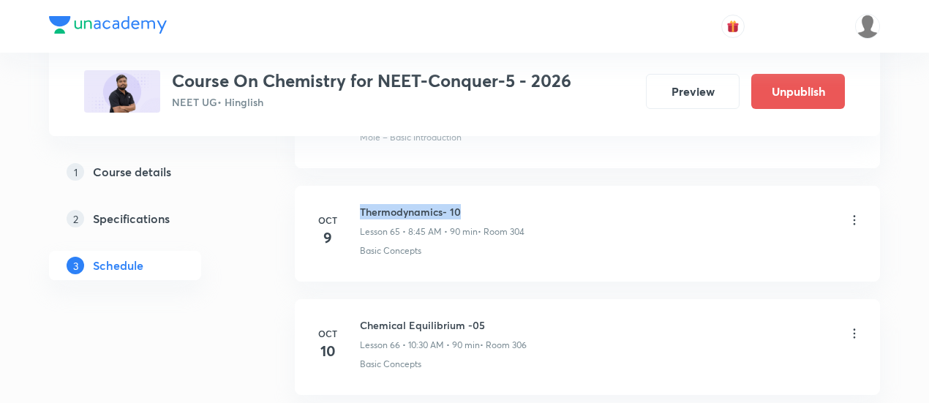
drag, startPoint x: 361, startPoint y: 178, endPoint x: 480, endPoint y: 172, distance: 119.3
click at [480, 204] on h6 "Thermodynamics- 10" at bounding box center [442, 211] width 165 height 15
copy h6 "Thermodynamics- 10"
click at [505, 244] on div "Basic Concepts" at bounding box center [611, 250] width 502 height 13
click at [854, 328] on icon at bounding box center [854, 333] width 2 height 10
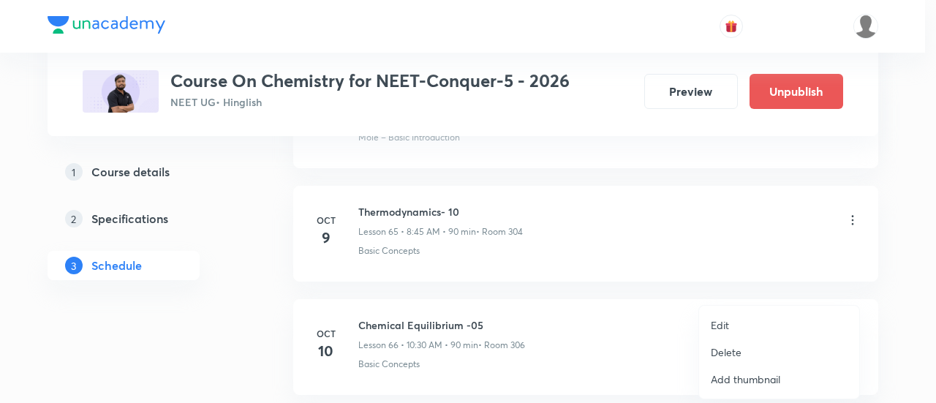
click at [728, 320] on p "Edit" at bounding box center [720, 324] width 18 height 15
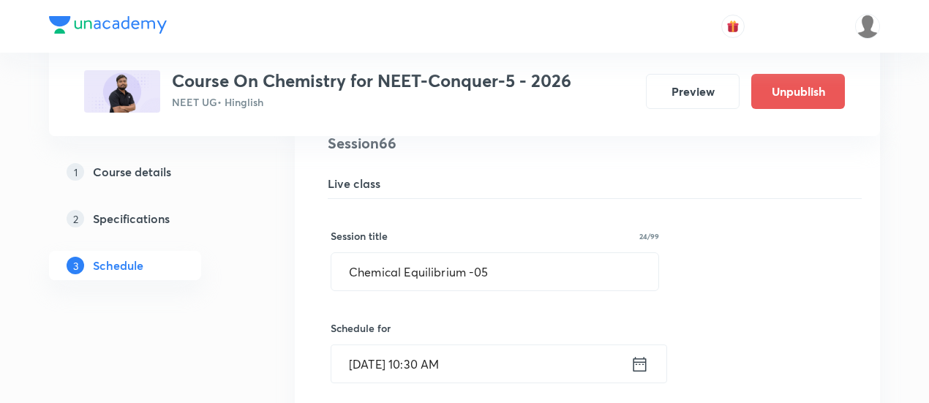
scroll to position [7558, 0]
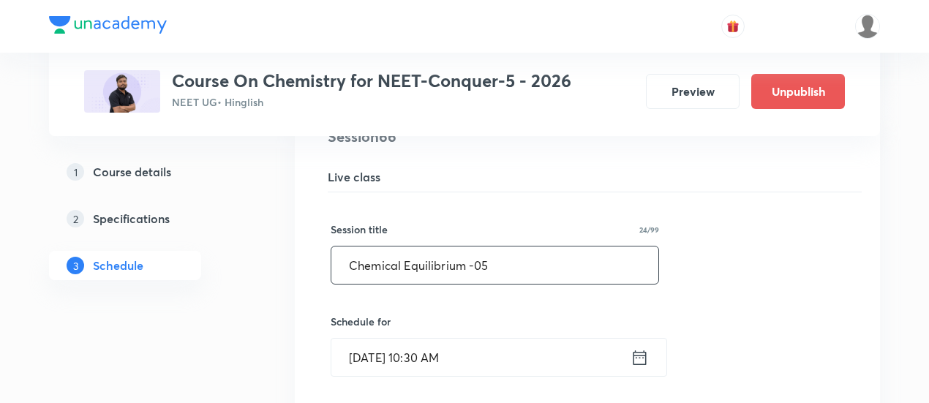
drag, startPoint x: 341, startPoint y: 229, endPoint x: 557, endPoint y: 216, distance: 216.8
click at [557, 246] on input "Chemical Equilibrium -05" at bounding box center [494, 264] width 327 height 37
paste input "Thermodynamics- 10"
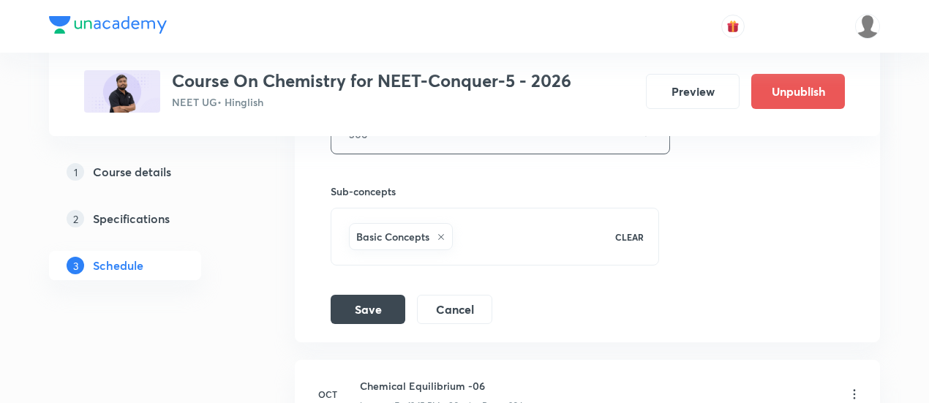
scroll to position [8068, 0]
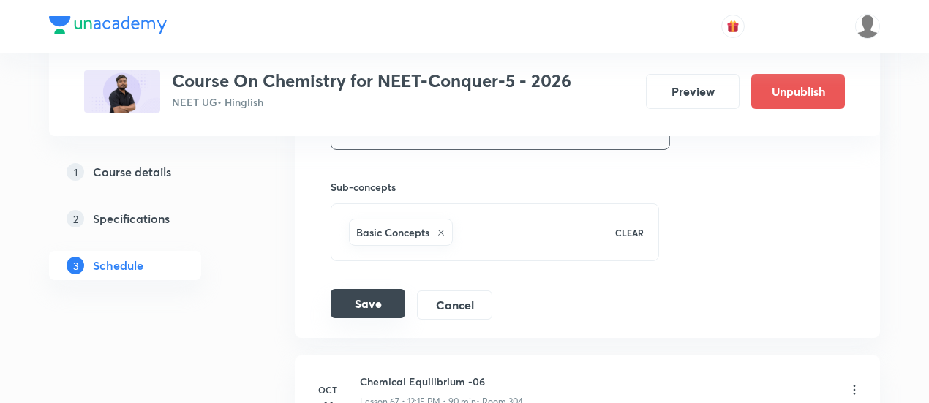
type input "Thermodynamics- 11"
click at [363, 289] on button "Save" at bounding box center [368, 303] width 75 height 29
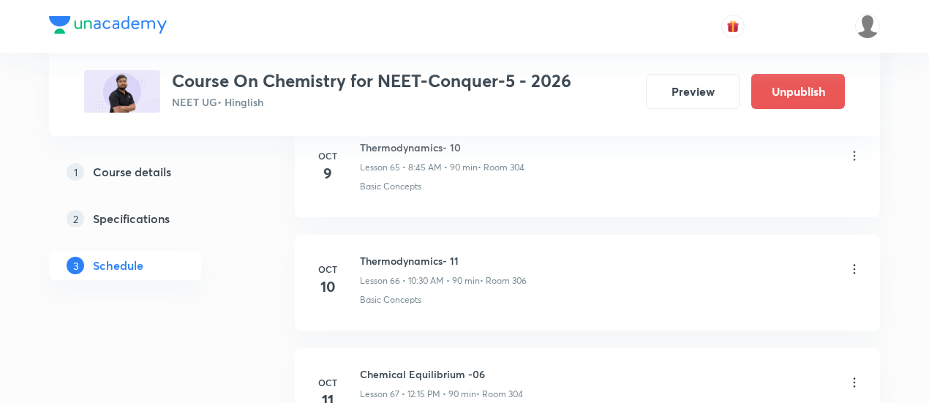
scroll to position [7512, 0]
drag, startPoint x: 359, startPoint y: 226, endPoint x: 461, endPoint y: 223, distance: 101.7
click at [461, 254] on h6 "Thermodynamics- 11" at bounding box center [443, 261] width 167 height 15
copy h6 "Thermodynamics- 11"
click at [474, 254] on h6 "Thermodynamics- 11" at bounding box center [443, 261] width 167 height 15
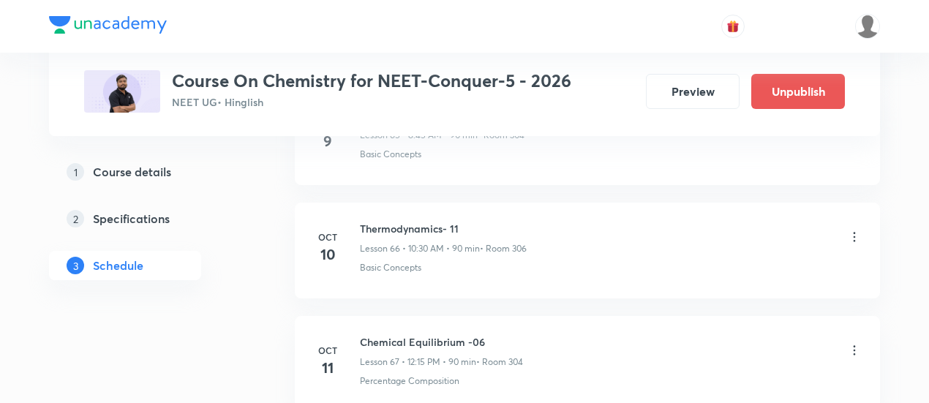
scroll to position [7547, 0]
click at [856, 341] on icon at bounding box center [854, 348] width 15 height 15
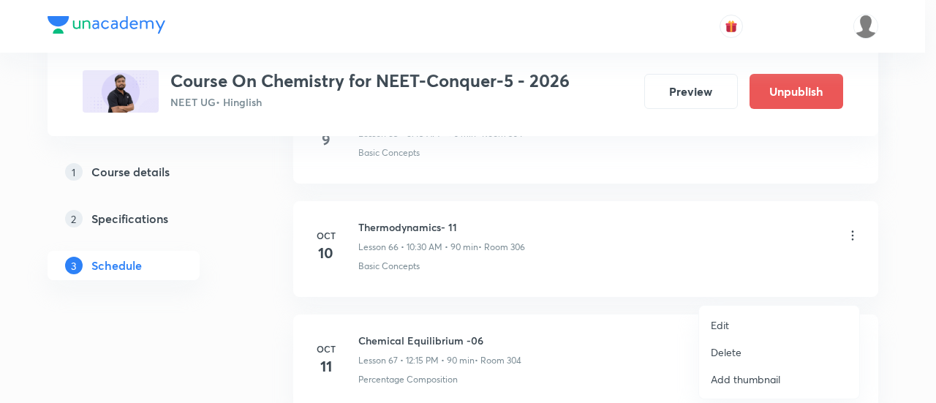
click at [721, 323] on p "Edit" at bounding box center [720, 324] width 18 height 15
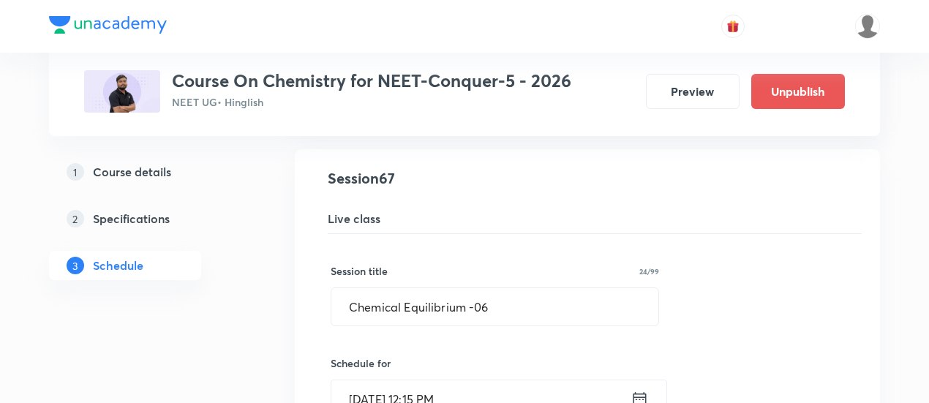
scroll to position [7636, 0]
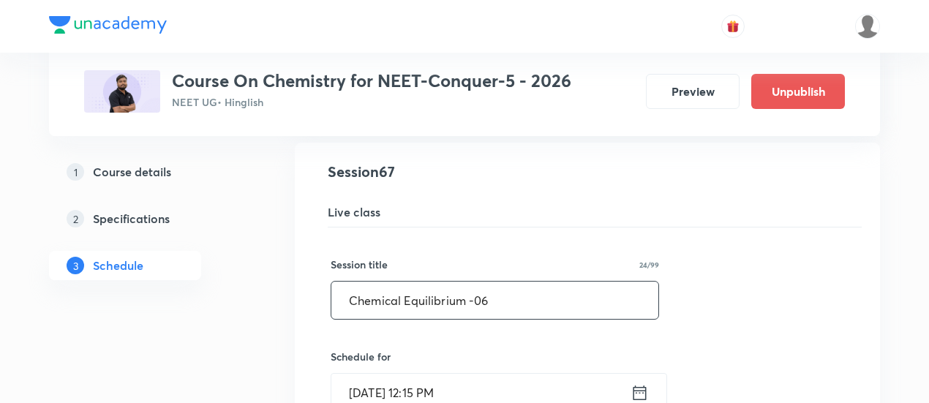
drag, startPoint x: 347, startPoint y: 269, endPoint x: 529, endPoint y: 255, distance: 183.3
click at [529, 282] on input "Chemical Equilibrium -06" at bounding box center [494, 300] width 327 height 37
paste input "Thermodynamics- 11"
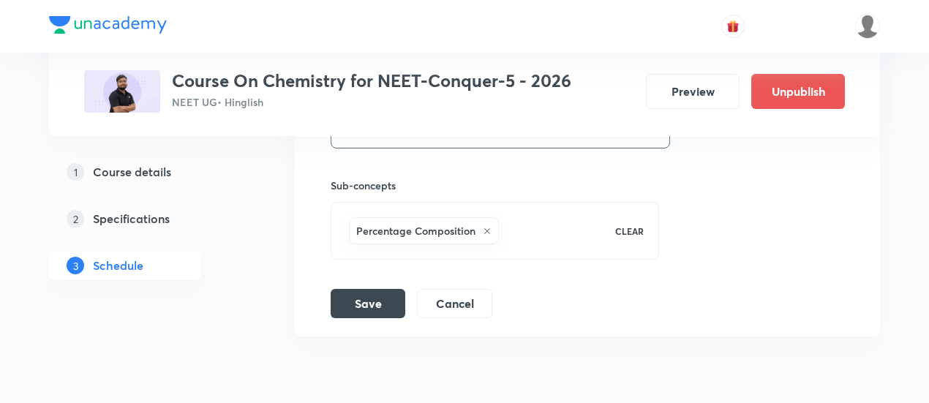
scroll to position [8218, 0]
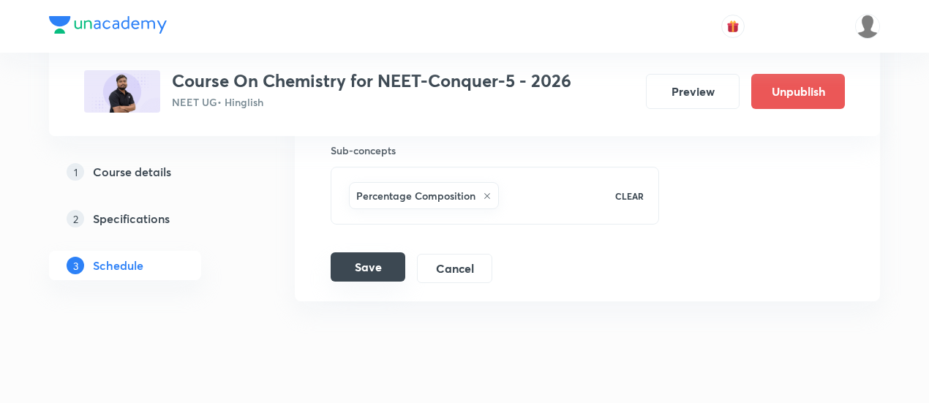
type input "Thermodynamics- 12"
click at [377, 252] on button "Save" at bounding box center [368, 266] width 75 height 29
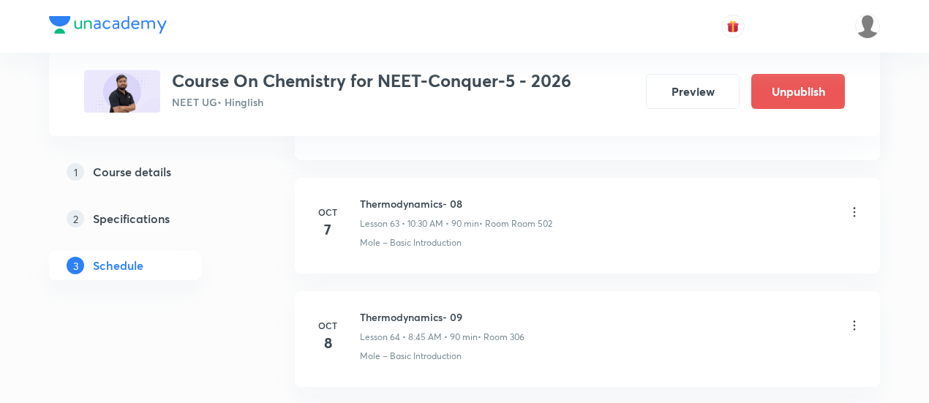
scroll to position [7658, 0]
